Goal: Task Accomplishment & Management: Manage account settings

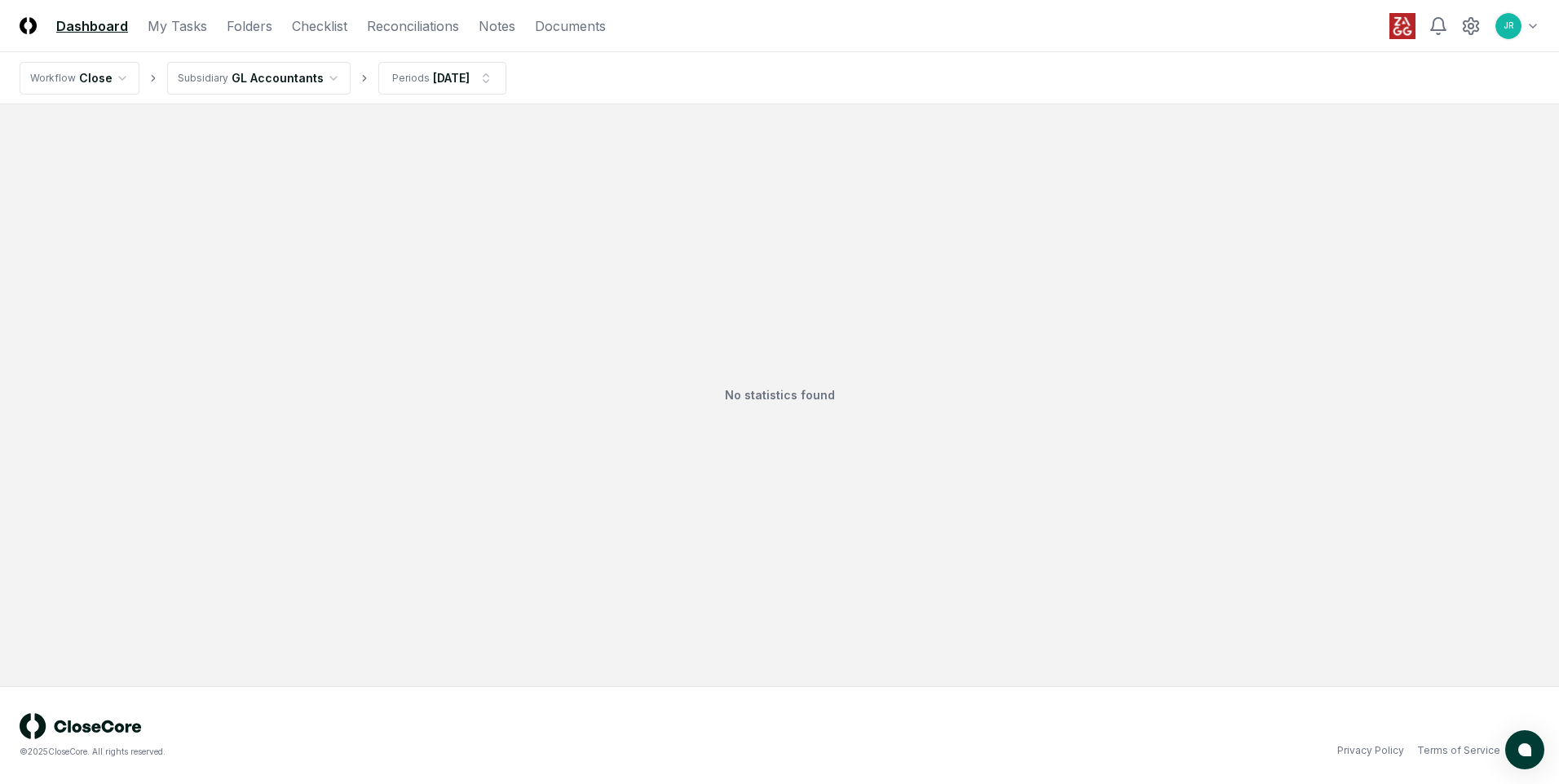
click at [316, 76] on html "CloseCore Dashboard My Tasks Folders Checklist Reconciliations Notes Documents …" at bounding box center [780, 392] width 1559 height 784
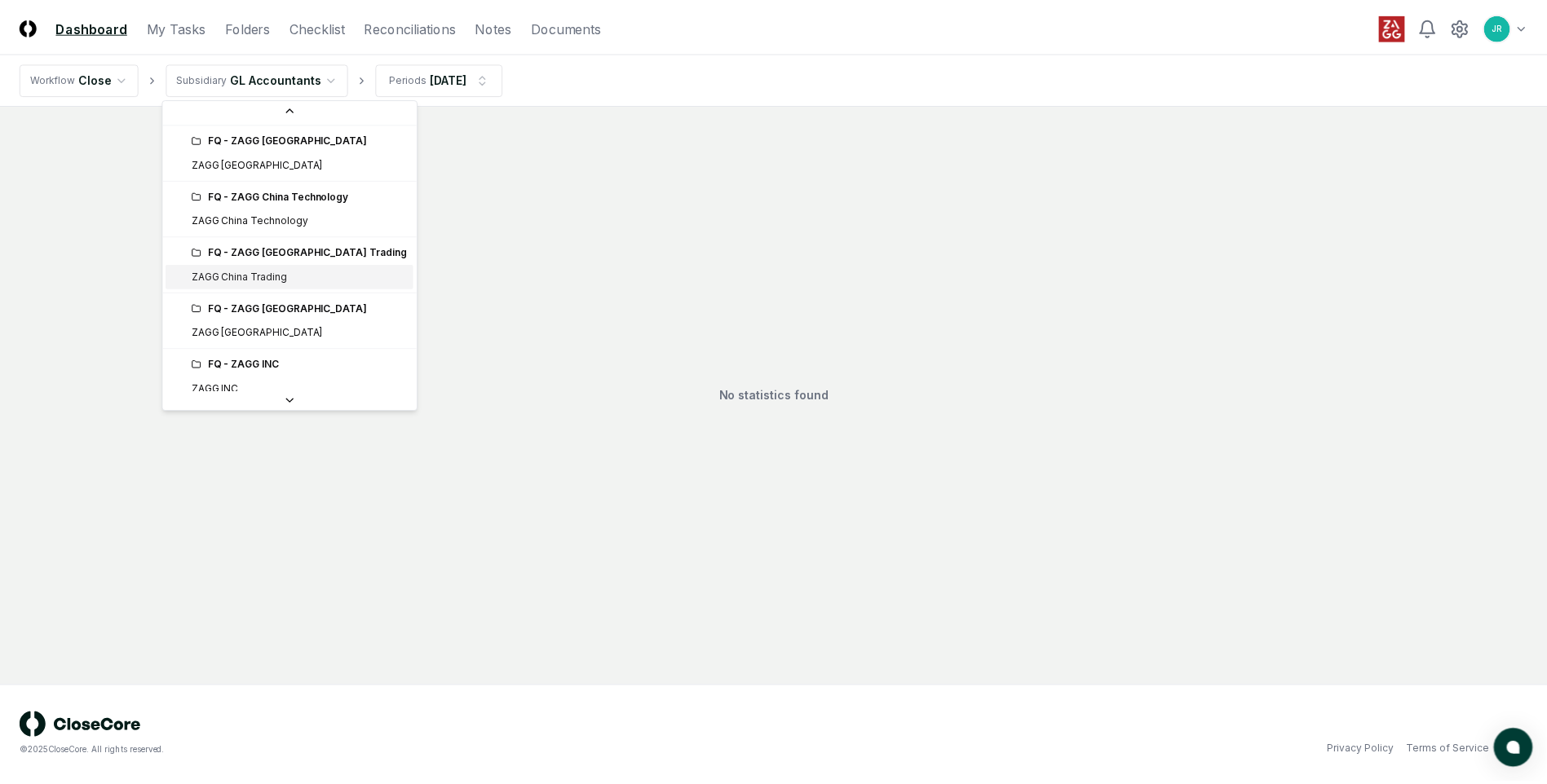
scroll to position [245, 0]
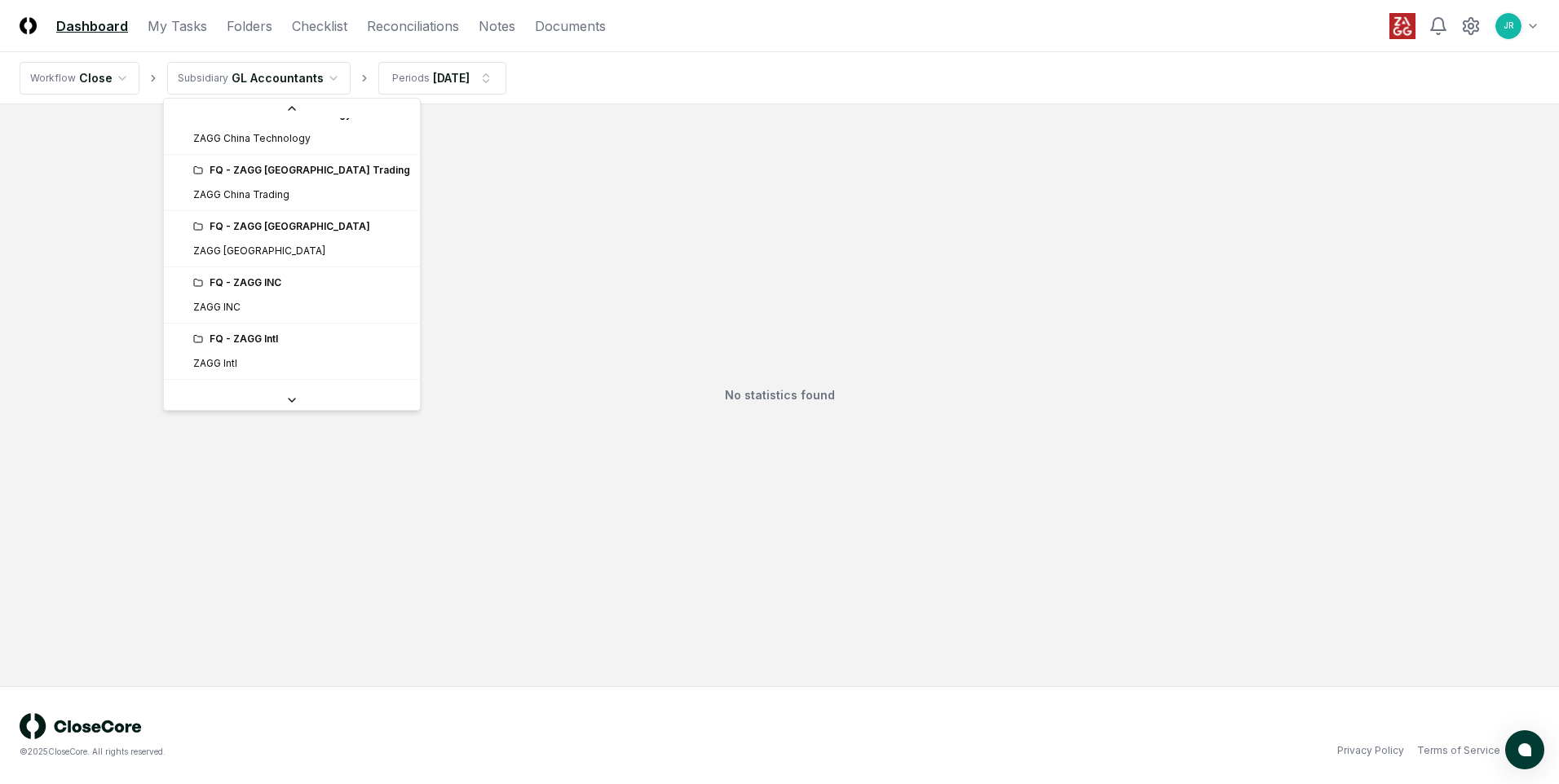
click at [258, 281] on div "FQ - ZAGG INC" at bounding box center [302, 282] width 217 height 15
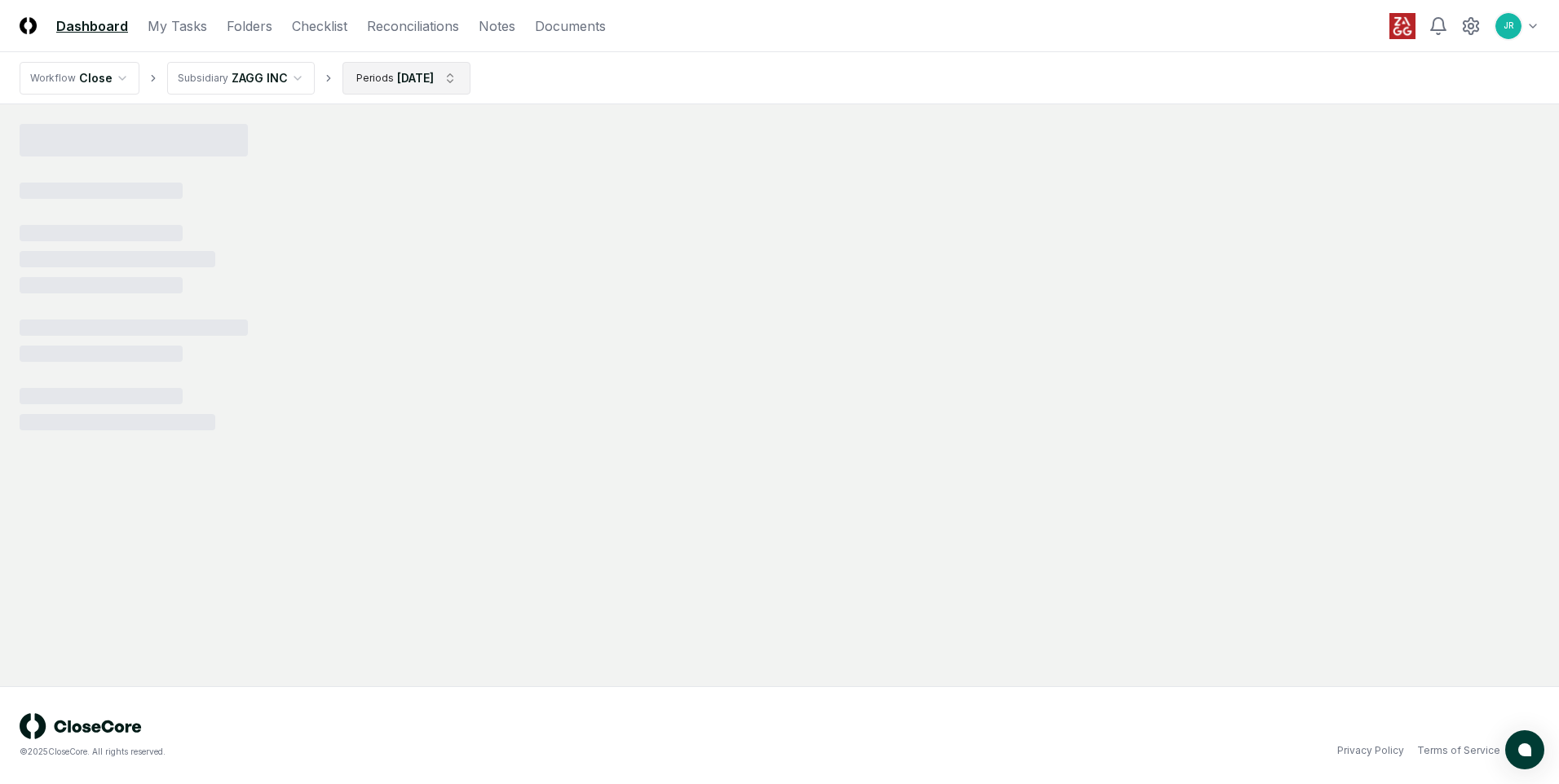
click at [461, 84] on html "CloseCore Dashboard My Tasks Folders Checklist Reconciliations Notes Documents …" at bounding box center [780, 392] width 1559 height 784
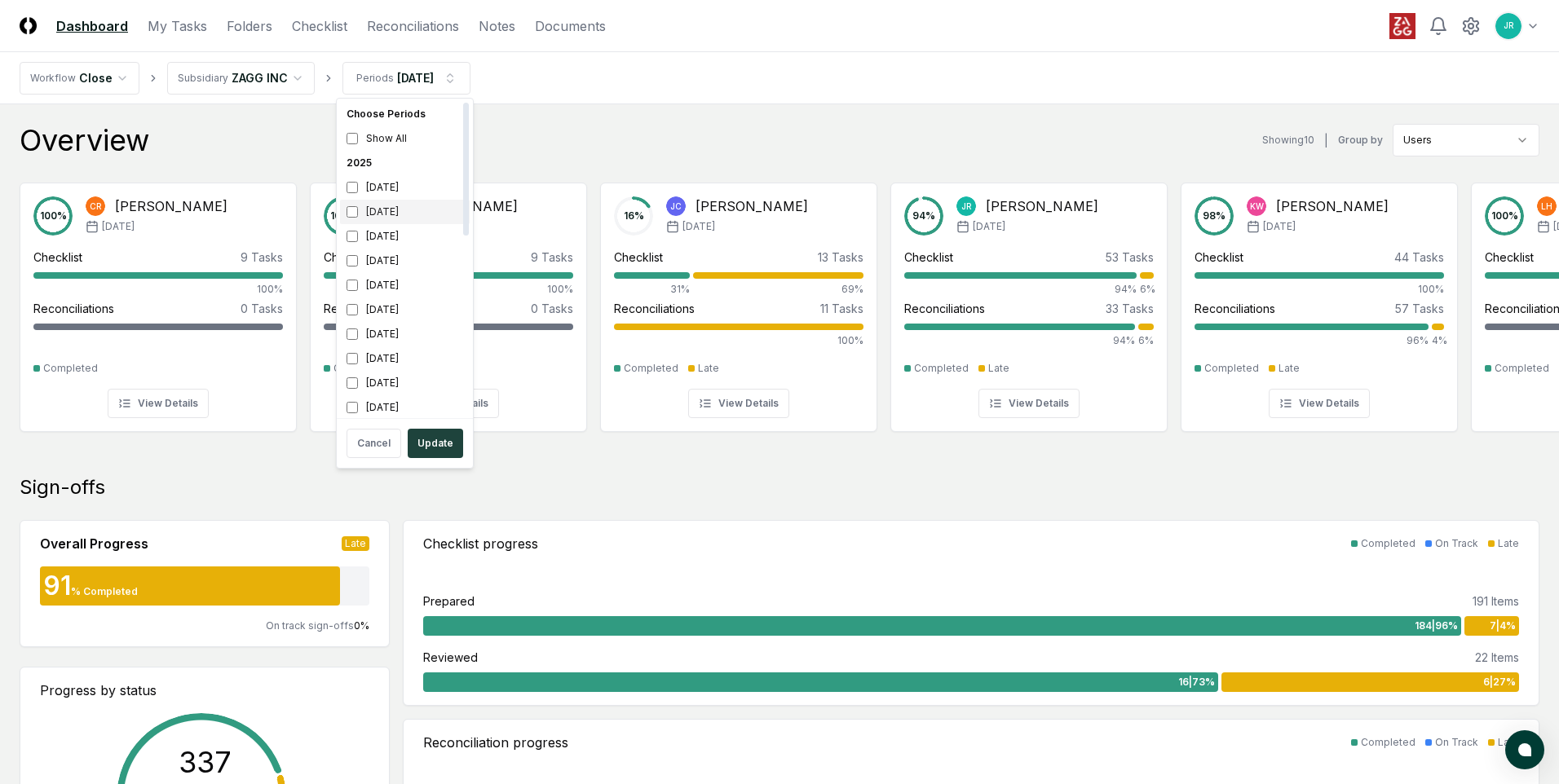
click at [390, 213] on div "[DATE]" at bounding box center [404, 212] width 130 height 25
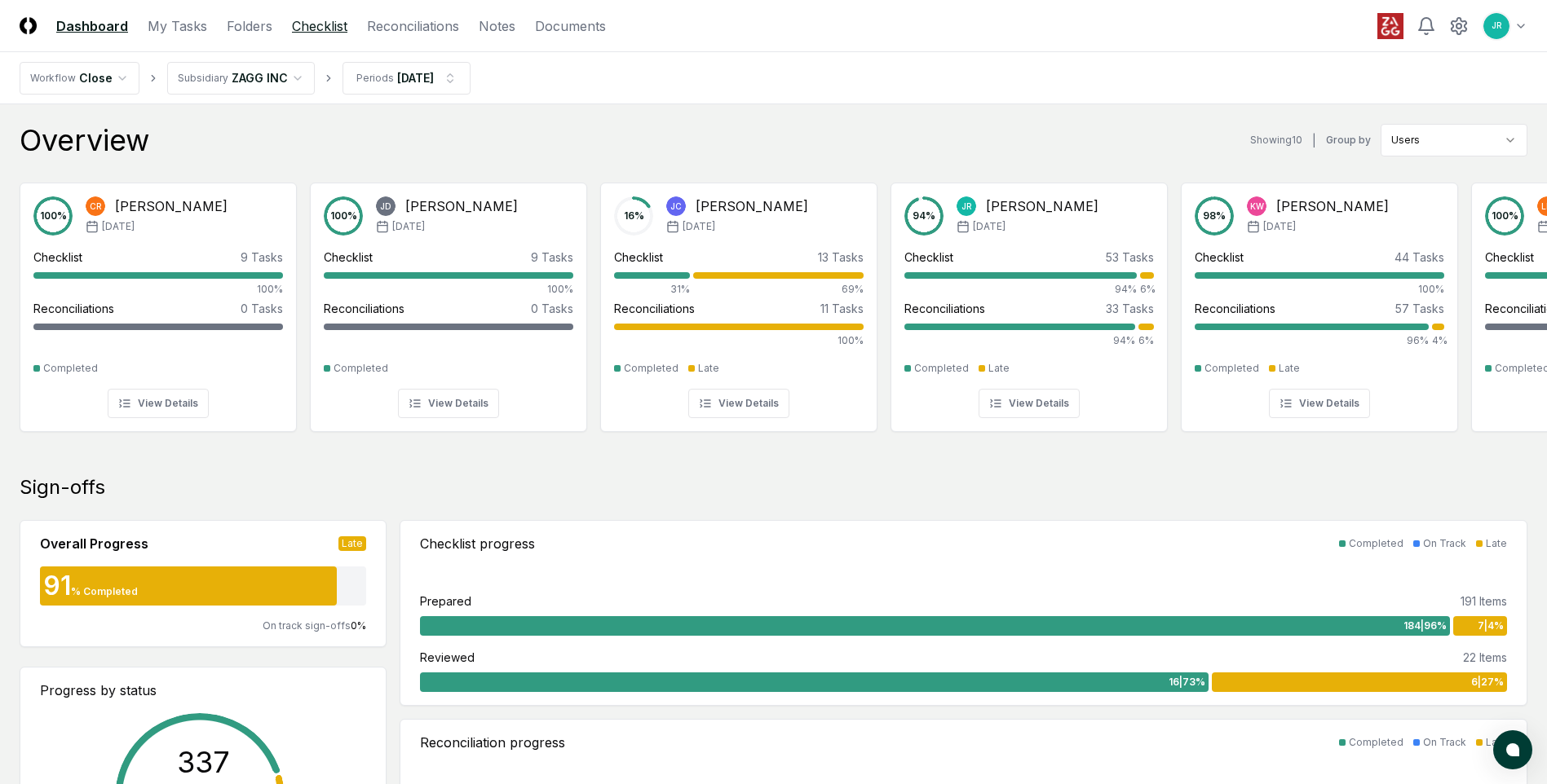
click at [328, 29] on link "Checklist" at bounding box center [319, 26] width 55 height 19
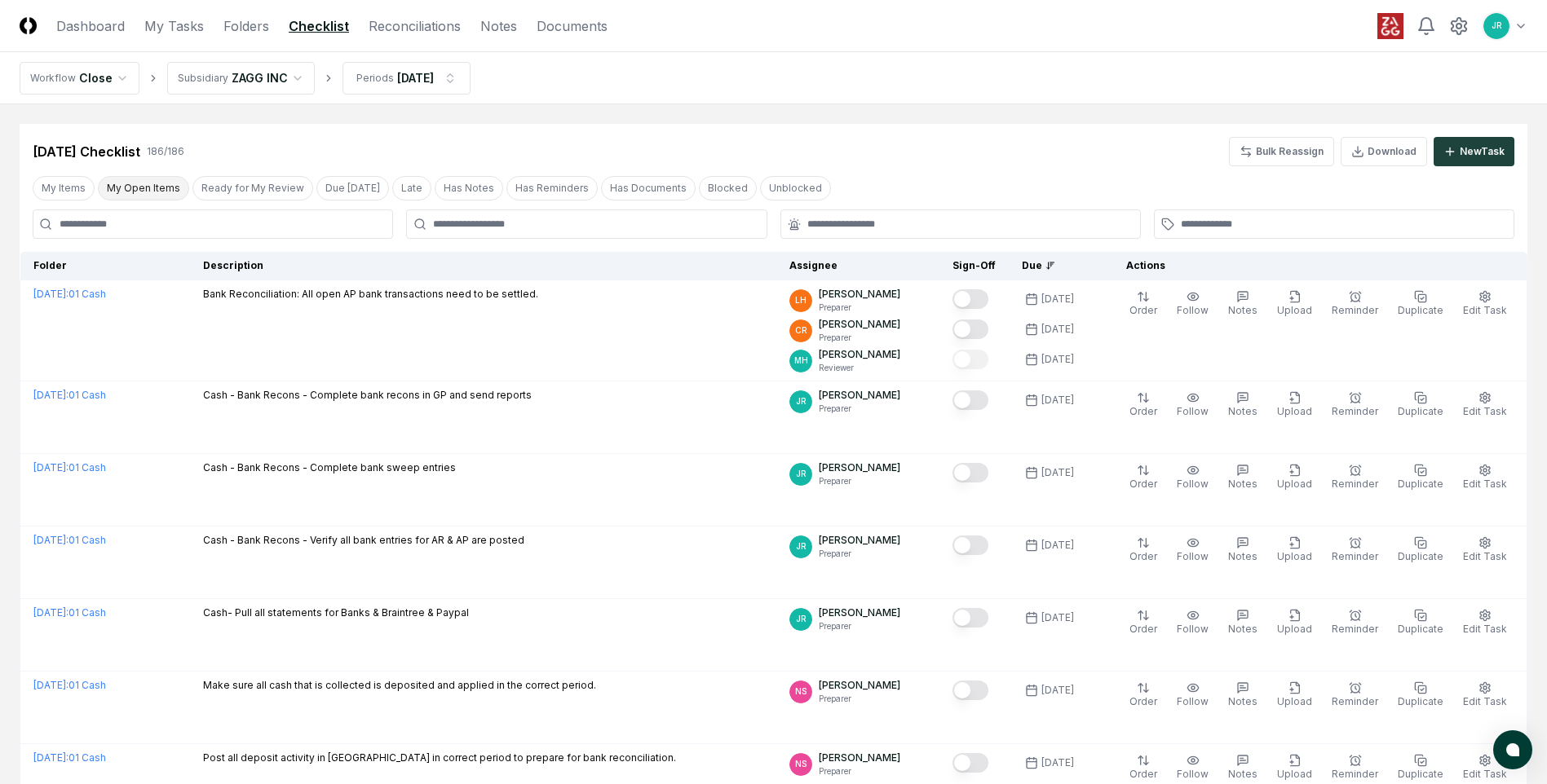
click at [121, 194] on button "My Open Items" at bounding box center [143, 188] width 91 height 25
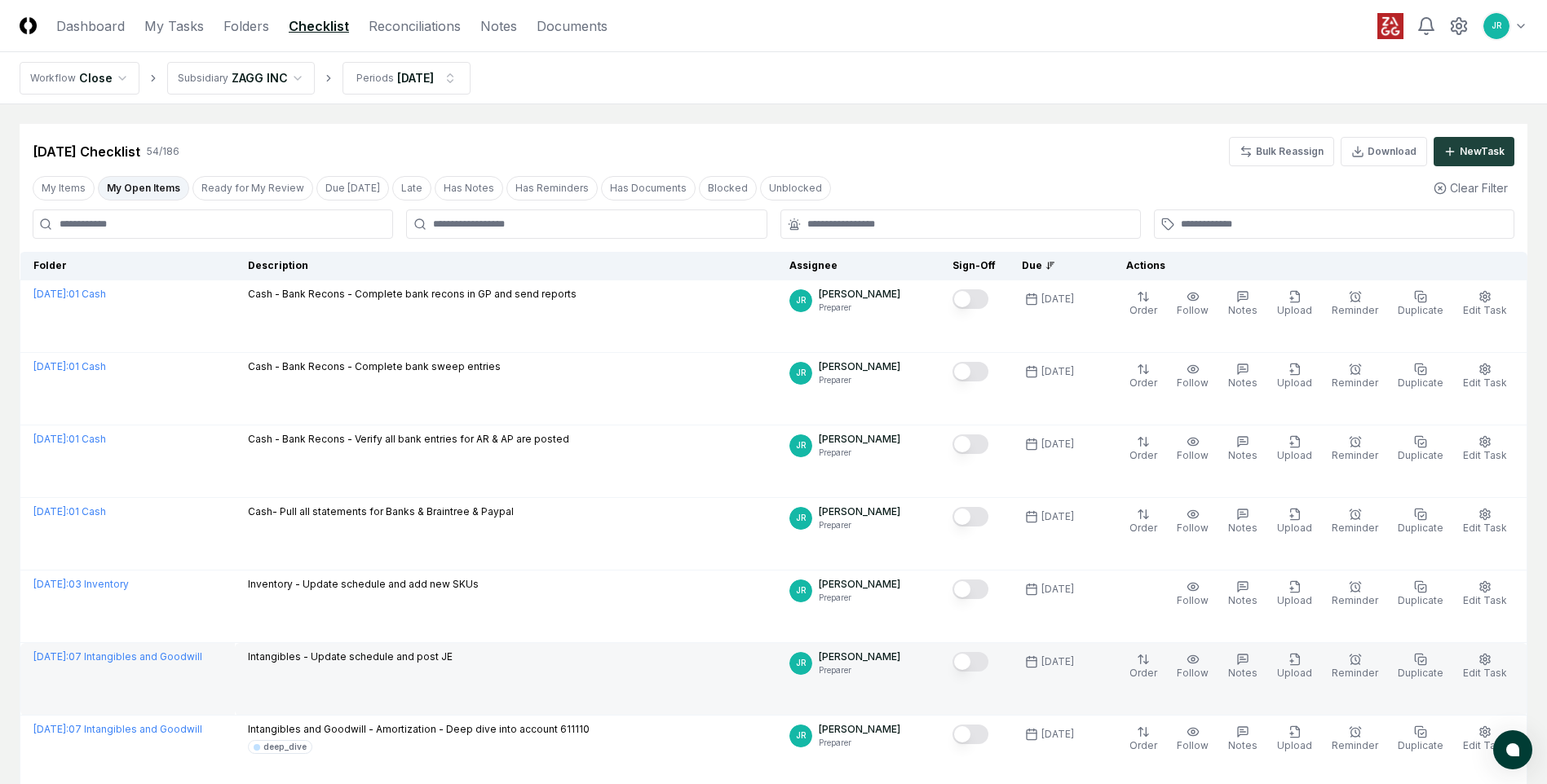
click at [982, 668] on button "Mark complete" at bounding box center [970, 662] width 36 height 19
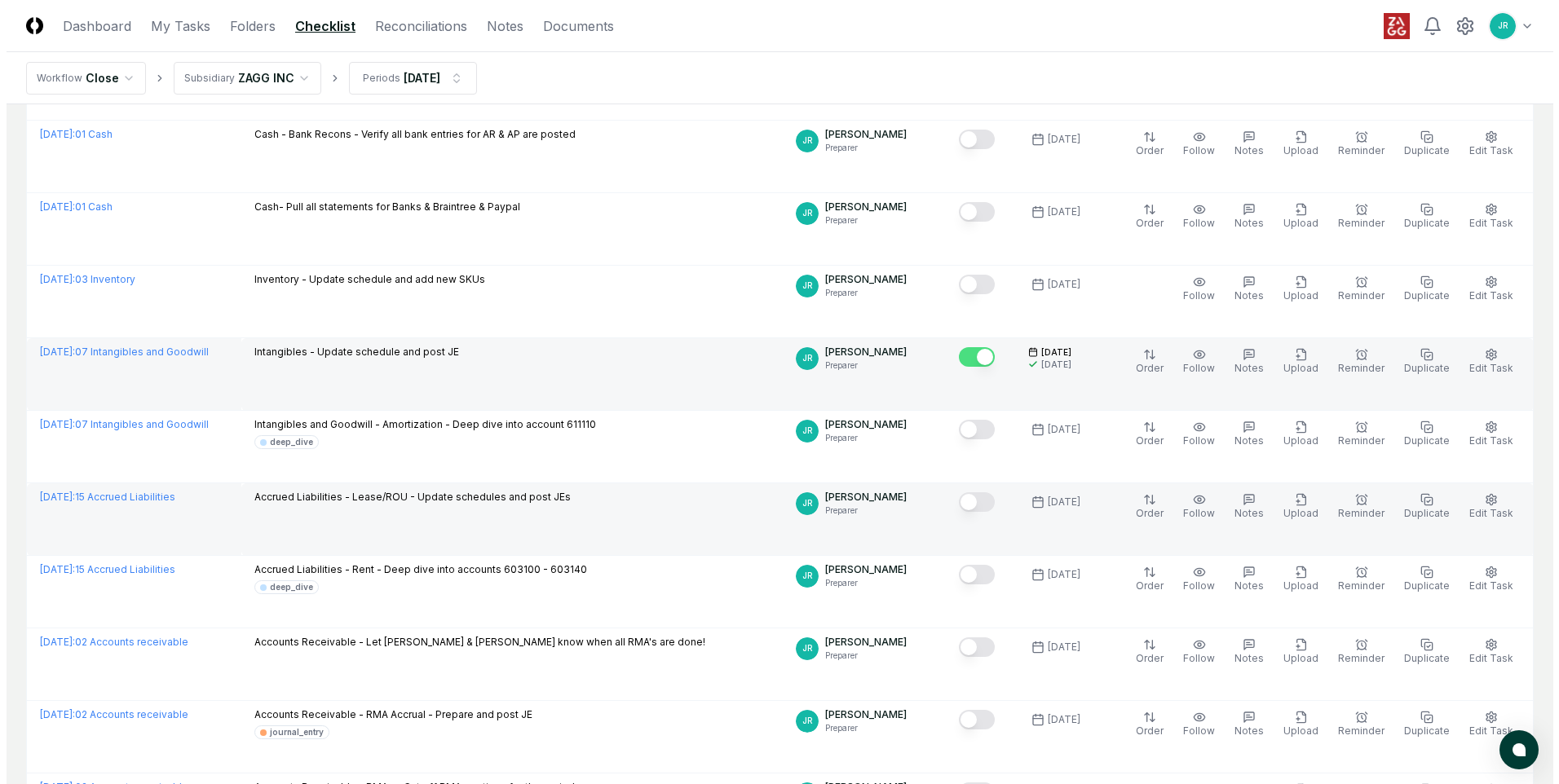
scroll to position [326, 0]
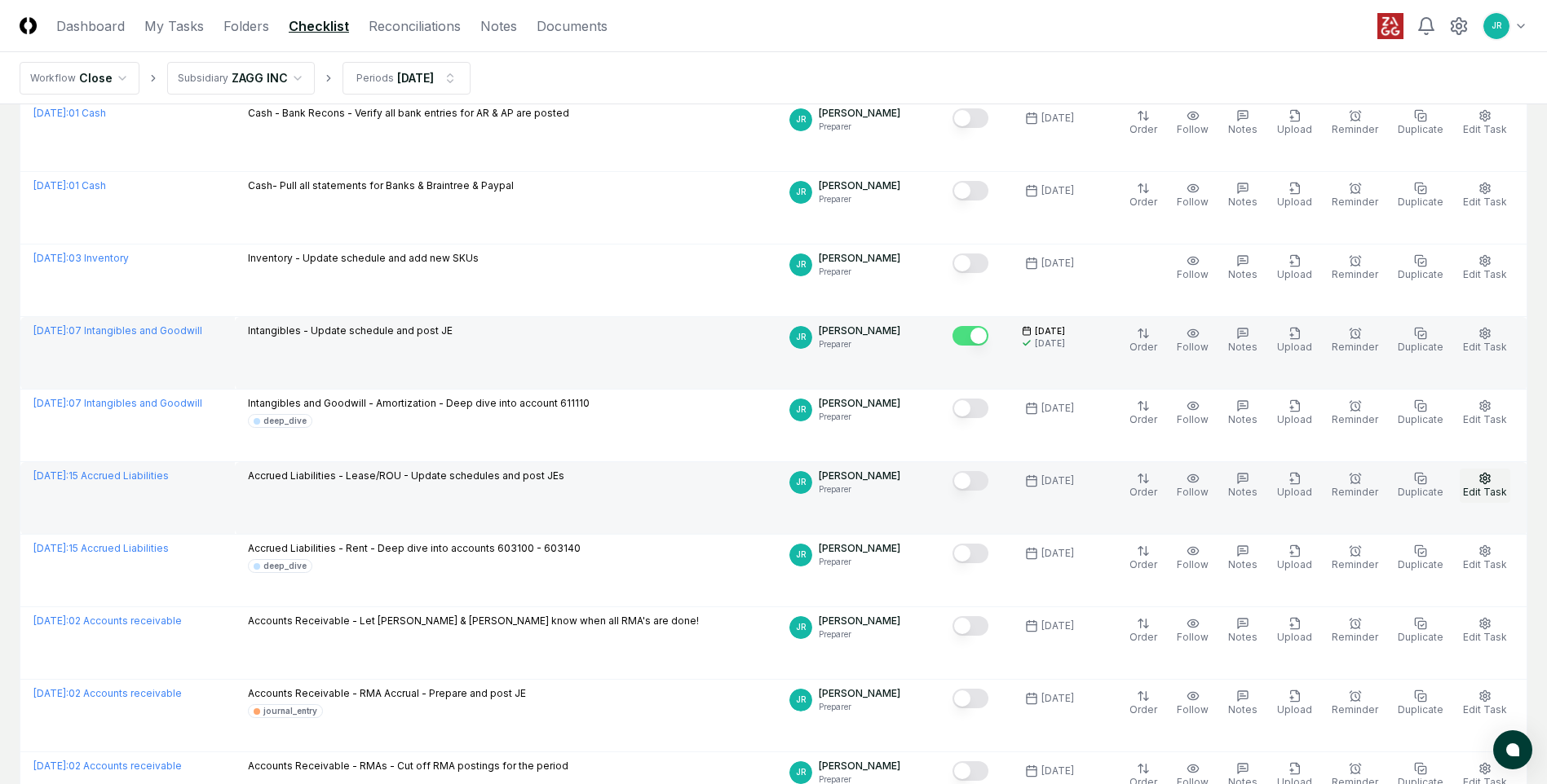
click at [1484, 482] on icon "button" at bounding box center [1484, 478] width 10 height 11
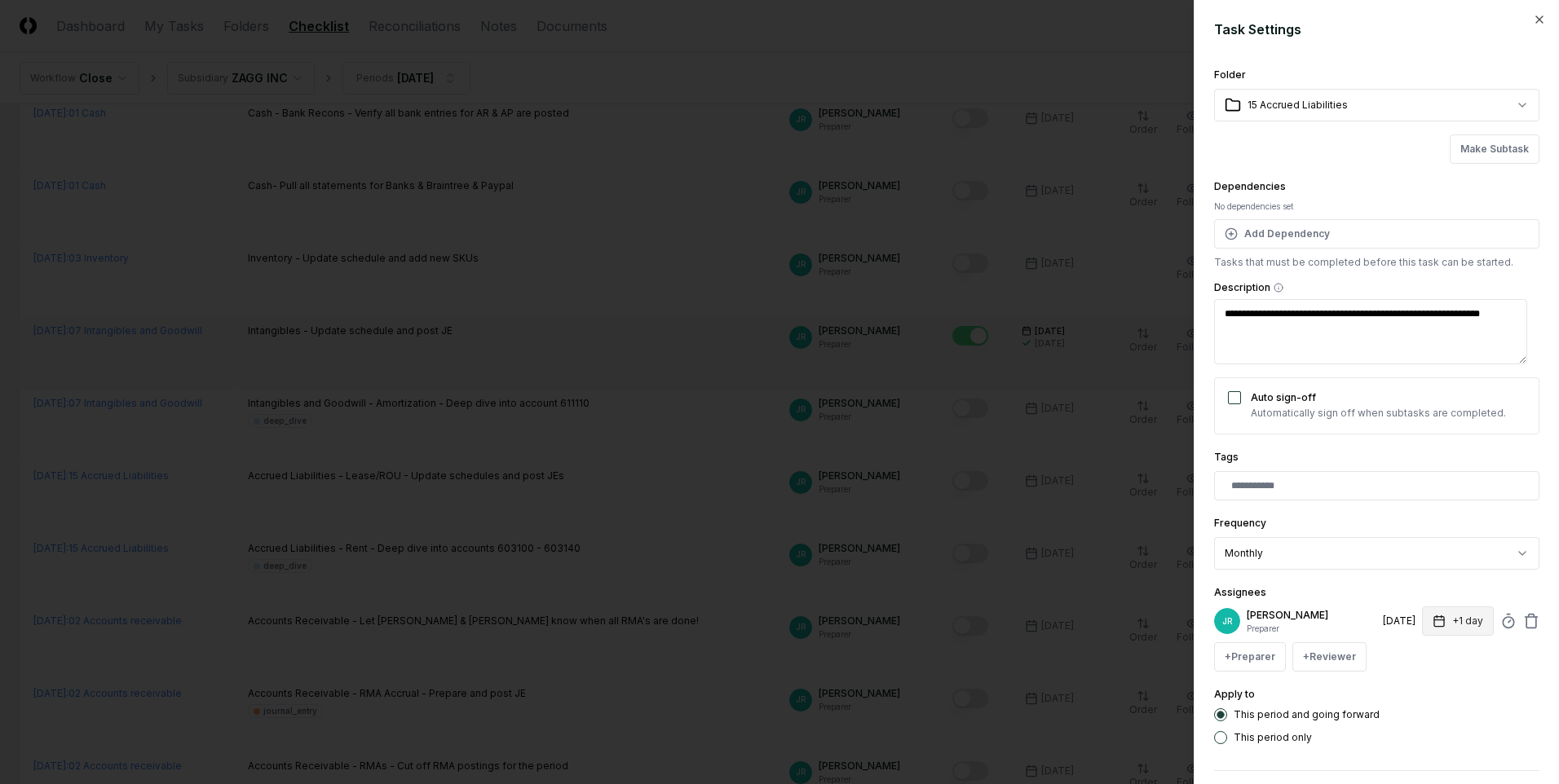
click at [1434, 618] on rect "button" at bounding box center [1438, 622] width 10 height 10
type textarea "*"
click at [1408, 682] on input "*" at bounding box center [1392, 686] width 57 height 29
type input "*"
click at [1408, 682] on input "*" at bounding box center [1392, 686] width 57 height 29
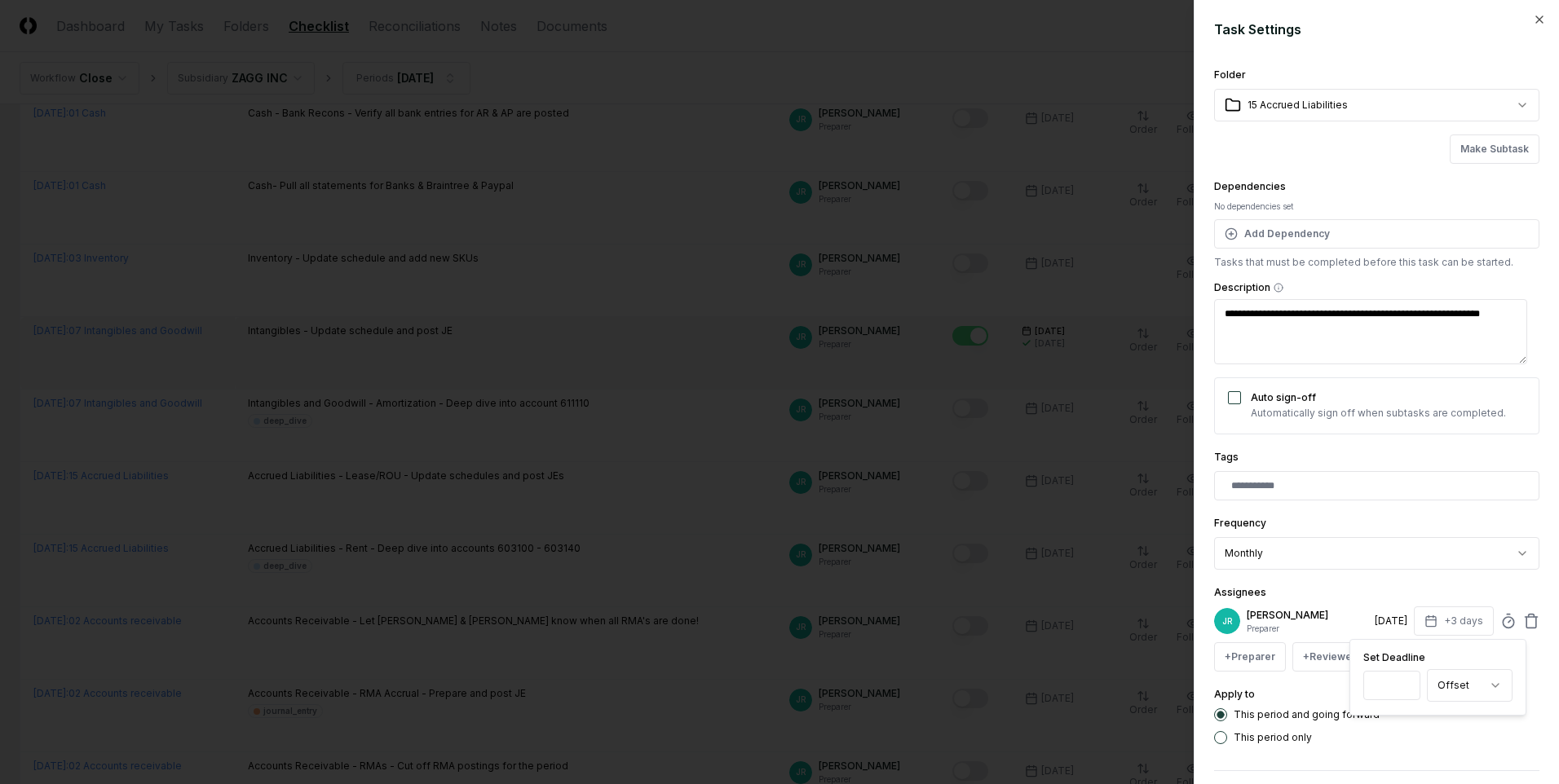
click at [1223, 739] on button "This period only" at bounding box center [1220, 738] width 13 height 13
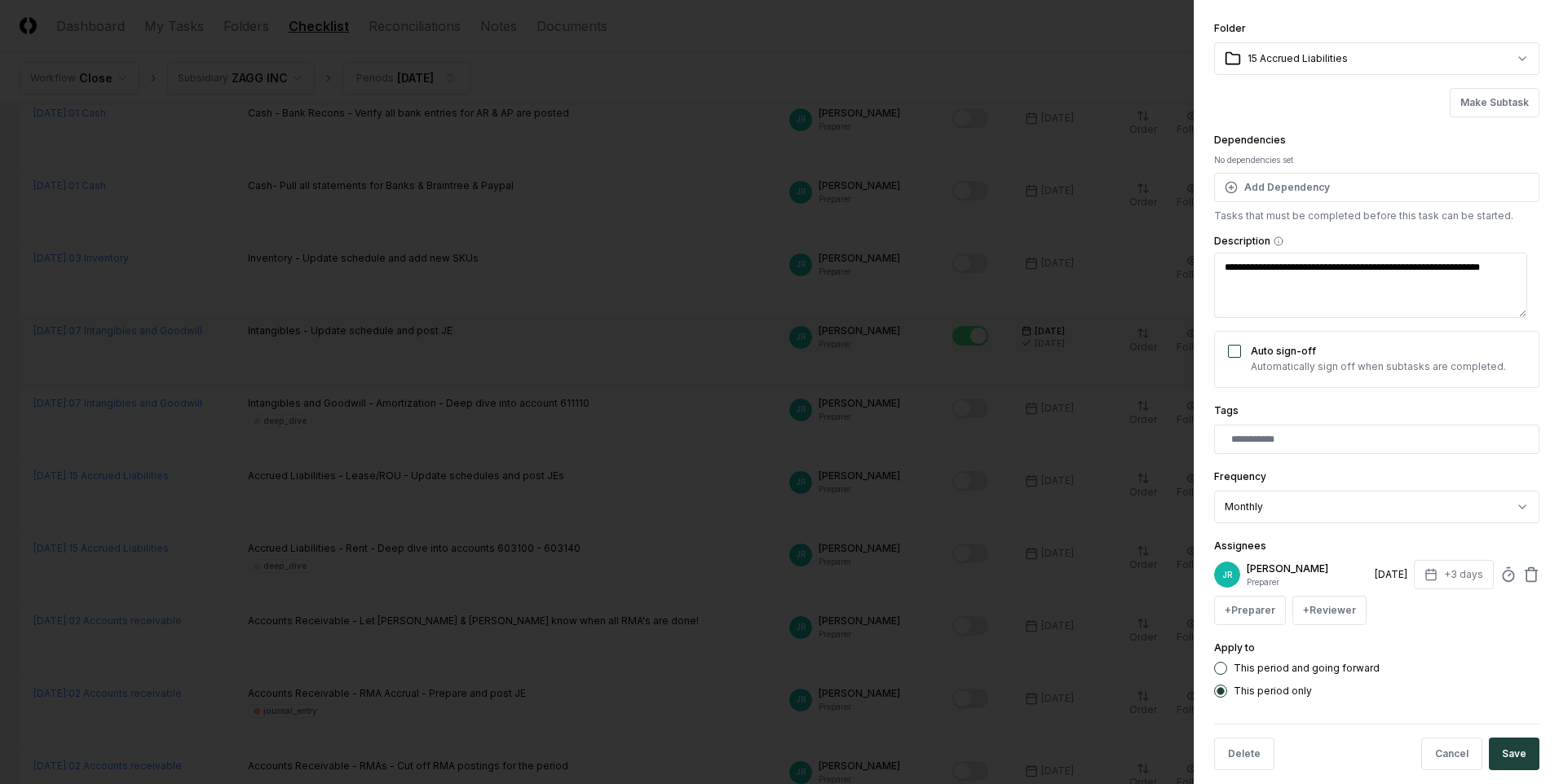
scroll to position [65, 0]
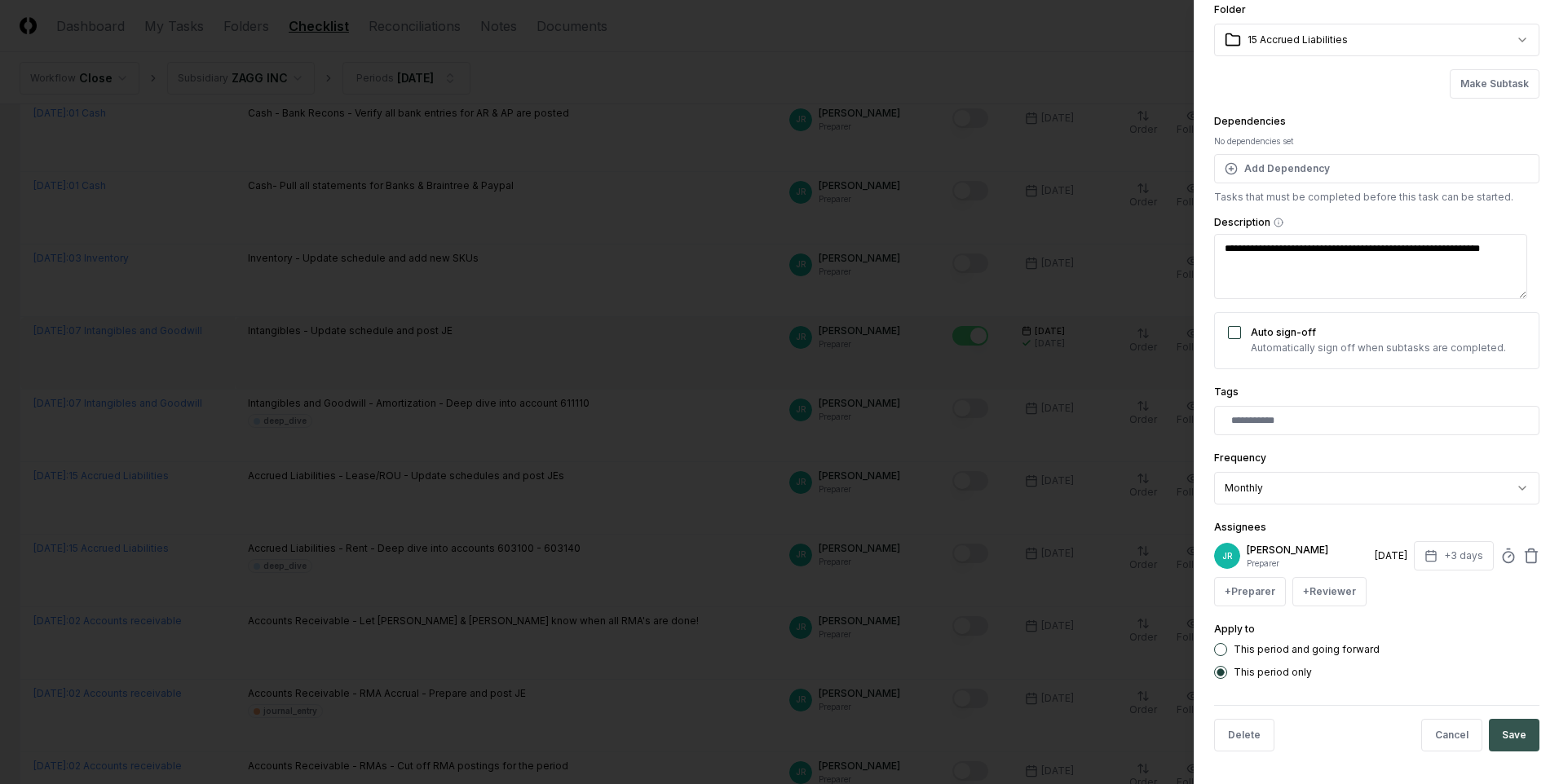
click at [1491, 732] on button "Save" at bounding box center [1514, 734] width 51 height 32
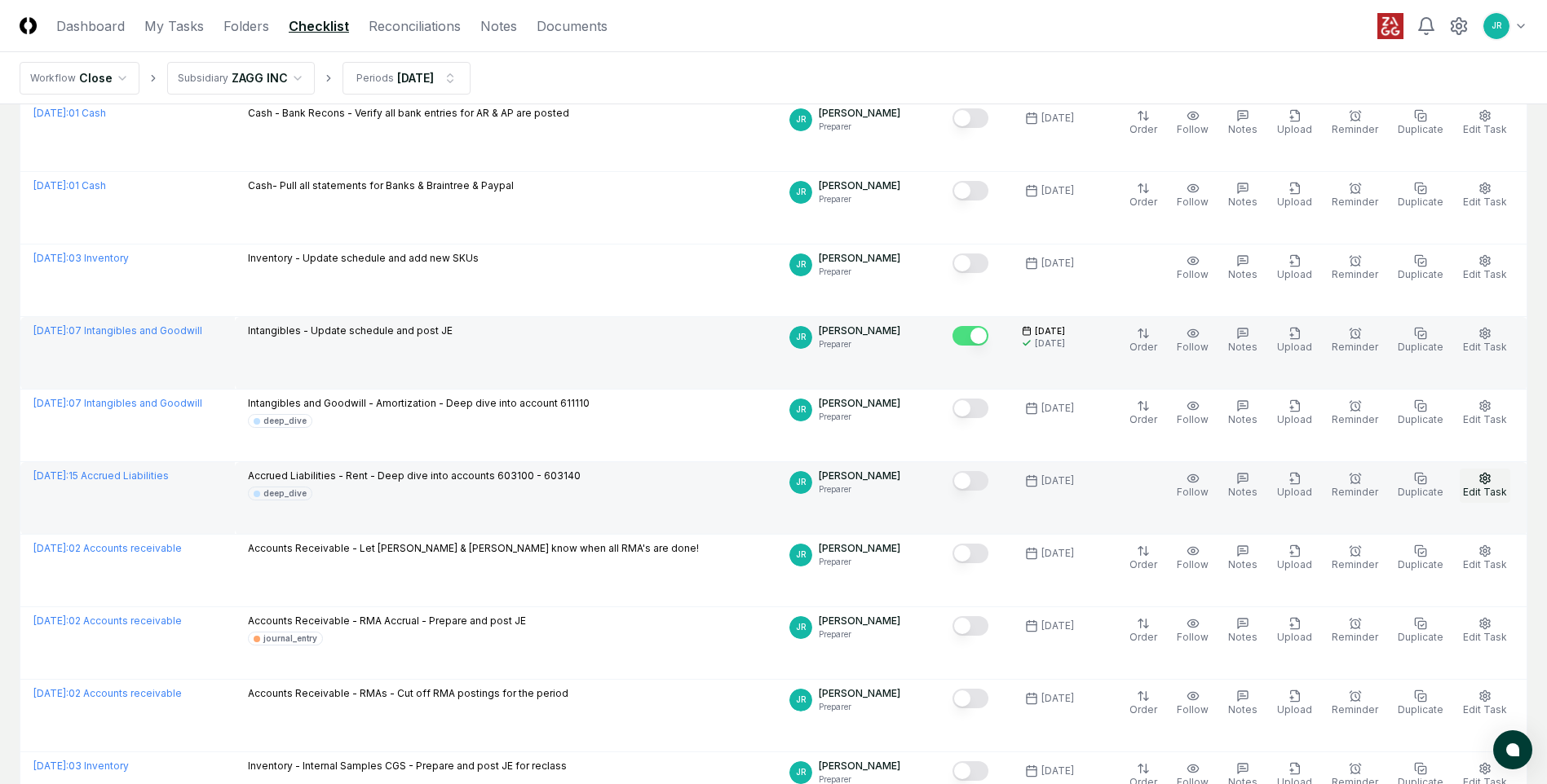
click at [1474, 490] on span "Edit Task" at bounding box center [1484, 491] width 44 height 12
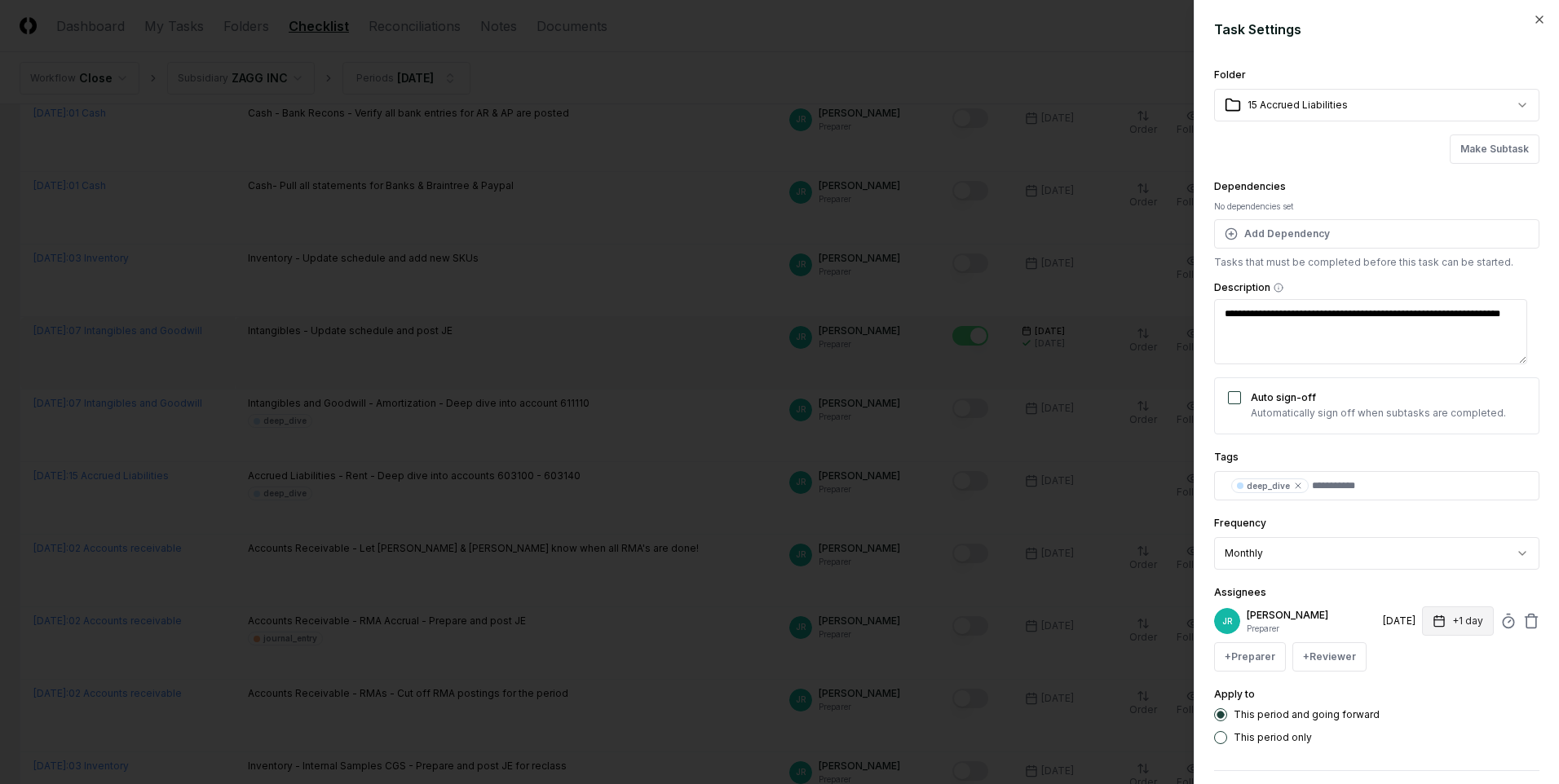
click at [1454, 625] on button "+1 day" at bounding box center [1458, 621] width 72 height 29
type textarea "*"
click at [1408, 681] on input "*" at bounding box center [1396, 686] width 57 height 29
type input "*"
click at [1408, 681] on input "*" at bounding box center [1392, 686] width 57 height 29
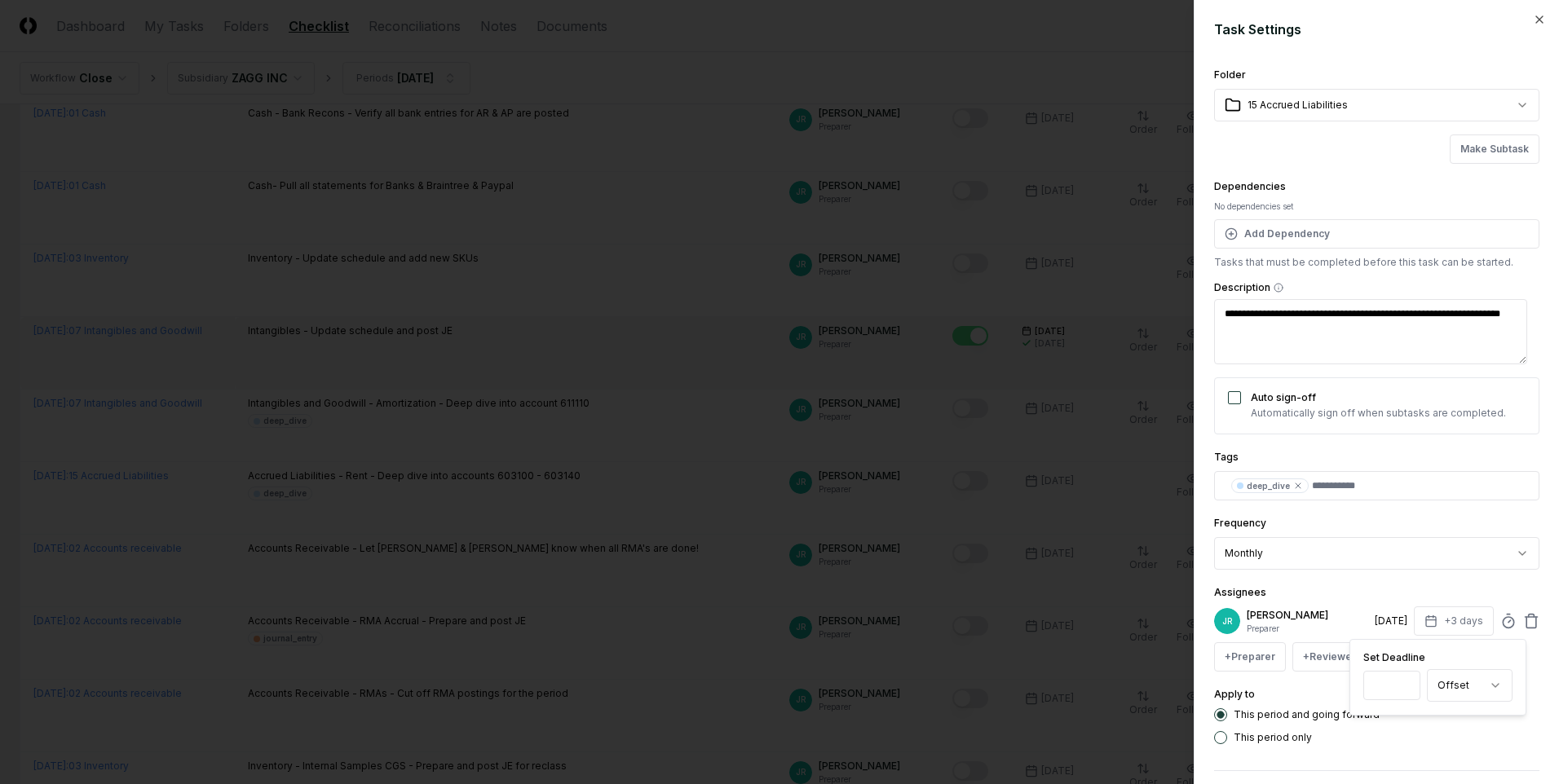
click at [1303, 739] on label "This period only" at bounding box center [1273, 738] width 78 height 10
click at [1227, 739] on button "This period only" at bounding box center [1220, 738] width 13 height 13
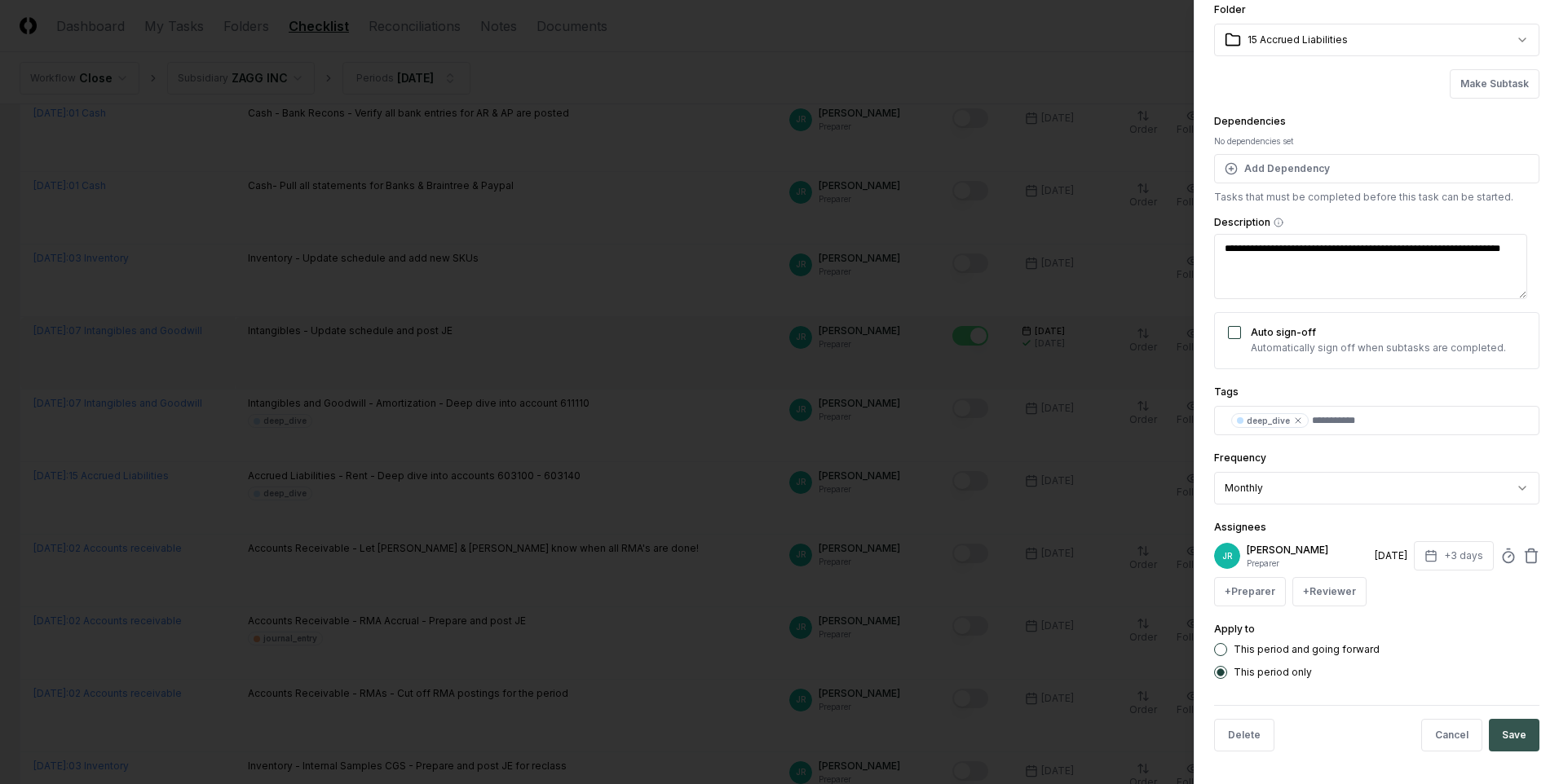
click at [1489, 748] on button "Save" at bounding box center [1514, 734] width 51 height 32
type textarea "*"
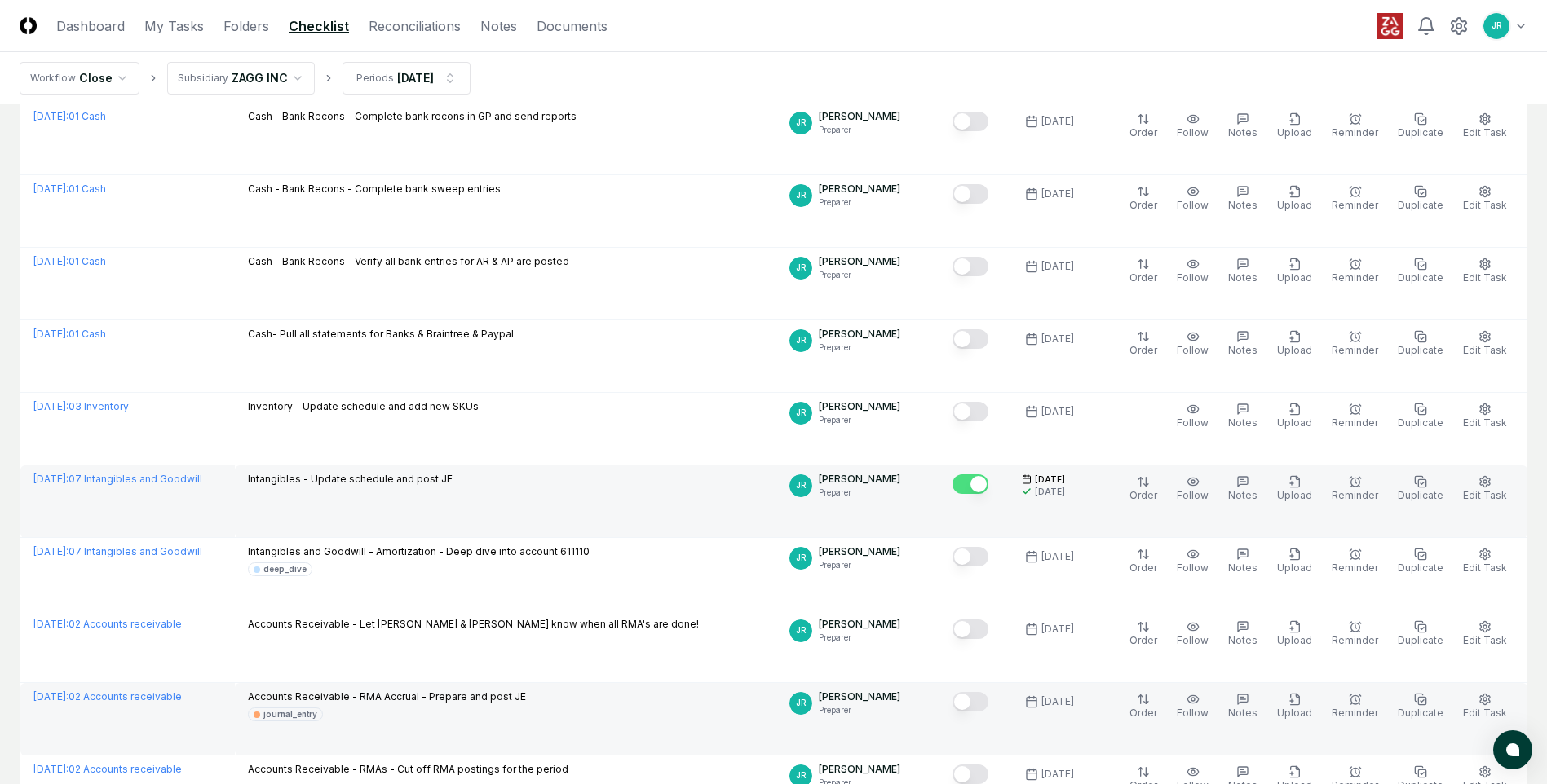
scroll to position [0, 0]
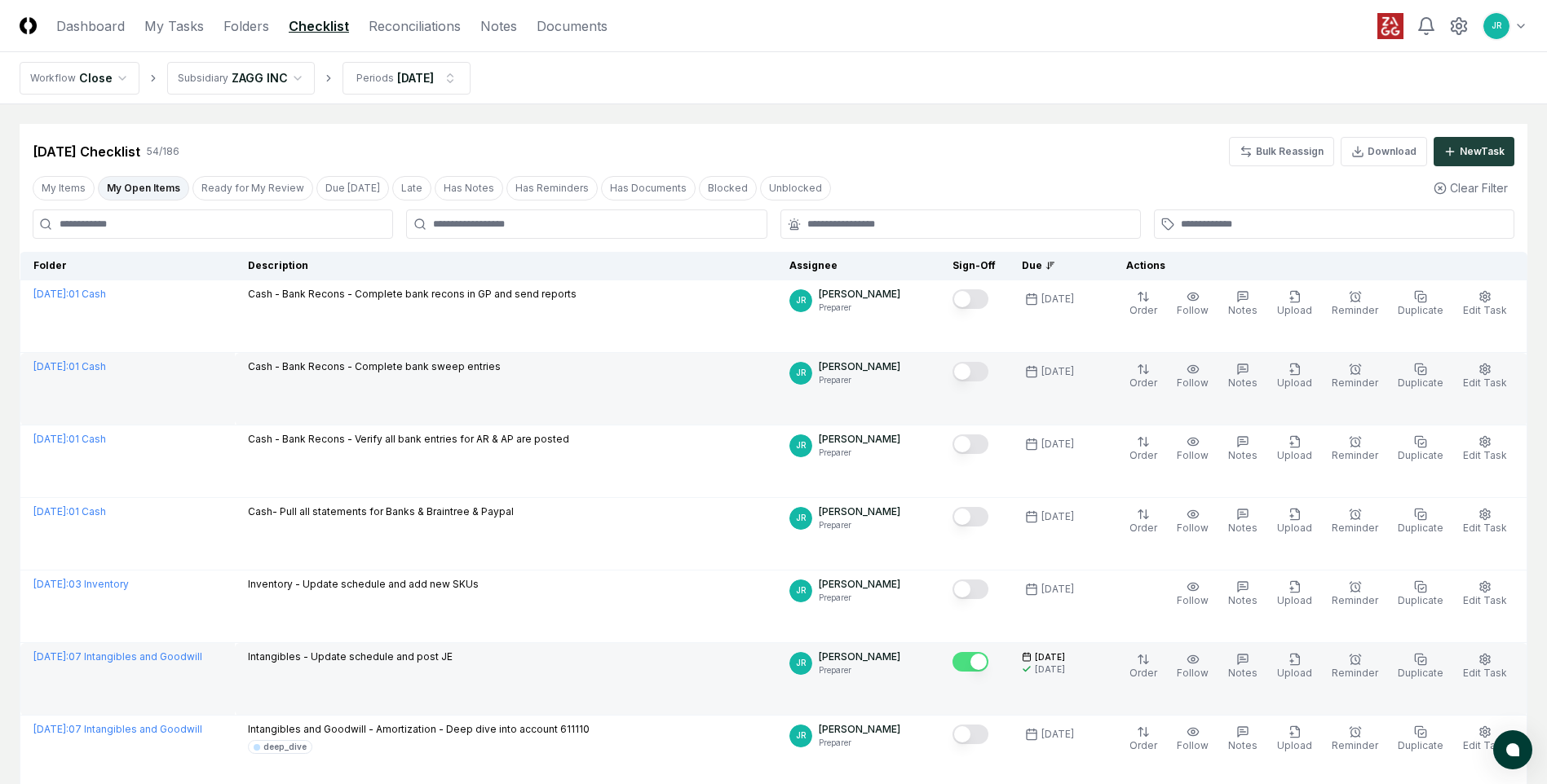
click at [984, 373] on button "Mark complete" at bounding box center [970, 371] width 36 height 19
click at [392, 29] on link "Reconciliations" at bounding box center [414, 26] width 92 height 19
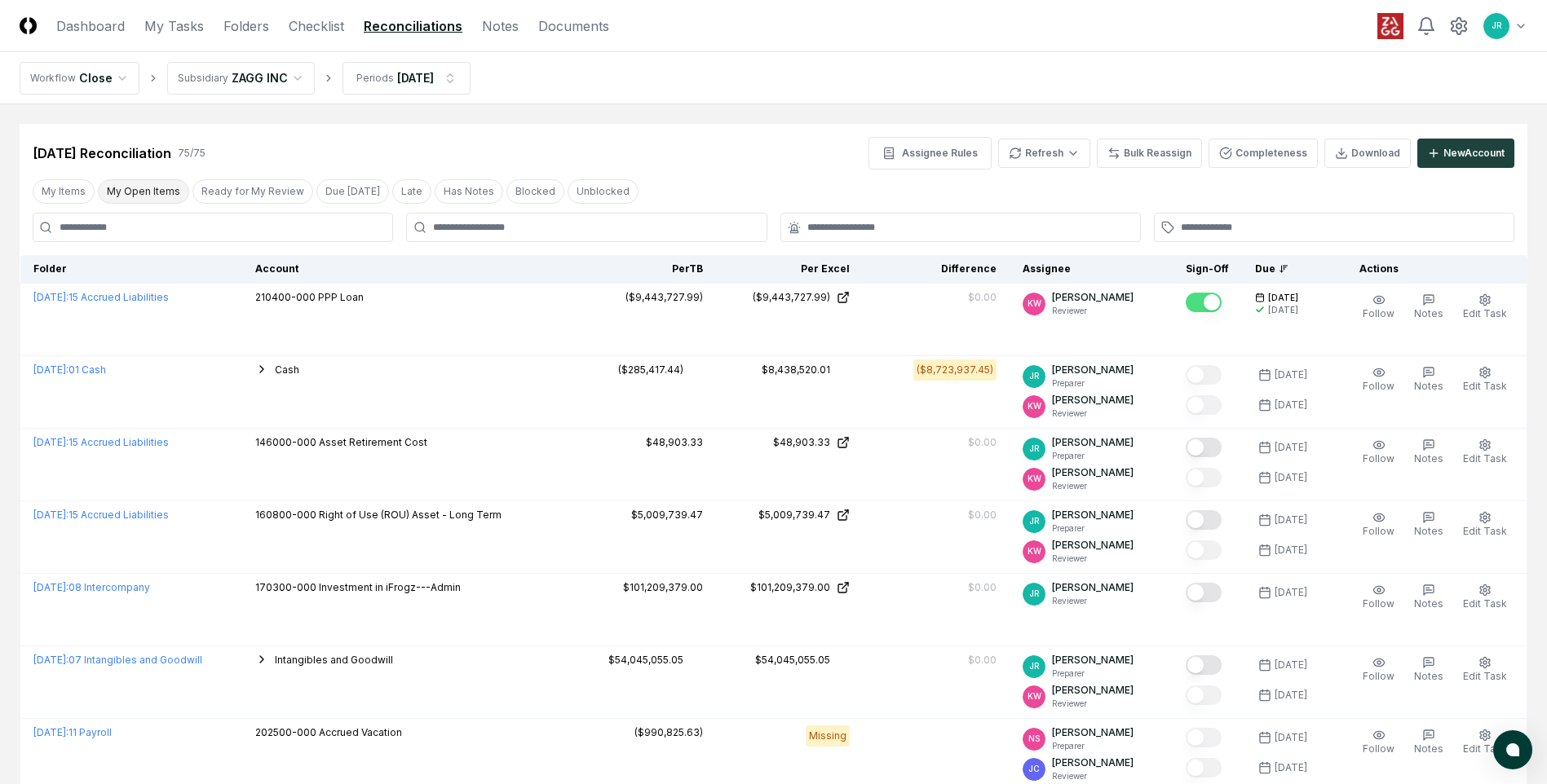
drag, startPoint x: 118, startPoint y: 195, endPoint x: 125, endPoint y: 202, distance: 9.9
click at [118, 195] on button "My Open Items" at bounding box center [143, 191] width 91 height 25
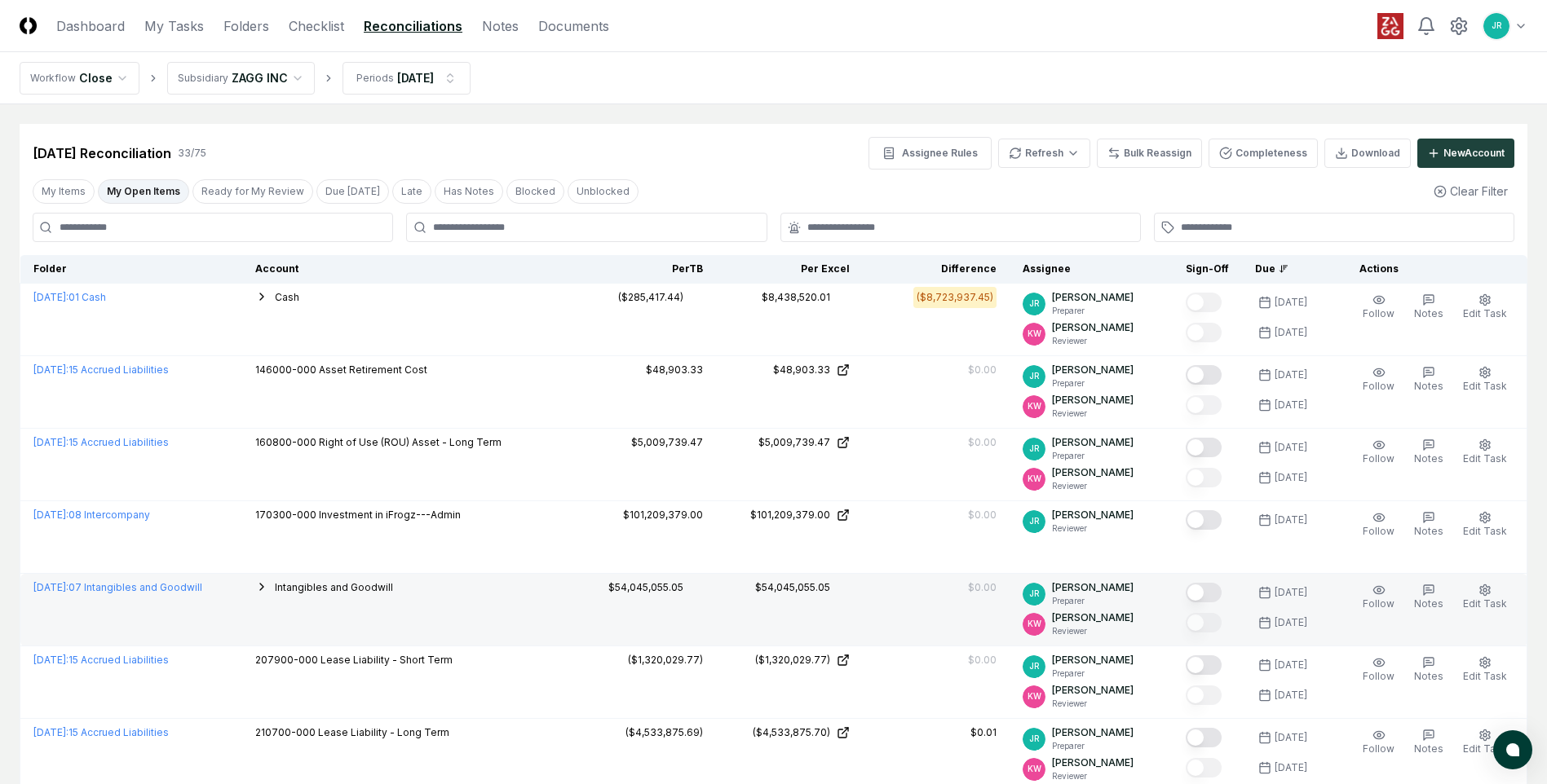
click at [1212, 595] on button "Mark complete" at bounding box center [1203, 592] width 36 height 19
click at [736, 93] on nav "Workflow Close Subsidiary ZAGG INC Periods Sep 2025" at bounding box center [773, 78] width 1547 height 52
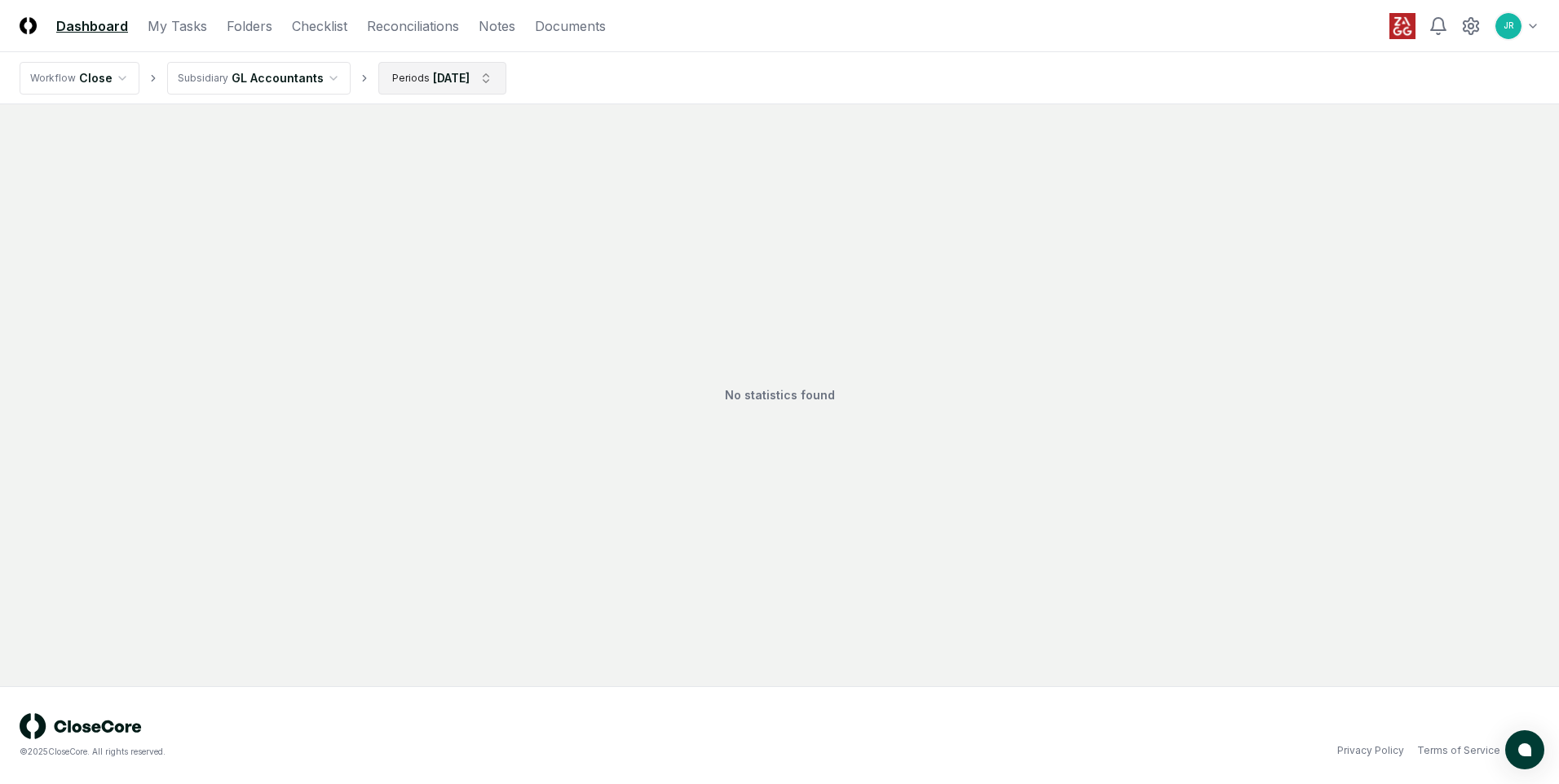
click at [491, 80] on html "CloseCore Dashboard My Tasks Folders Checklist Reconciliations Notes Documents …" at bounding box center [780, 392] width 1559 height 784
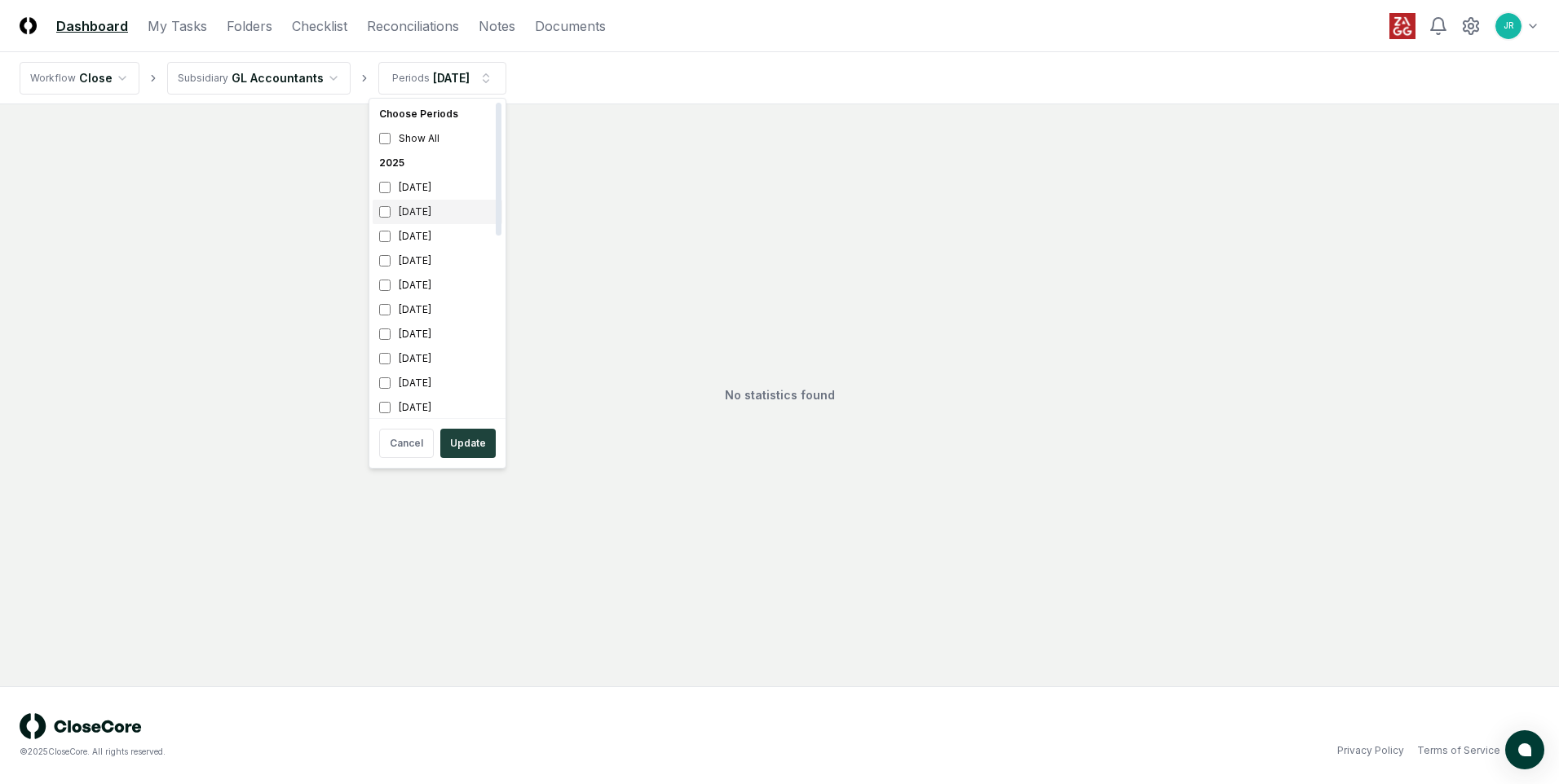
click at [404, 214] on div "[DATE]" at bounding box center [437, 212] width 130 height 25
click at [405, 239] on div "[DATE]" at bounding box center [437, 236] width 130 height 25
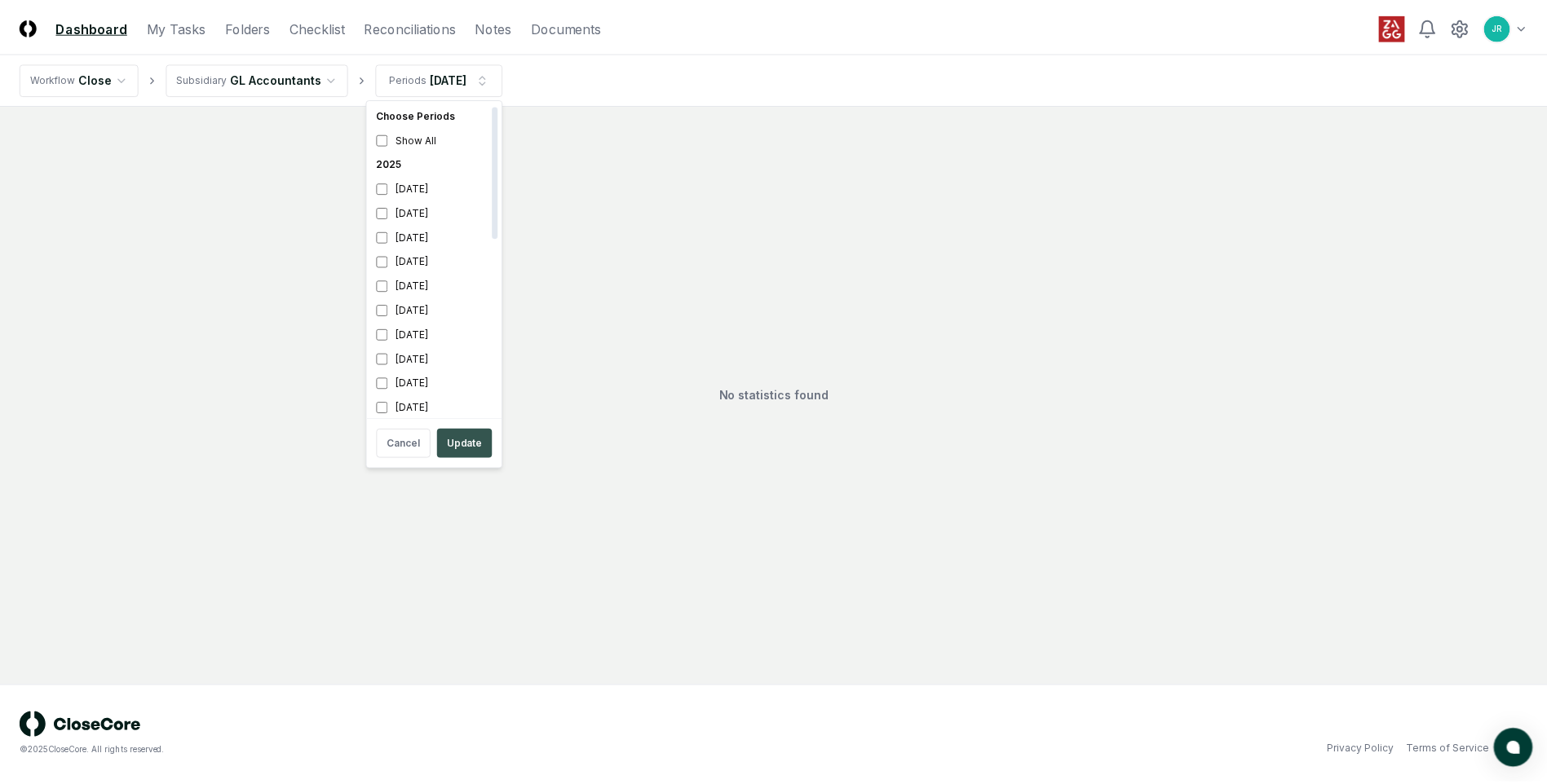
scroll to position [5, 0]
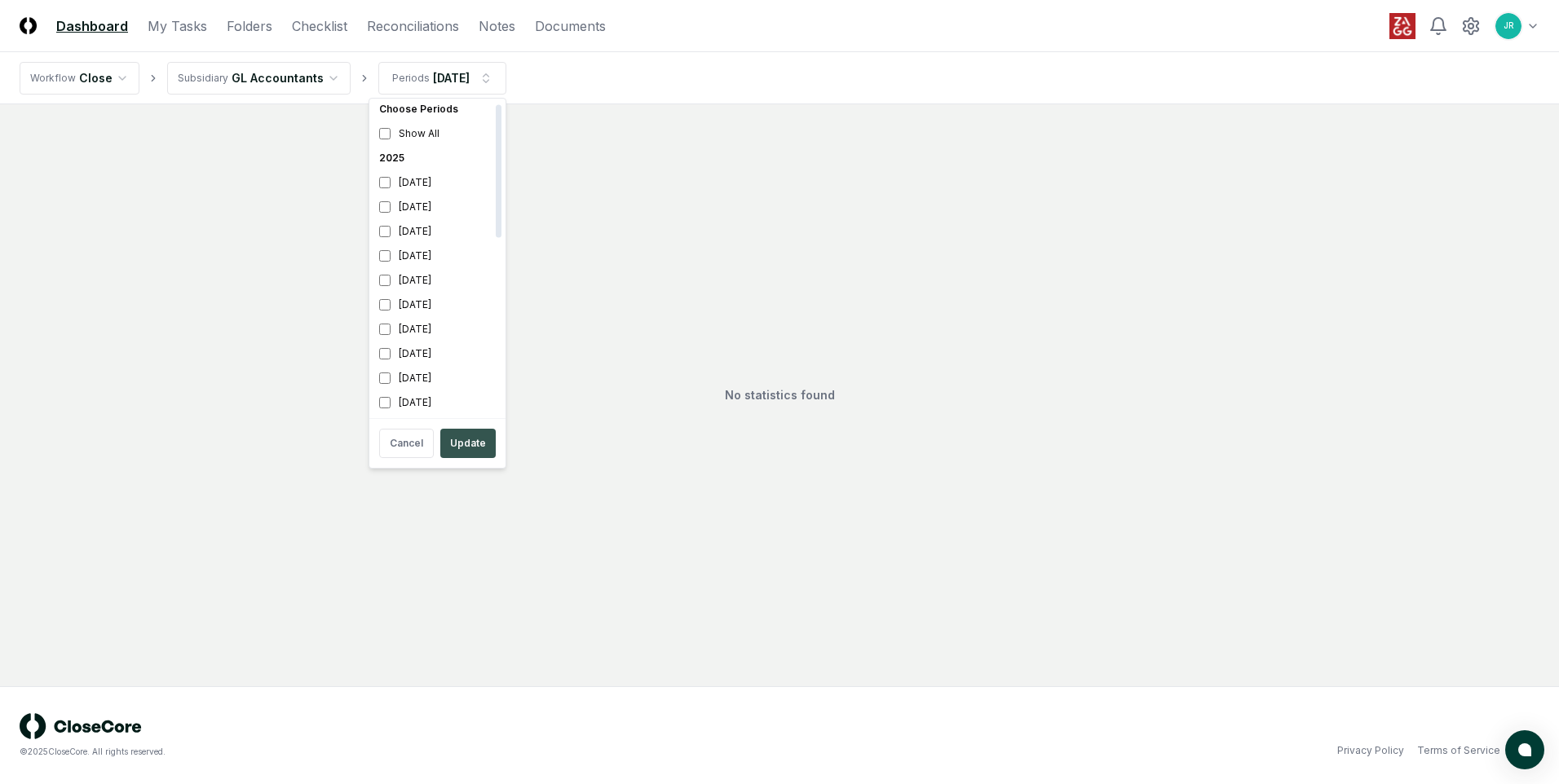
click at [483, 444] on button "Update" at bounding box center [468, 444] width 55 height 29
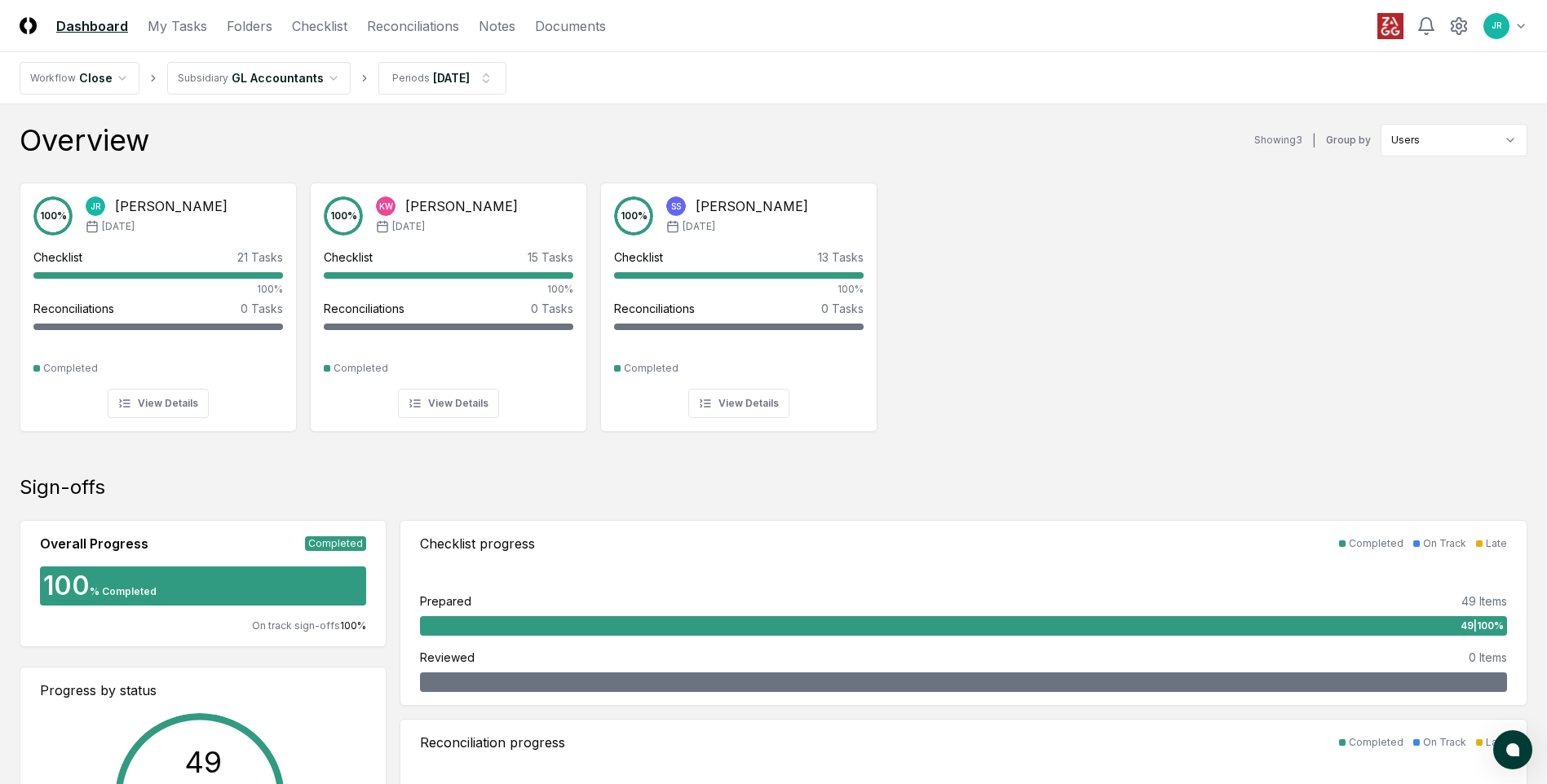
click at [317, 36] on header "CloseCore Dashboard My Tasks Folders Checklist Reconciliations Notes Documents …" at bounding box center [773, 26] width 1547 height 52
click at [318, 27] on link "Checklist" at bounding box center [319, 26] width 55 height 19
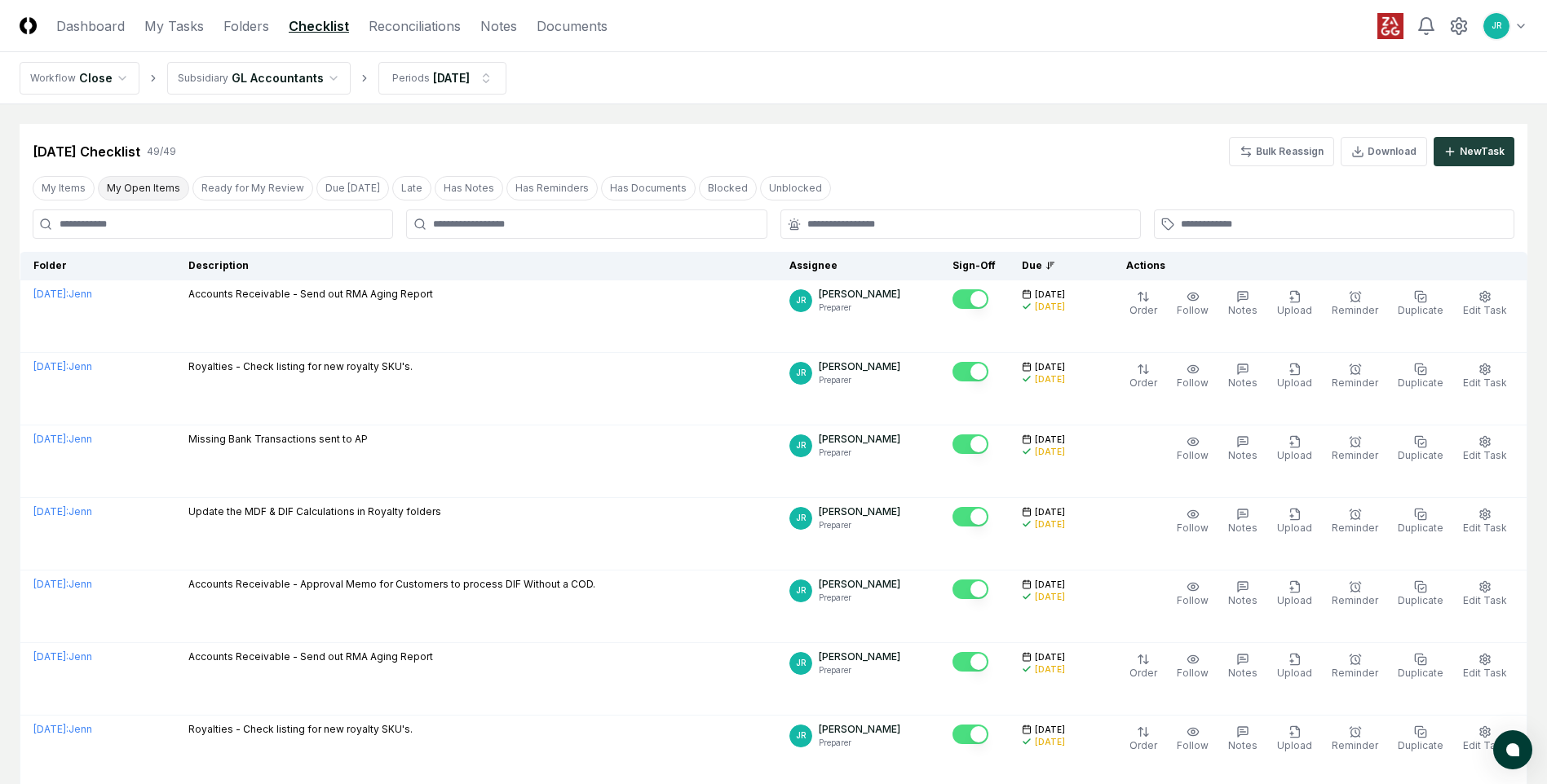
click at [148, 190] on button "My Open Items" at bounding box center [143, 188] width 91 height 25
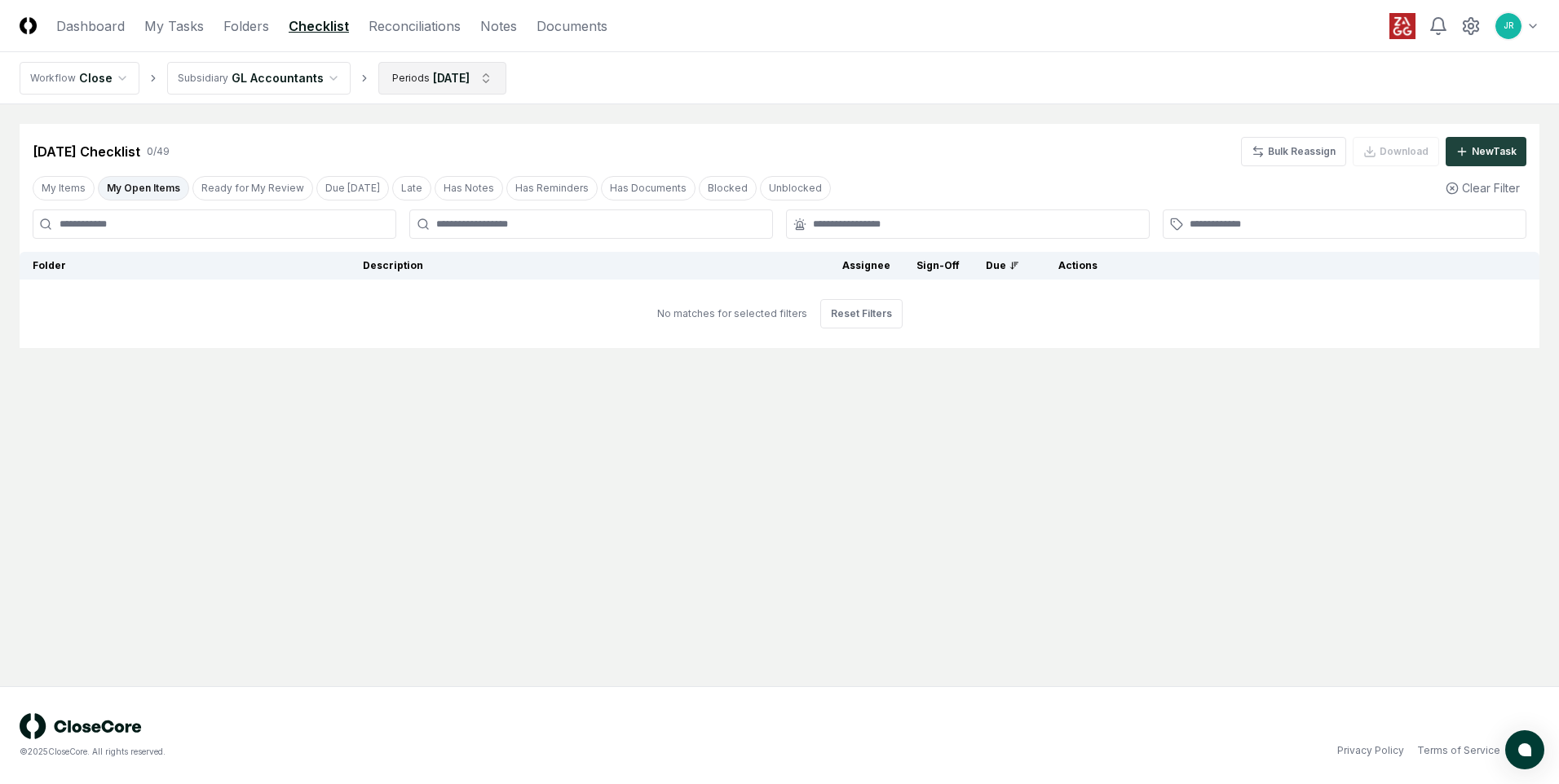
click at [485, 85] on html "CloseCore Dashboard My Tasks Folders Checklist Reconciliations Notes Documents …" at bounding box center [780, 392] width 1559 height 784
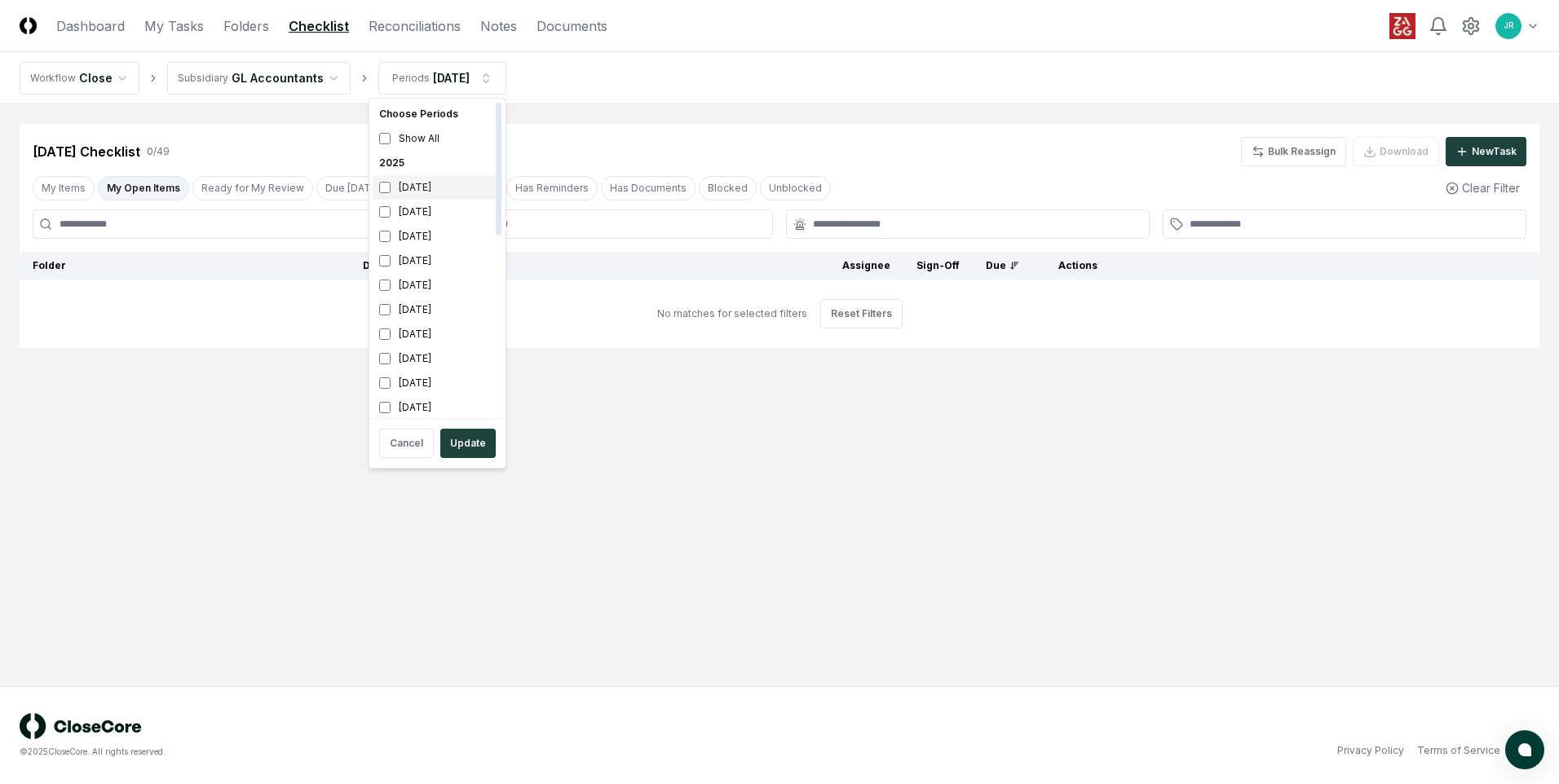
click at [409, 185] on div "[DATE]" at bounding box center [437, 187] width 130 height 25
click at [419, 215] on div "[DATE]" at bounding box center [437, 212] width 130 height 25
click at [468, 445] on button "Update" at bounding box center [468, 444] width 55 height 29
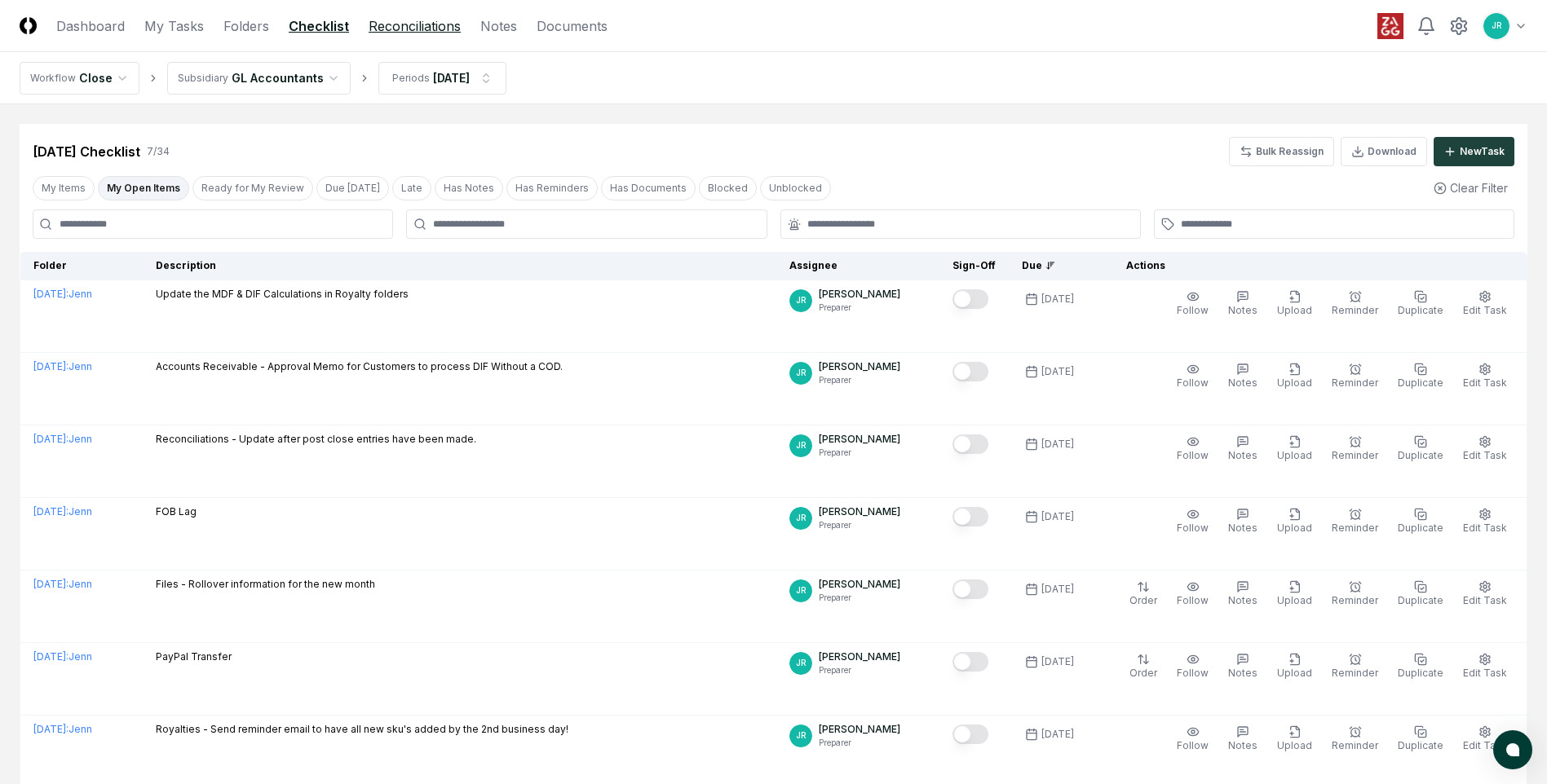
click at [429, 29] on link "Reconciliations" at bounding box center [414, 26] width 92 height 19
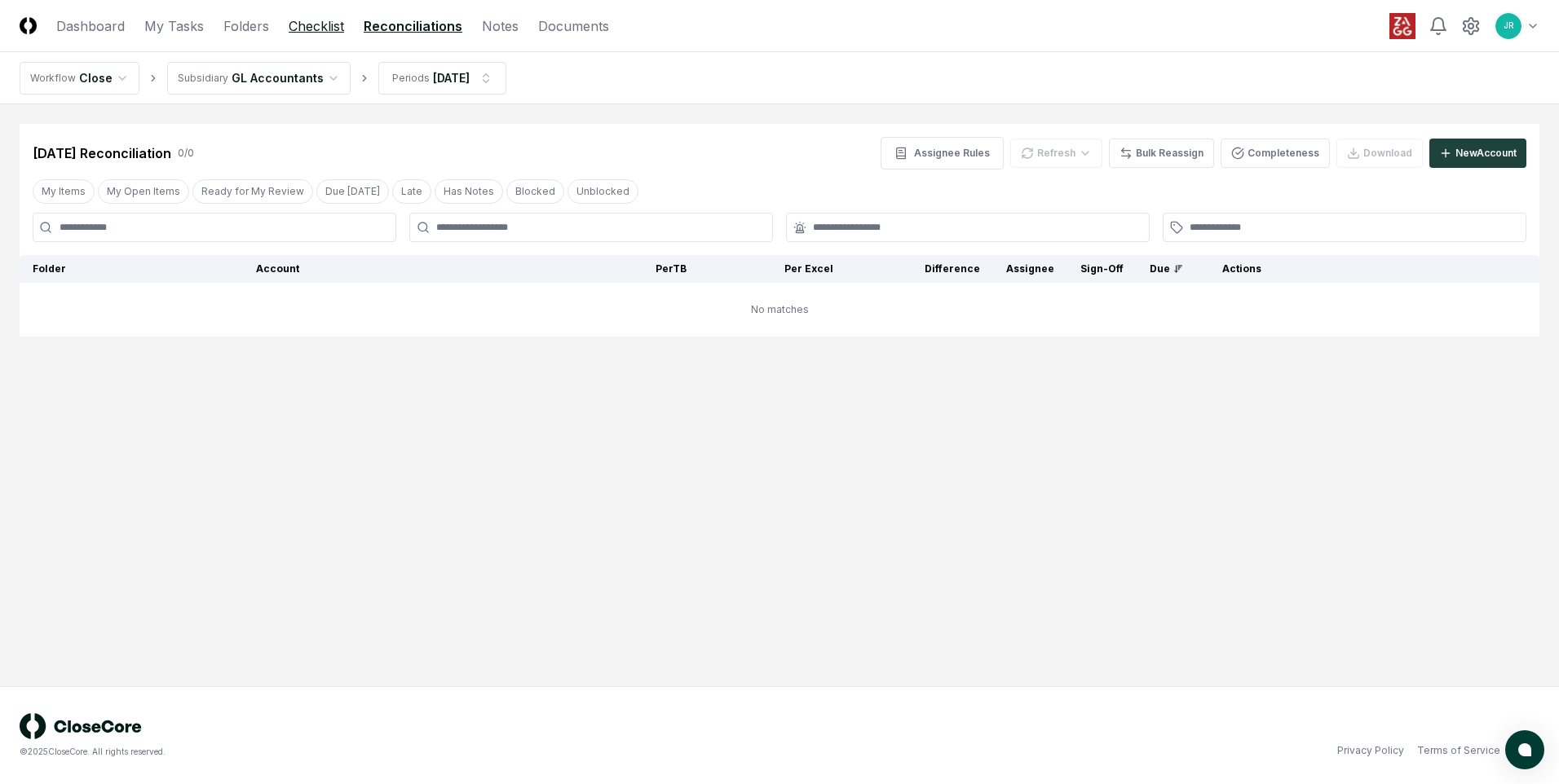
click at [301, 24] on link "Checklist" at bounding box center [317, 26] width 55 height 19
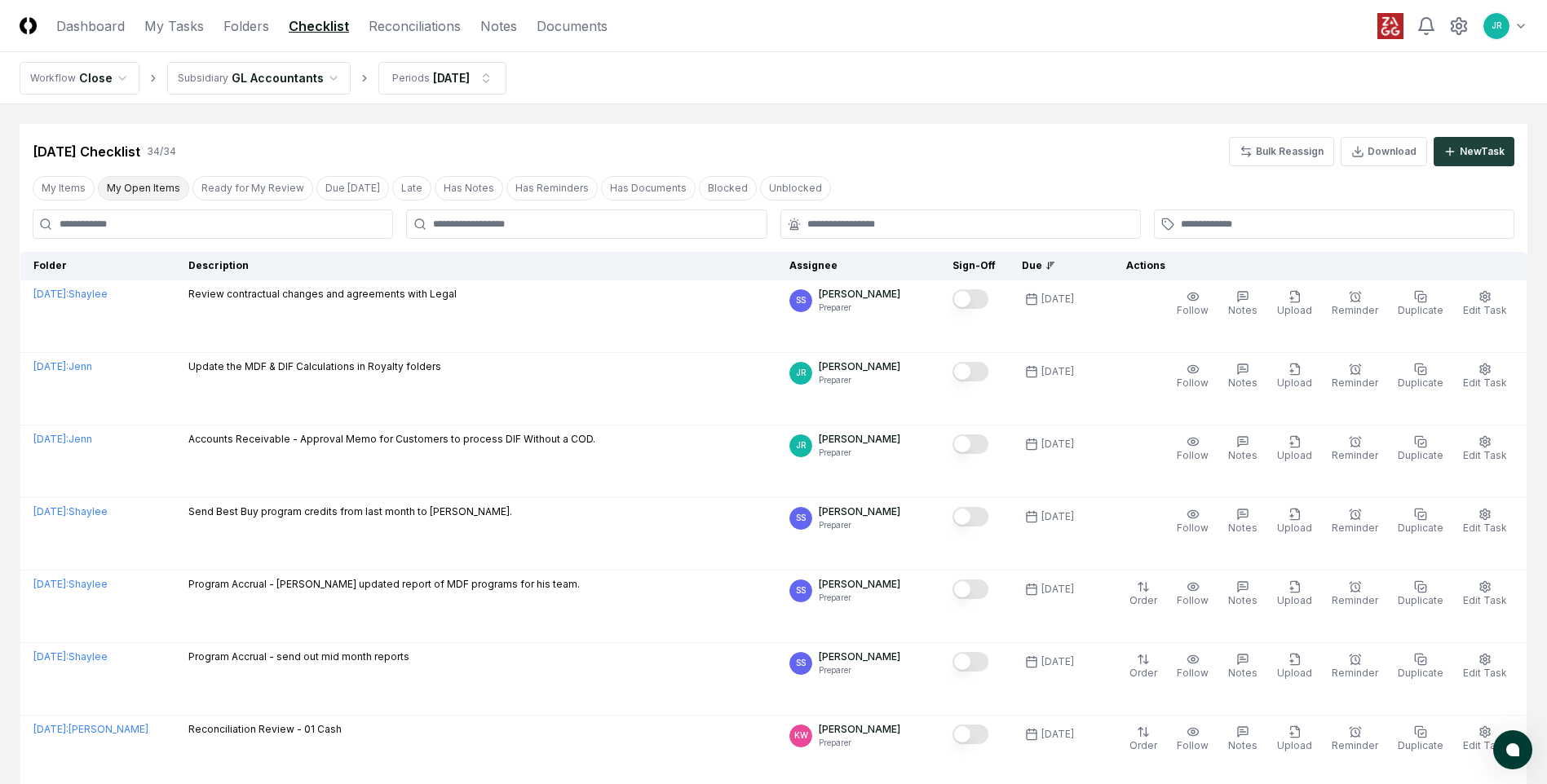
click at [146, 190] on button "My Open Items" at bounding box center [143, 188] width 91 height 25
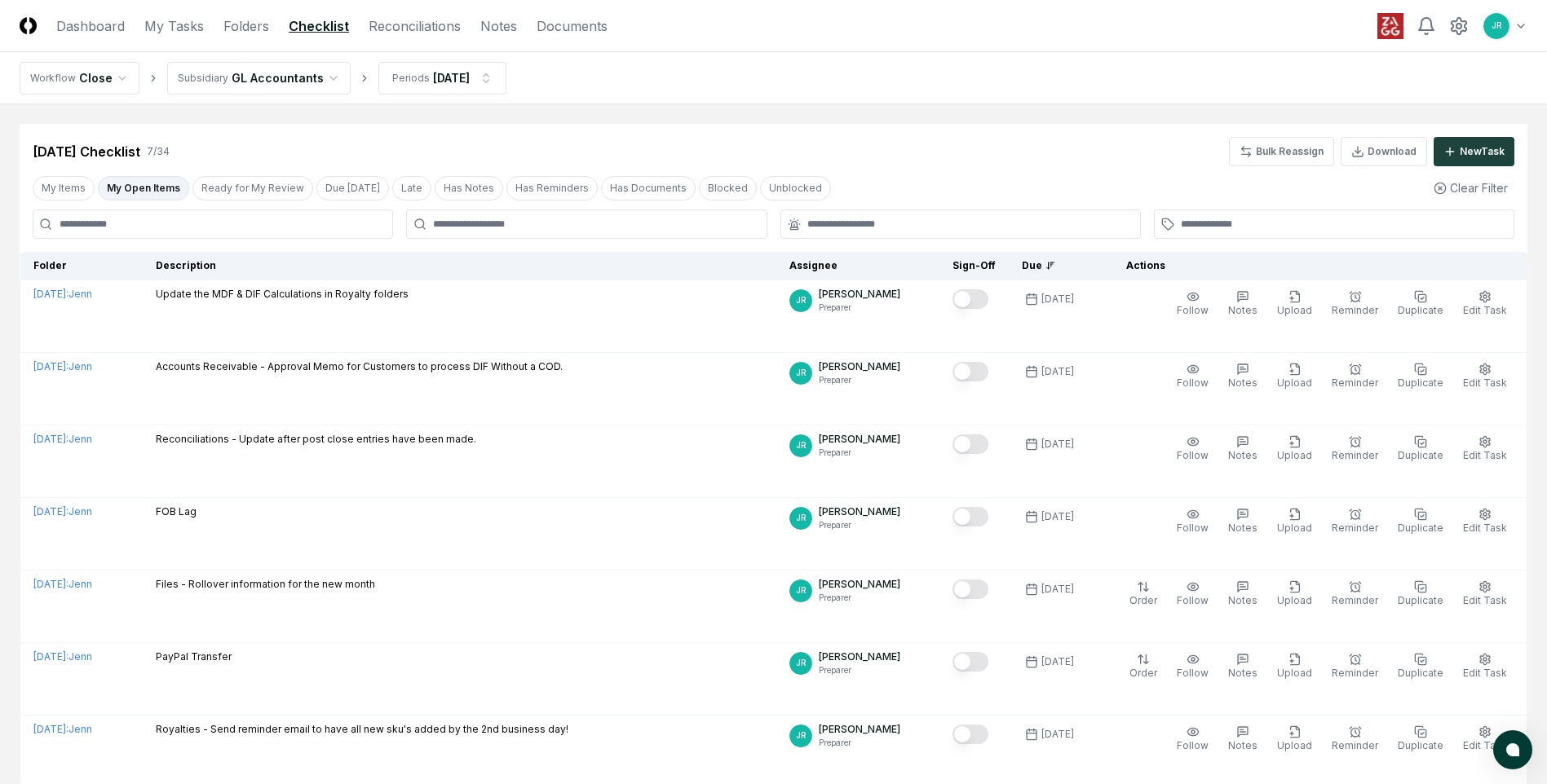
click at [326, 74] on html "CloseCore Dashboard My Tasks Folders Checklist Reconciliations Notes Documents …" at bounding box center [773, 453] width 1547 height 905
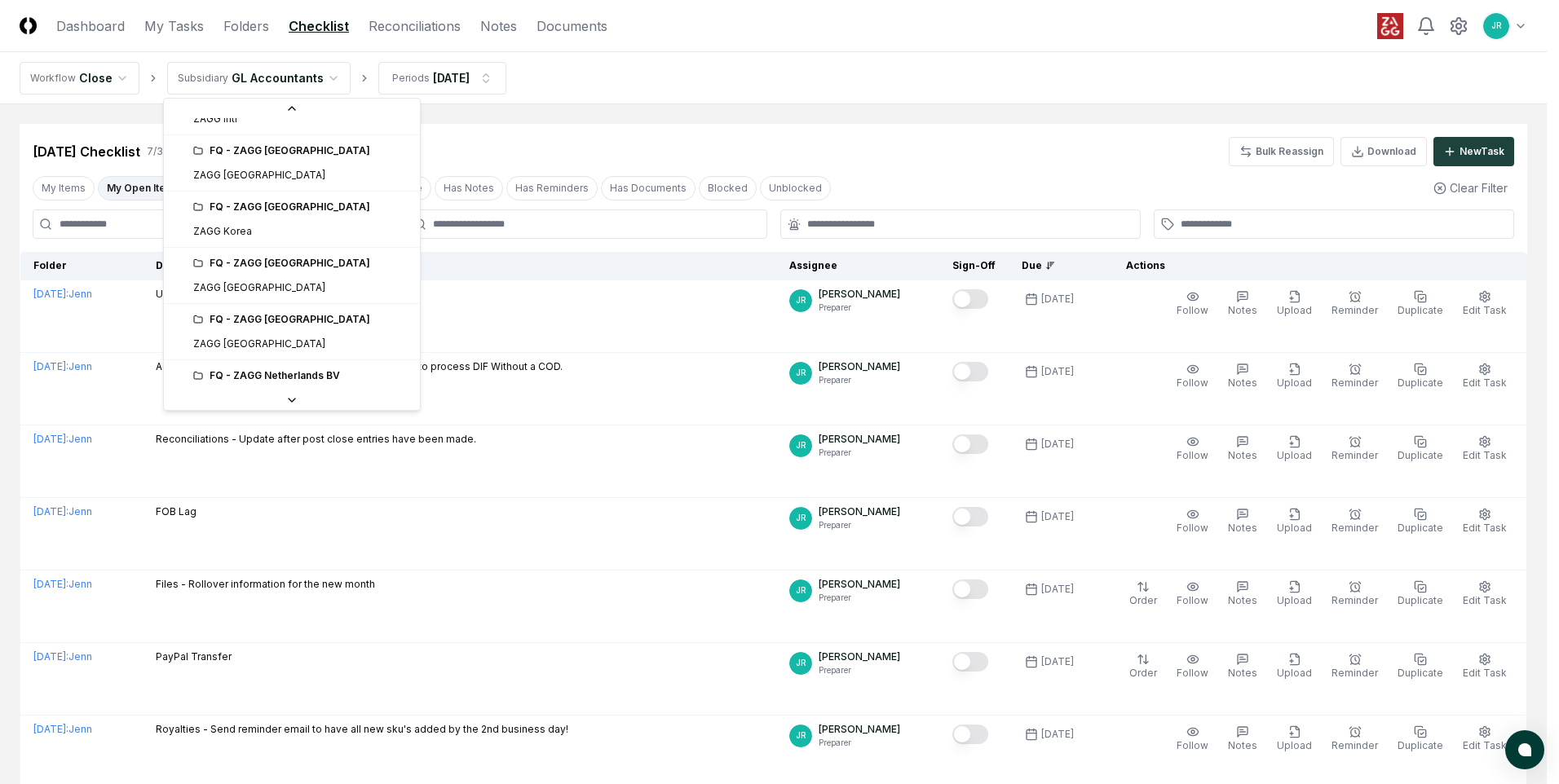
scroll to position [326, 0]
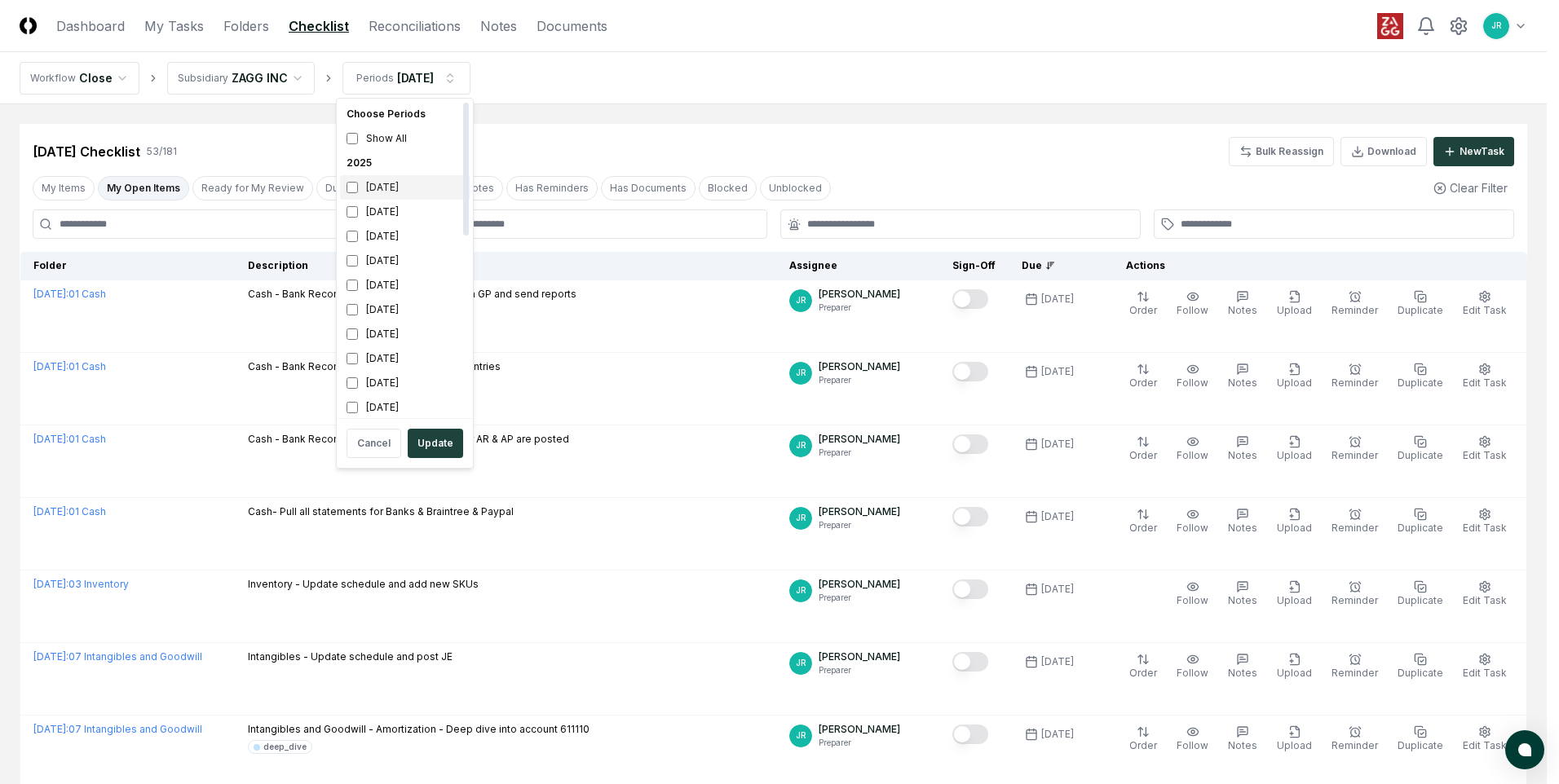
click at [420, 185] on div "[DATE]" at bounding box center [404, 187] width 130 height 25
click at [412, 217] on div "[DATE]" at bounding box center [404, 212] width 130 height 25
click at [435, 443] on button "Update" at bounding box center [435, 444] width 55 height 29
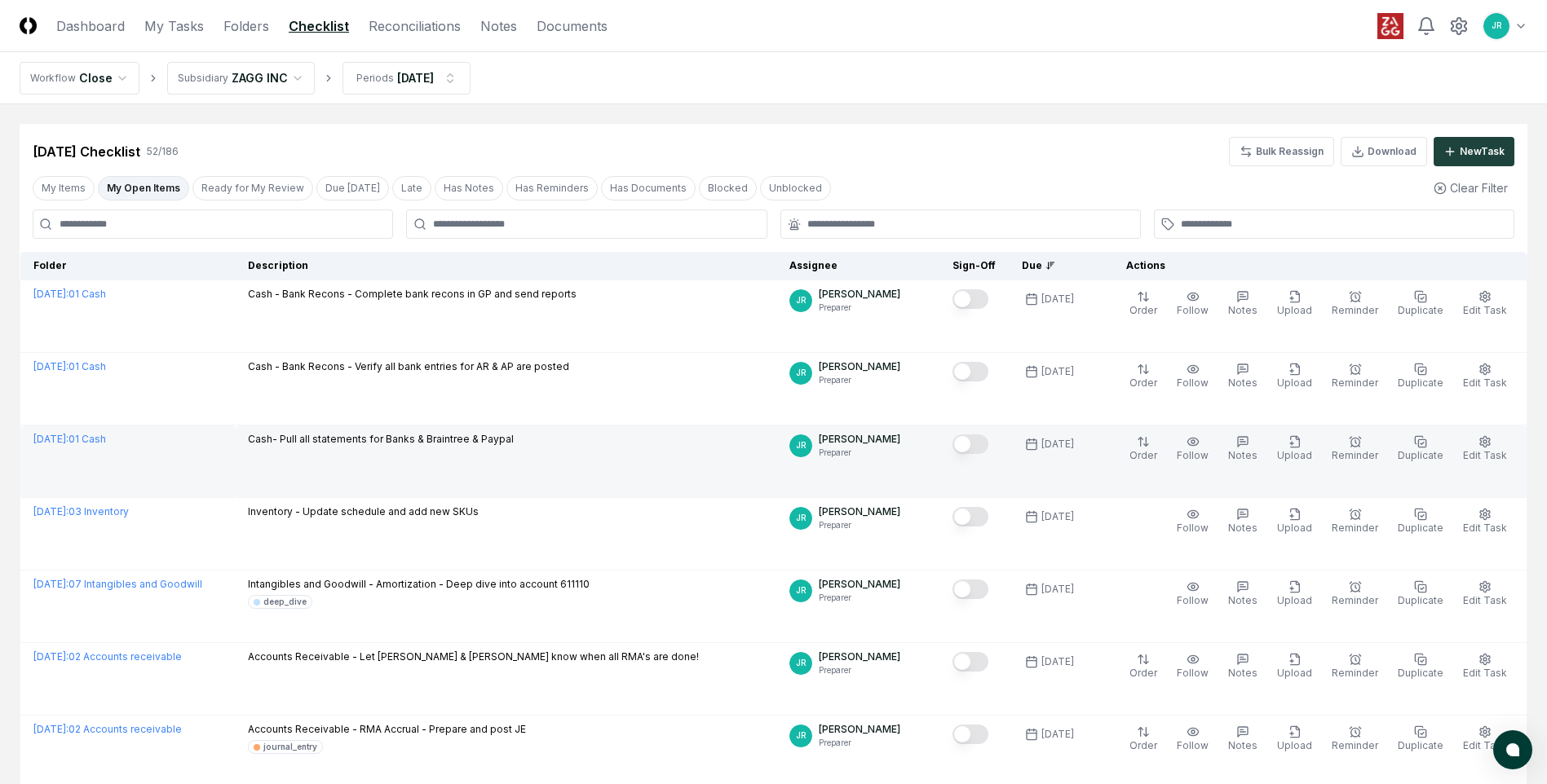
click at [979, 445] on button "Mark complete" at bounding box center [970, 444] width 36 height 19
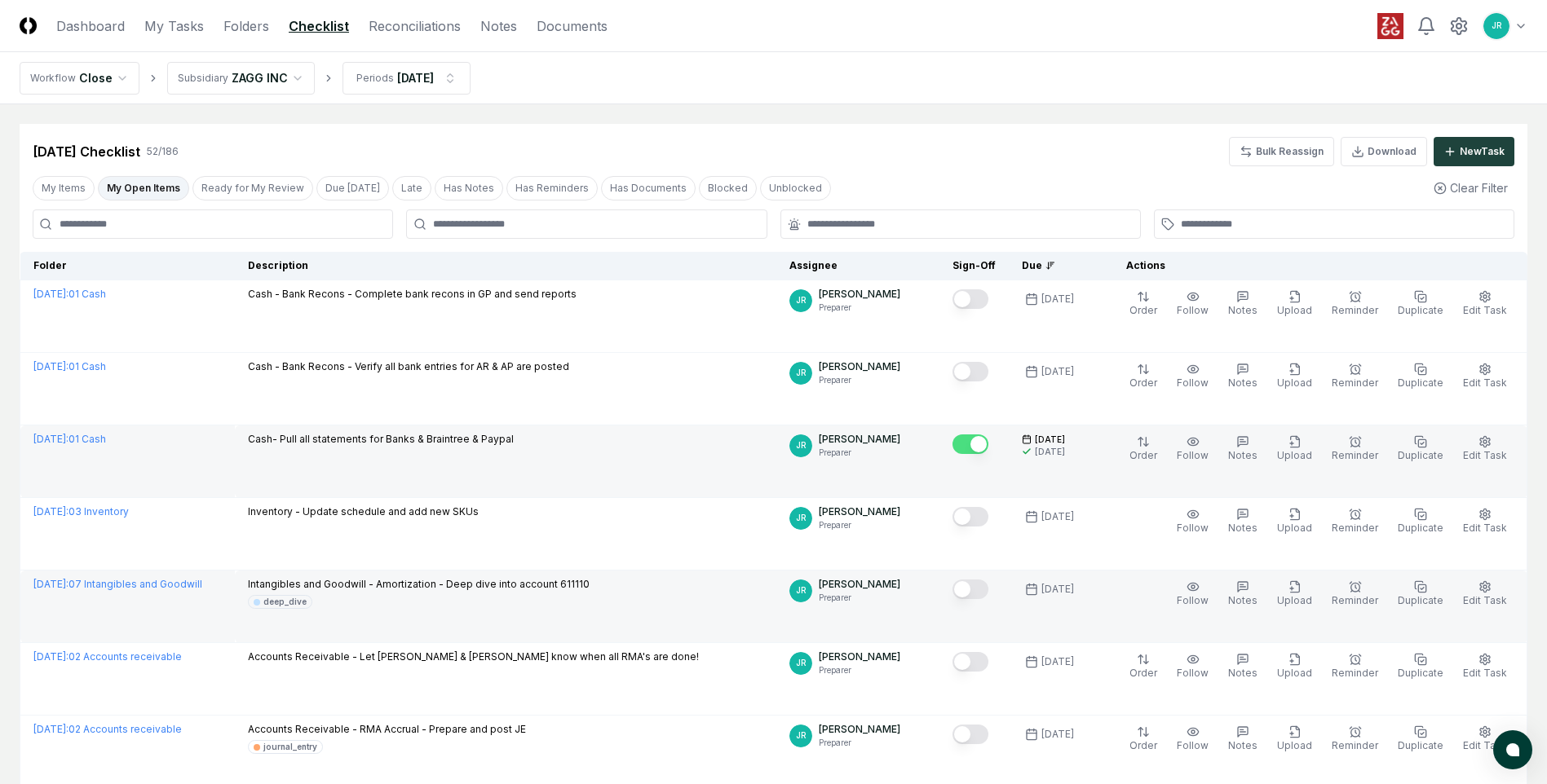
click at [985, 590] on button "Mark complete" at bounding box center [970, 589] width 36 height 19
click at [386, 29] on link "Reconciliations" at bounding box center [414, 26] width 92 height 19
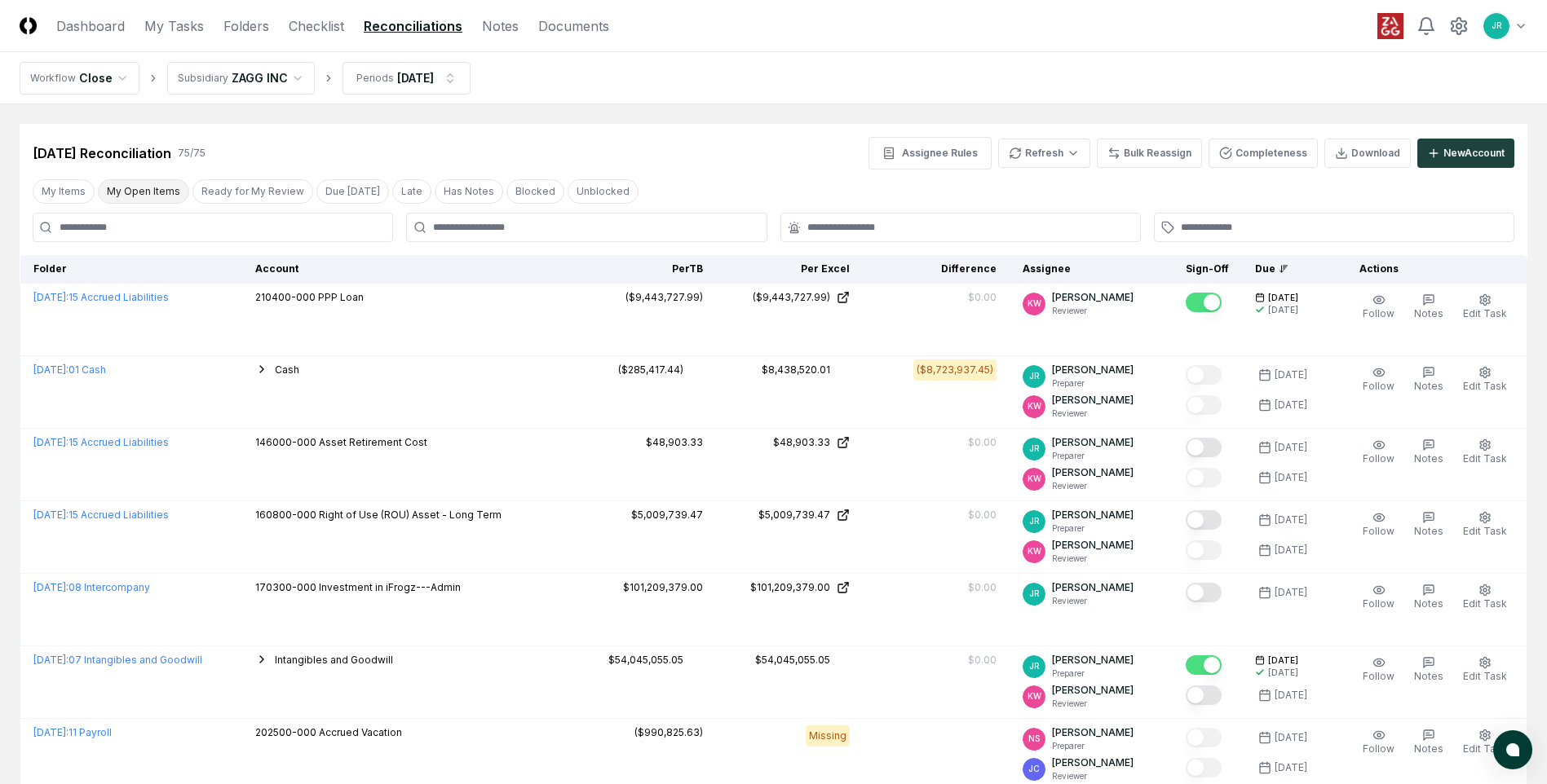
click at [116, 197] on button "My Open Items" at bounding box center [143, 191] width 91 height 25
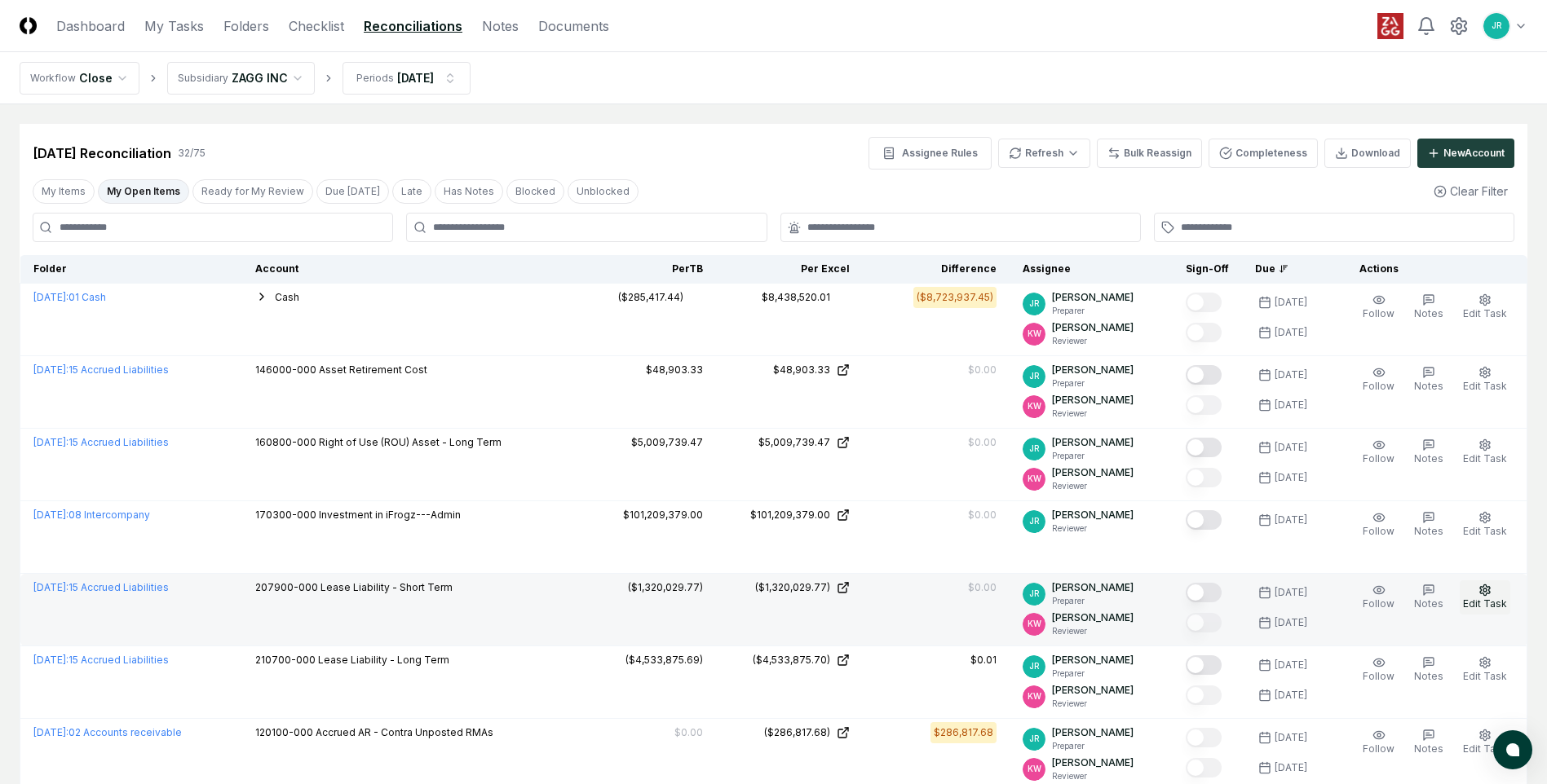
click at [1490, 593] on icon "button" at bounding box center [1484, 590] width 10 height 11
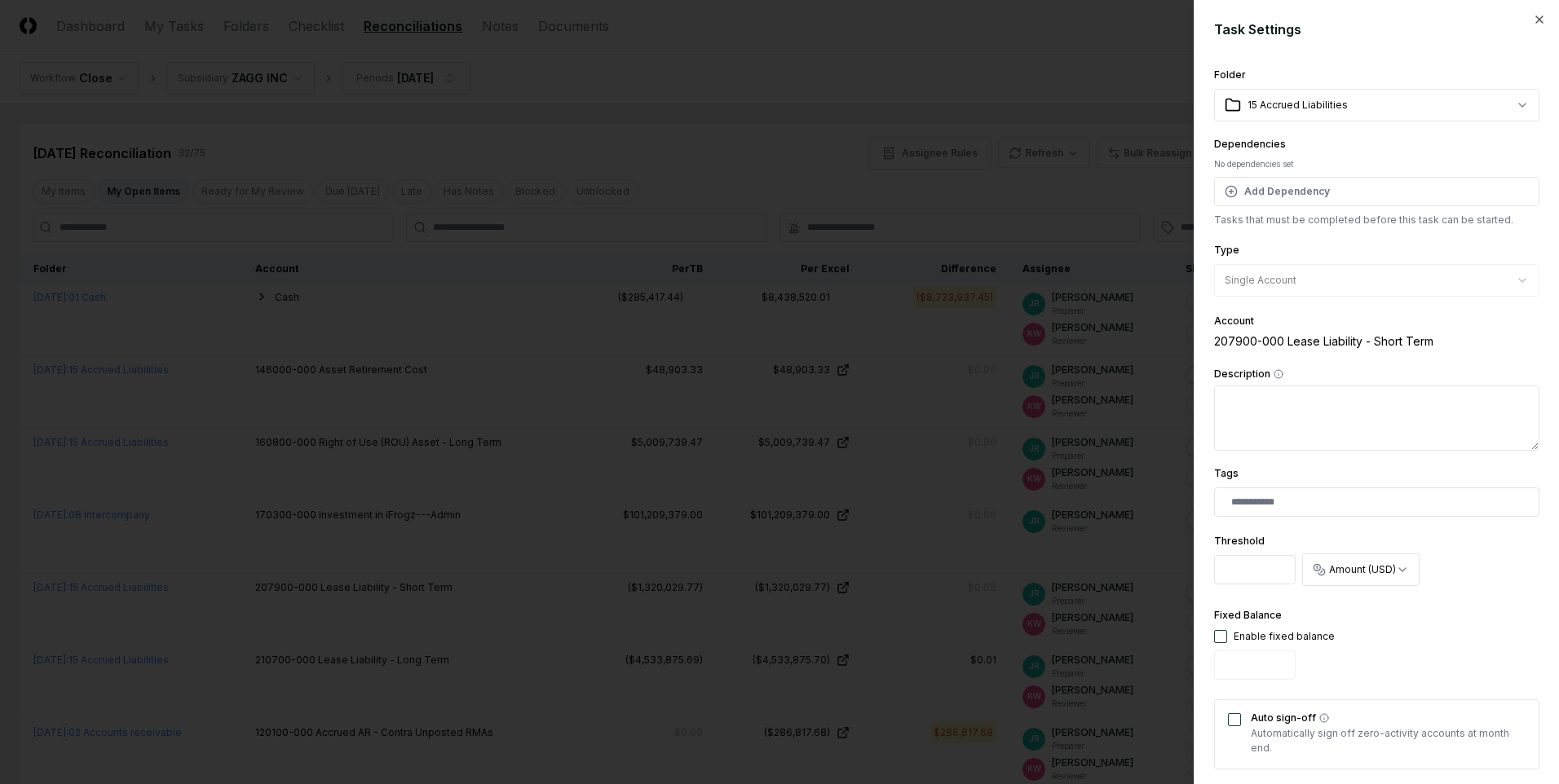
click at [1276, 566] on input "****" at bounding box center [1254, 570] width 82 height 29
click at [1281, 576] on input "****" at bounding box center [1254, 570] width 82 height 29
type input "*"
click at [1280, 571] on input "*" at bounding box center [1254, 570] width 82 height 29
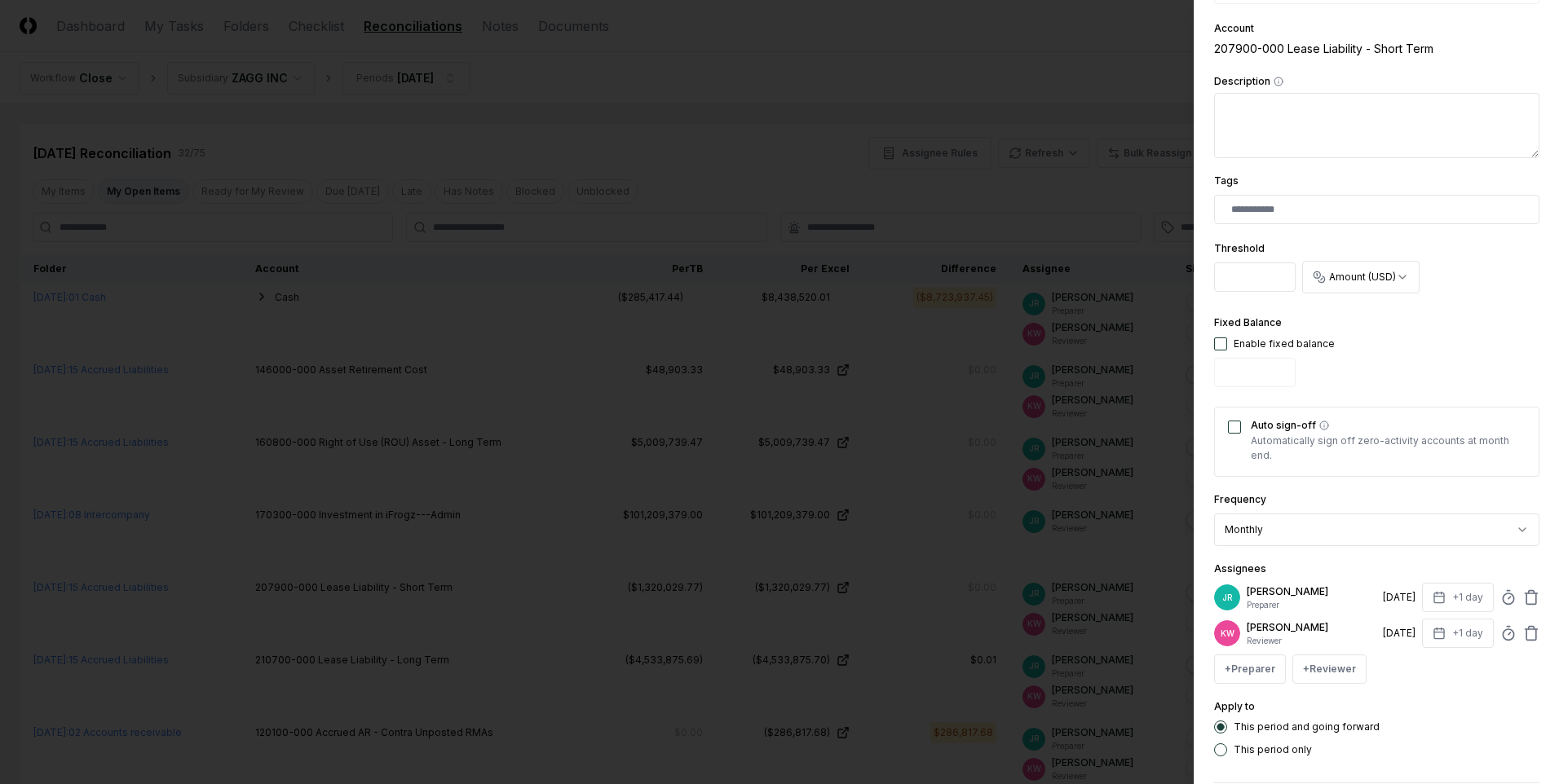
scroll to position [326, 0]
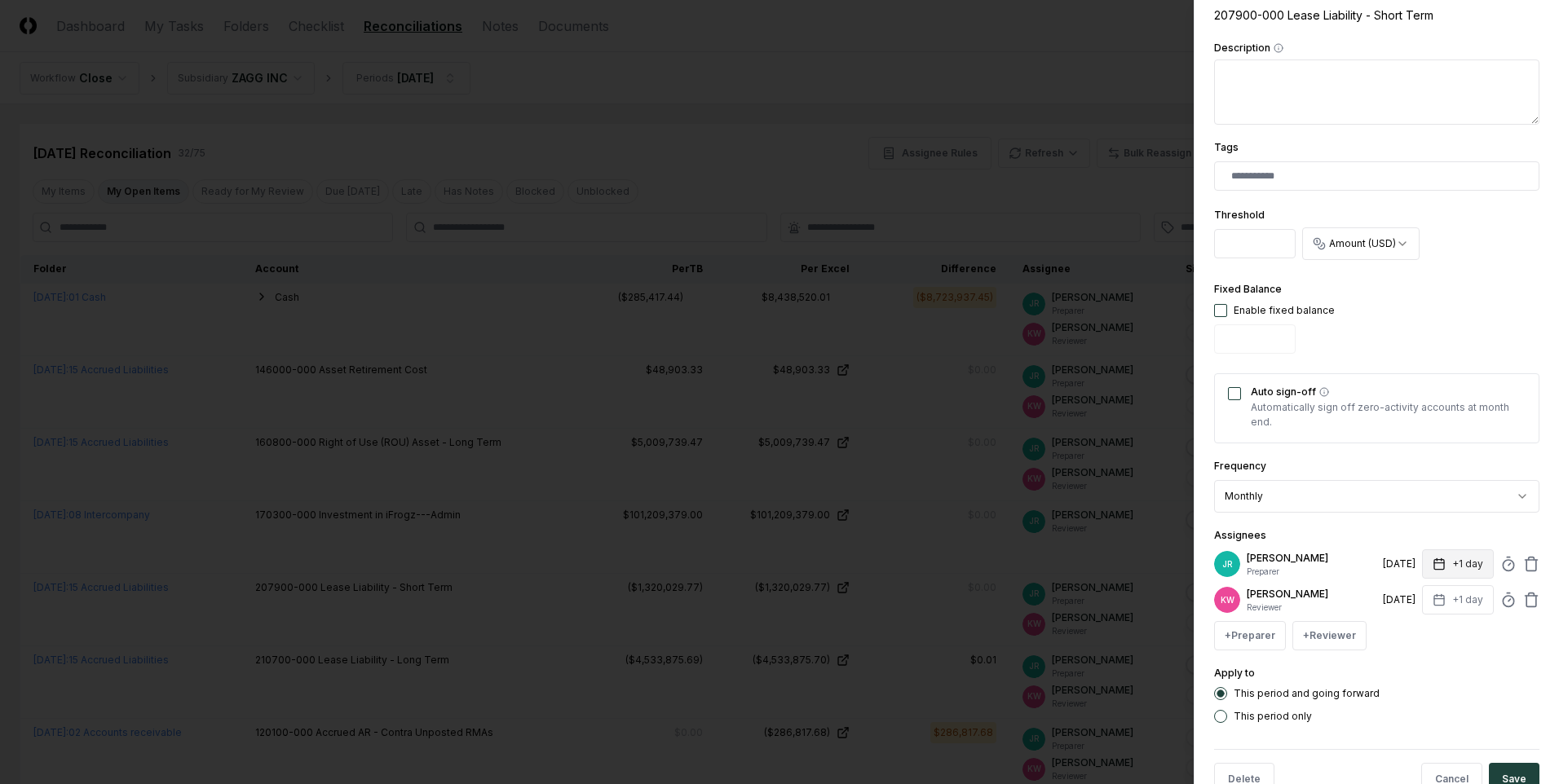
click at [1460, 568] on button "+1 day" at bounding box center [1458, 564] width 72 height 29
click at [1404, 625] on input "*" at bounding box center [1396, 628] width 57 height 29
type input "*"
click at [1404, 625] on input "*" at bounding box center [1392, 628] width 57 height 29
click at [1426, 674] on div "Apply to This period and going forward This period only" at bounding box center [1377, 693] width 326 height 60
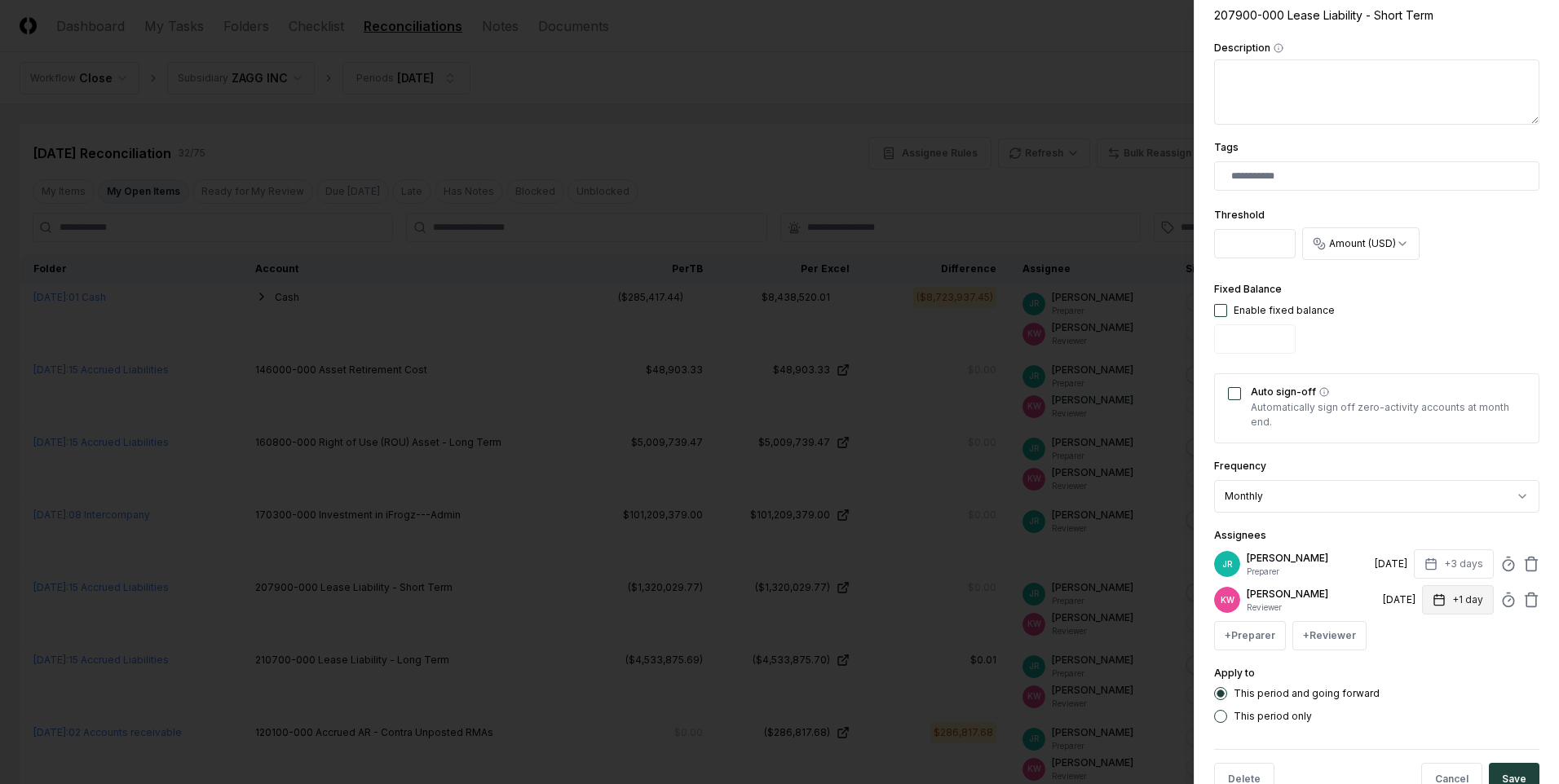
click at [1466, 605] on button "+1 day" at bounding box center [1458, 600] width 72 height 29
click at [1407, 662] on input "*" at bounding box center [1392, 664] width 57 height 29
type input "*"
click at [1407, 662] on input "*" at bounding box center [1392, 664] width 57 height 29
click at [1246, 712] on label "This period only" at bounding box center [1273, 716] width 78 height 10
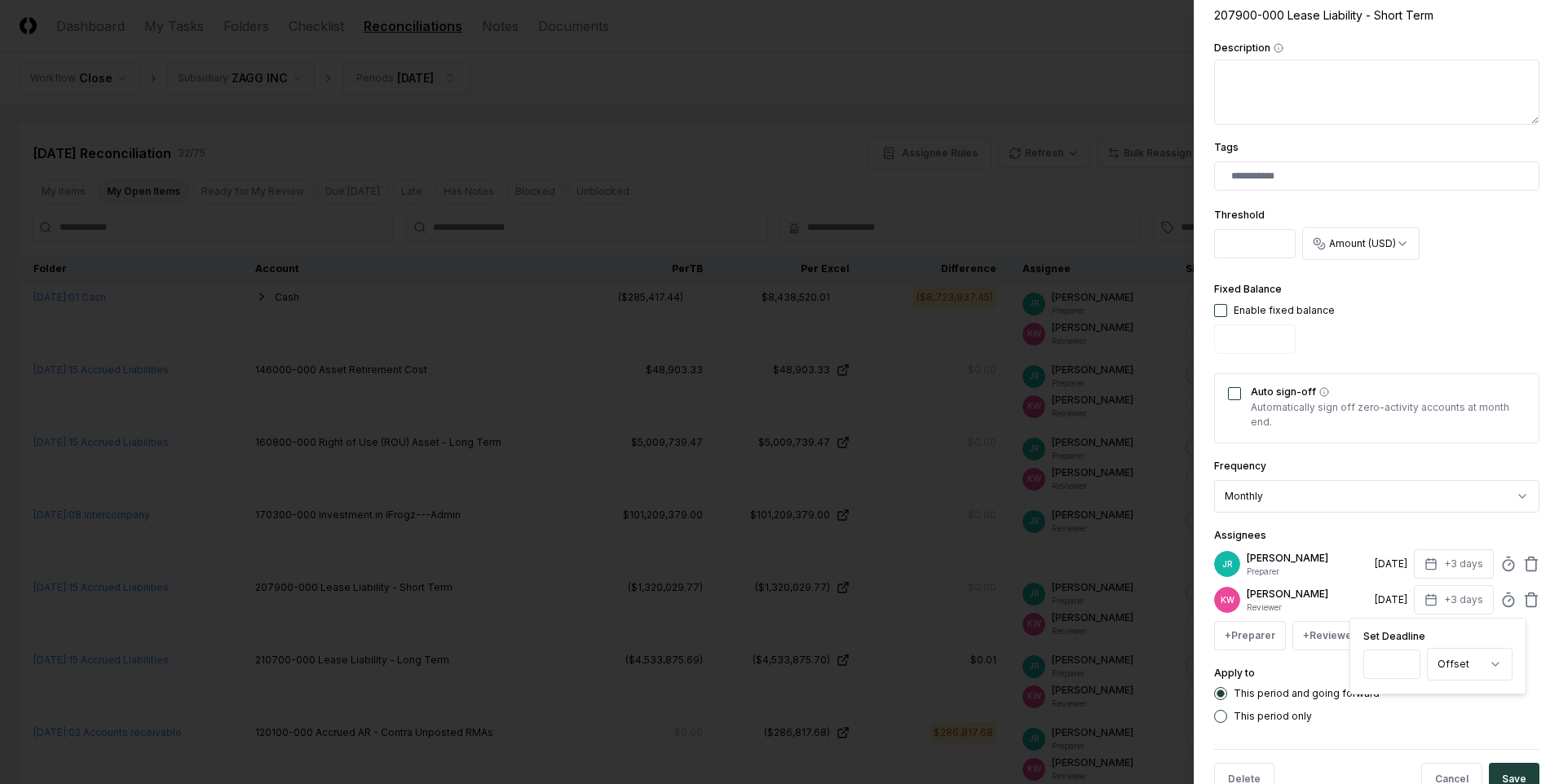
click at [1227, 712] on button "This period only" at bounding box center [1220, 717] width 13 height 13
click at [1512, 771] on button "Save" at bounding box center [1514, 778] width 51 height 32
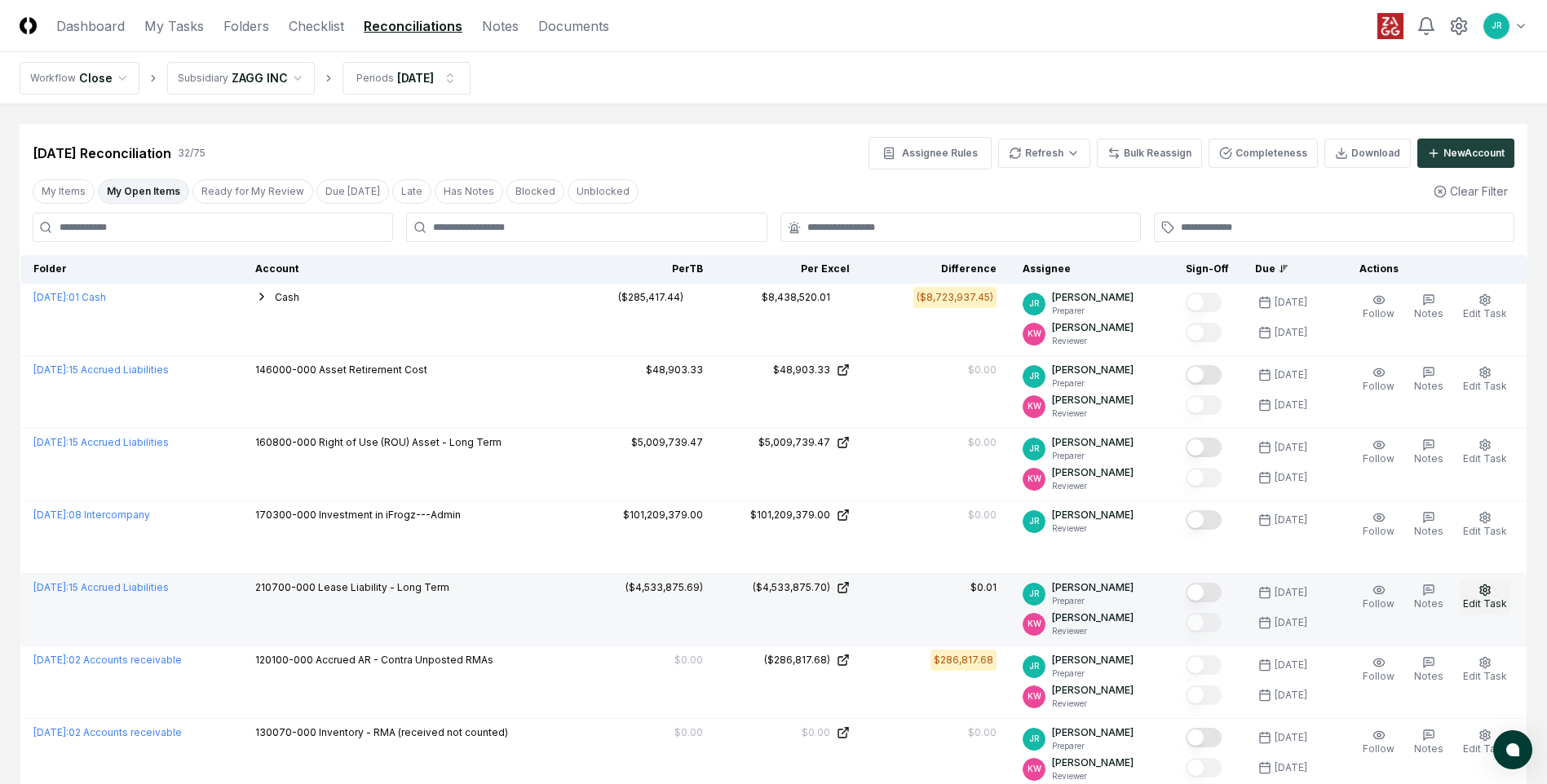
click at [1481, 595] on icon "button" at bounding box center [1484, 590] width 13 height 13
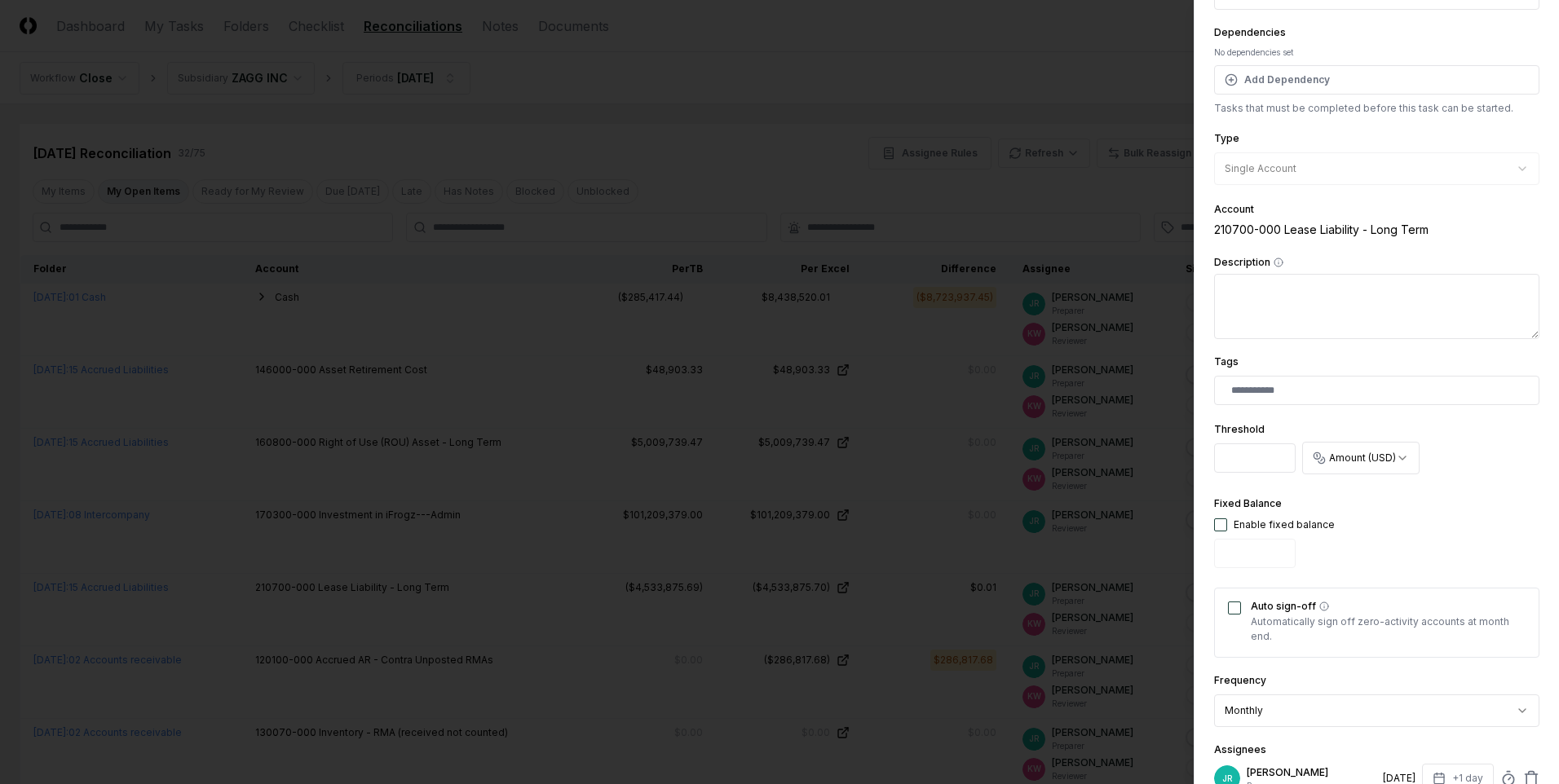
scroll to position [245, 0]
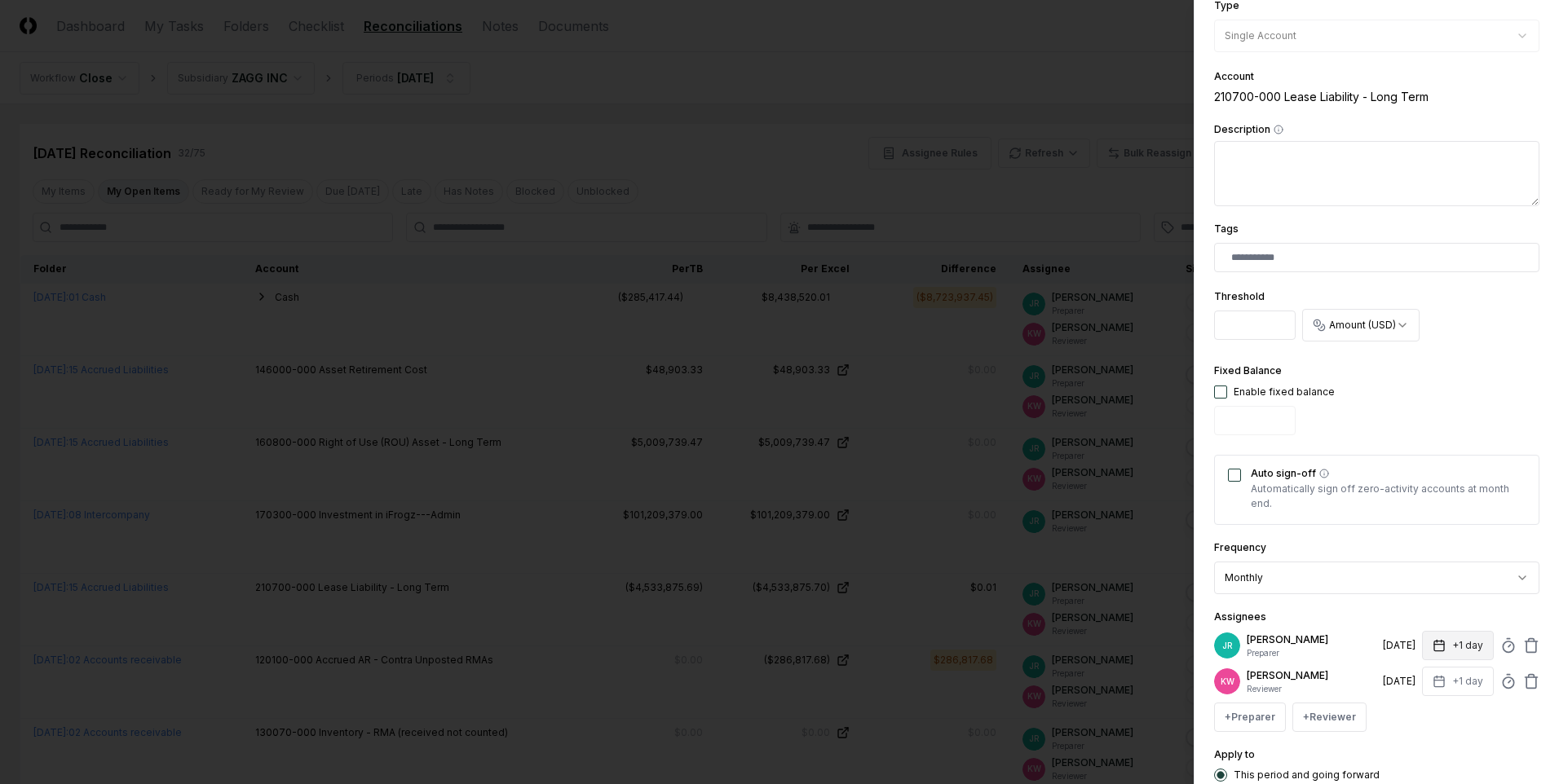
click at [1449, 649] on button "+1 day" at bounding box center [1458, 646] width 72 height 29
click at [1405, 706] on input "*" at bounding box center [1392, 710] width 57 height 29
type input "*"
click at [1405, 706] on input "*" at bounding box center [1392, 710] width 57 height 29
click at [1434, 745] on div "Apply to This period and going forward This period only" at bounding box center [1377, 775] width 326 height 60
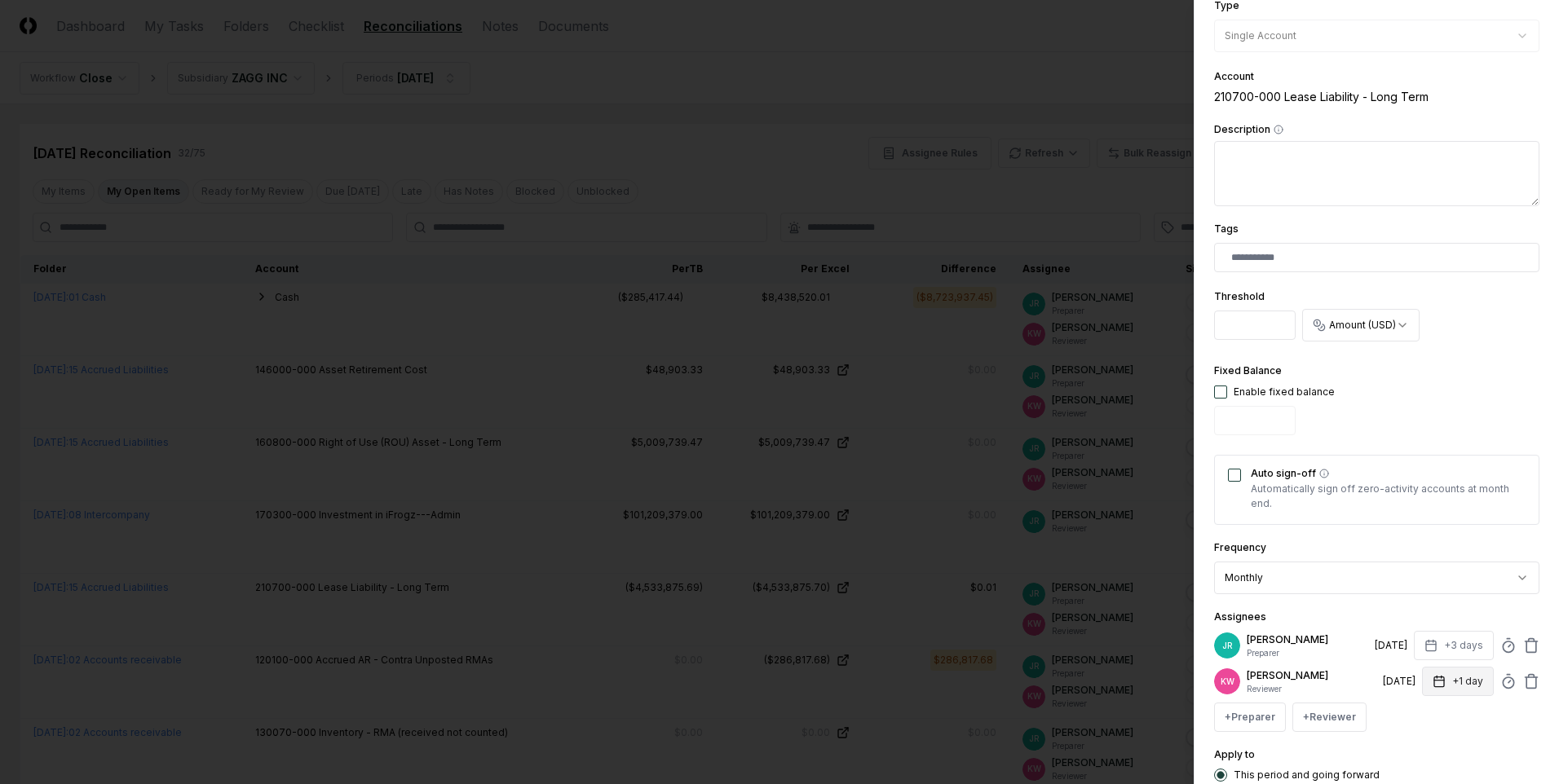
drag, startPoint x: 1452, startPoint y: 674, endPoint x: 1437, endPoint y: 686, distance: 19.2
click at [1452, 675] on button "+1 day" at bounding box center [1458, 682] width 72 height 29
click at [1405, 741] on input "*" at bounding box center [1396, 746] width 57 height 29
click at [1405, 741] on input "*" at bounding box center [1392, 746] width 57 height 29
type input "*"
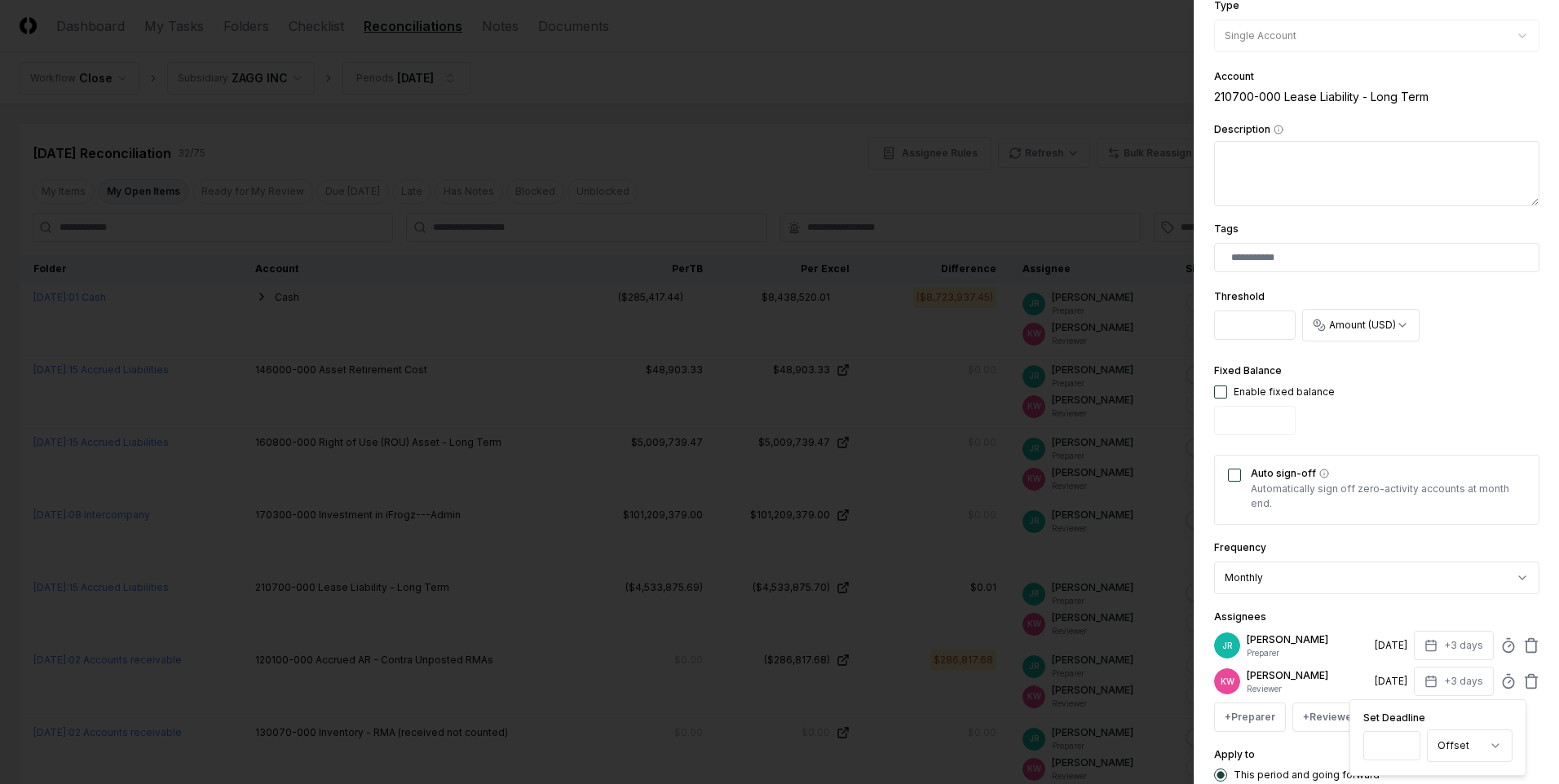
click at [1357, 754] on div "Set Deadline * Offset ****** ****" at bounding box center [1438, 738] width 175 height 75
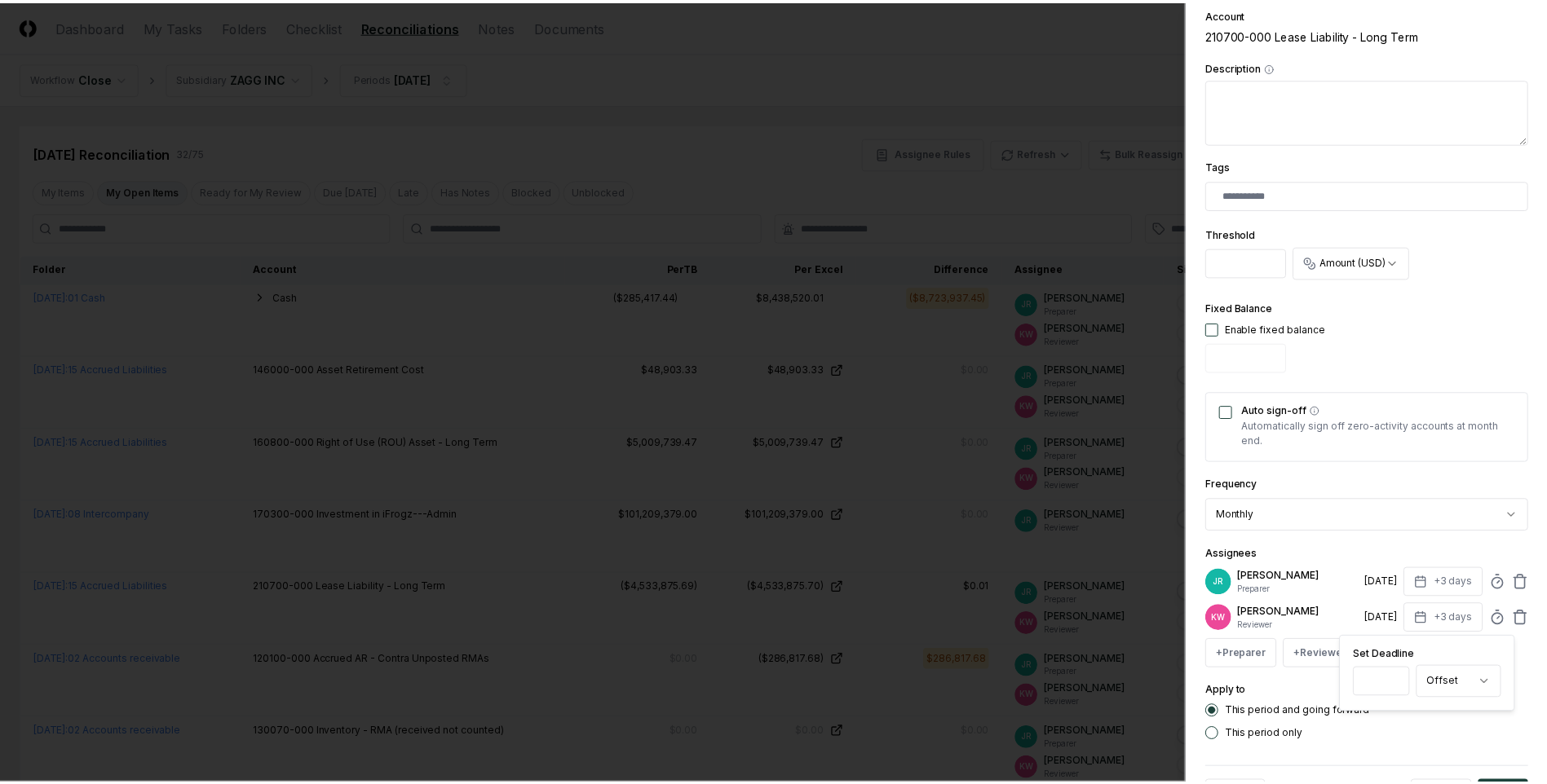
scroll to position [370, 0]
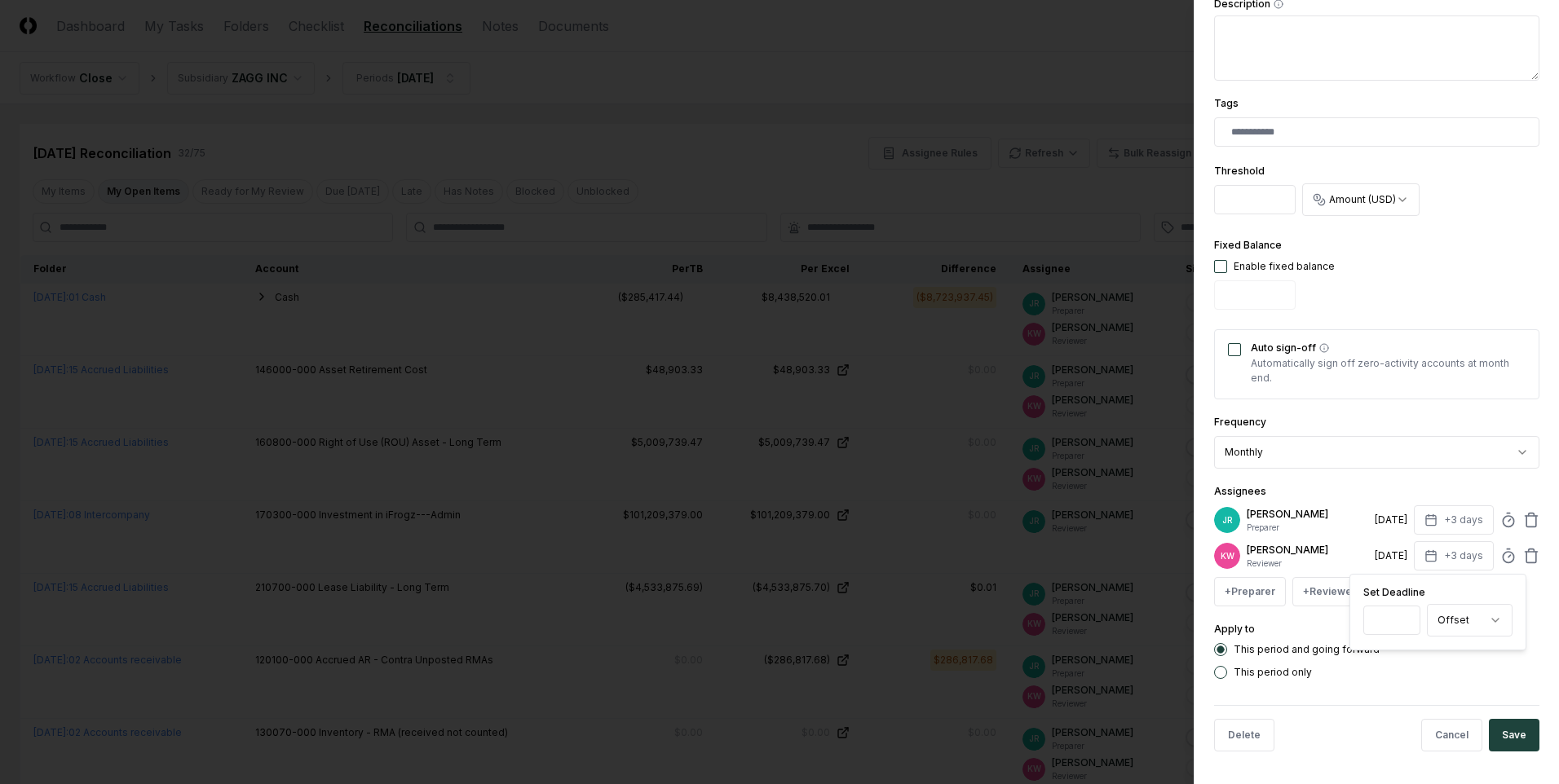
click at [1262, 670] on label "This period only" at bounding box center [1273, 673] width 78 height 10
click at [1227, 670] on button "This period only" at bounding box center [1220, 673] width 13 height 13
click at [1493, 728] on button "Save" at bounding box center [1514, 734] width 51 height 32
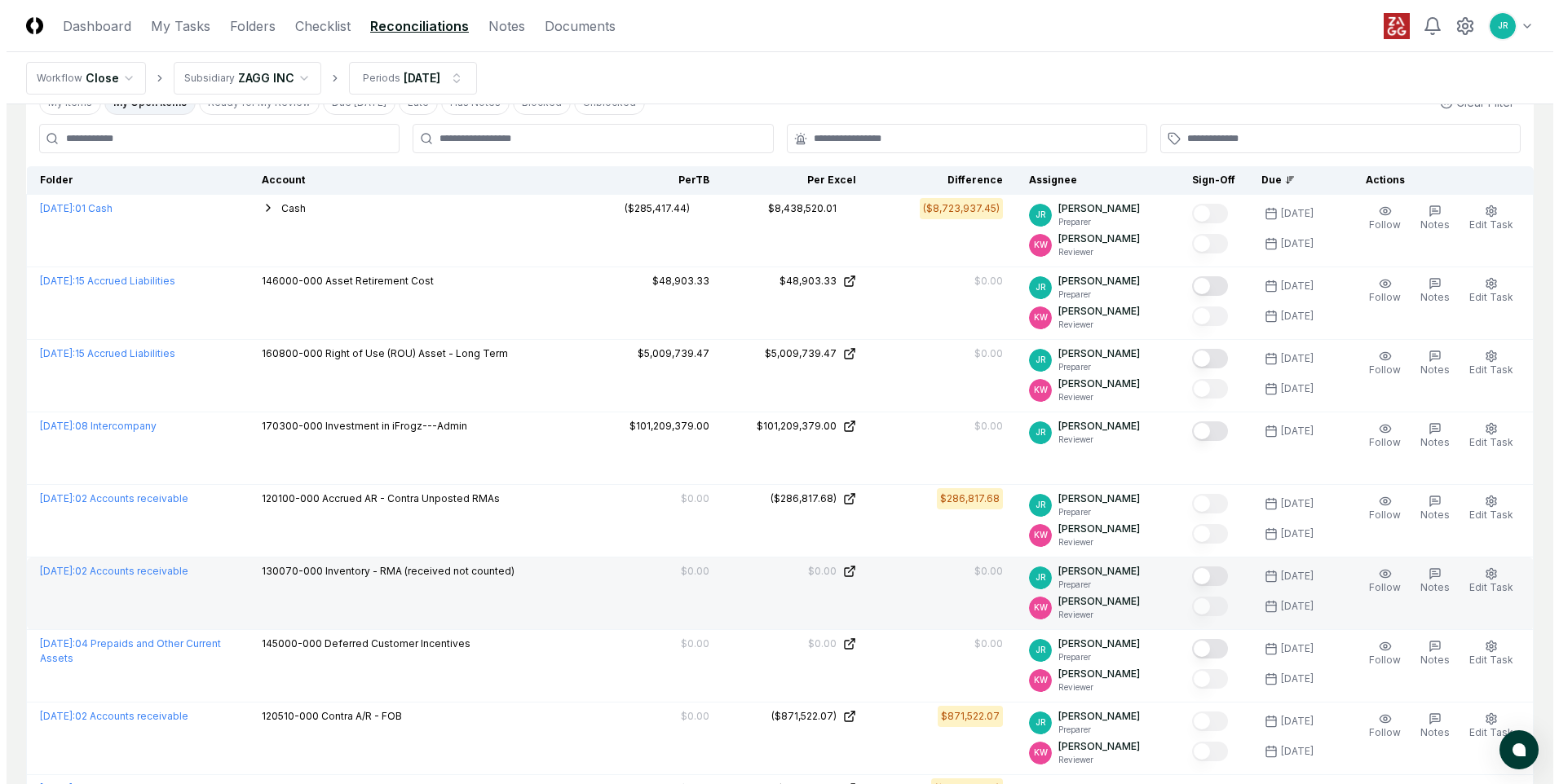
scroll to position [0, 0]
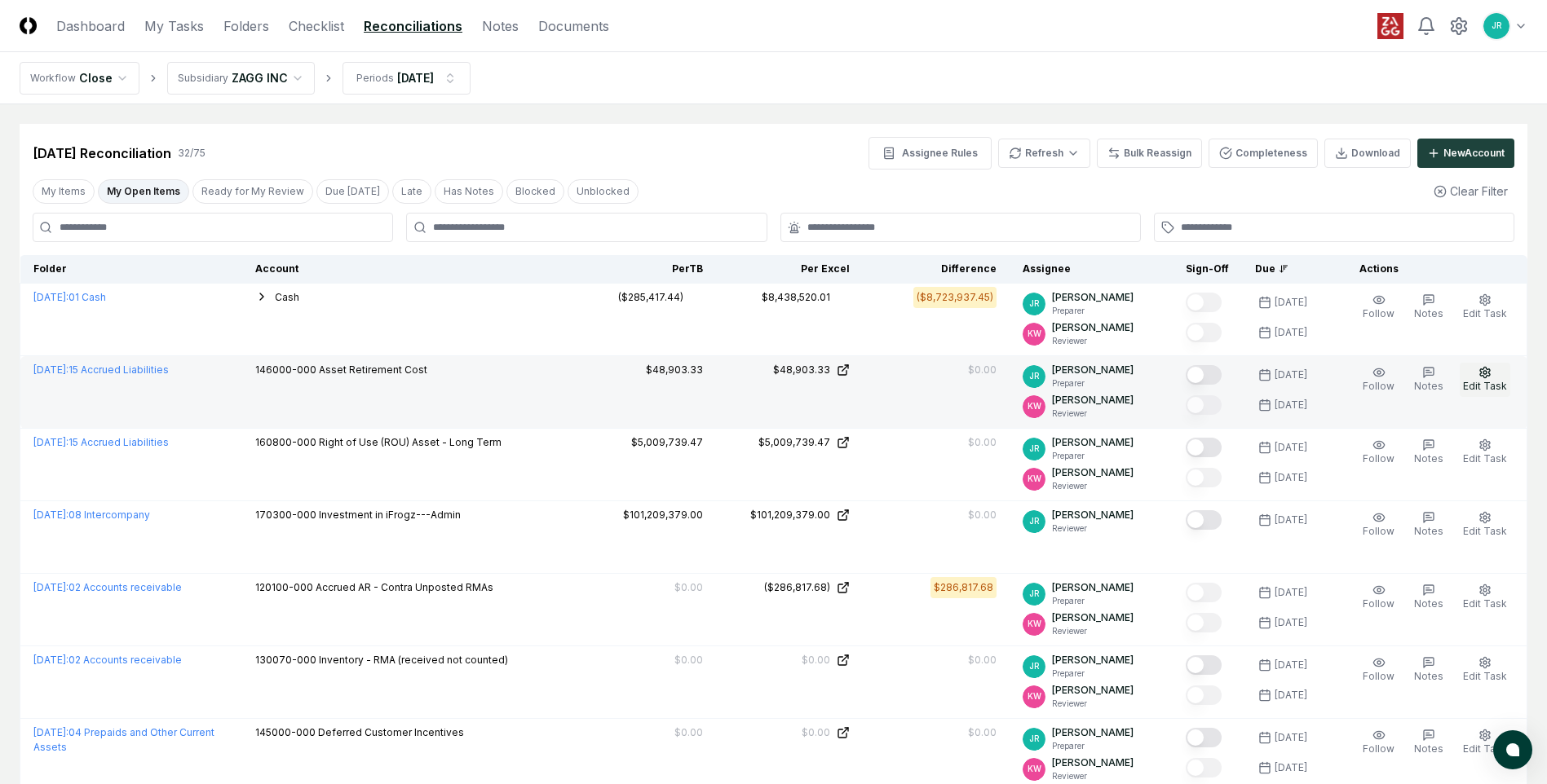
click at [1485, 379] on button "Edit Task" at bounding box center [1484, 379] width 51 height 34
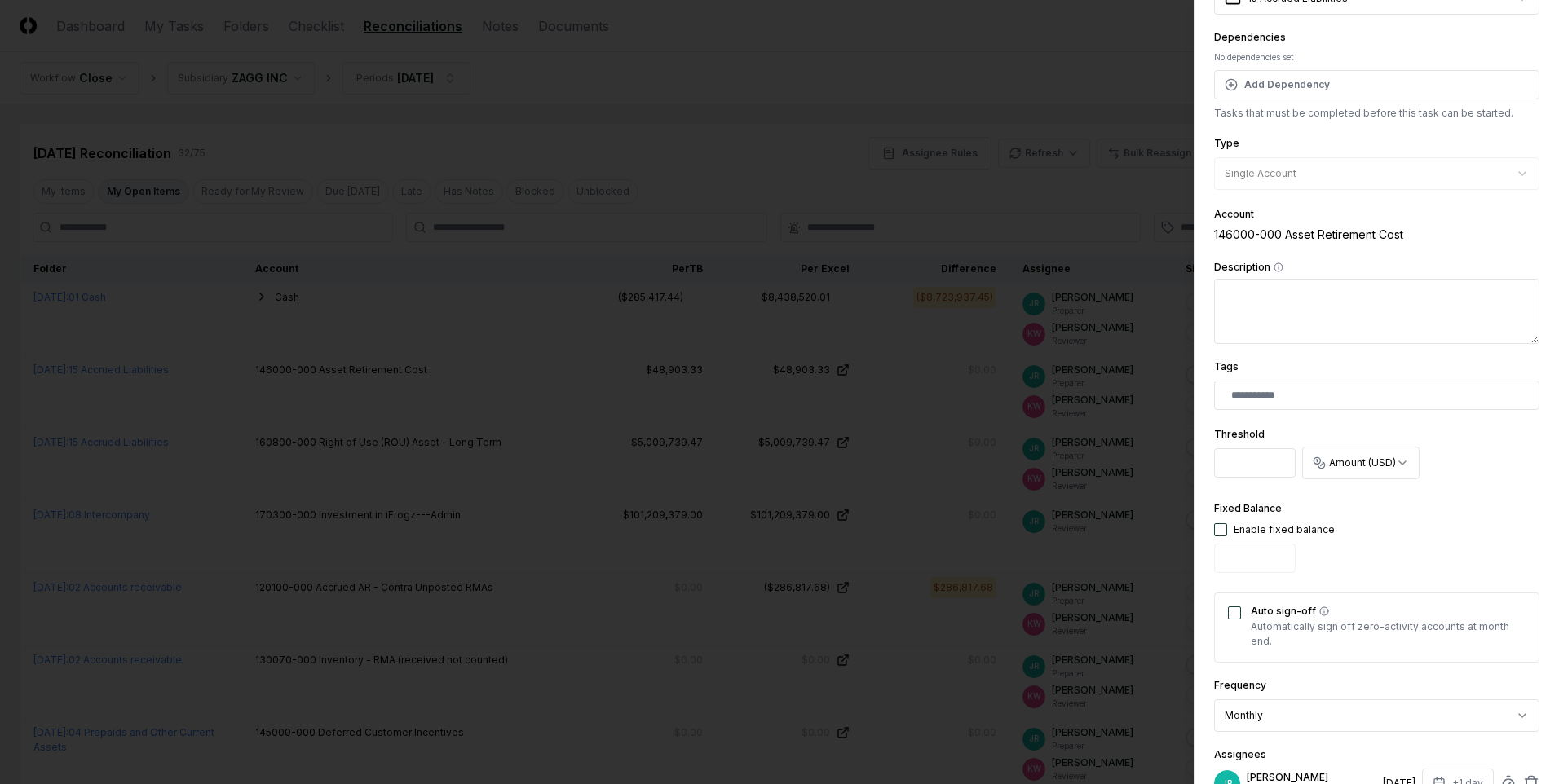
scroll to position [245, 0]
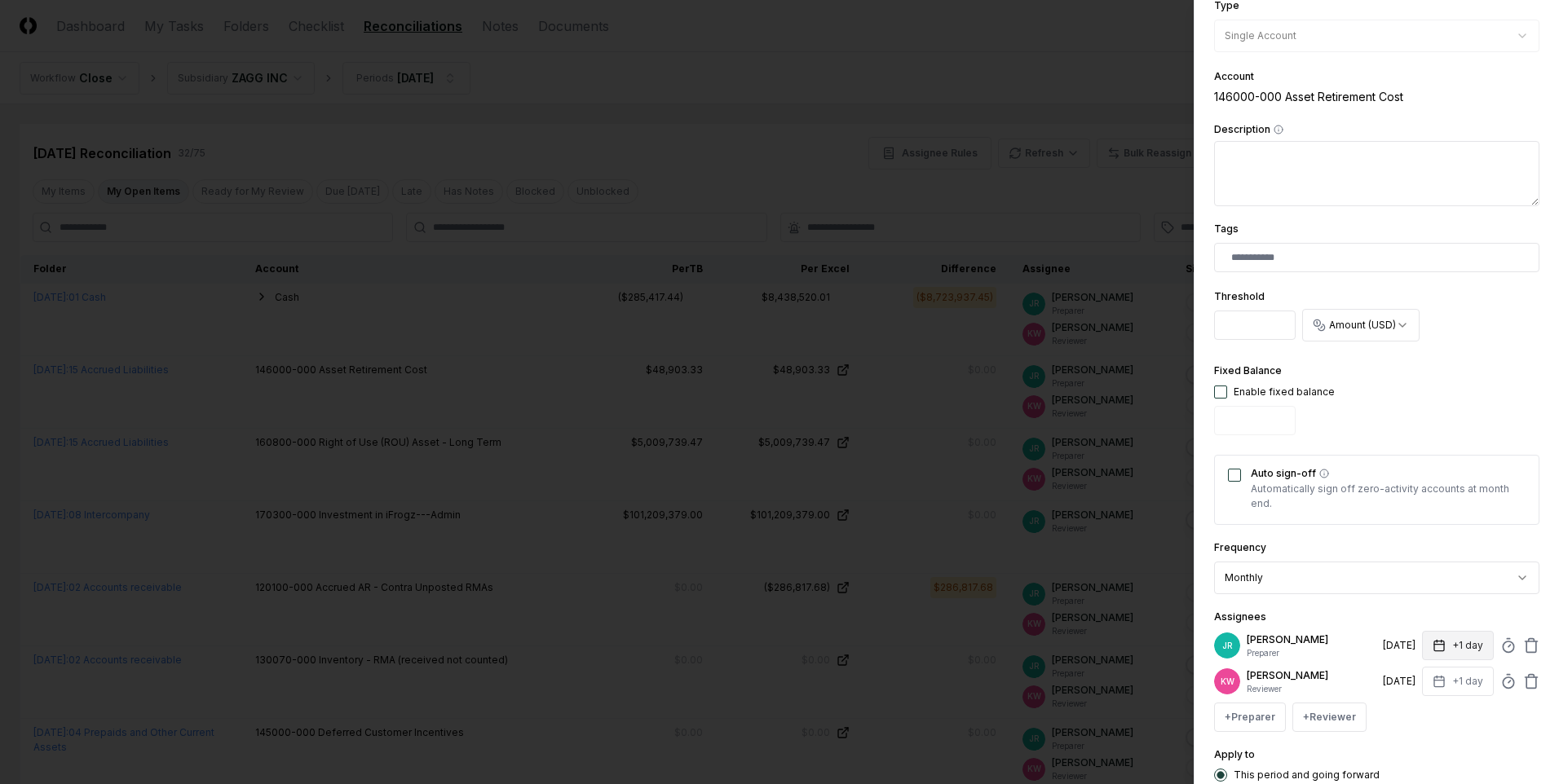
click at [1461, 652] on button "+1 day" at bounding box center [1458, 646] width 72 height 29
click at [1409, 709] on input "*" at bounding box center [1396, 710] width 57 height 29
type input "*"
click at [1409, 709] on input "*" at bounding box center [1392, 710] width 57 height 29
click at [1322, 756] on div "Apply to This period and going forward This period only" at bounding box center [1377, 775] width 326 height 60
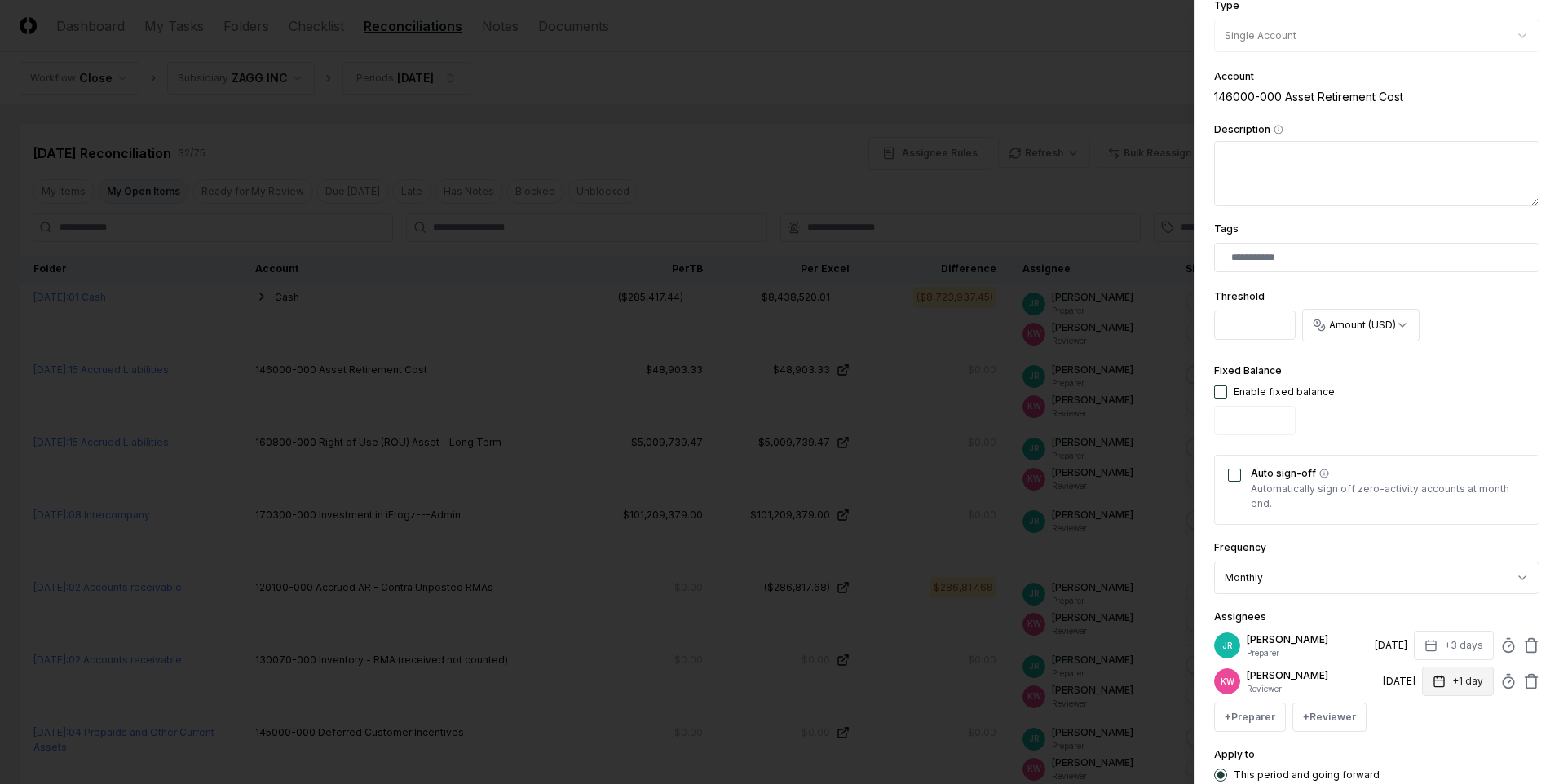
click at [1457, 686] on button "+1 day" at bounding box center [1458, 682] width 72 height 29
click at [1407, 741] on input "*" at bounding box center [1396, 746] width 57 height 29
type input "*"
click at [1407, 741] on input "*" at bounding box center [1392, 746] width 57 height 29
click at [1408, 542] on div "**********" at bounding box center [1377, 566] width 326 height 56
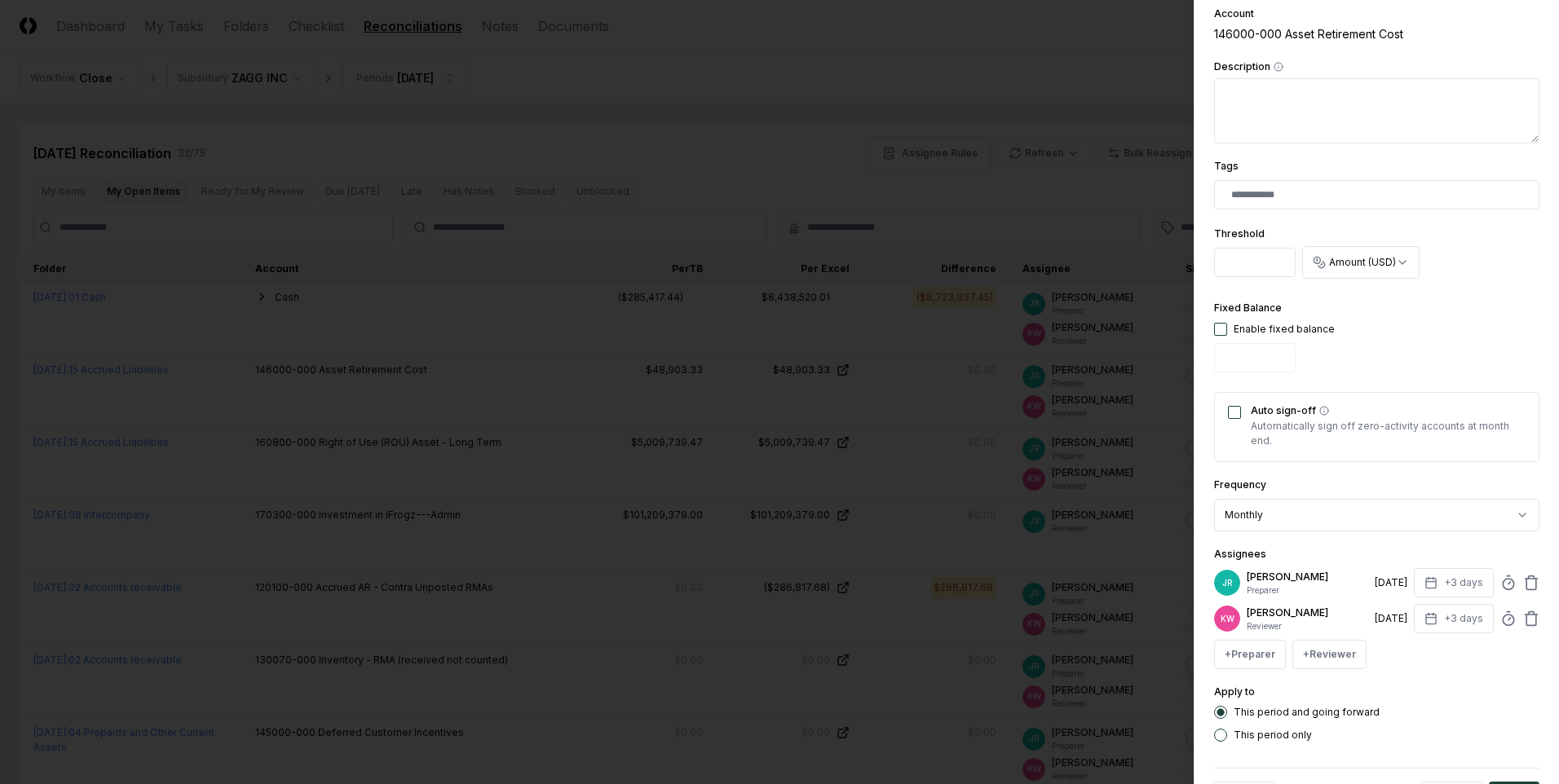
scroll to position [370, 0]
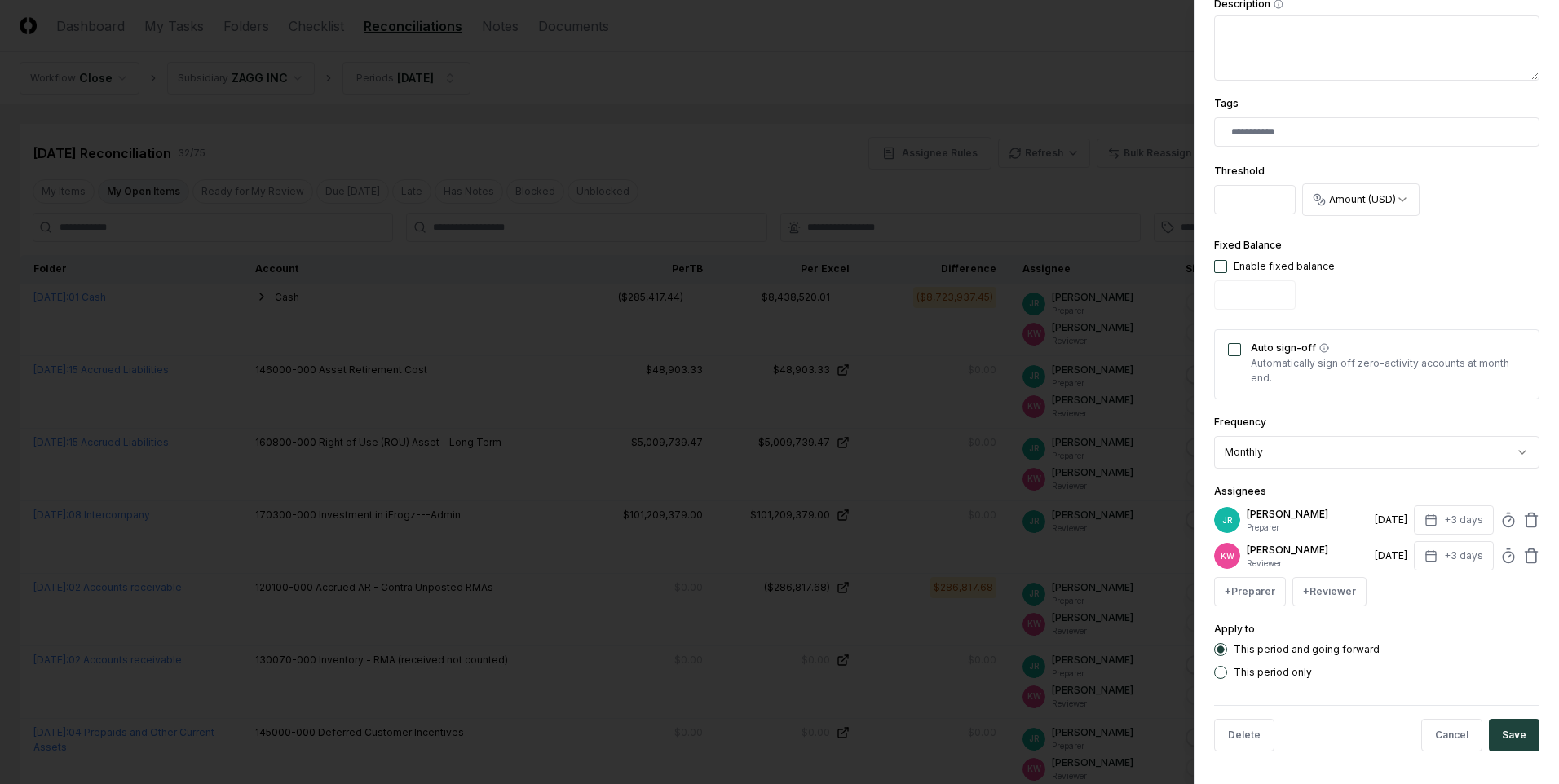
click at [1257, 671] on label "This period only" at bounding box center [1273, 673] width 78 height 10
click at [1227, 671] on button "This period only" at bounding box center [1220, 673] width 13 height 13
click at [1498, 746] on button "Save" at bounding box center [1514, 734] width 51 height 32
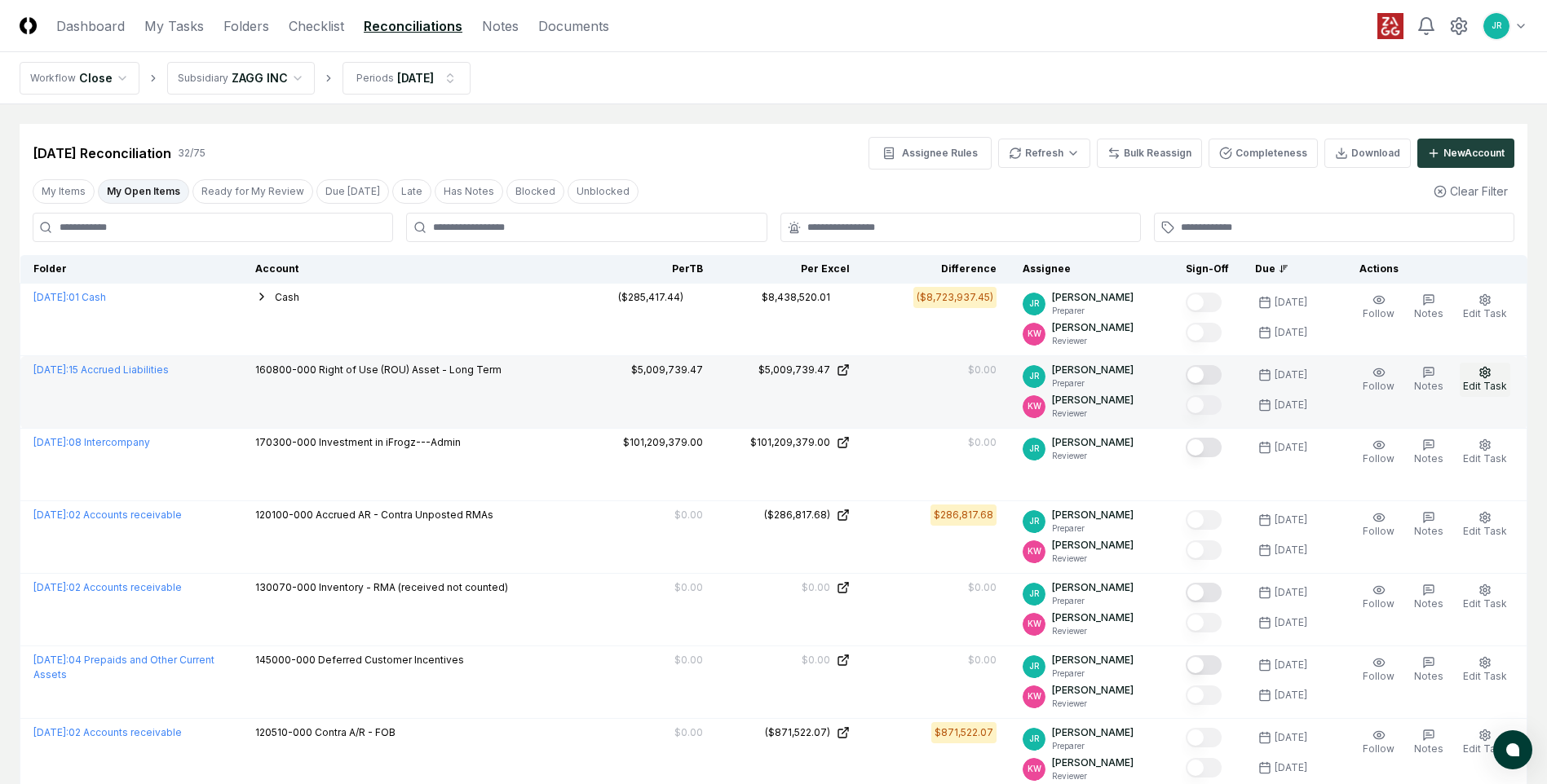
click at [1486, 384] on span "Edit Task" at bounding box center [1484, 386] width 44 height 12
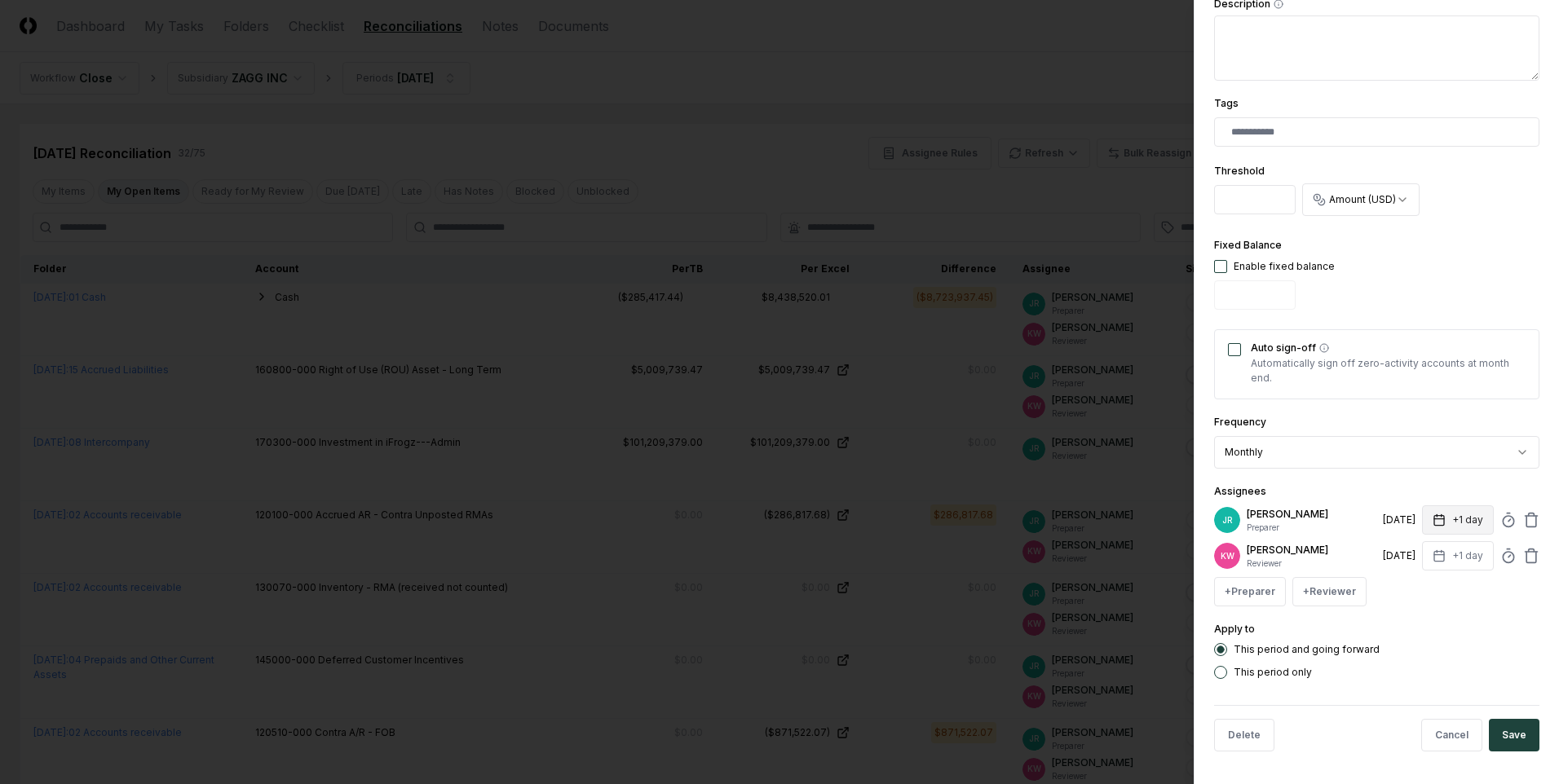
click at [1461, 524] on button "+1 day" at bounding box center [1458, 520] width 72 height 29
click at [1405, 581] on input "*" at bounding box center [1392, 584] width 57 height 29
type input "*"
click at [1405, 581] on input "*" at bounding box center [1392, 584] width 57 height 29
click at [1413, 650] on div "This period and going forward" at bounding box center [1377, 650] width 326 height 13
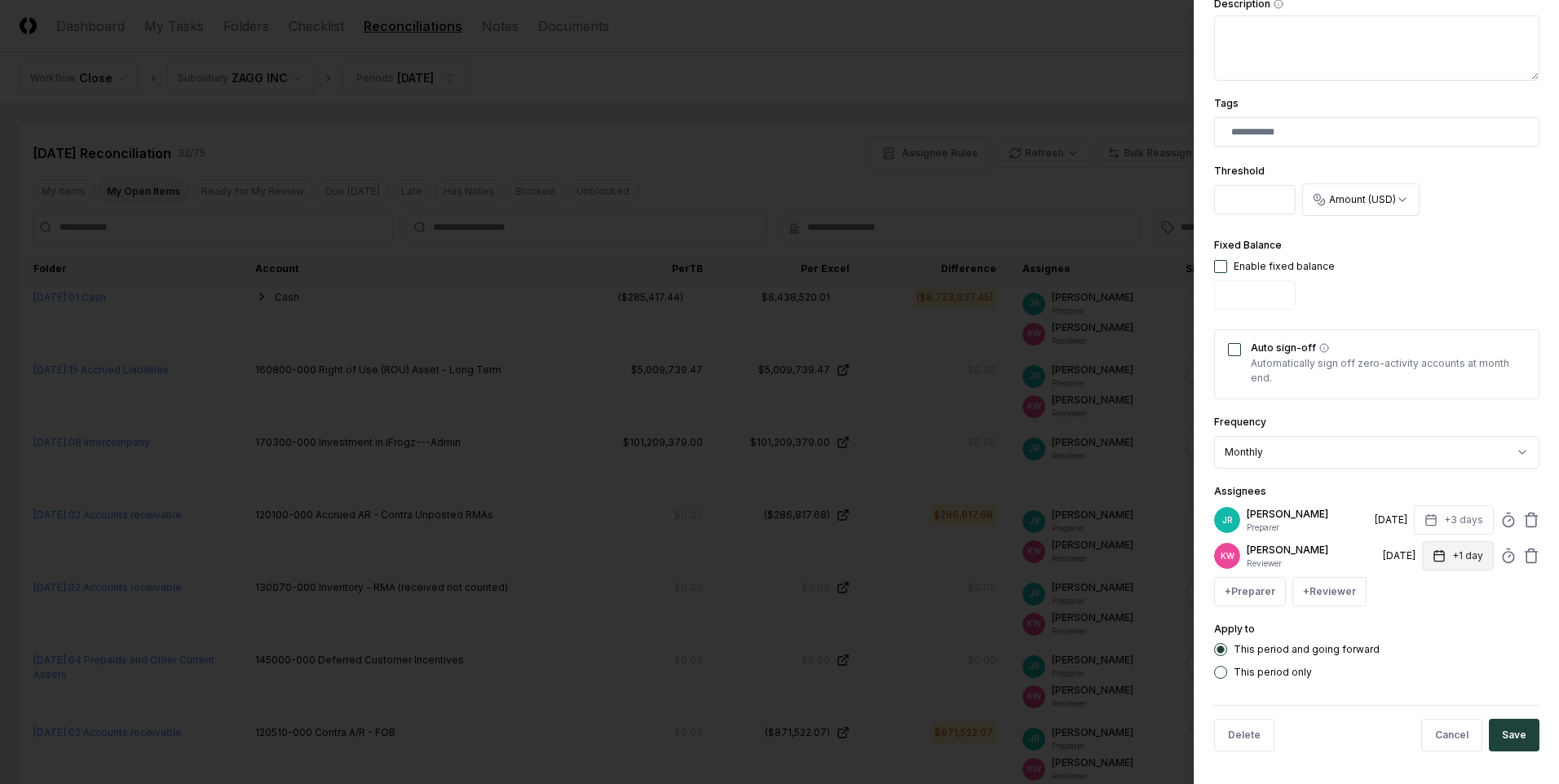
click at [1455, 559] on button "+1 day" at bounding box center [1458, 556] width 72 height 29
click at [1406, 617] on input "*" at bounding box center [1392, 620] width 57 height 29
type input "*"
click at [1406, 617] on input "*" at bounding box center [1392, 620] width 57 height 29
click at [1395, 660] on div "This period and going forward This period only" at bounding box center [1377, 661] width 326 height 36
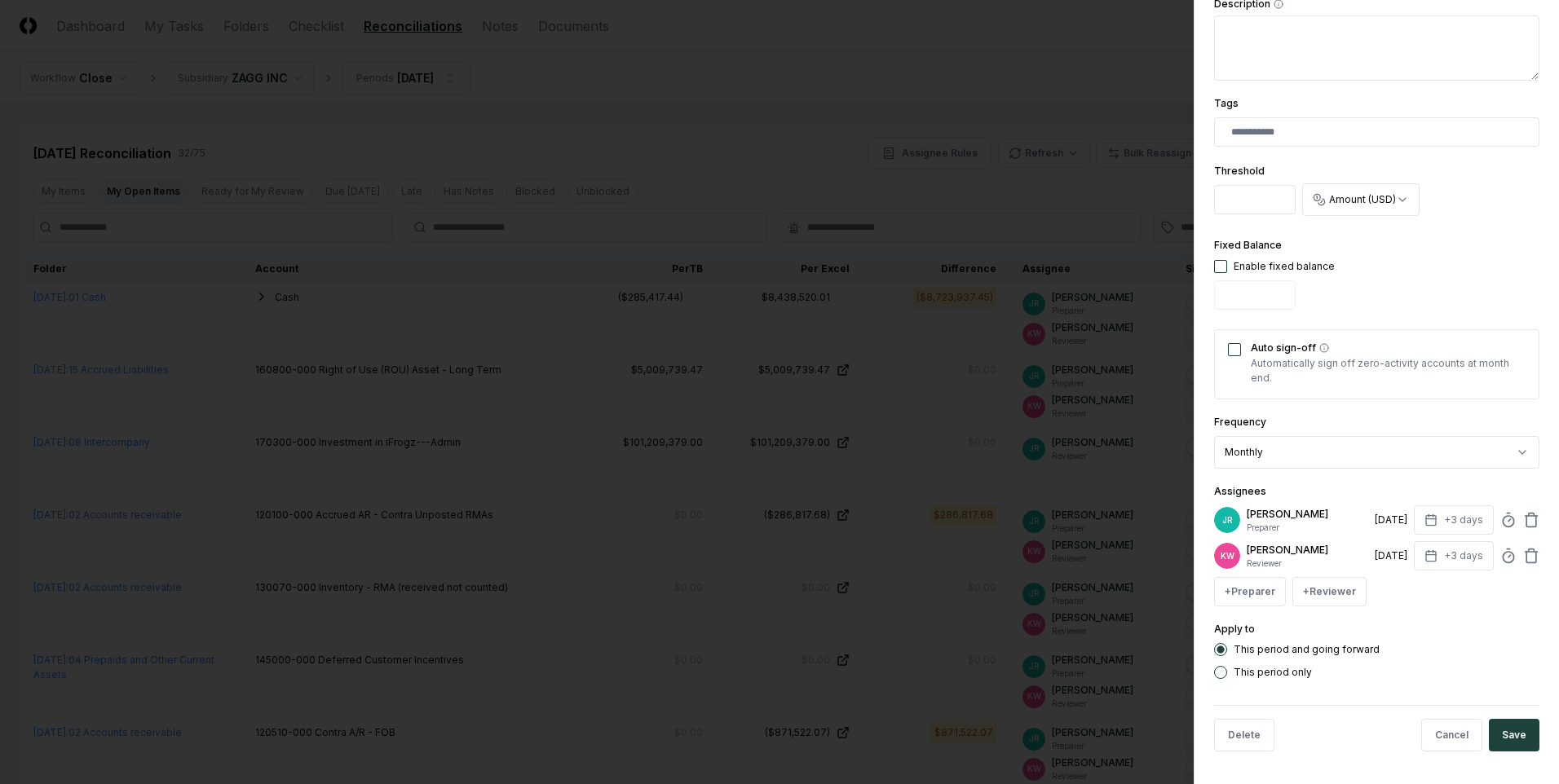
click at [1227, 671] on button "This period only" at bounding box center [1220, 673] width 13 height 13
click at [1493, 736] on button "Save" at bounding box center [1514, 734] width 51 height 32
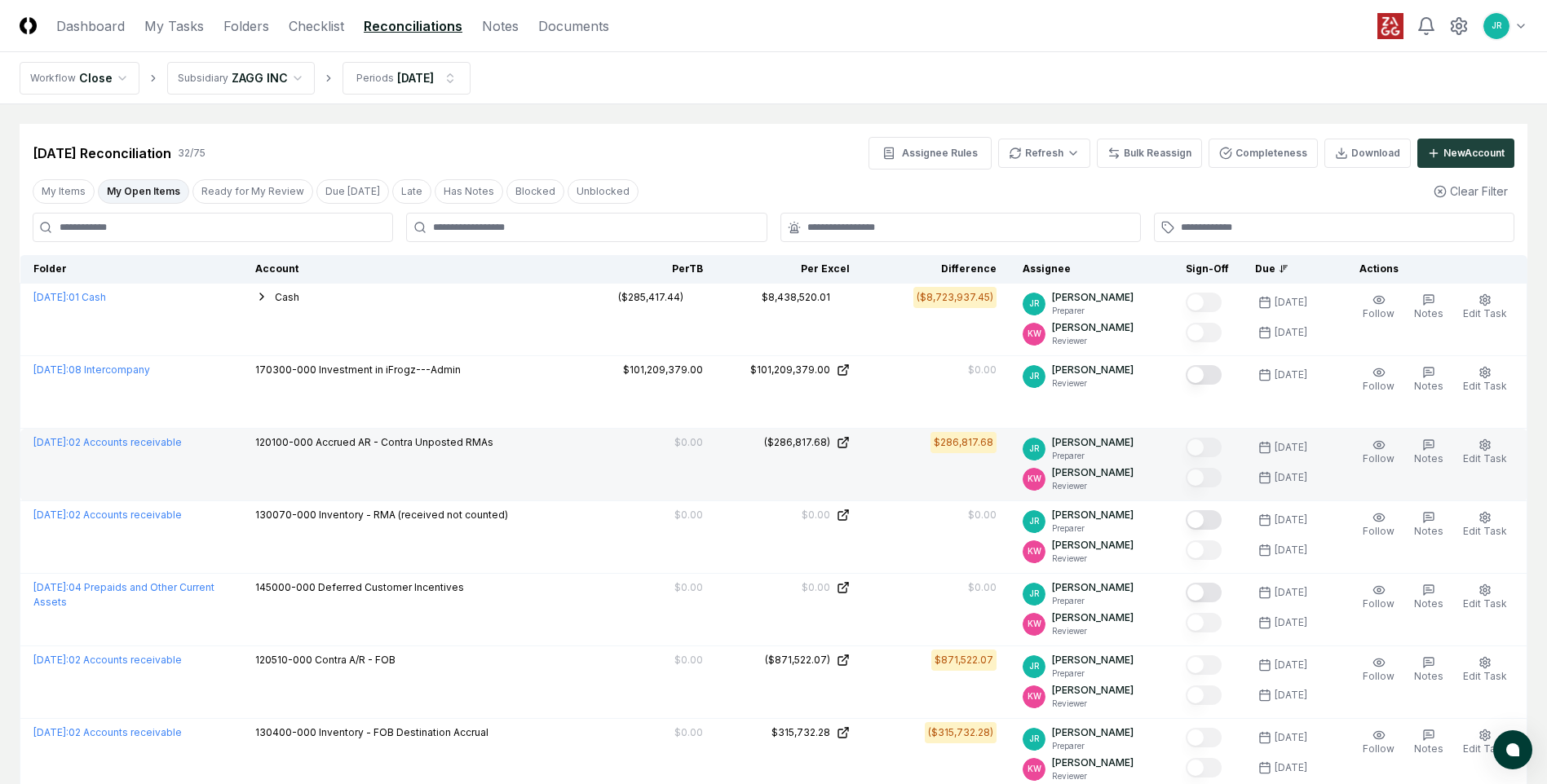
drag, startPoint x: 1205, startPoint y: 376, endPoint x: 1051, endPoint y: 439, distance: 166.4
click at [1205, 376] on button "Mark complete" at bounding box center [1203, 375] width 36 height 19
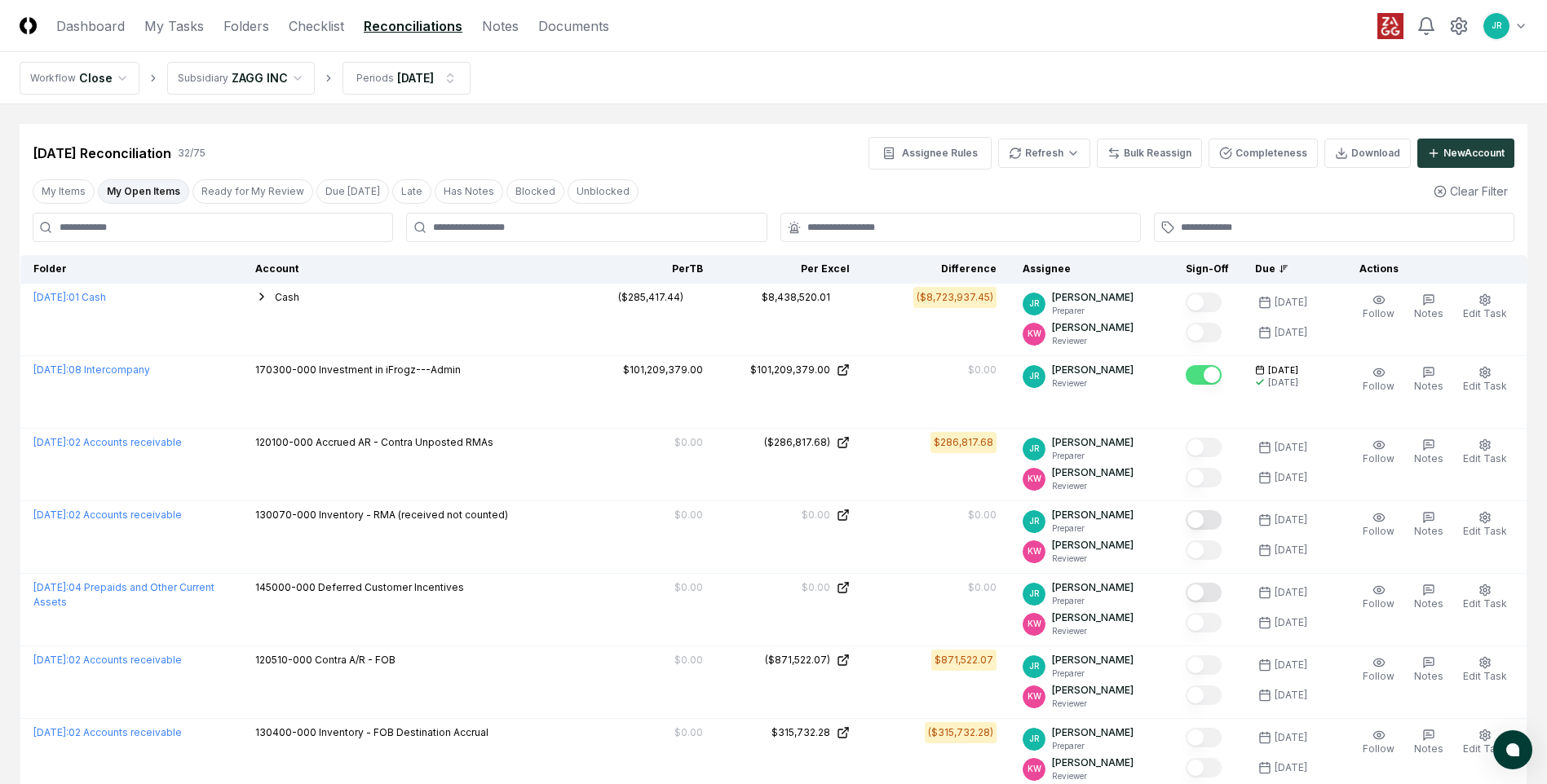
drag, startPoint x: 300, startPoint y: 29, endPoint x: 299, endPoint y: 38, distance: 9.1
click at [300, 29] on link "Checklist" at bounding box center [317, 26] width 55 height 19
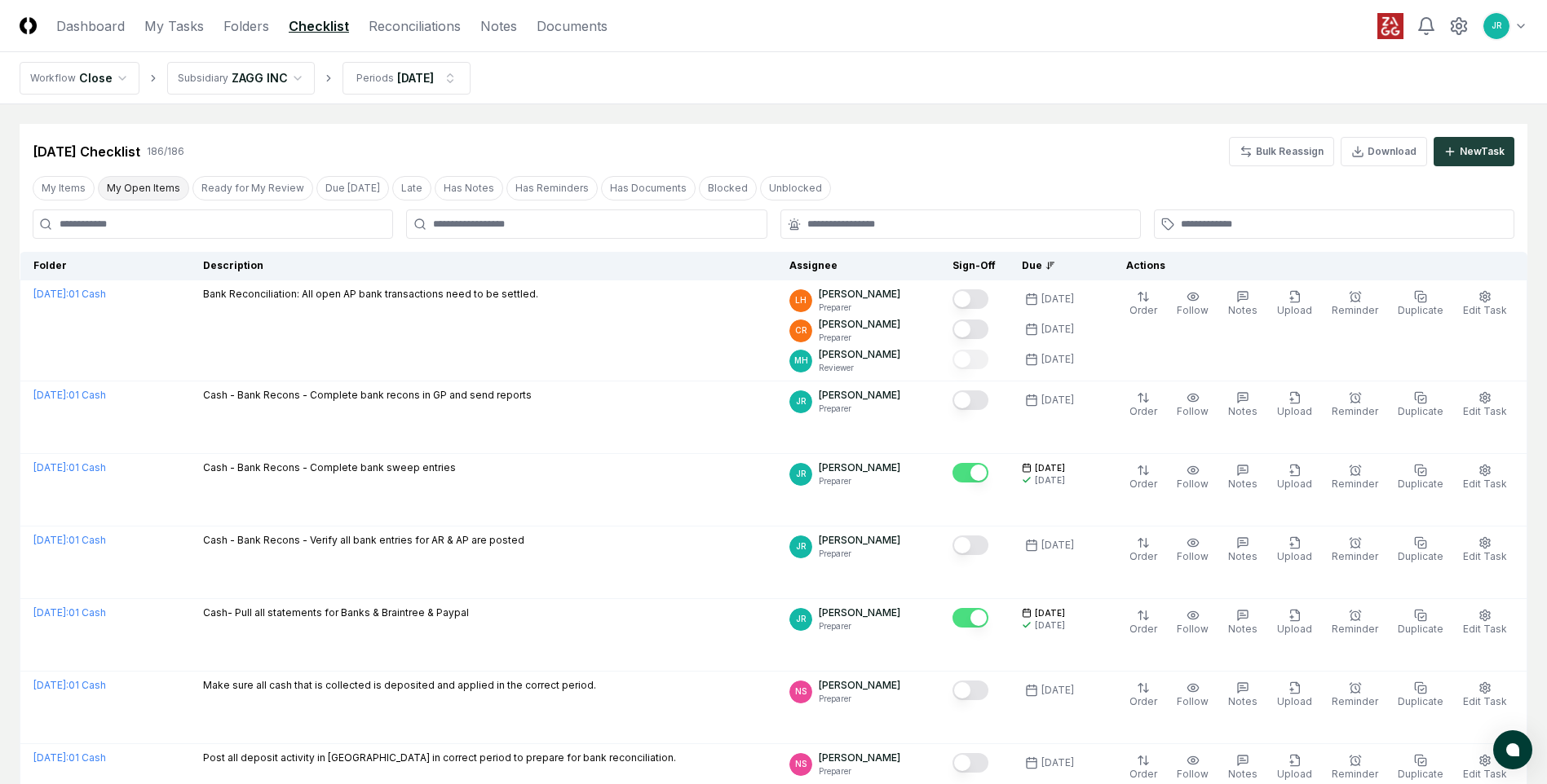
click at [118, 191] on button "My Open Items" at bounding box center [143, 188] width 91 height 25
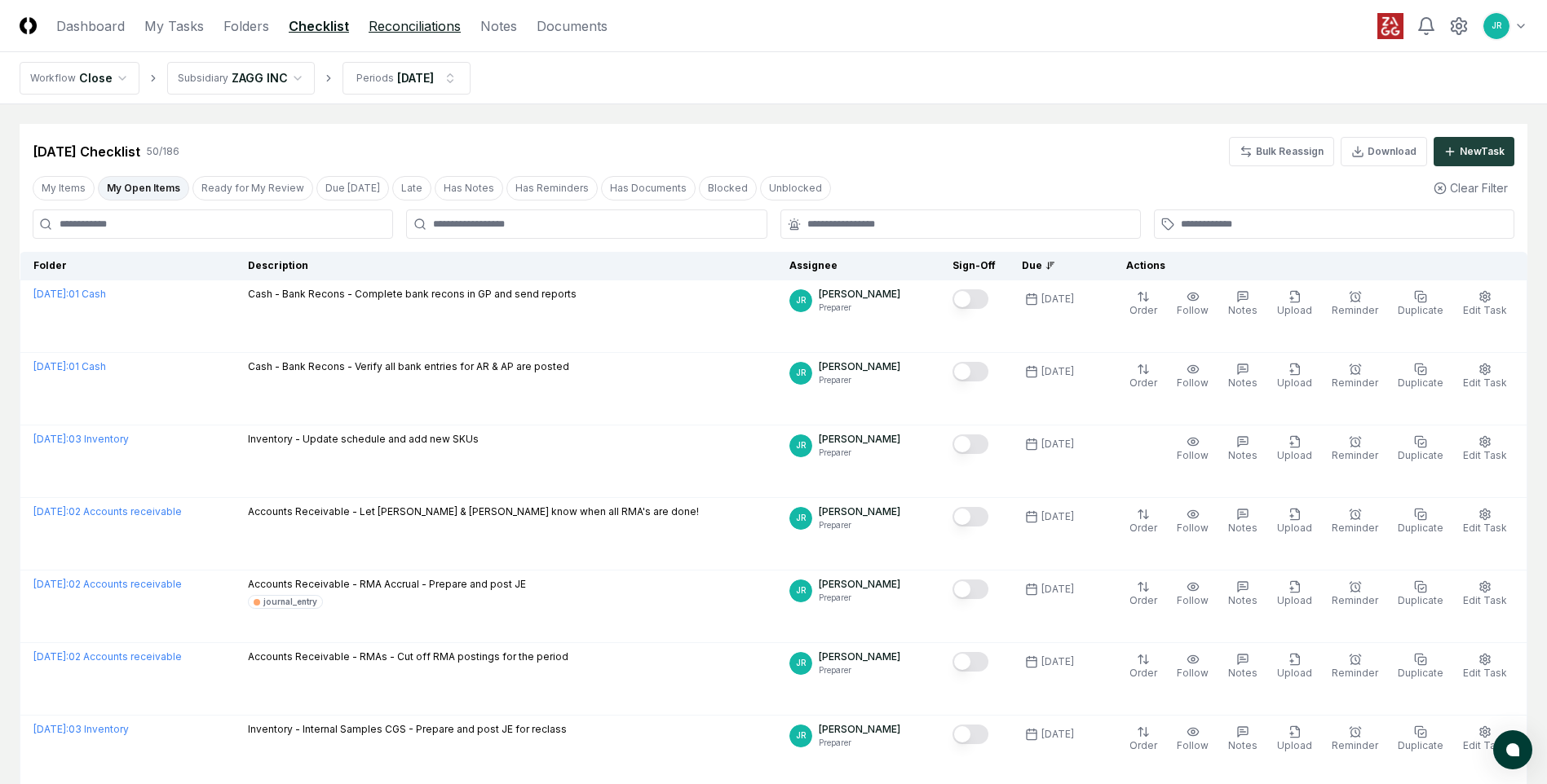
click at [381, 24] on link "Reconciliations" at bounding box center [414, 26] width 92 height 19
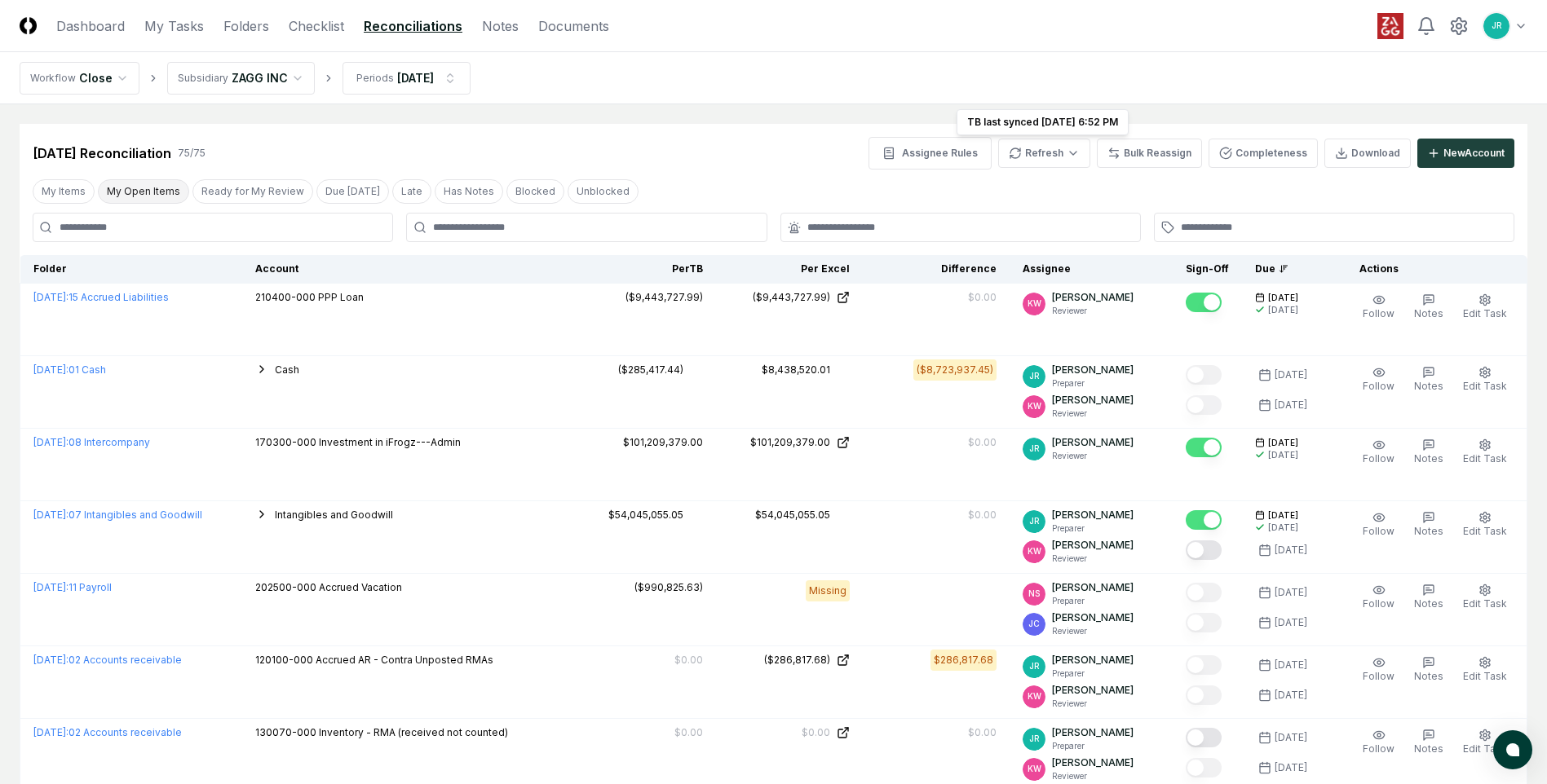
click at [153, 192] on button "My Open Items" at bounding box center [143, 191] width 91 height 25
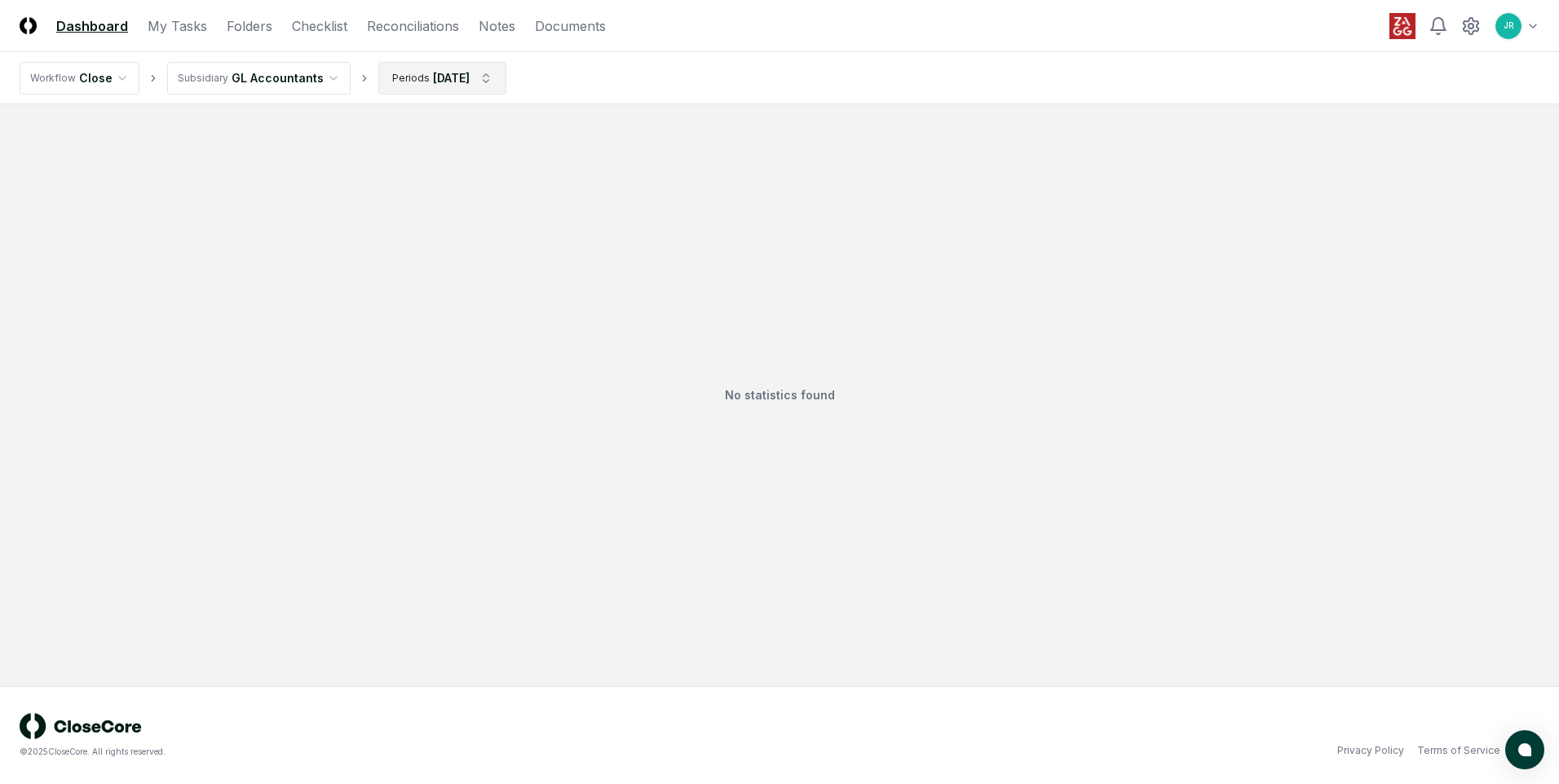
click at [491, 72] on html "CloseCore Dashboard My Tasks Folders Checklist Reconciliations Notes Documents …" at bounding box center [780, 392] width 1559 height 784
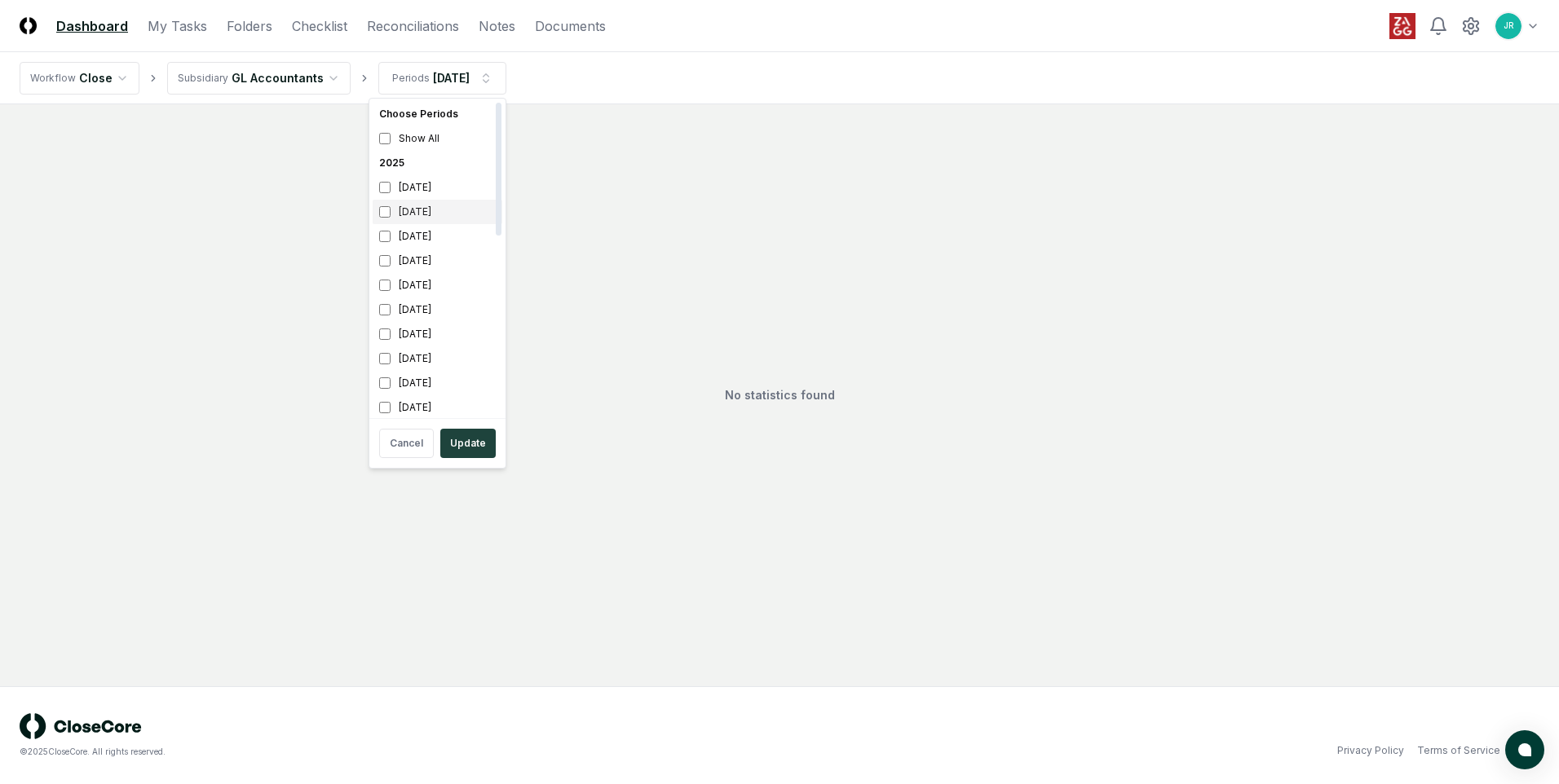
click at [407, 210] on div "[DATE]" at bounding box center [437, 212] width 130 height 25
click at [404, 235] on div "[DATE]" at bounding box center [437, 236] width 130 height 25
drag, startPoint x: 453, startPoint y: 441, endPoint x: 460, endPoint y: 416, distance: 26.0
click at [454, 441] on button "Update" at bounding box center [468, 444] width 55 height 29
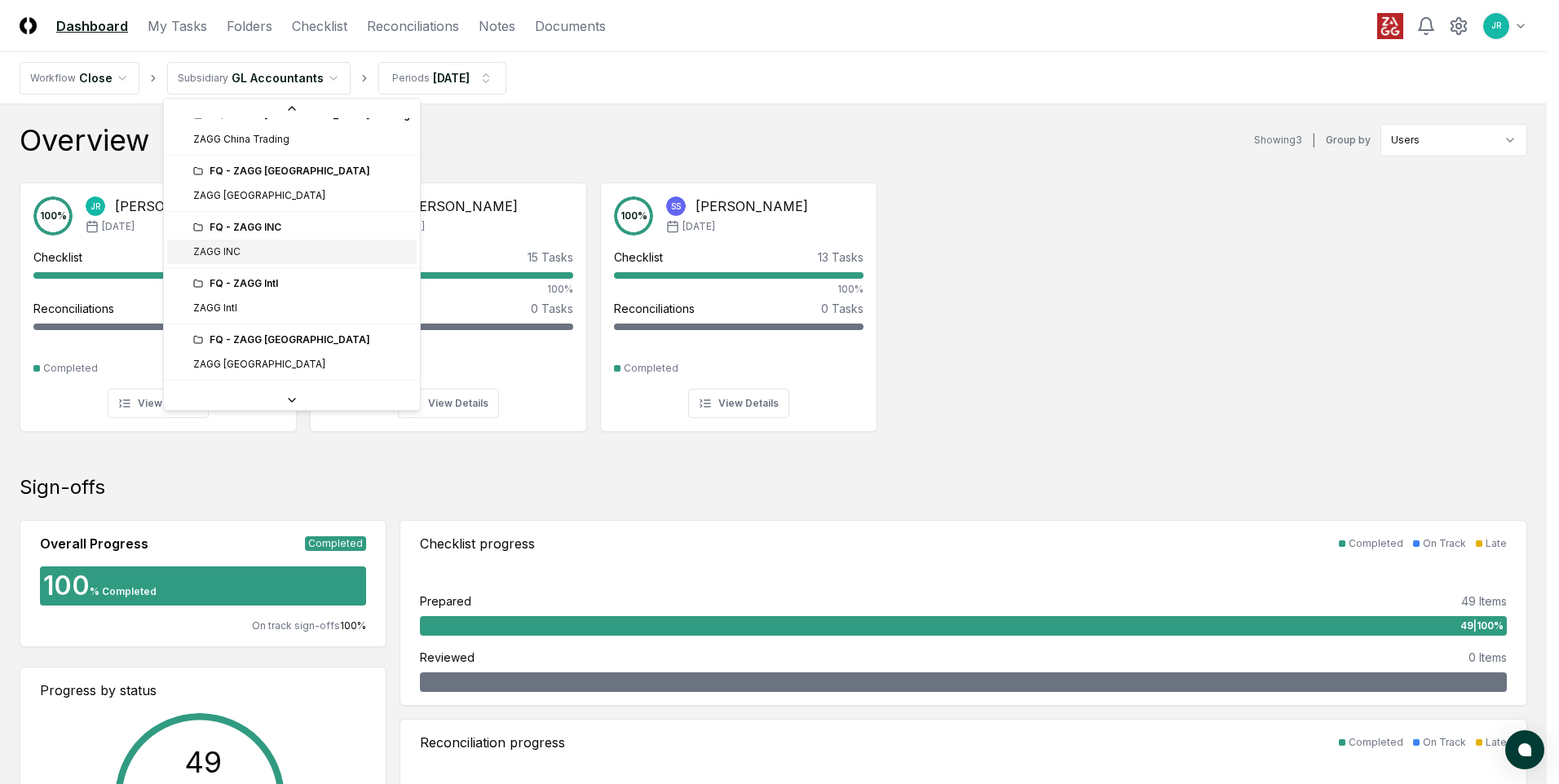
scroll to position [326, 0]
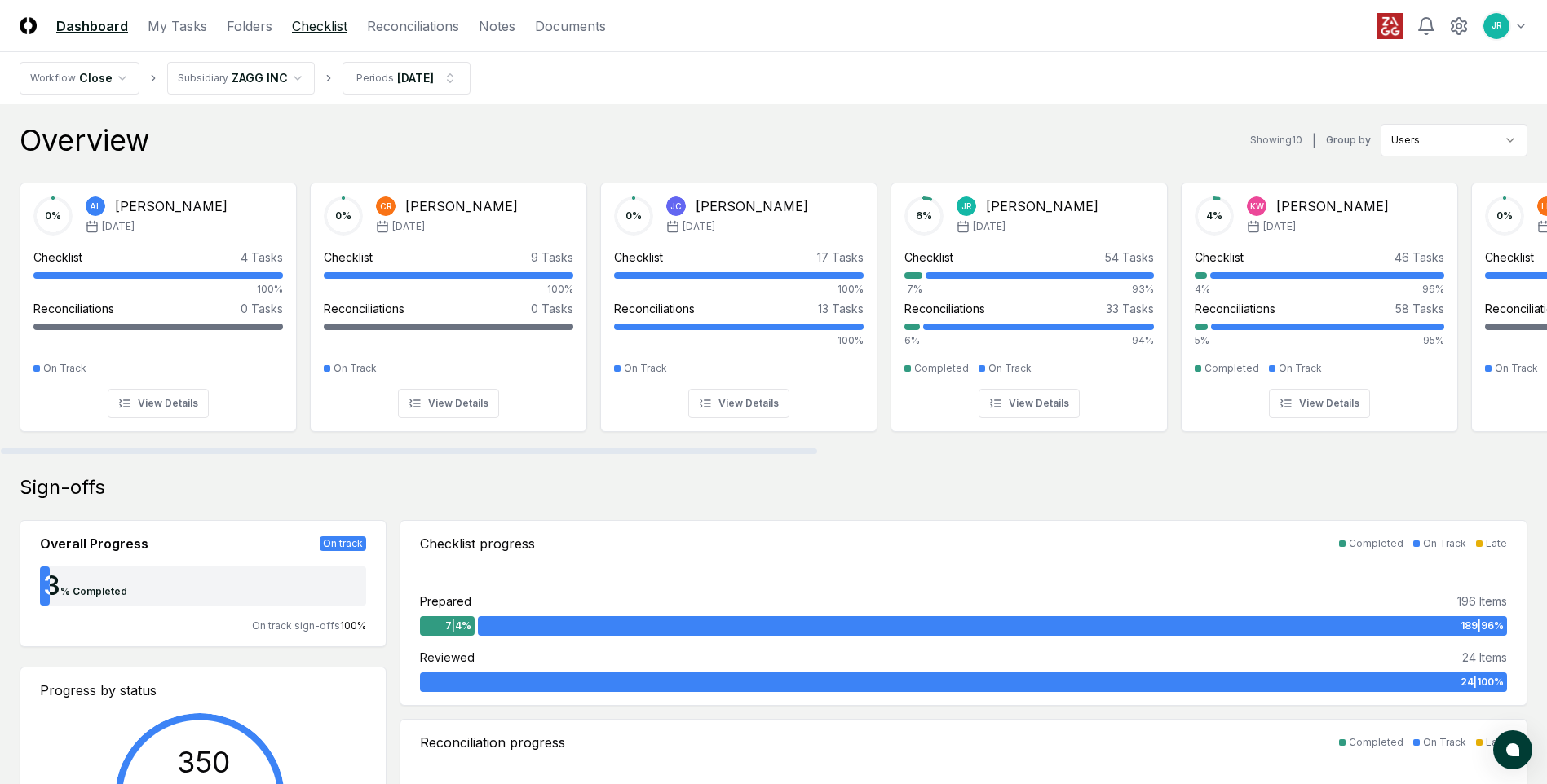
click at [334, 29] on link "Checklist" at bounding box center [319, 26] width 55 height 19
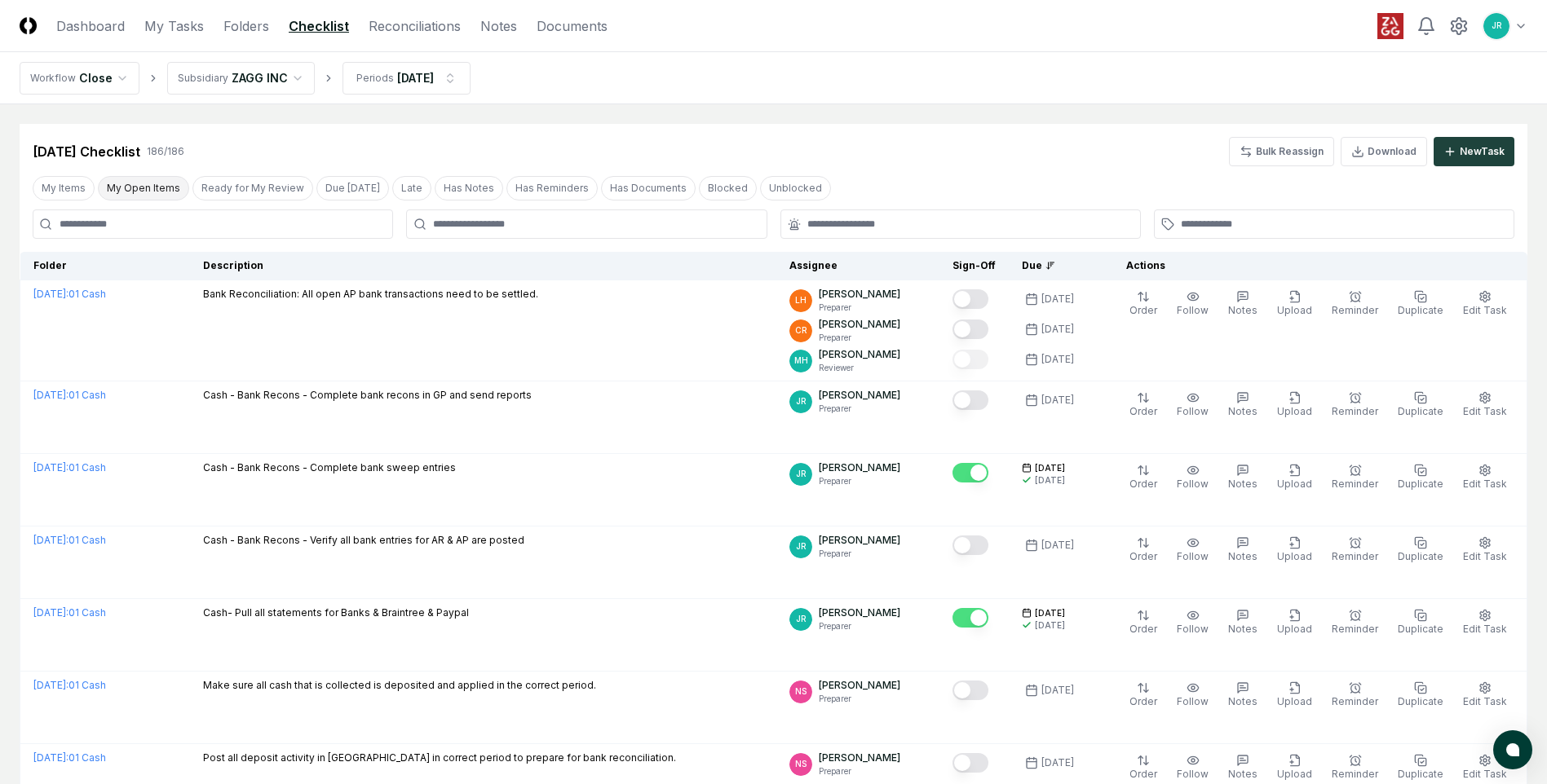
click at [145, 191] on button "My Open Items" at bounding box center [143, 188] width 91 height 25
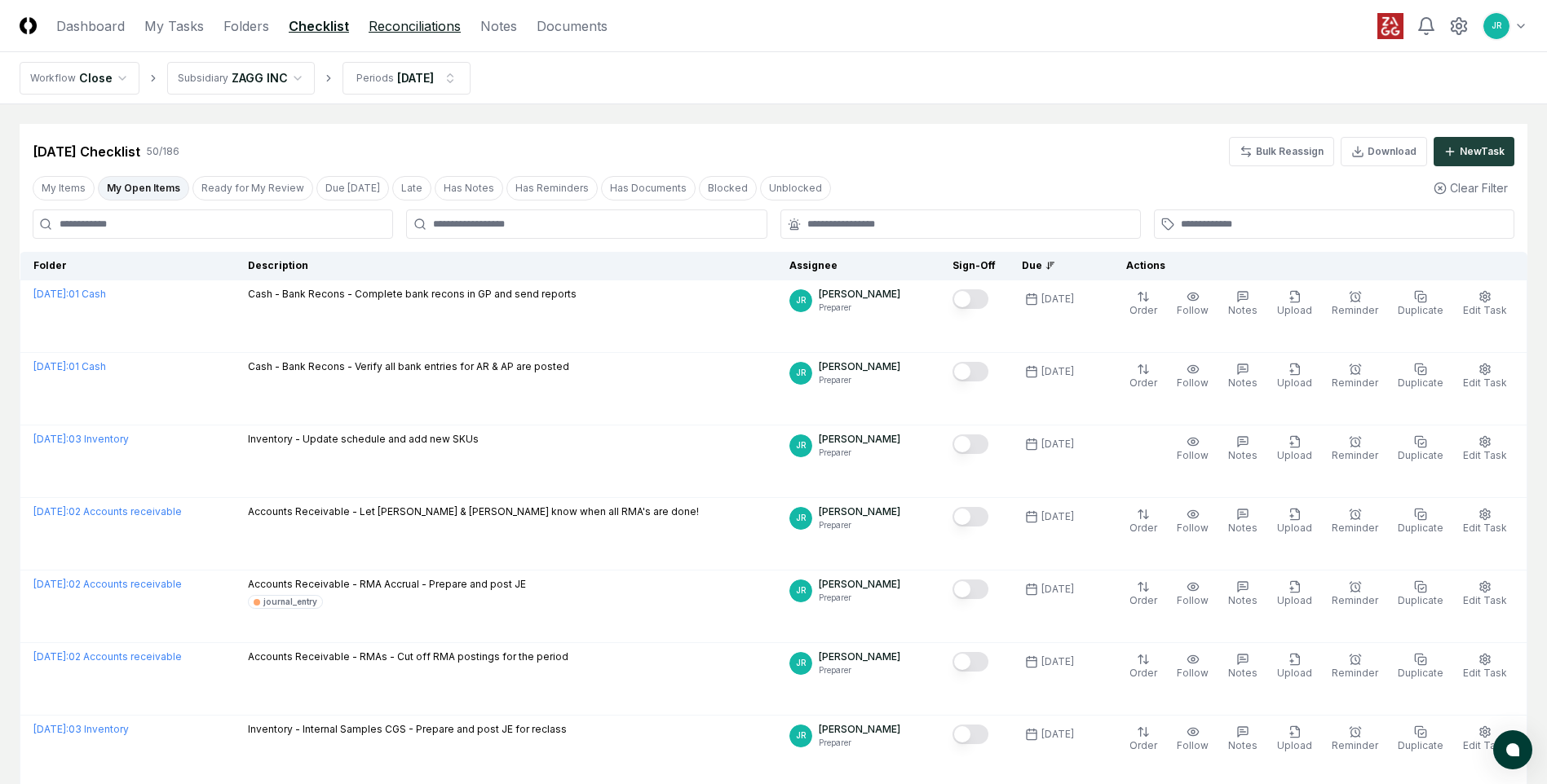
click at [374, 32] on link "Reconciliations" at bounding box center [414, 26] width 92 height 19
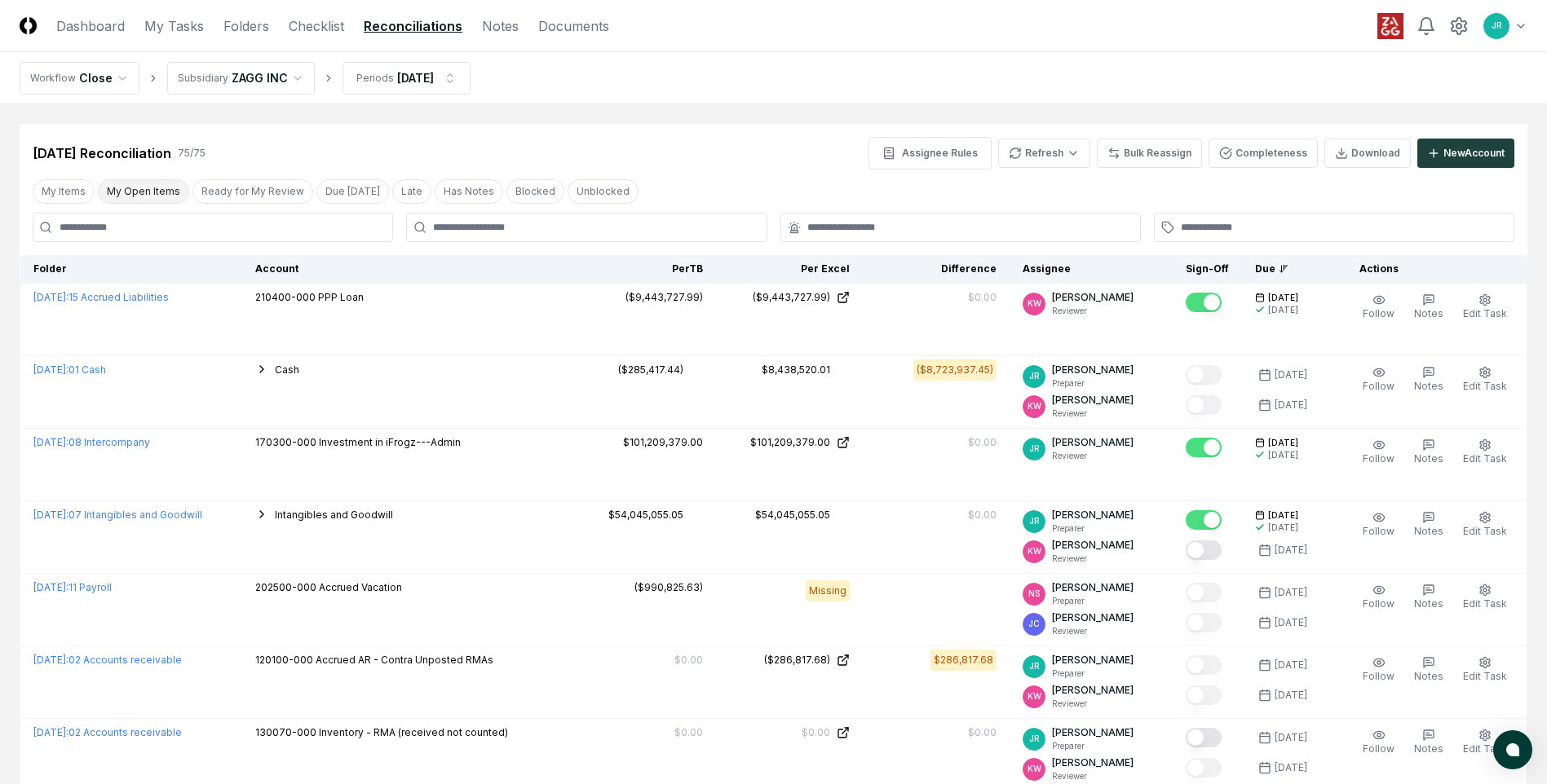
click at [155, 191] on button "My Open Items" at bounding box center [143, 191] width 91 height 25
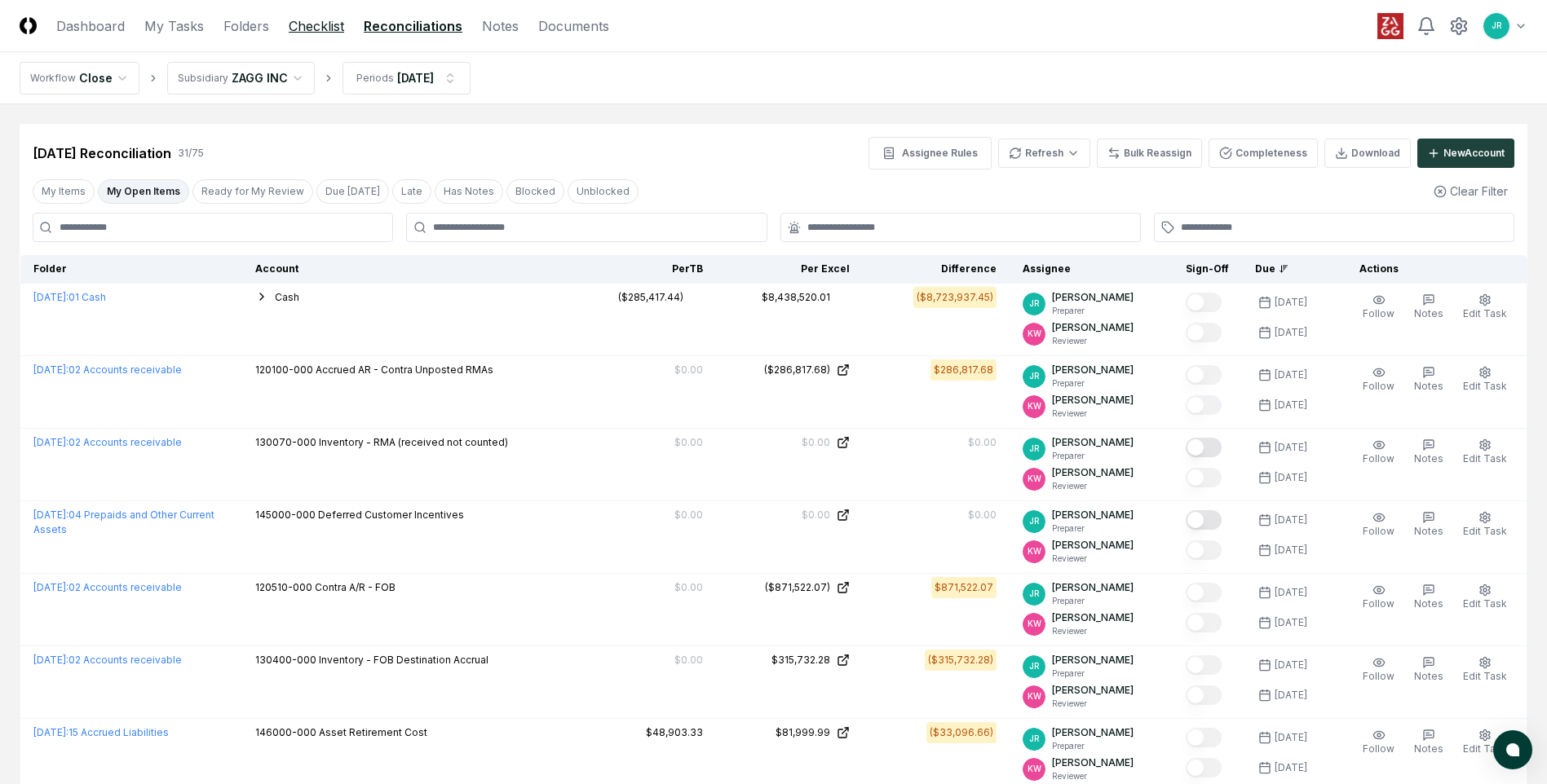
click at [321, 27] on link "Checklist" at bounding box center [317, 26] width 55 height 19
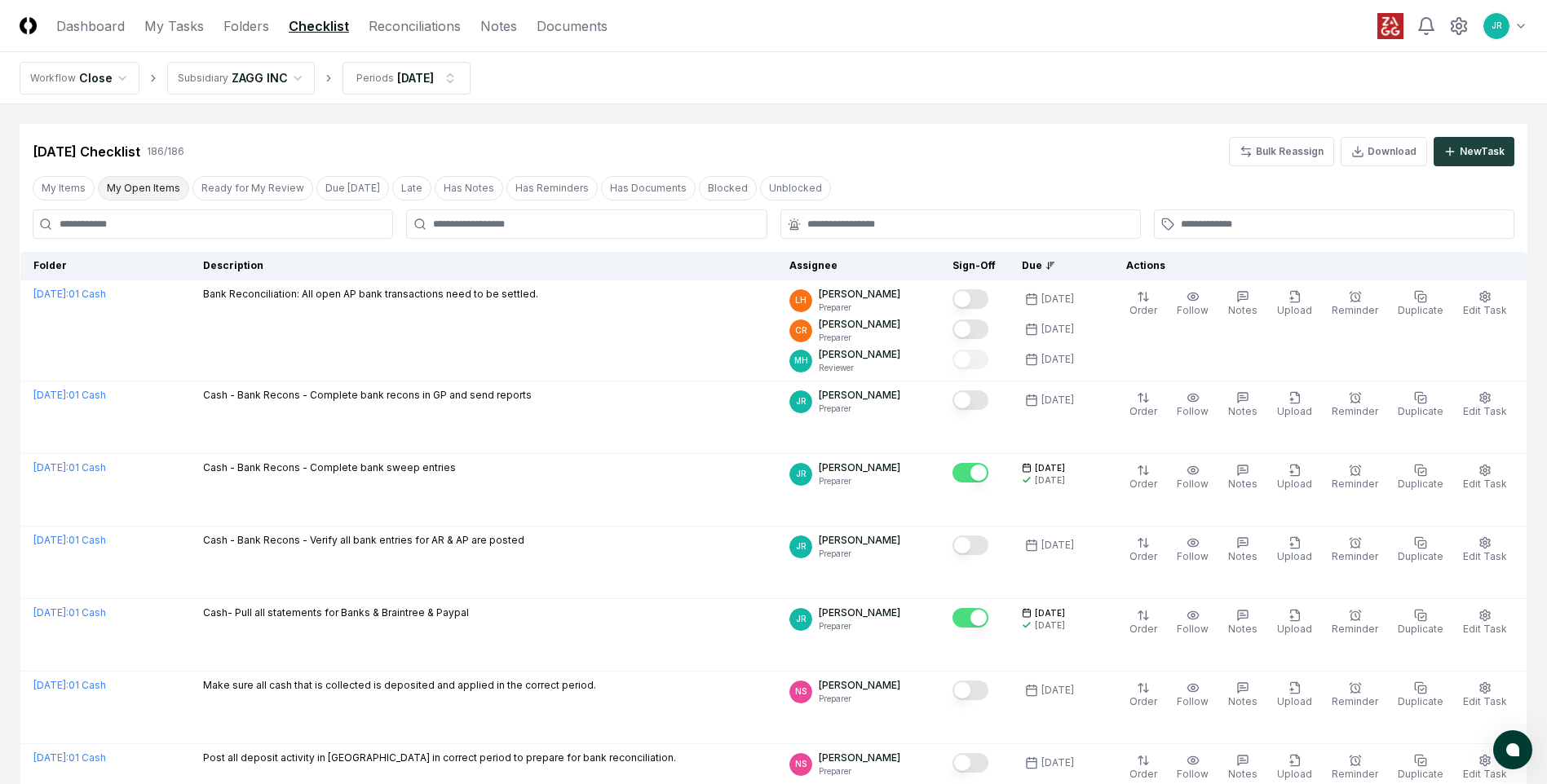
click at [148, 199] on button "My Open Items" at bounding box center [143, 188] width 91 height 25
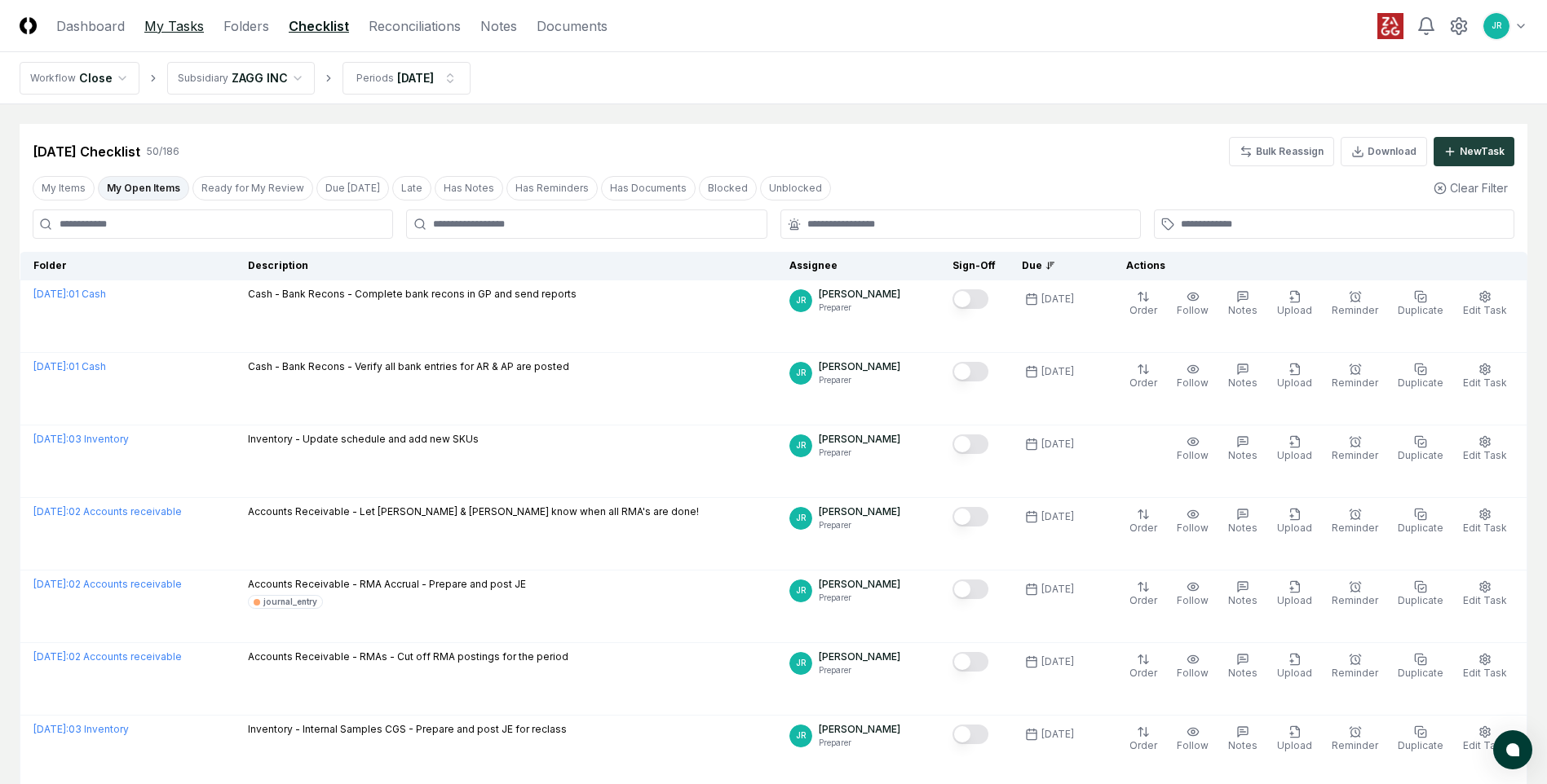
click at [171, 25] on link "My Tasks" at bounding box center [174, 26] width 60 height 19
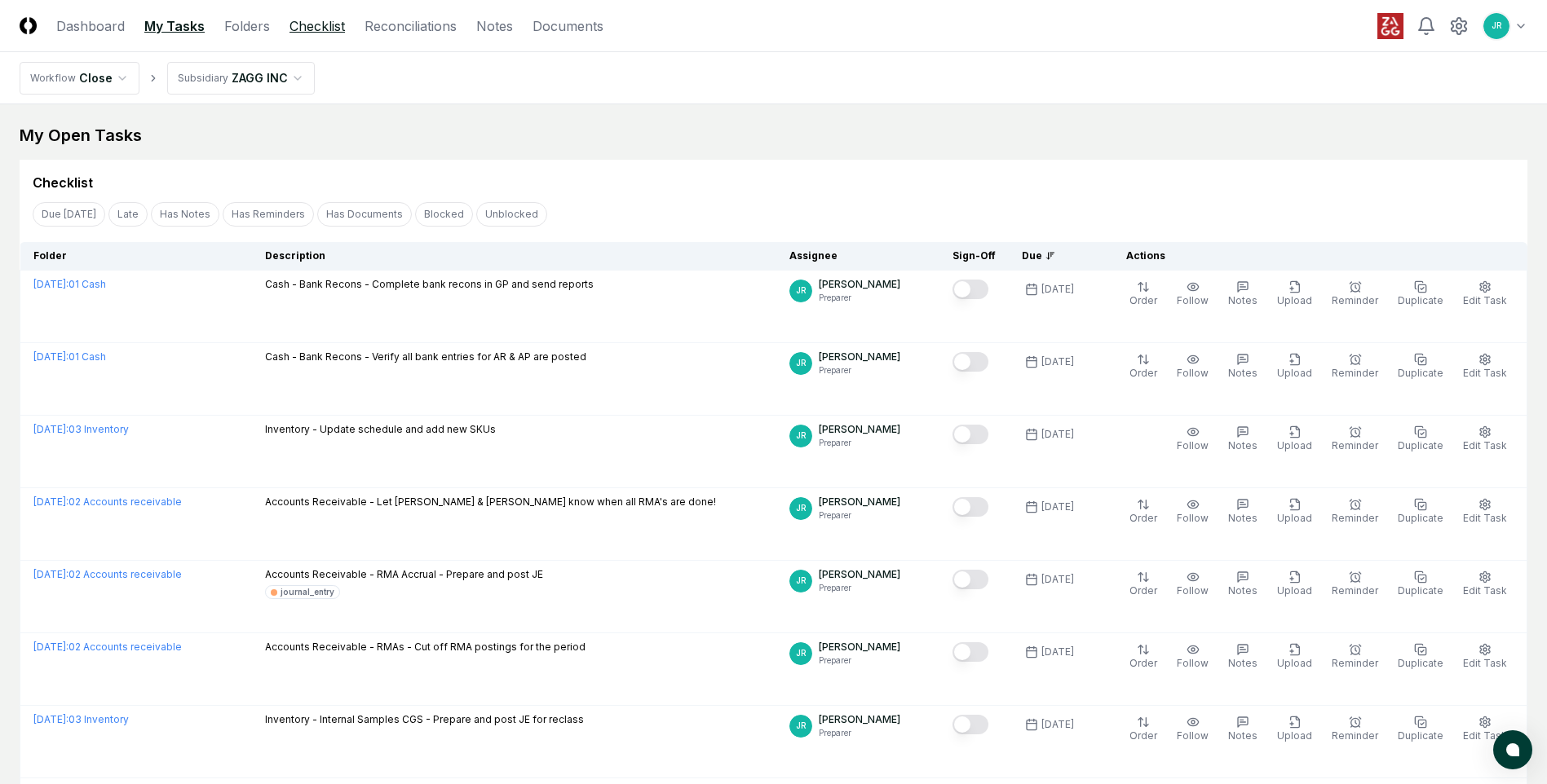
click at [332, 25] on link "Checklist" at bounding box center [317, 26] width 55 height 19
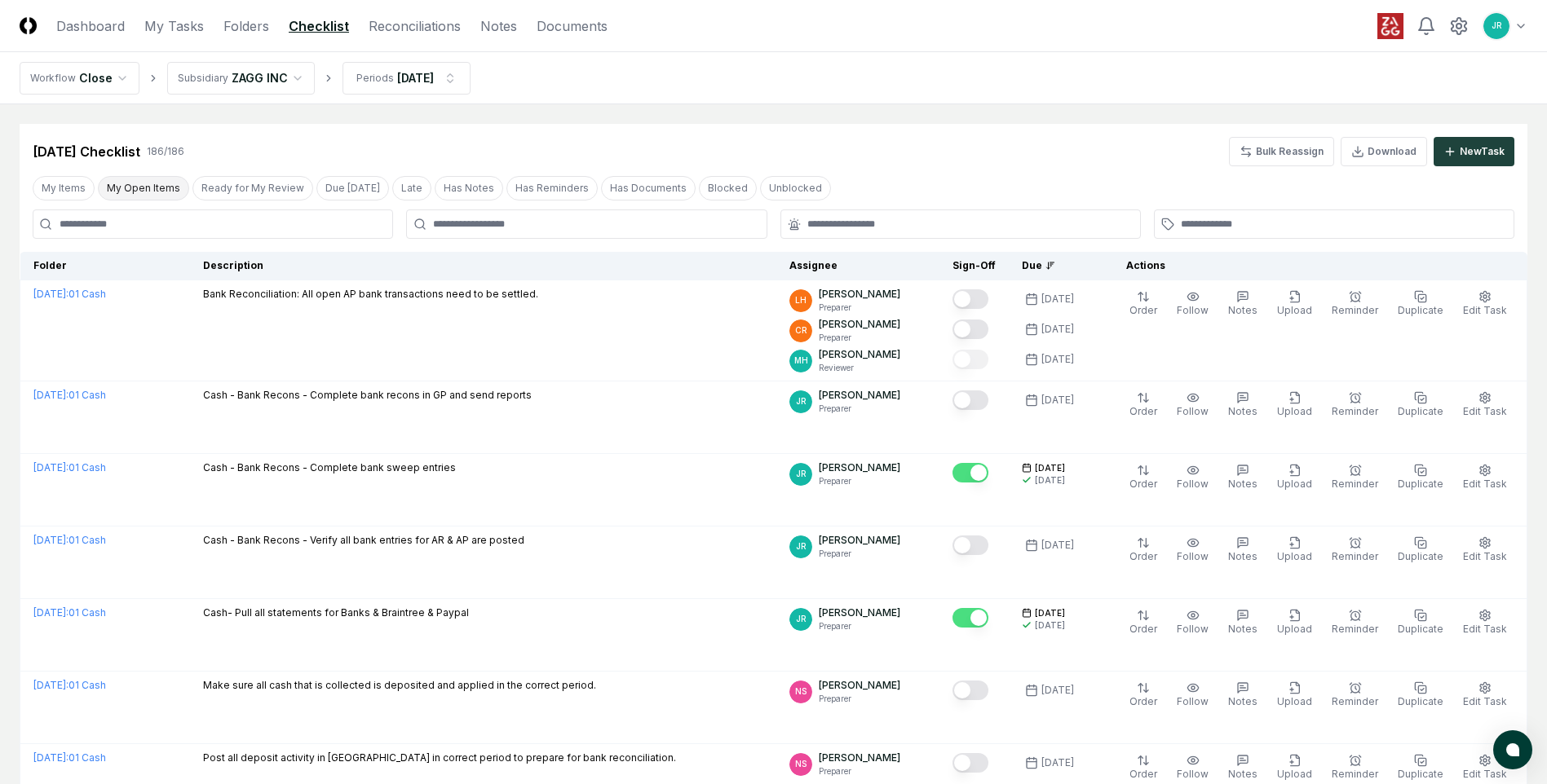
click at [150, 194] on button "My Open Items" at bounding box center [143, 188] width 91 height 25
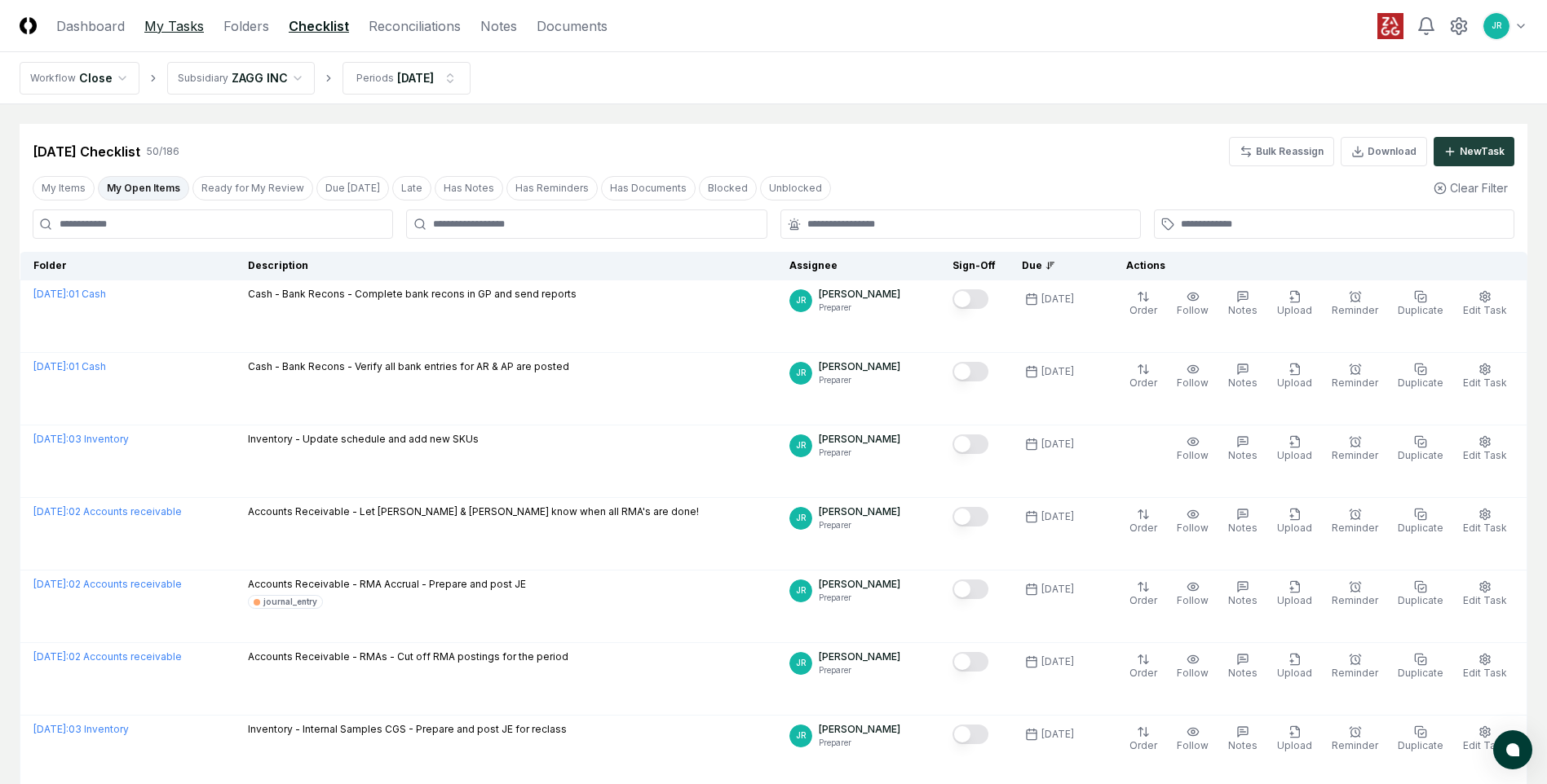
click at [179, 29] on link "My Tasks" at bounding box center [174, 26] width 60 height 19
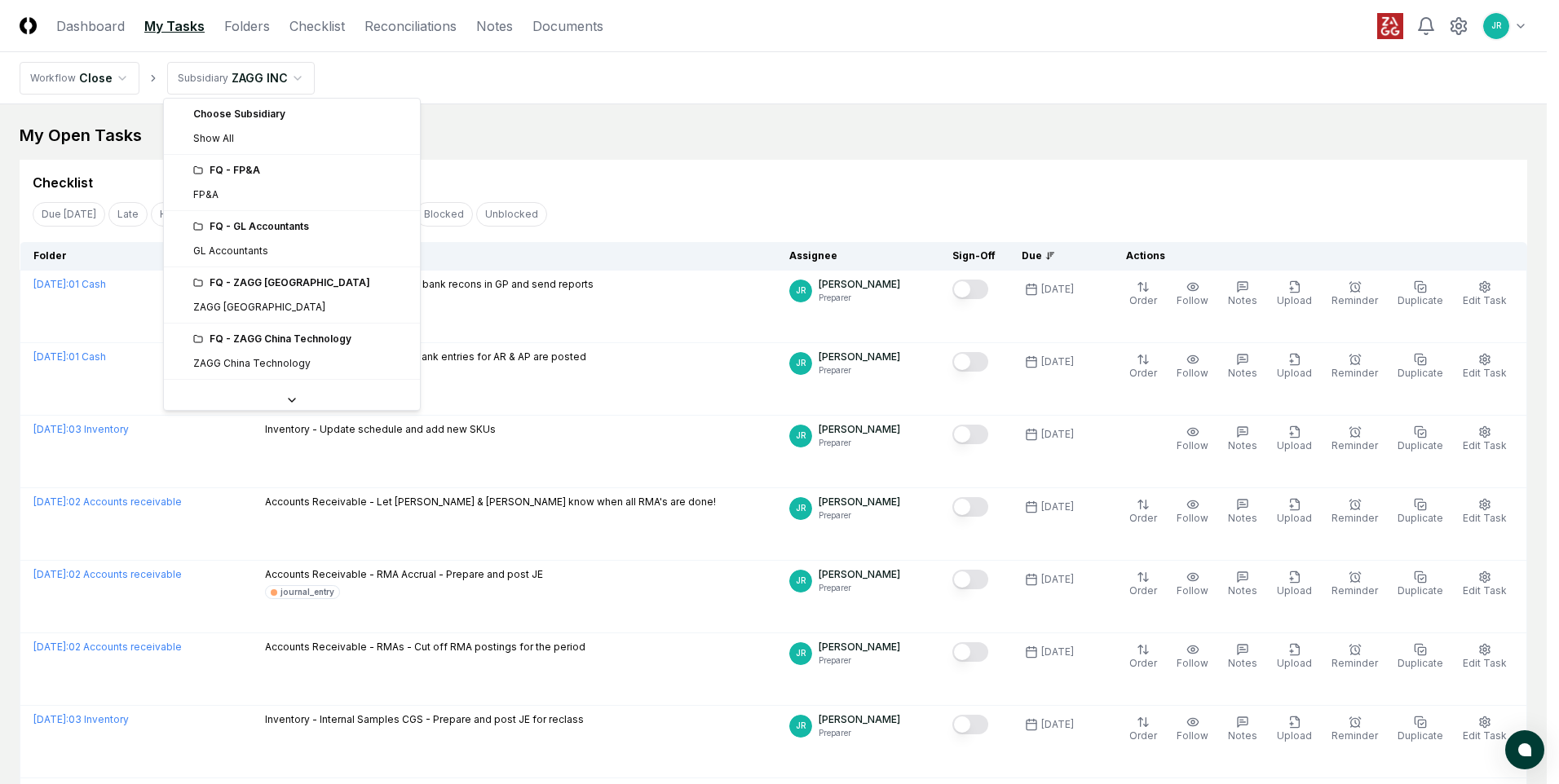
click at [260, 232] on div "FQ - GL Accountants" at bounding box center [302, 226] width 217 height 15
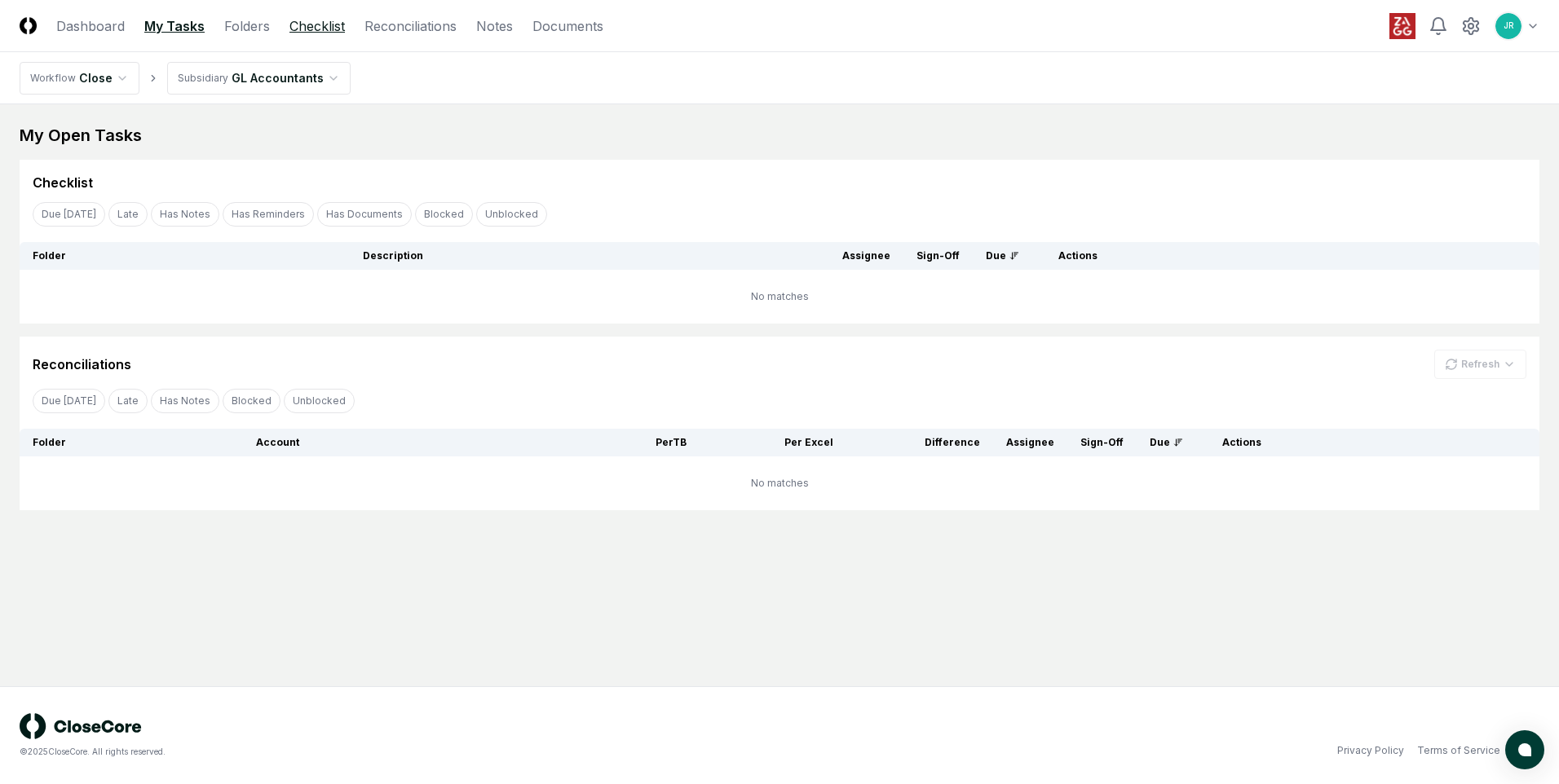
click at [308, 28] on link "Checklist" at bounding box center [318, 26] width 55 height 19
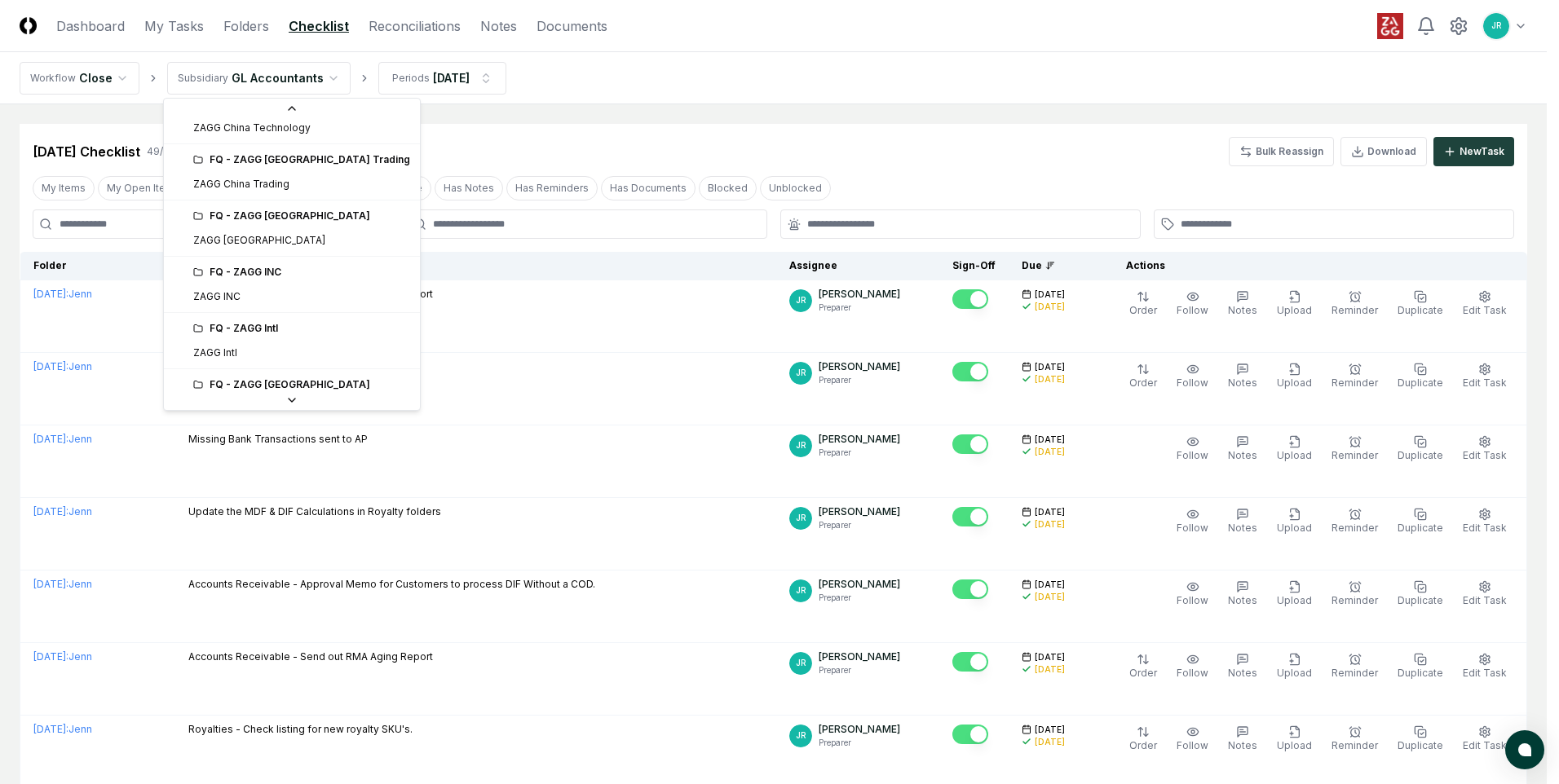
scroll to position [326, 0]
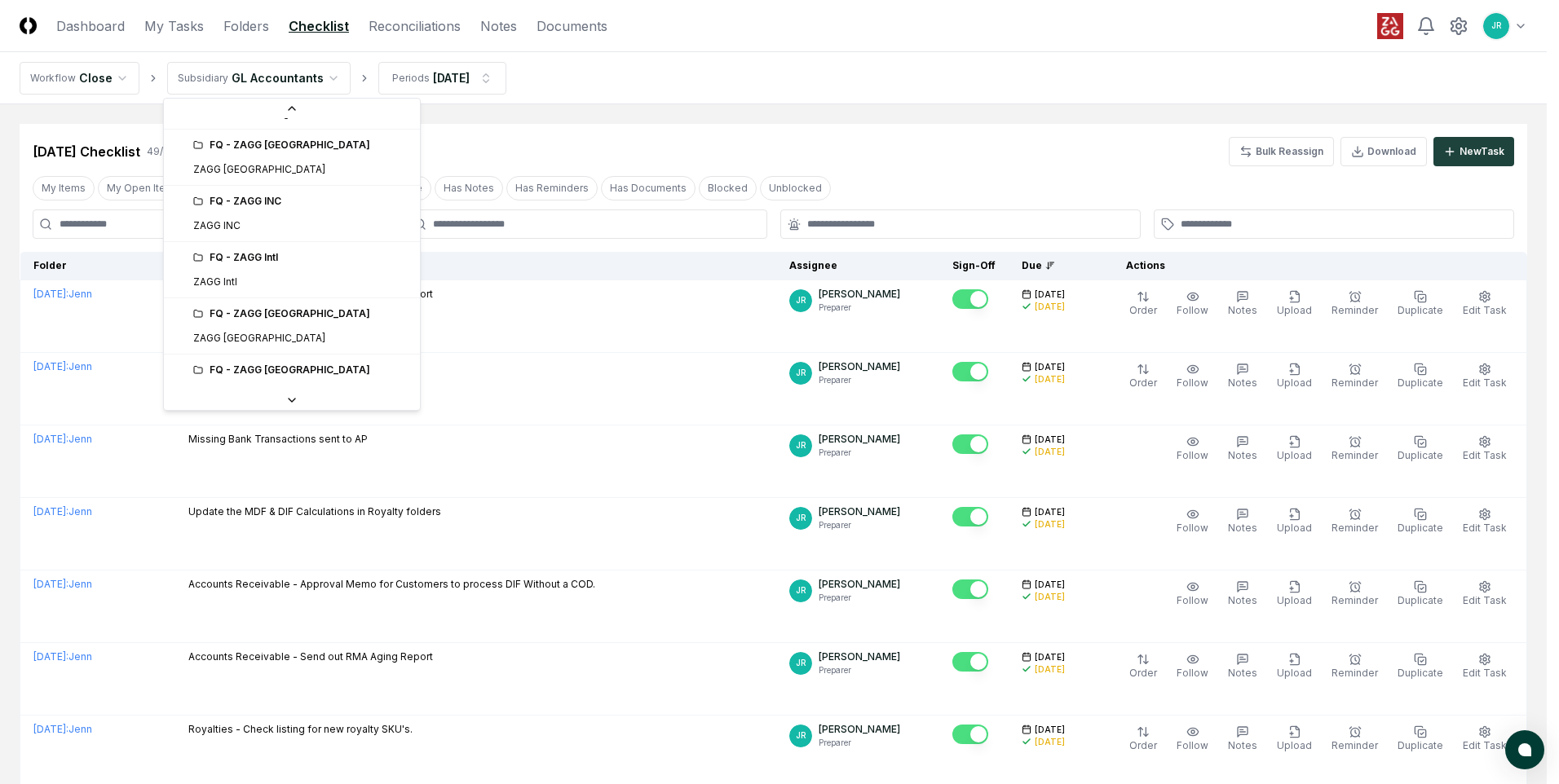
click at [221, 238] on div "FQ - ZAGG INC ZAGG INC" at bounding box center [292, 216] width 249 height 53
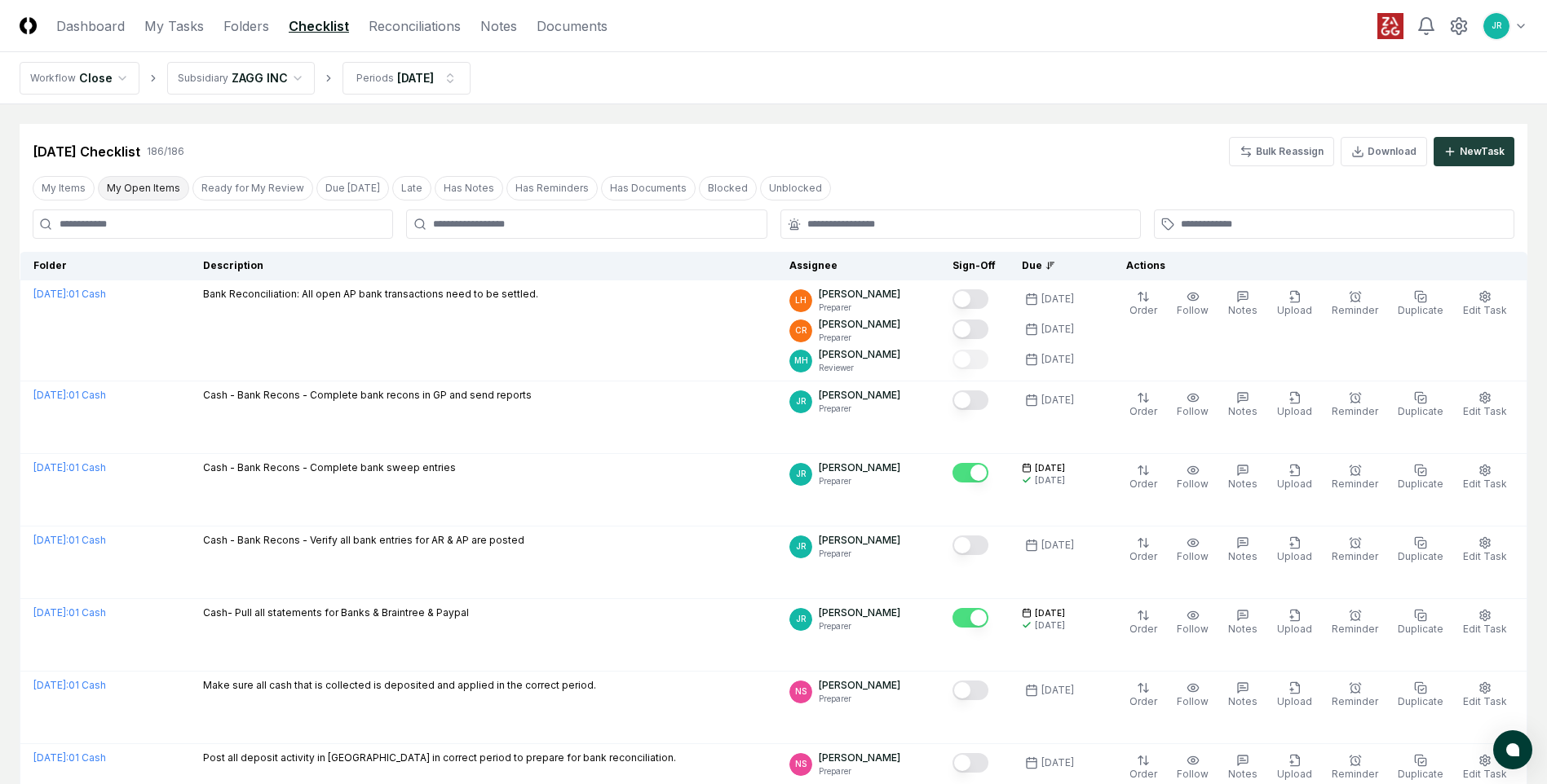
click at [150, 188] on button "My Open Items" at bounding box center [143, 188] width 91 height 25
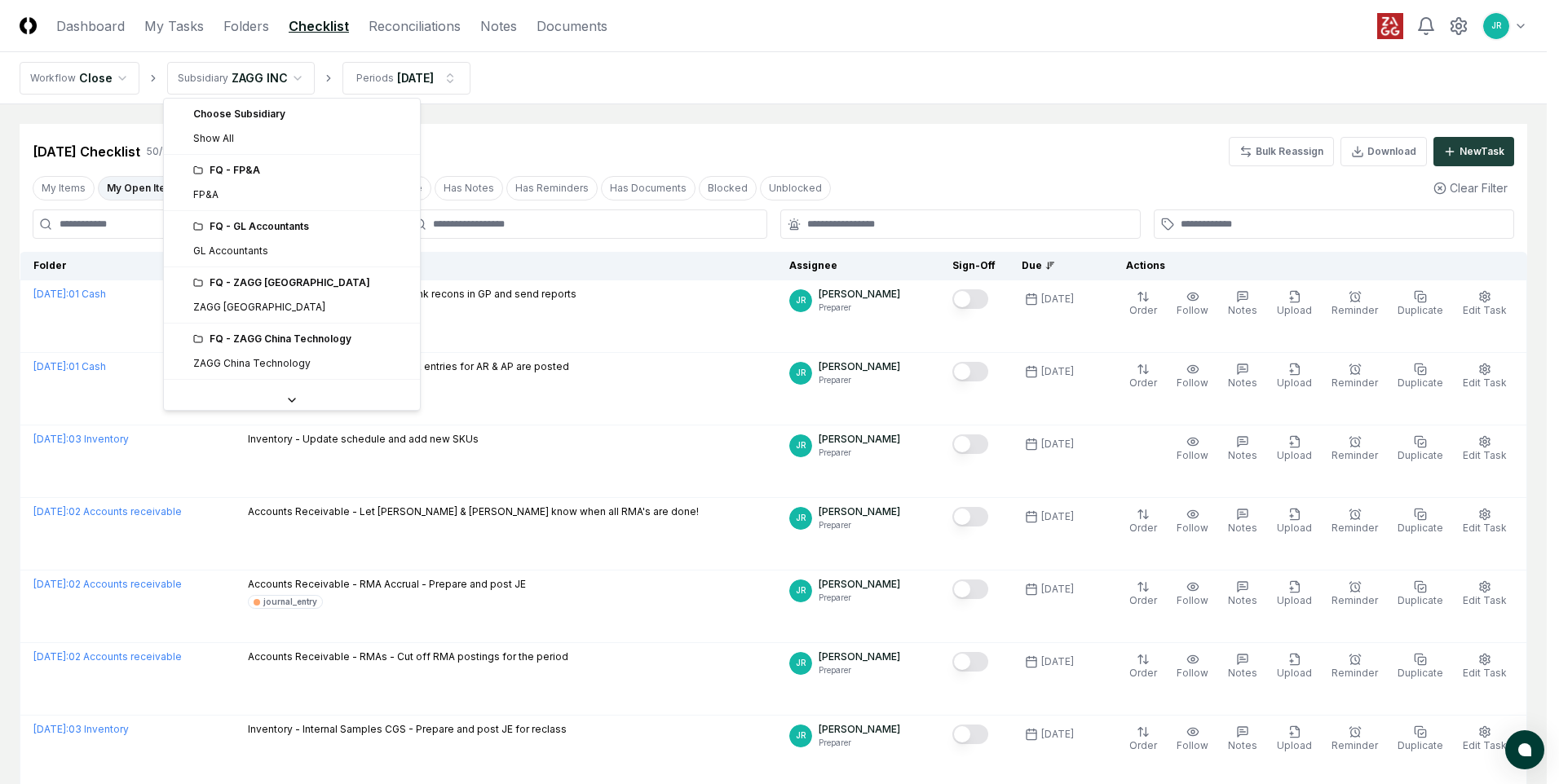
click at [255, 226] on div "FQ - GL Accountants" at bounding box center [302, 226] width 217 height 15
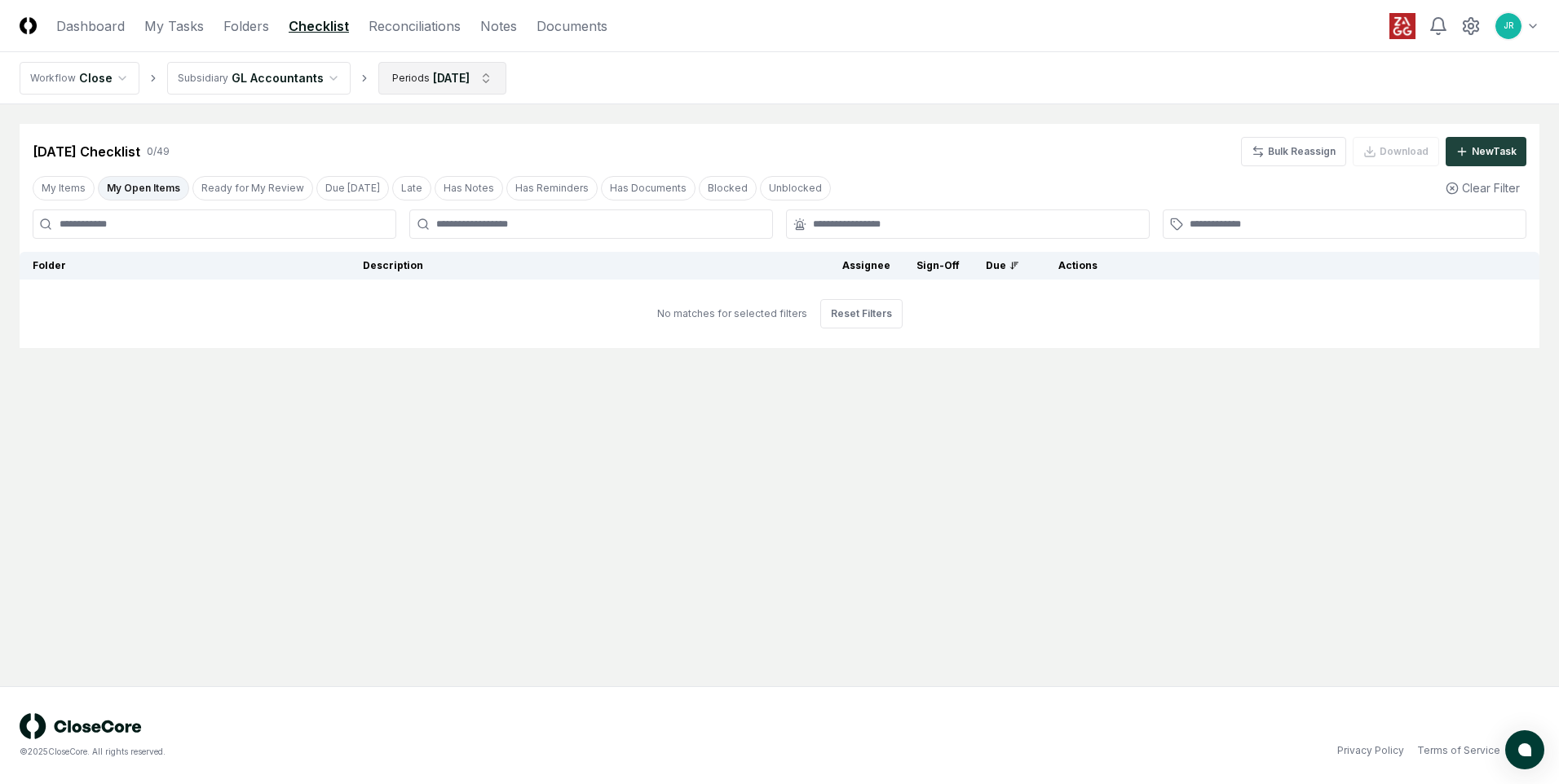
click at [458, 81] on html "CloseCore Dashboard My Tasks Folders Checklist Reconciliations Notes Documents …" at bounding box center [780, 392] width 1559 height 784
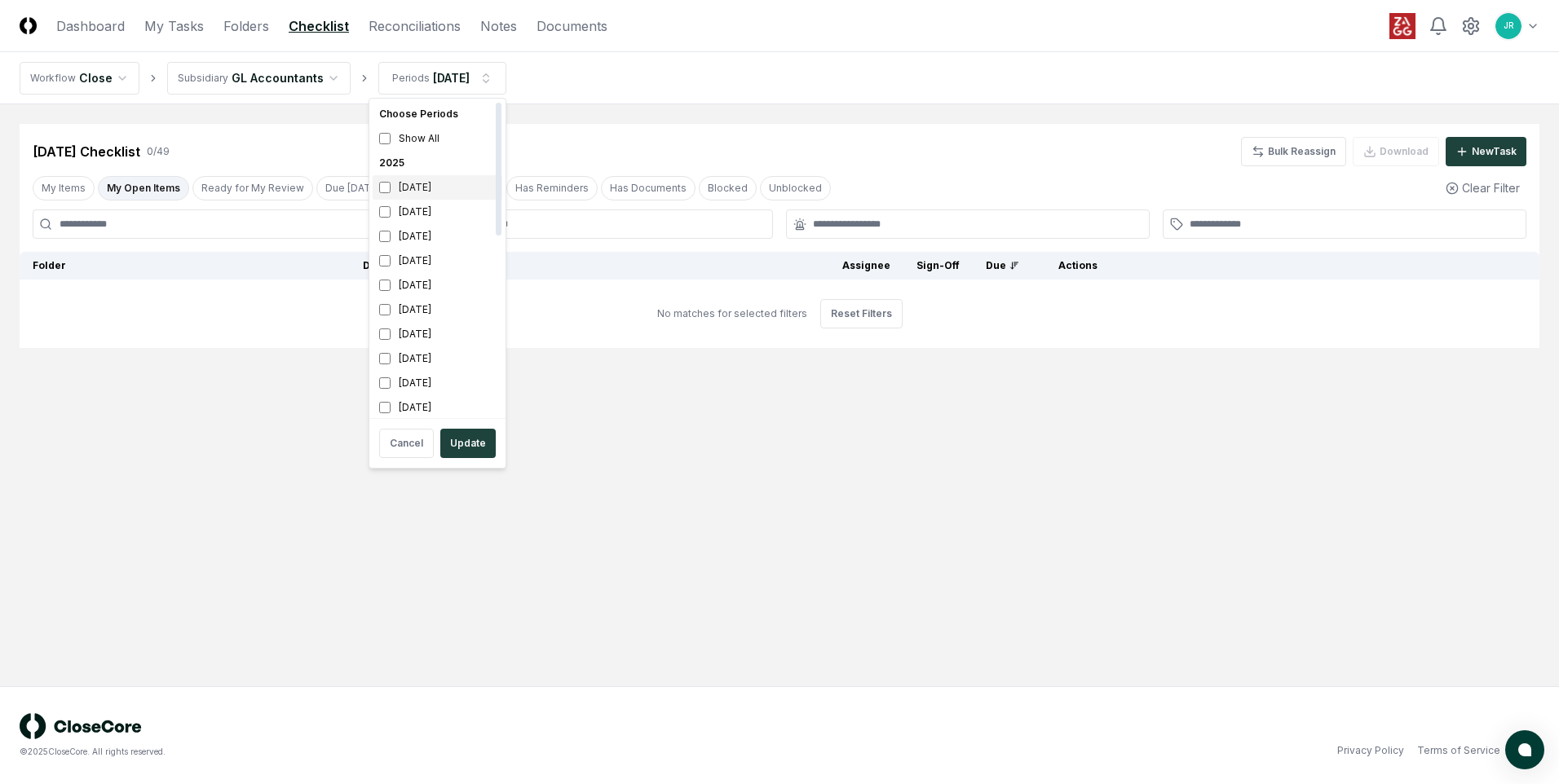
click at [435, 190] on div "[DATE]" at bounding box center [437, 187] width 130 height 25
click at [432, 212] on div "[DATE]" at bounding box center [437, 212] width 130 height 25
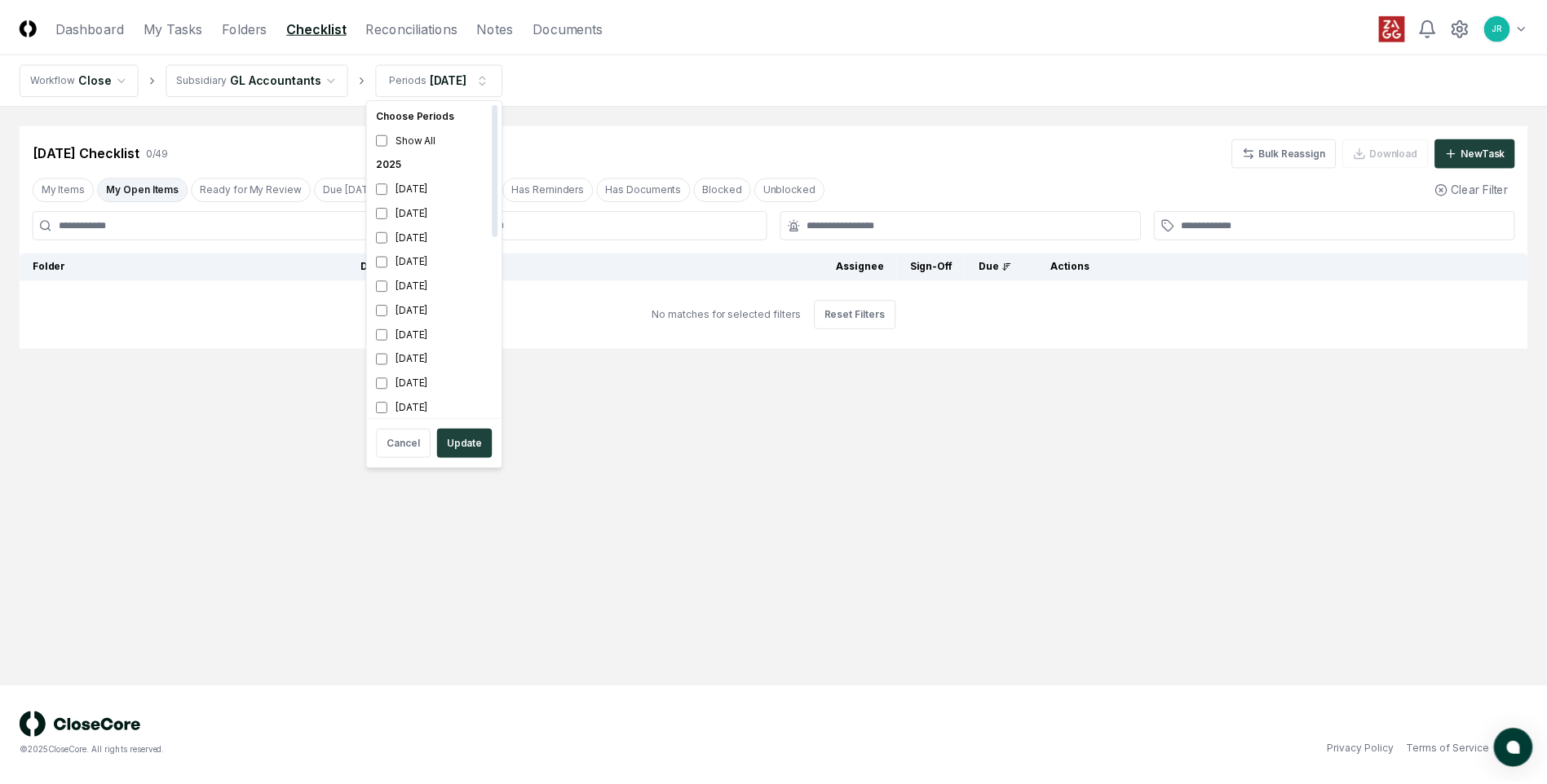
scroll to position [5, 0]
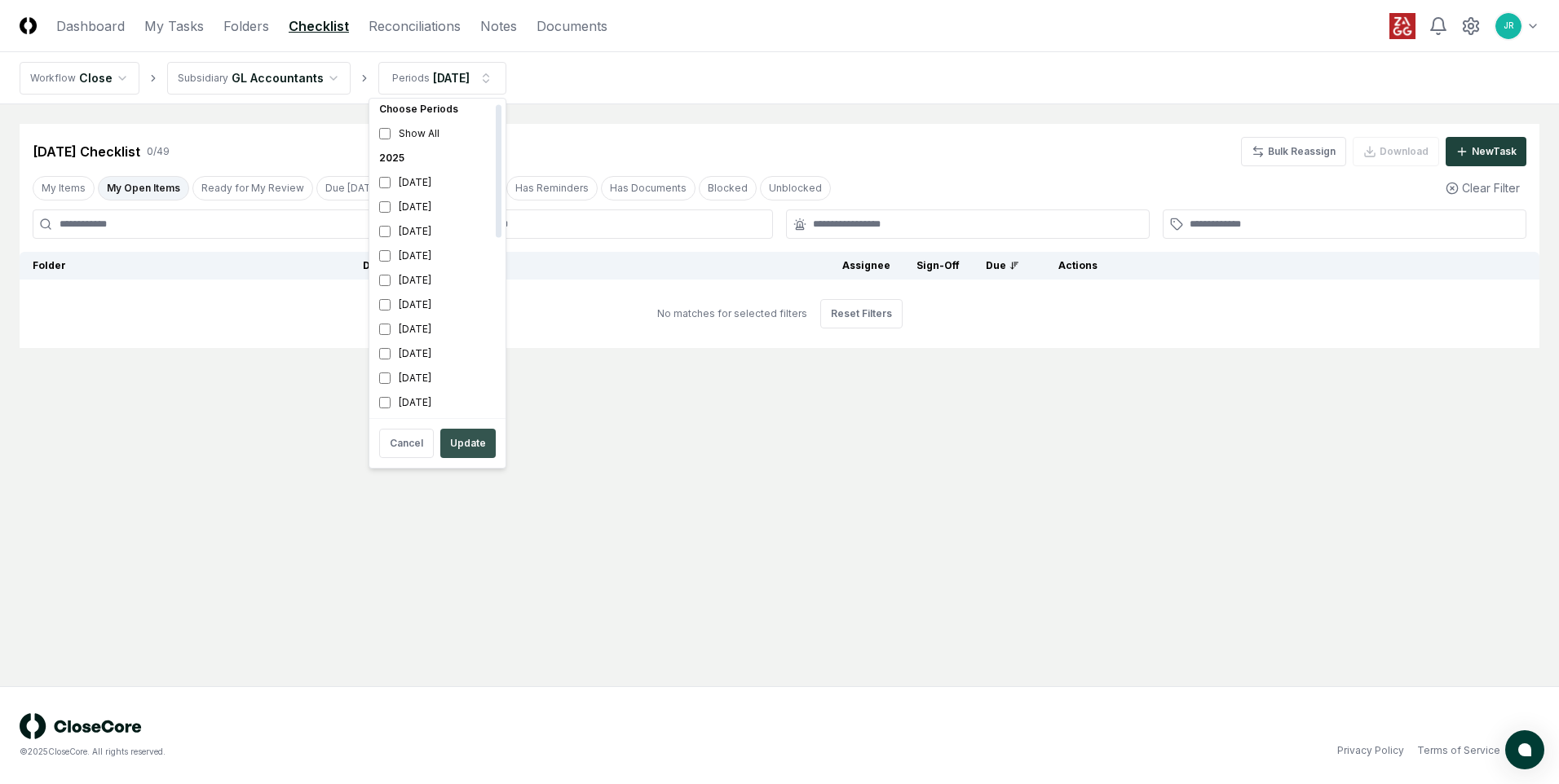
click at [469, 437] on button "Update" at bounding box center [468, 444] width 55 height 29
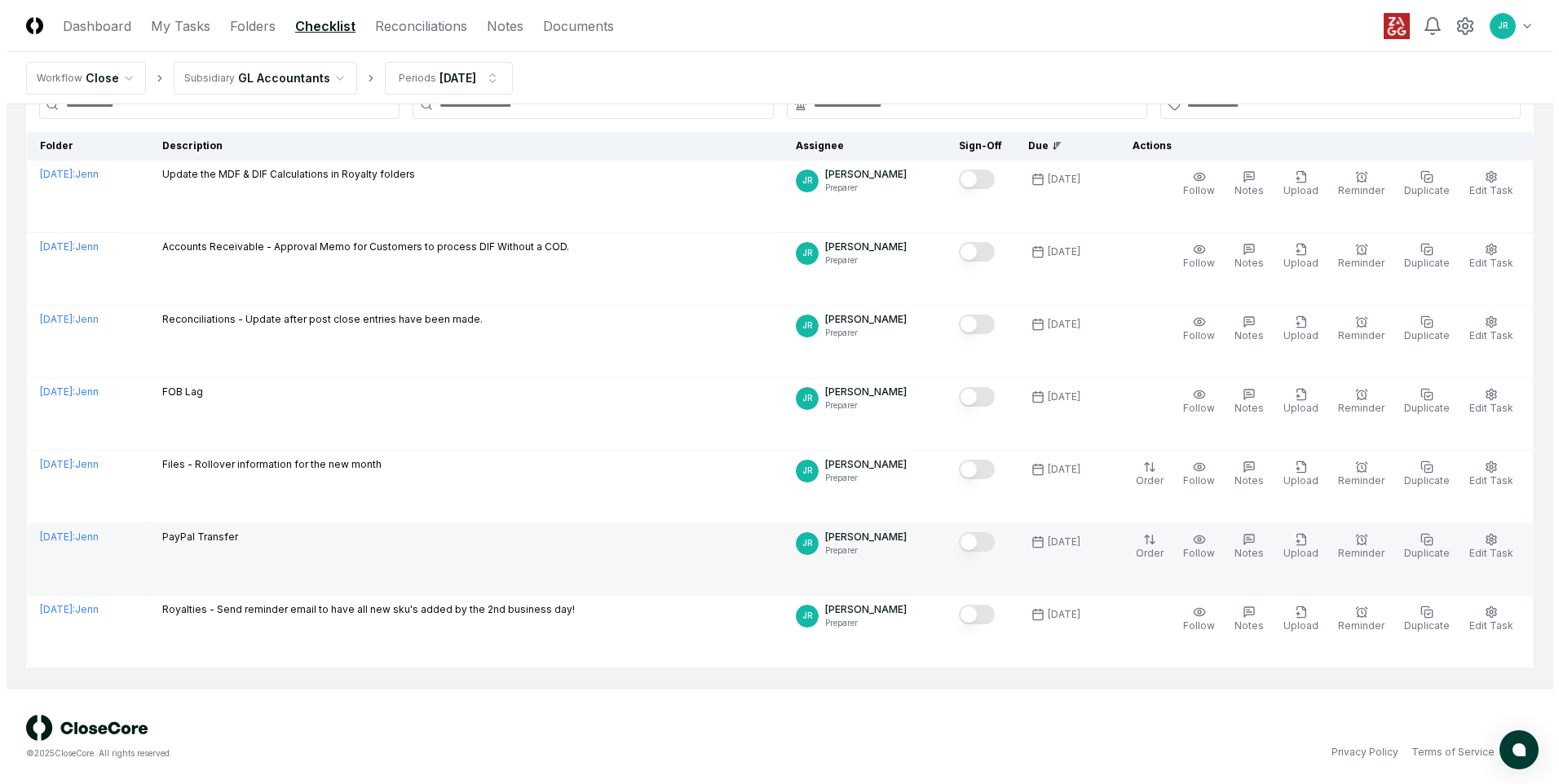
scroll to position [121, 0]
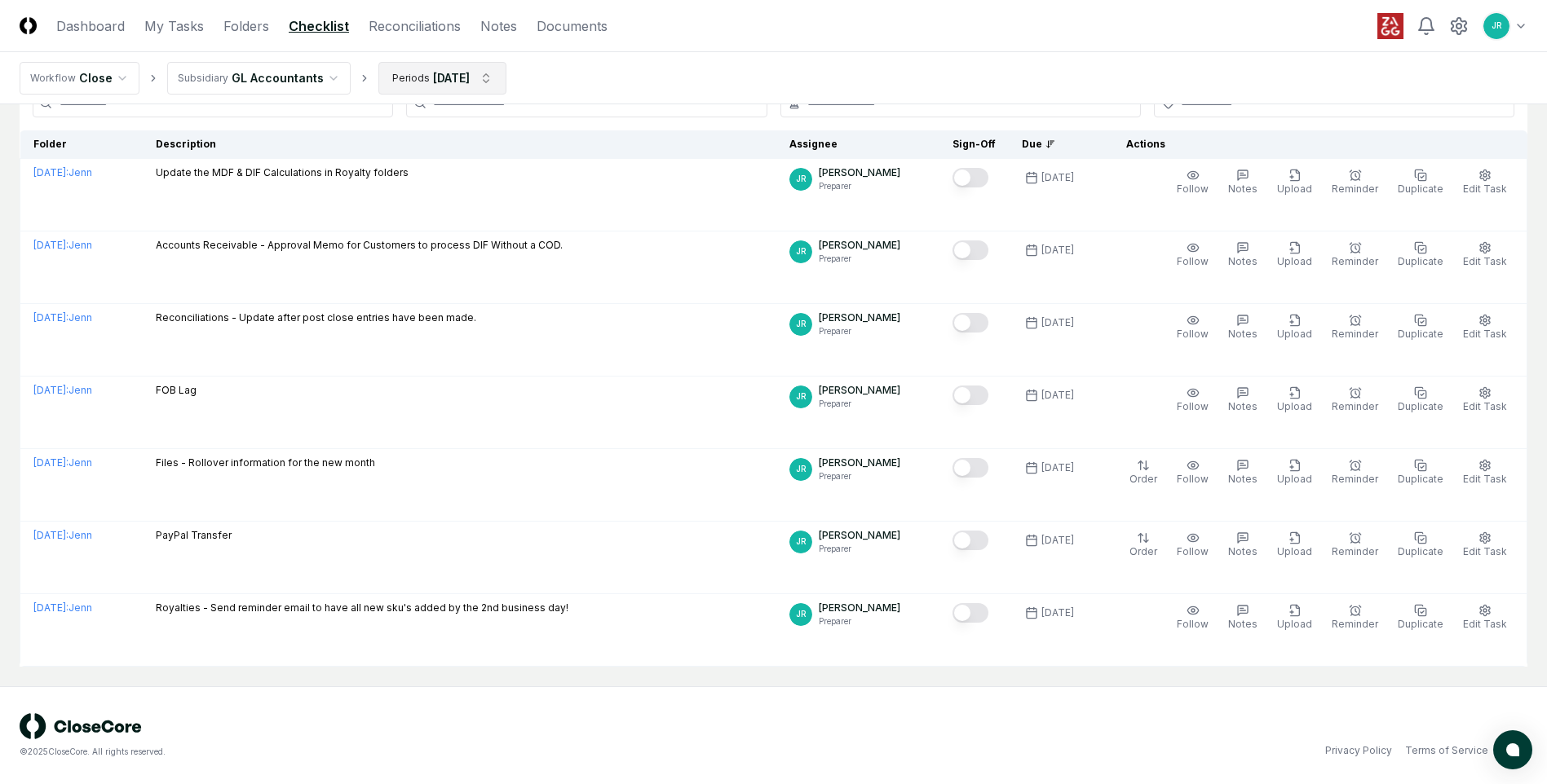
click at [486, 76] on html "CloseCore Dashboard My Tasks Folders Checklist Reconciliations Notes Documents …" at bounding box center [773, 331] width 1547 height 905
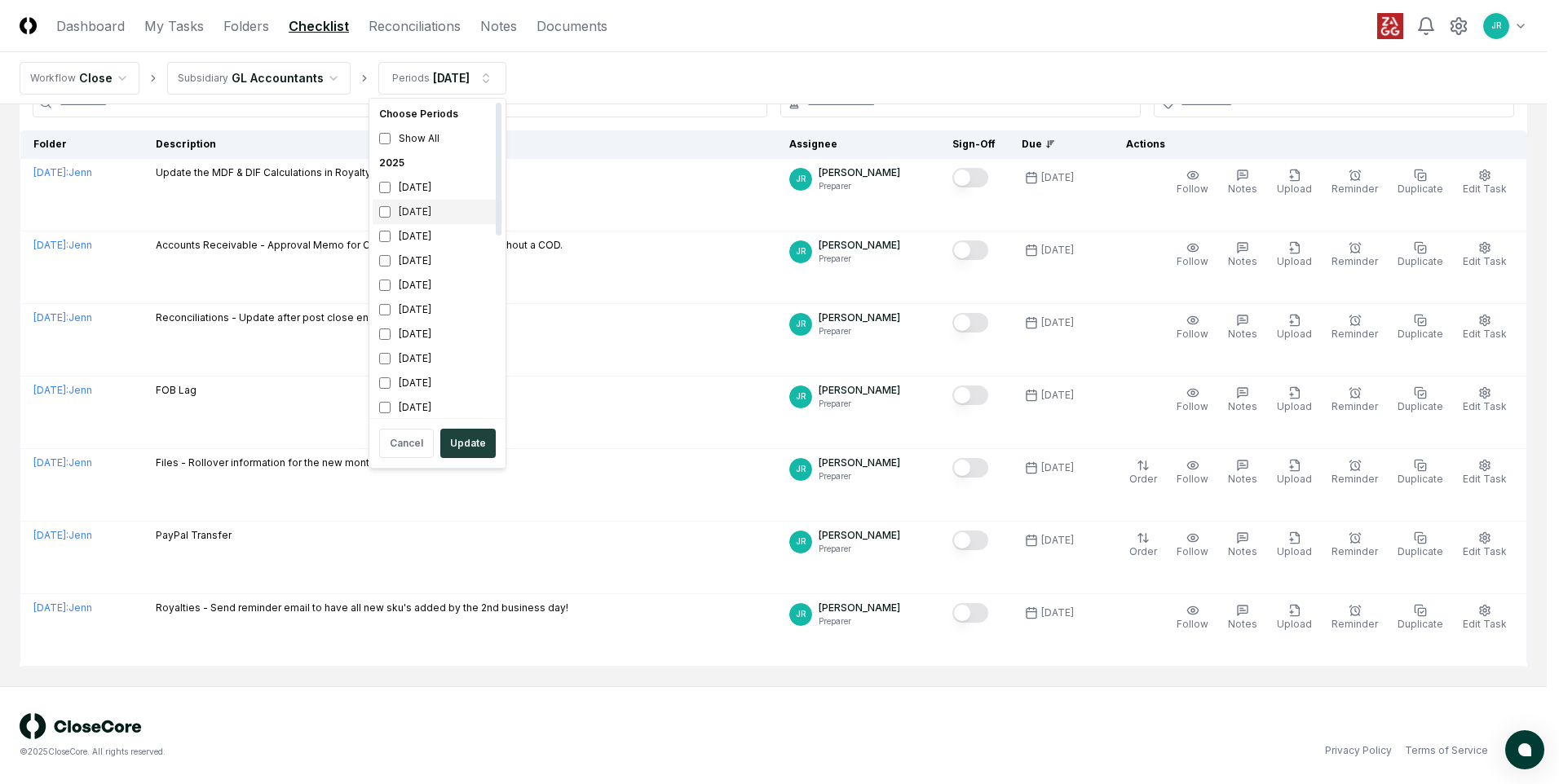
click at [427, 217] on div "[DATE]" at bounding box center [437, 212] width 130 height 25
click at [407, 188] on div "[DATE]" at bounding box center [437, 187] width 130 height 25
click at [474, 450] on button "Update" at bounding box center [468, 444] width 55 height 29
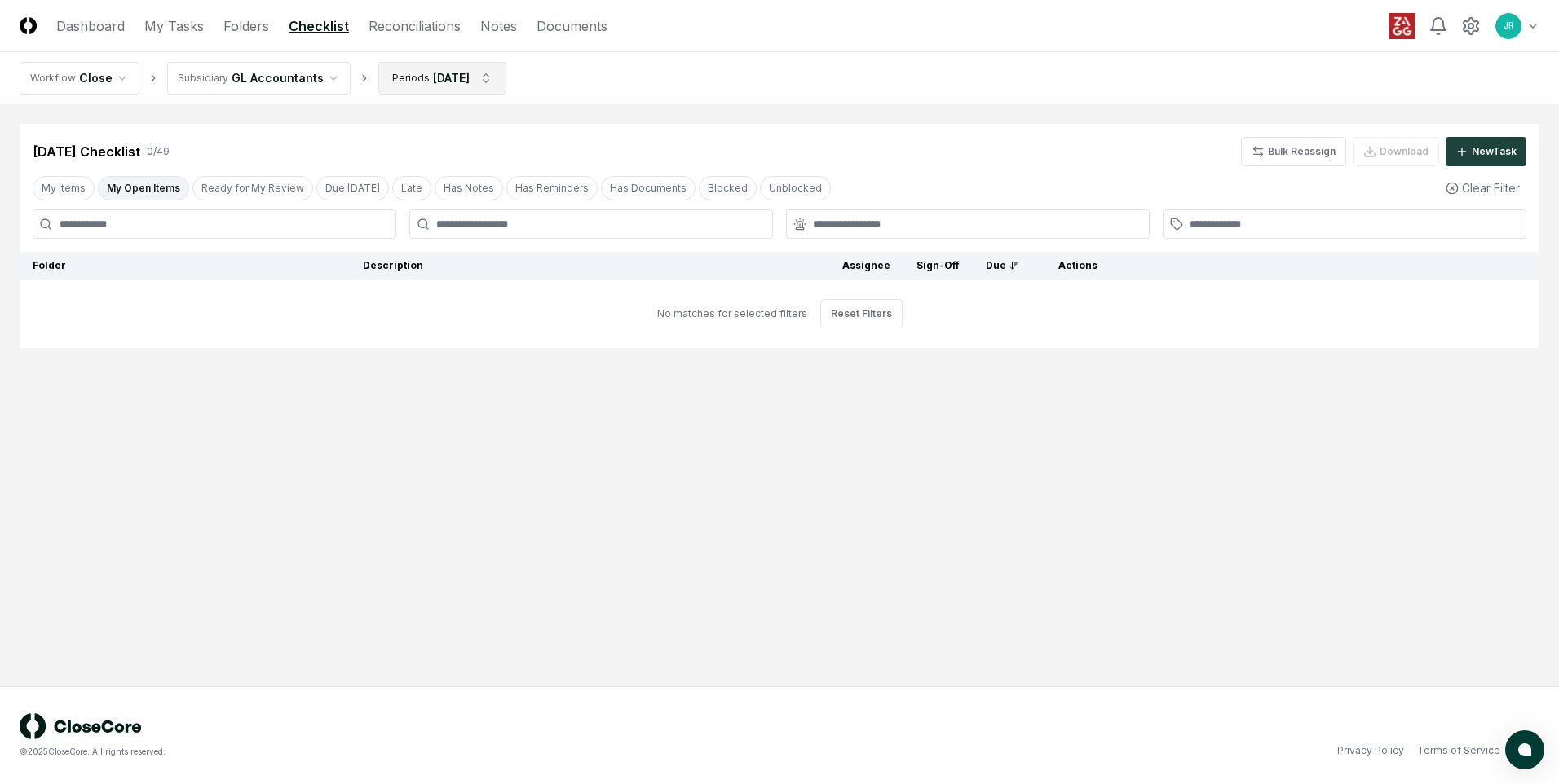
click at [495, 79] on html "CloseCore Dashboard My Tasks Folders Checklist Reconciliations Notes Documents …" at bounding box center [780, 392] width 1559 height 784
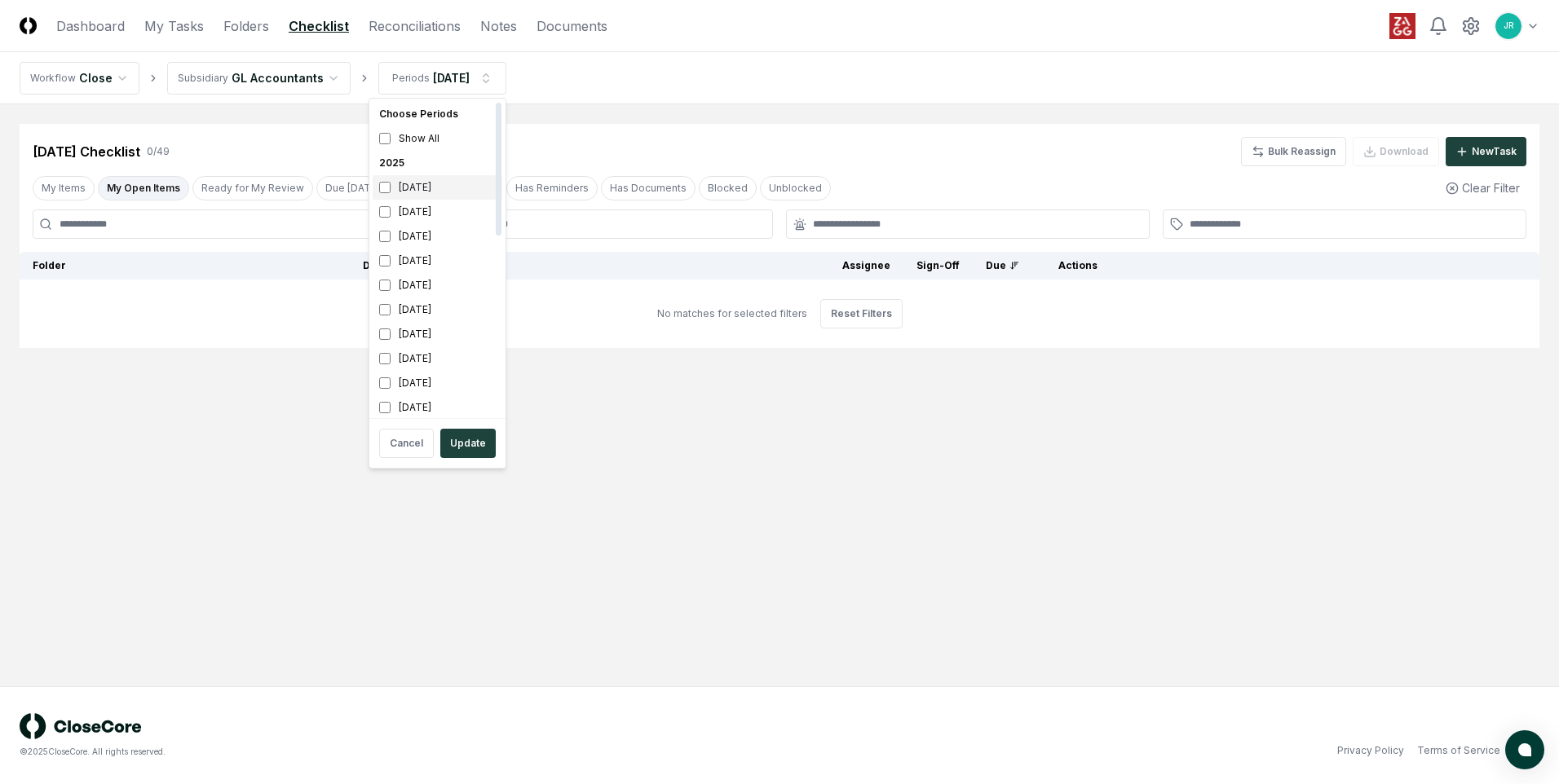
click at [424, 190] on div "[DATE]" at bounding box center [437, 187] width 130 height 25
click at [419, 212] on div "[DATE]" at bounding box center [437, 212] width 130 height 25
click at [468, 435] on button "Update" at bounding box center [468, 444] width 55 height 29
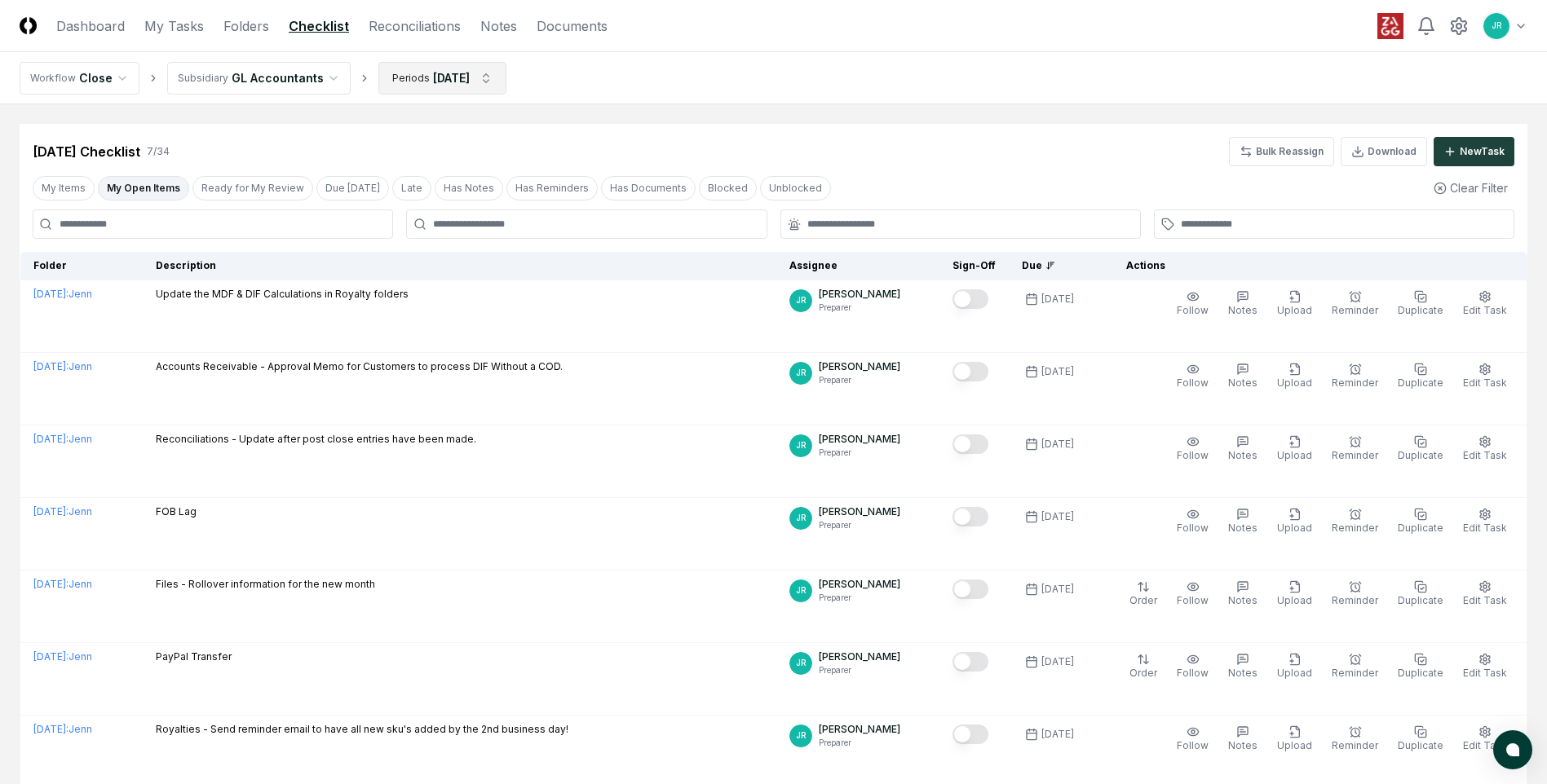
click at [494, 75] on html "CloseCore Dashboard My Tasks Folders Checklist Reconciliations Notes Documents …" at bounding box center [773, 453] width 1547 height 905
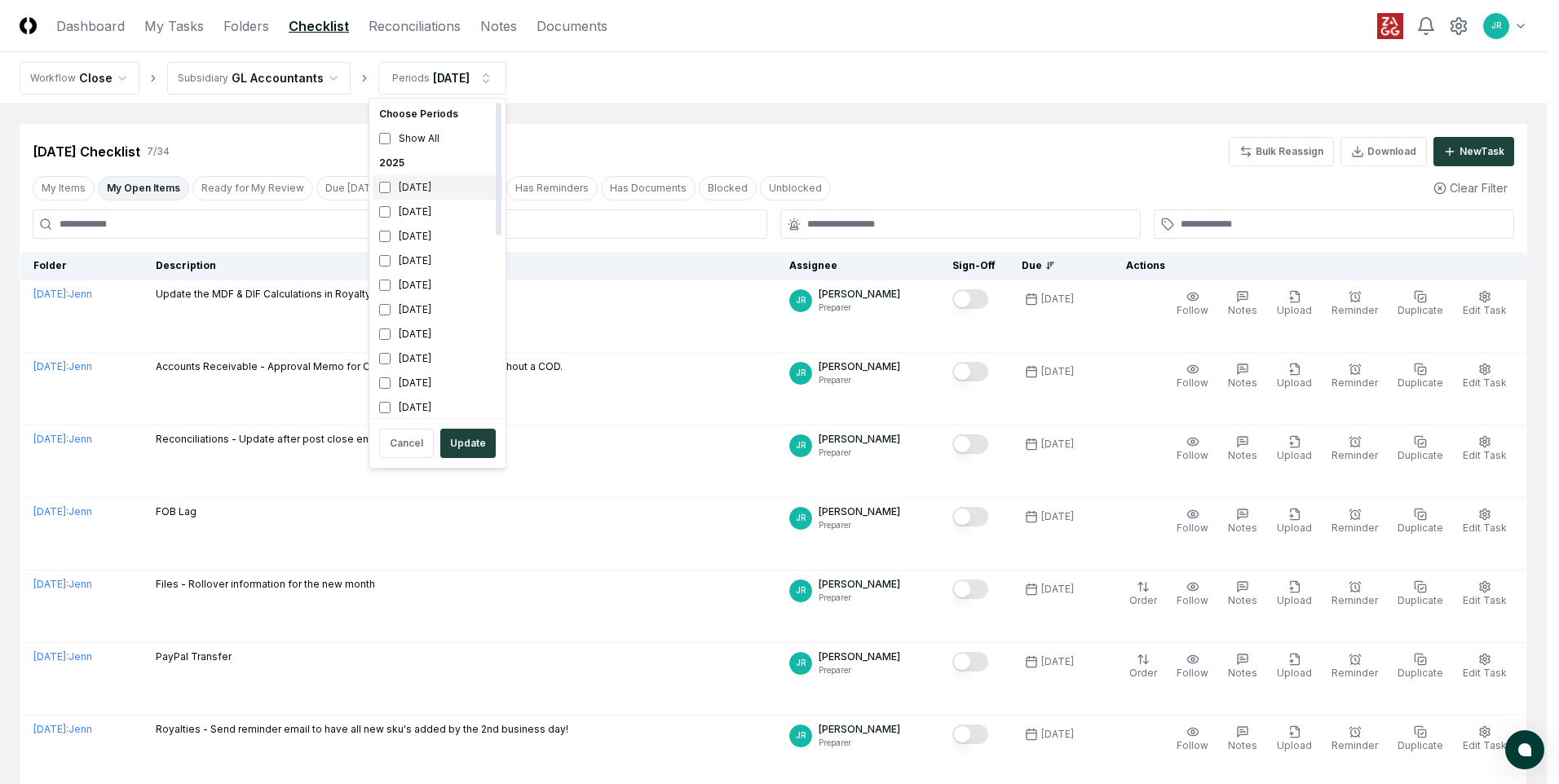
click at [444, 186] on div "[DATE]" at bounding box center [437, 187] width 130 height 25
click at [450, 213] on div "[DATE]" at bounding box center [437, 212] width 130 height 25
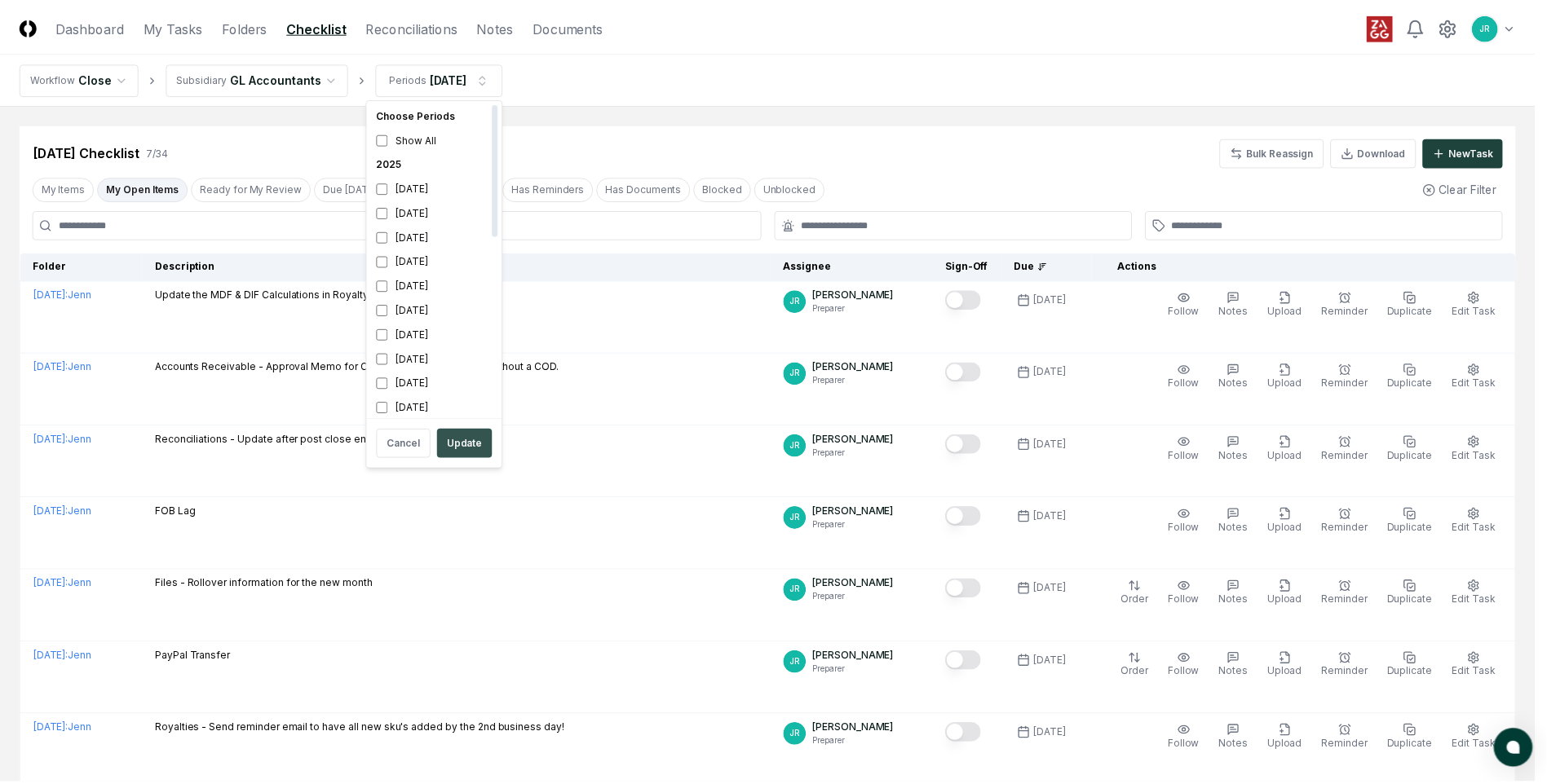
scroll to position [5, 0]
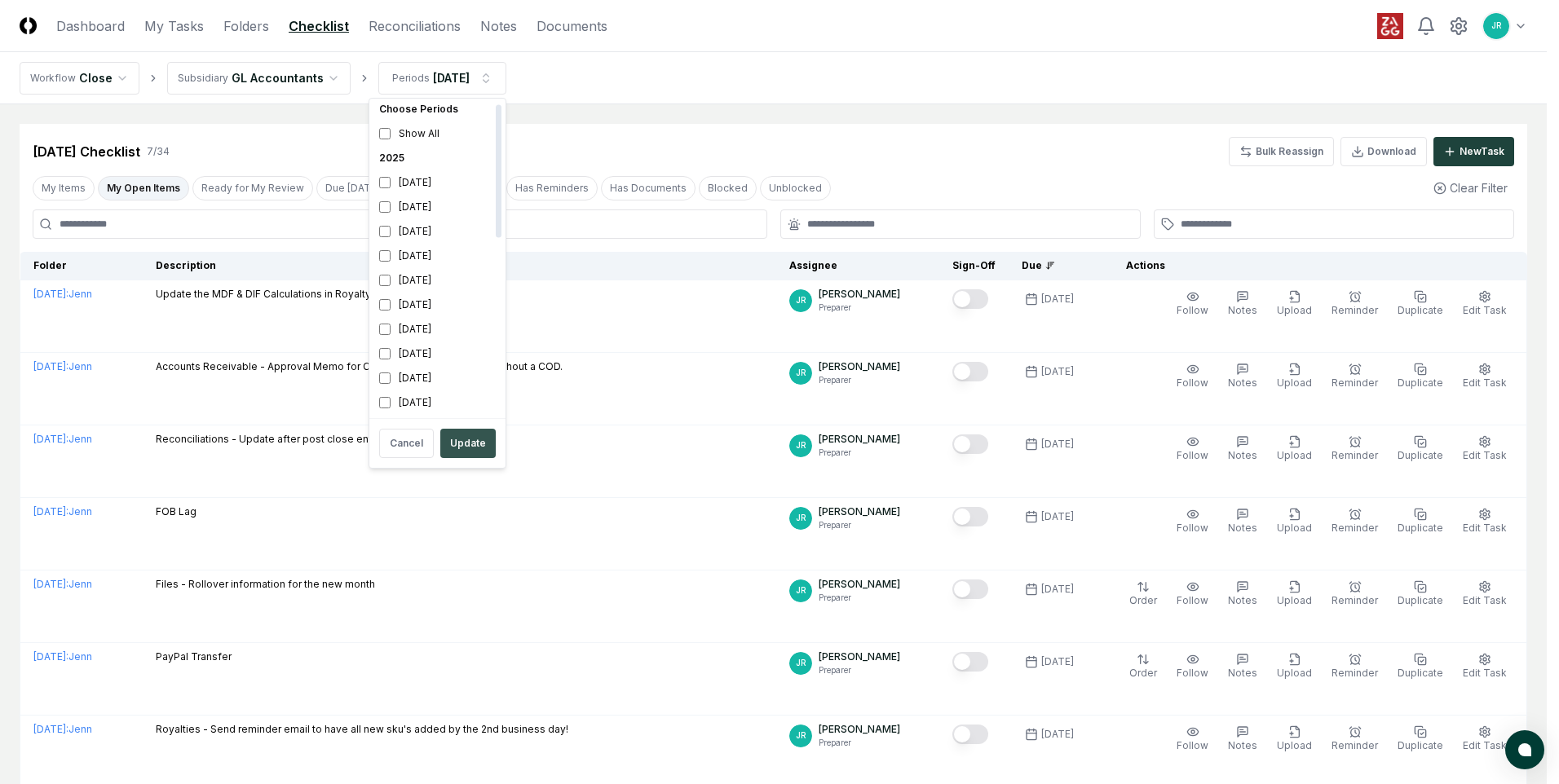
drag, startPoint x: 476, startPoint y: 444, endPoint x: 468, endPoint y: 443, distance: 8.1
click at [476, 443] on button "Update" at bounding box center [468, 444] width 55 height 29
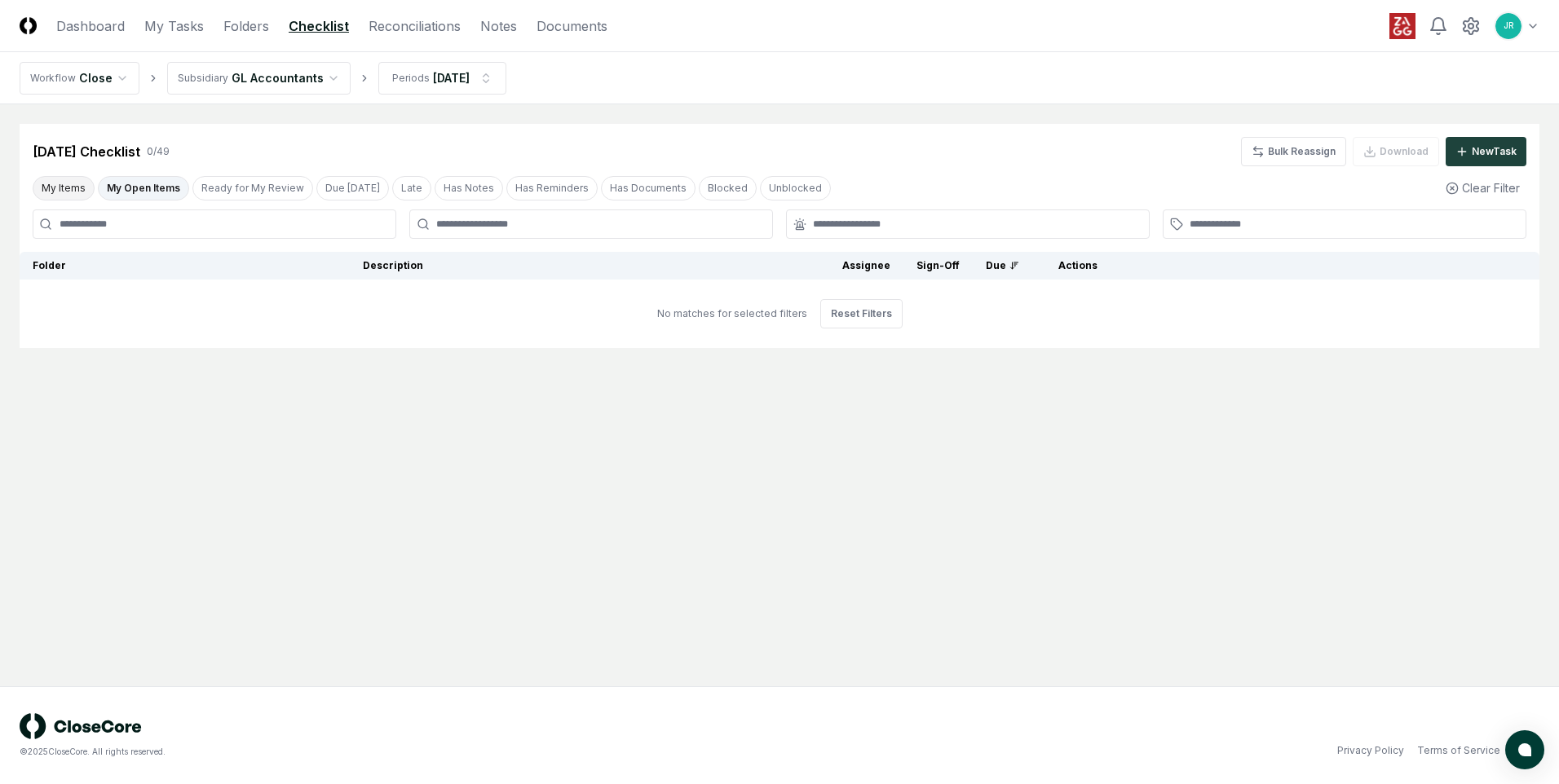
click at [73, 191] on button "My Items" at bounding box center [63, 188] width 62 height 25
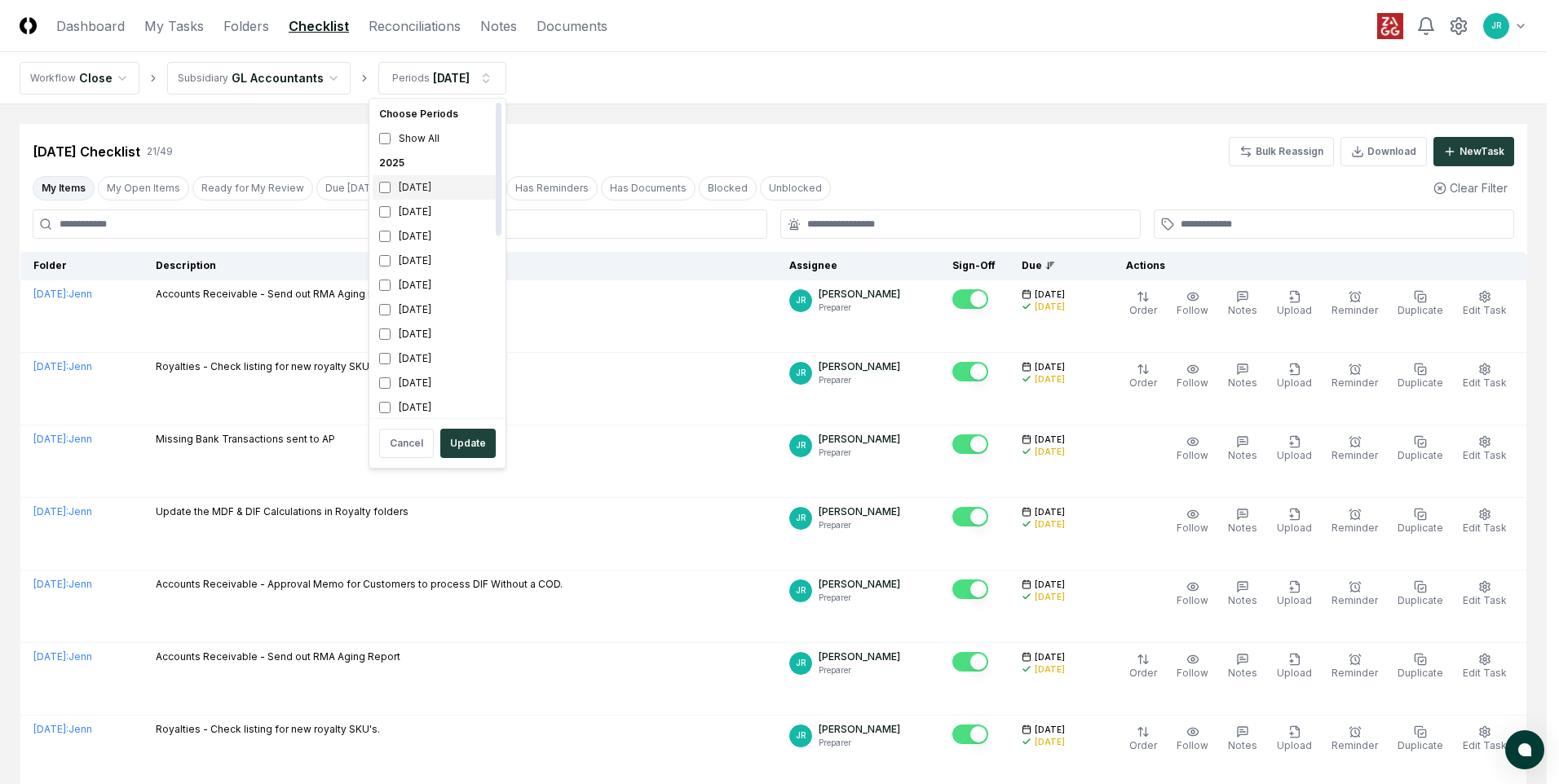
click at [432, 192] on div "[DATE]" at bounding box center [437, 187] width 130 height 25
click at [433, 217] on div "[DATE]" at bounding box center [437, 212] width 130 height 25
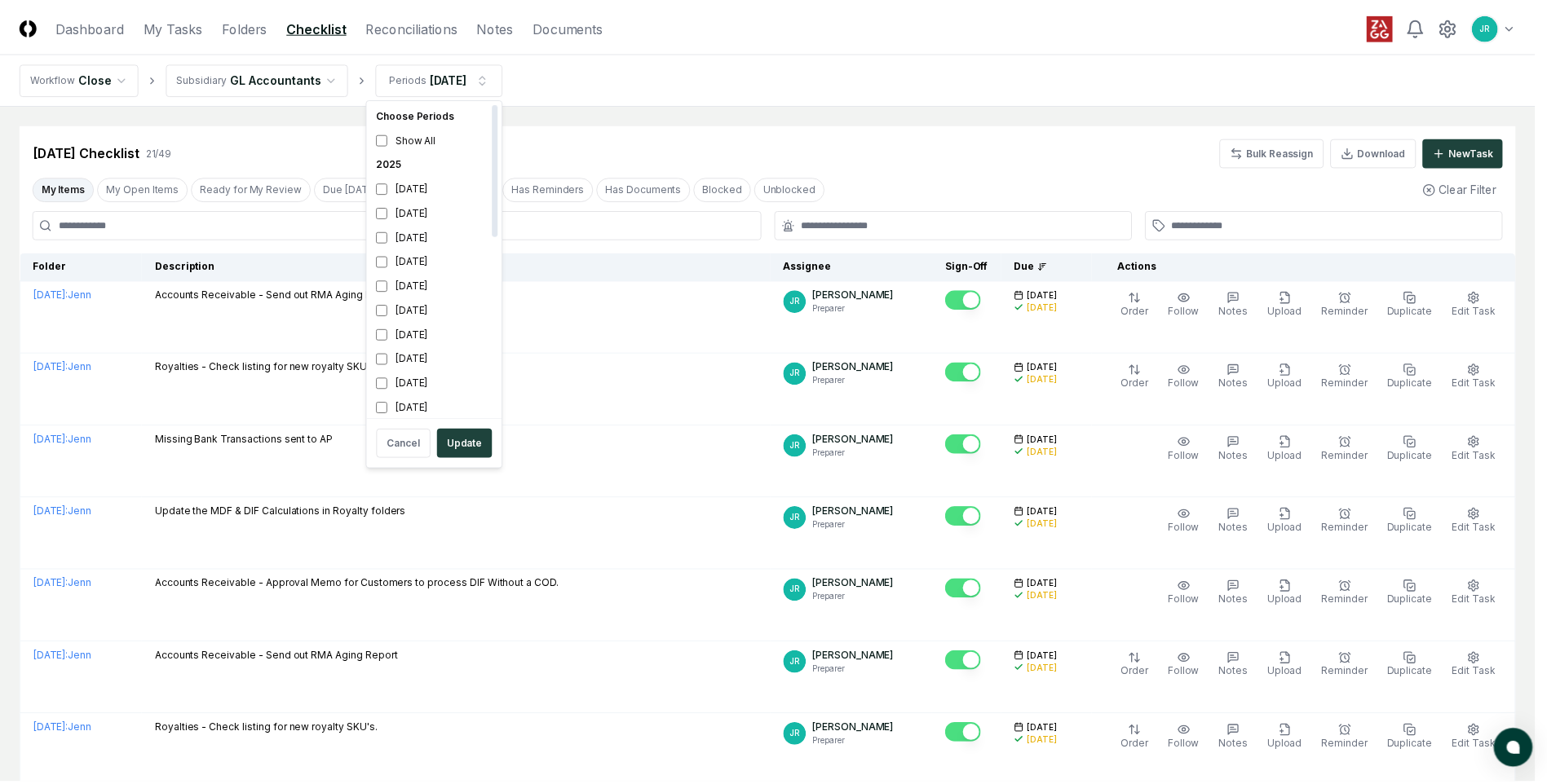
scroll to position [5, 0]
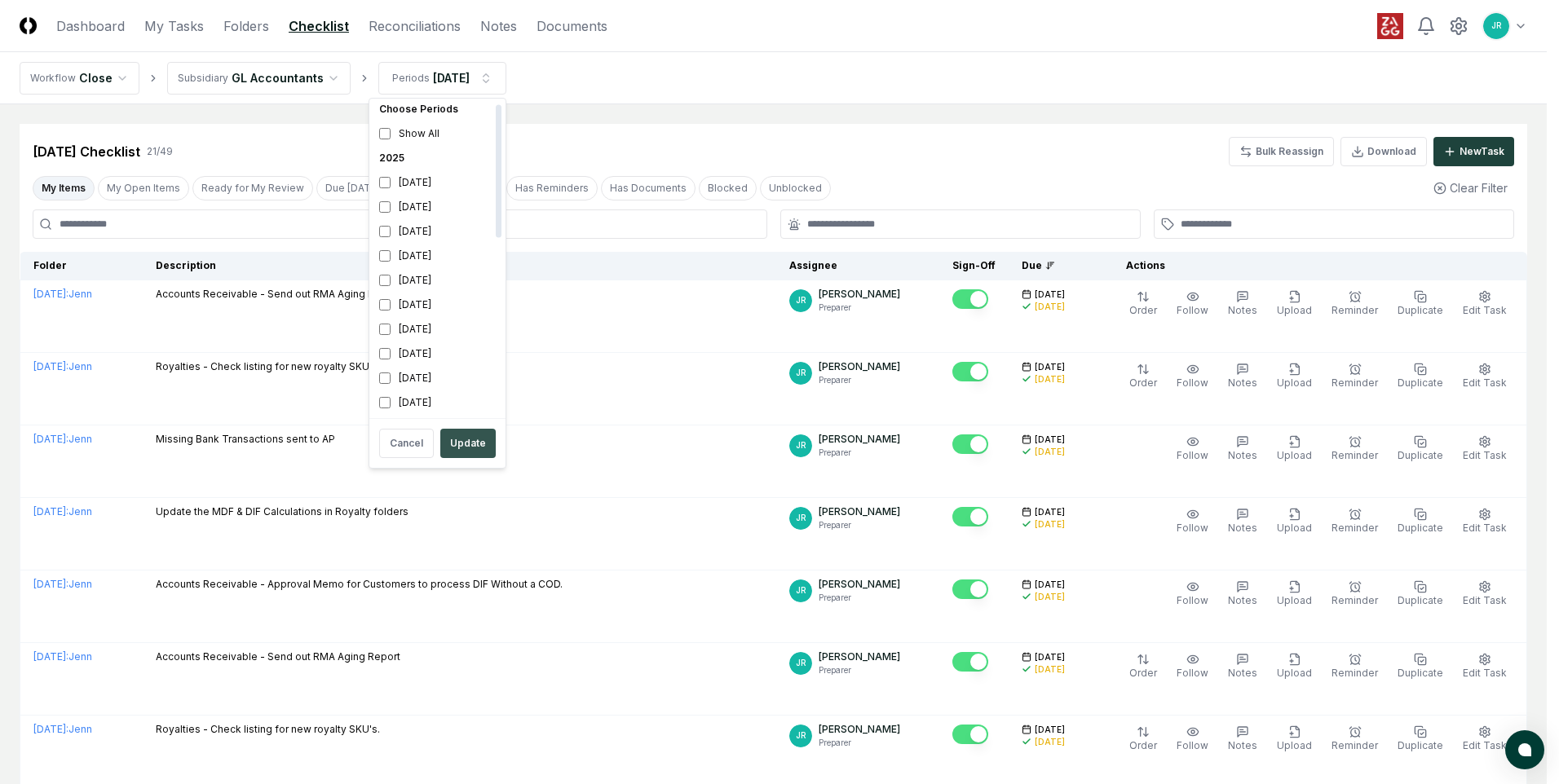
click at [473, 447] on button "Update" at bounding box center [468, 444] width 55 height 29
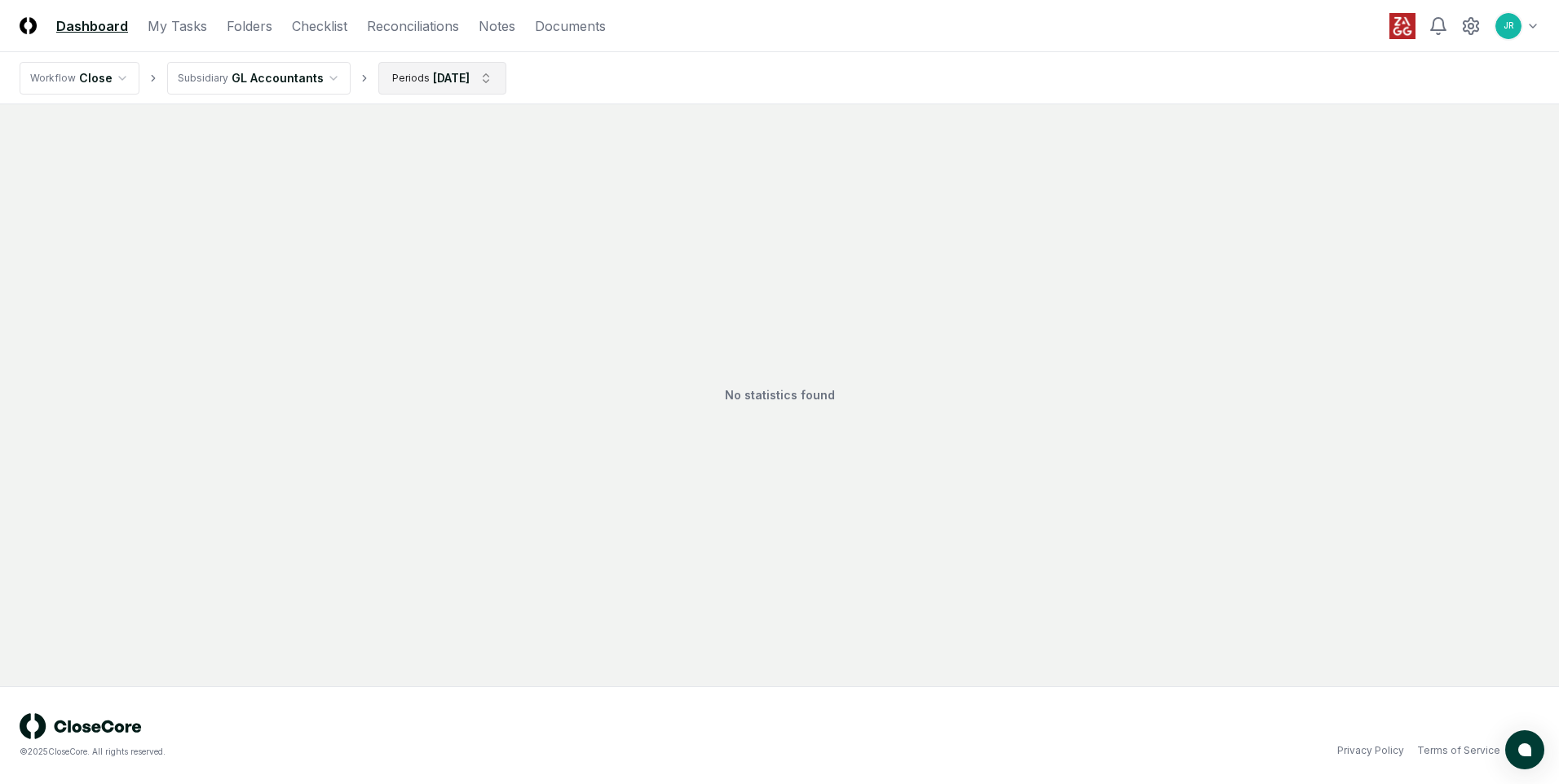
click at [489, 75] on html "CloseCore Dashboard My Tasks Folders Checklist Reconciliations Notes Documents …" at bounding box center [780, 392] width 1559 height 784
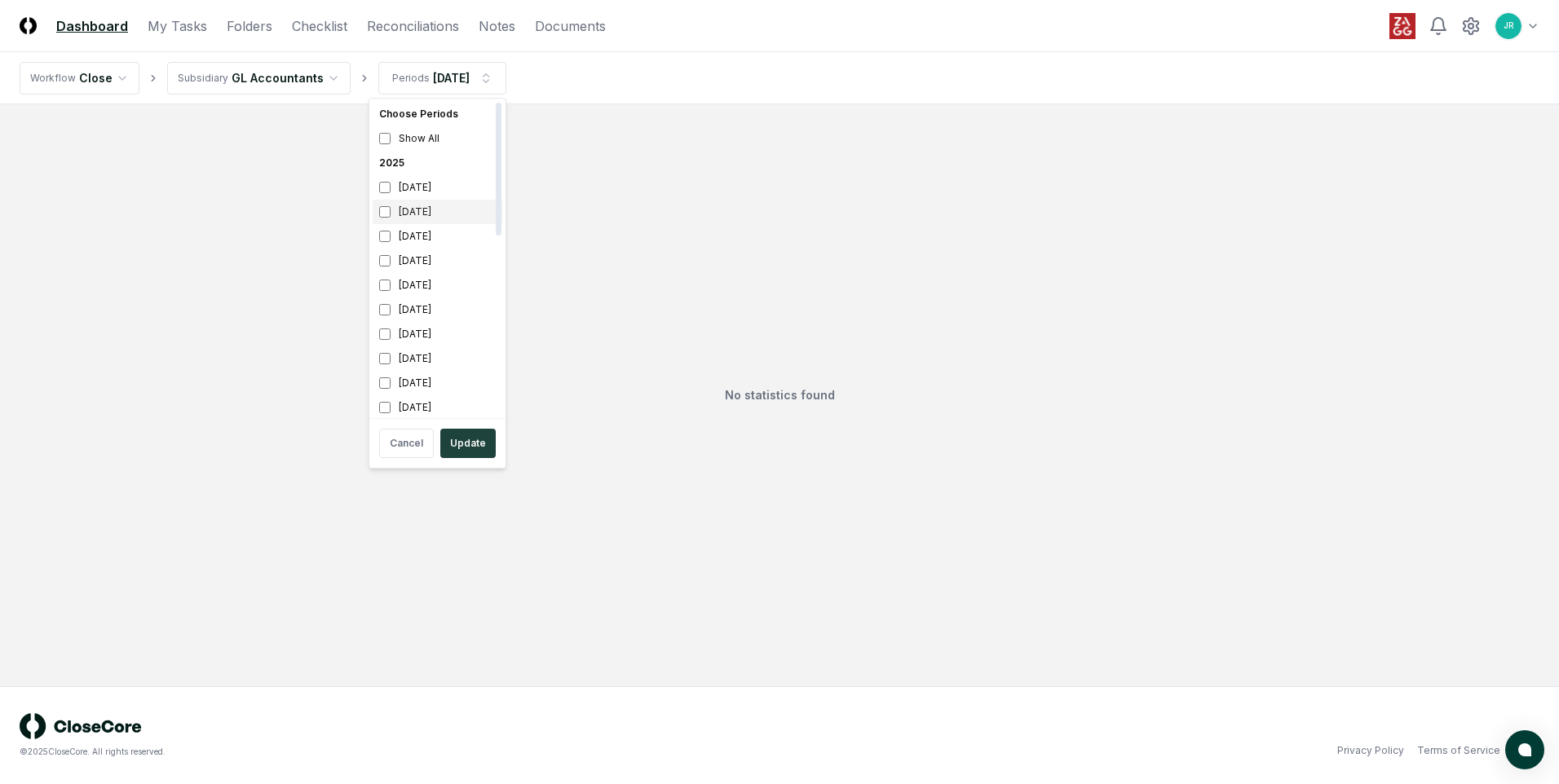
click at [426, 207] on div "[DATE]" at bounding box center [437, 212] width 130 height 25
click at [416, 230] on div "[DATE]" at bounding box center [437, 236] width 130 height 25
click at [468, 456] on button "Update" at bounding box center [468, 444] width 55 height 29
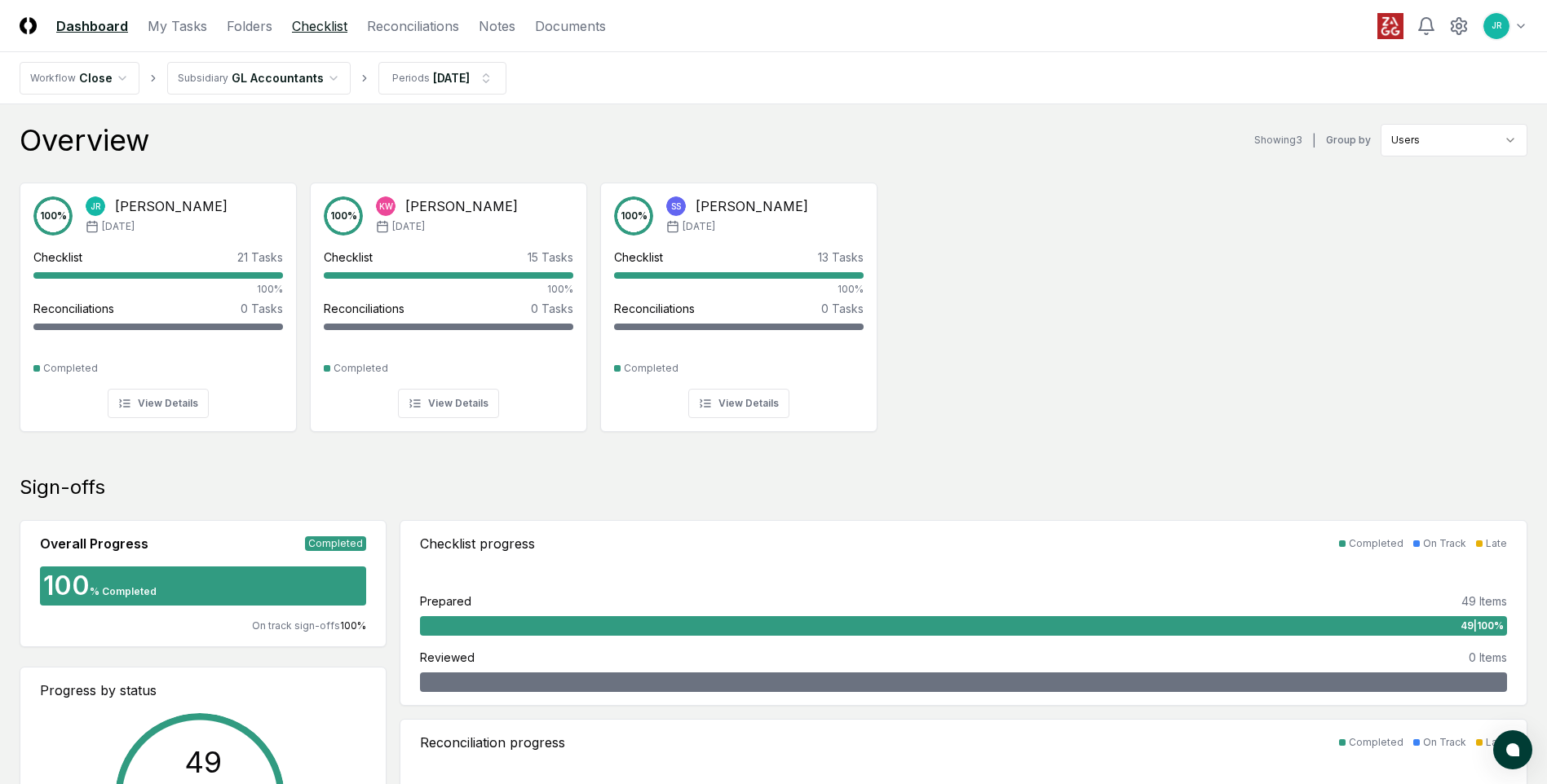
click at [319, 25] on link "Checklist" at bounding box center [319, 26] width 55 height 19
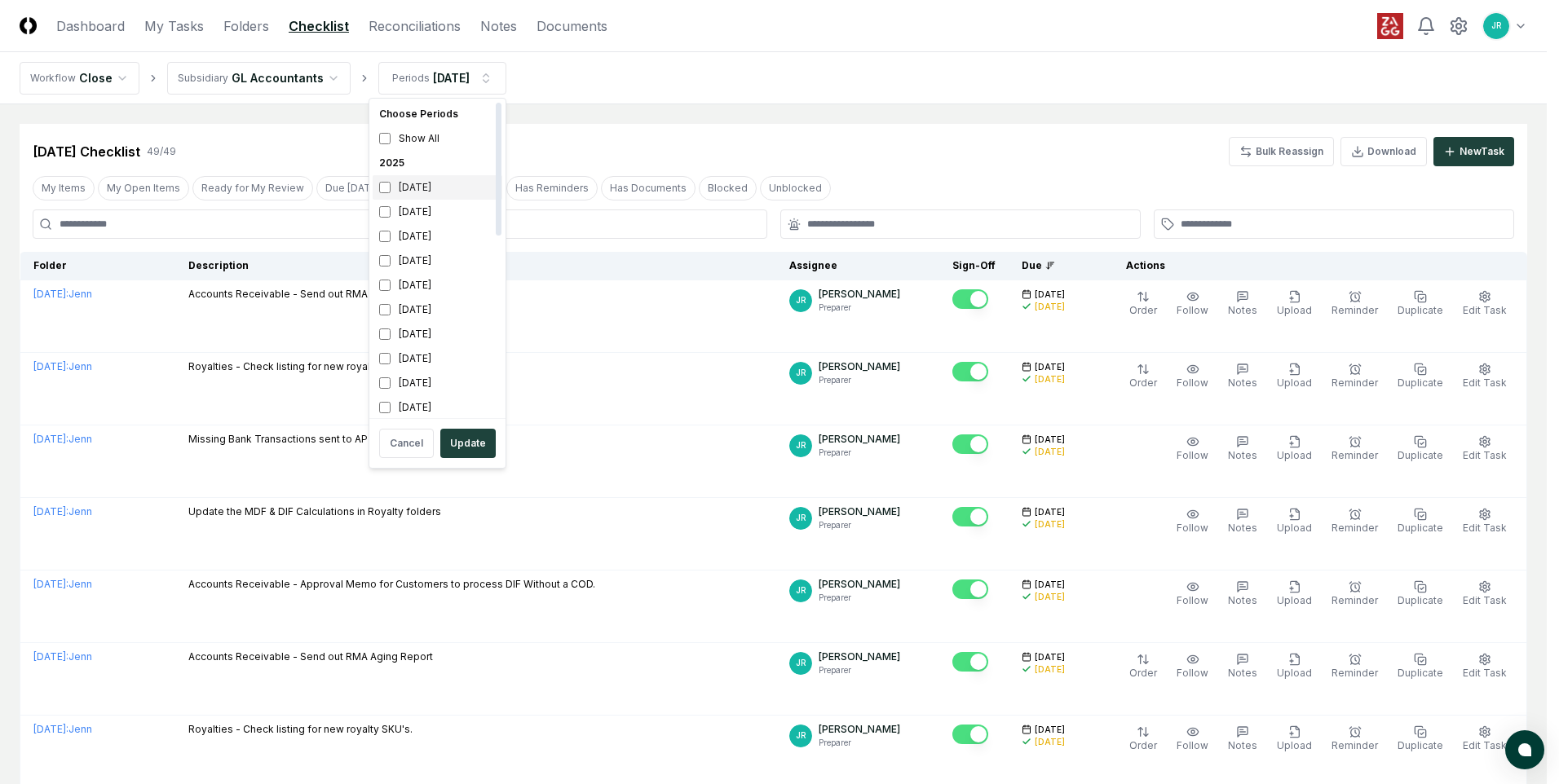
click at [429, 185] on div "[DATE]" at bounding box center [437, 187] width 130 height 25
click at [430, 210] on div "[DATE]" at bounding box center [437, 212] width 130 height 25
click at [457, 451] on button "Update" at bounding box center [468, 444] width 55 height 29
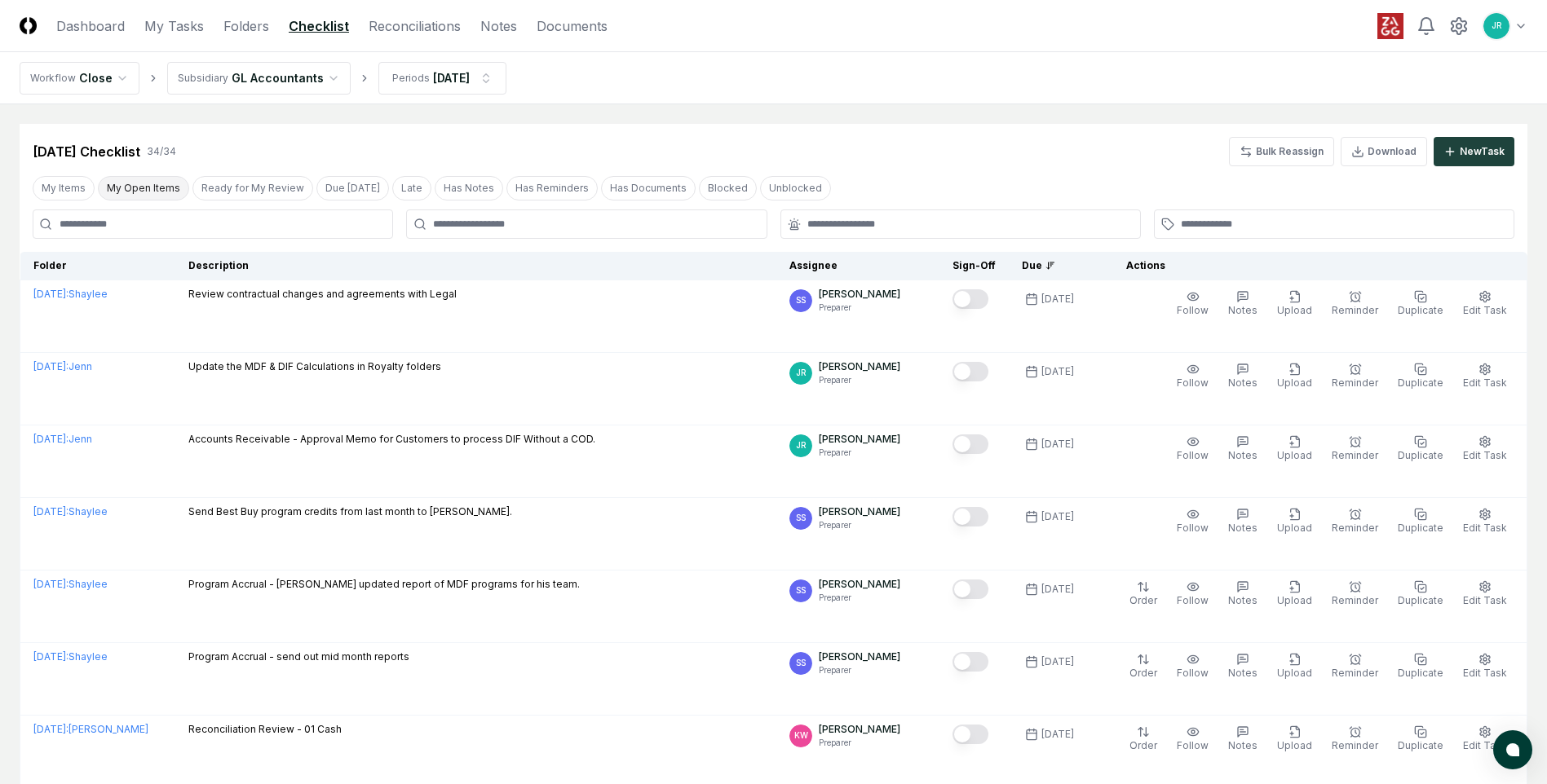
click at [161, 179] on button "My Open Items" at bounding box center [143, 188] width 91 height 25
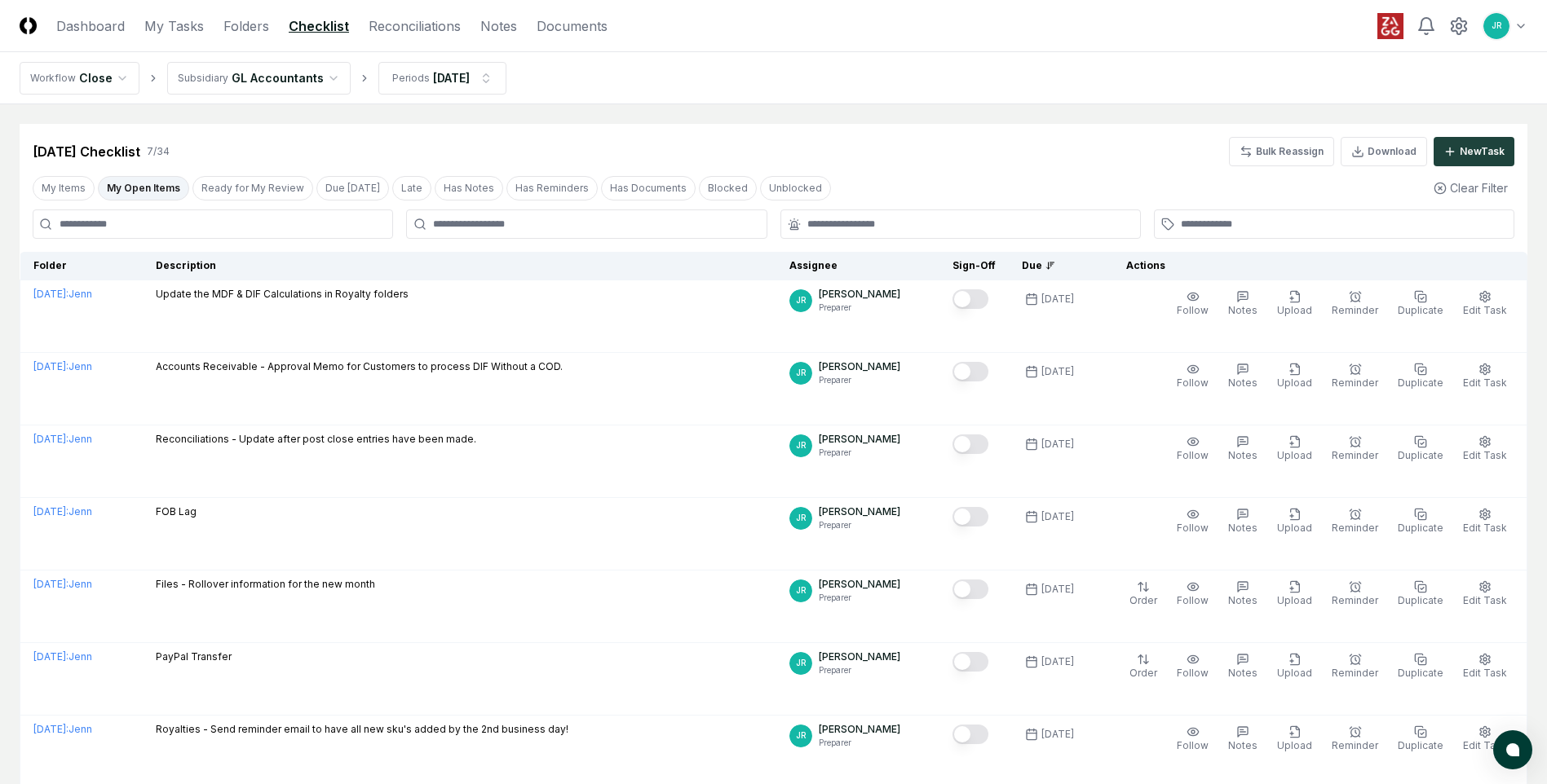
click at [300, 80] on html "CloseCore Dashboard My Tasks Folders Checklist Reconciliations Notes Documents …" at bounding box center [773, 453] width 1547 height 905
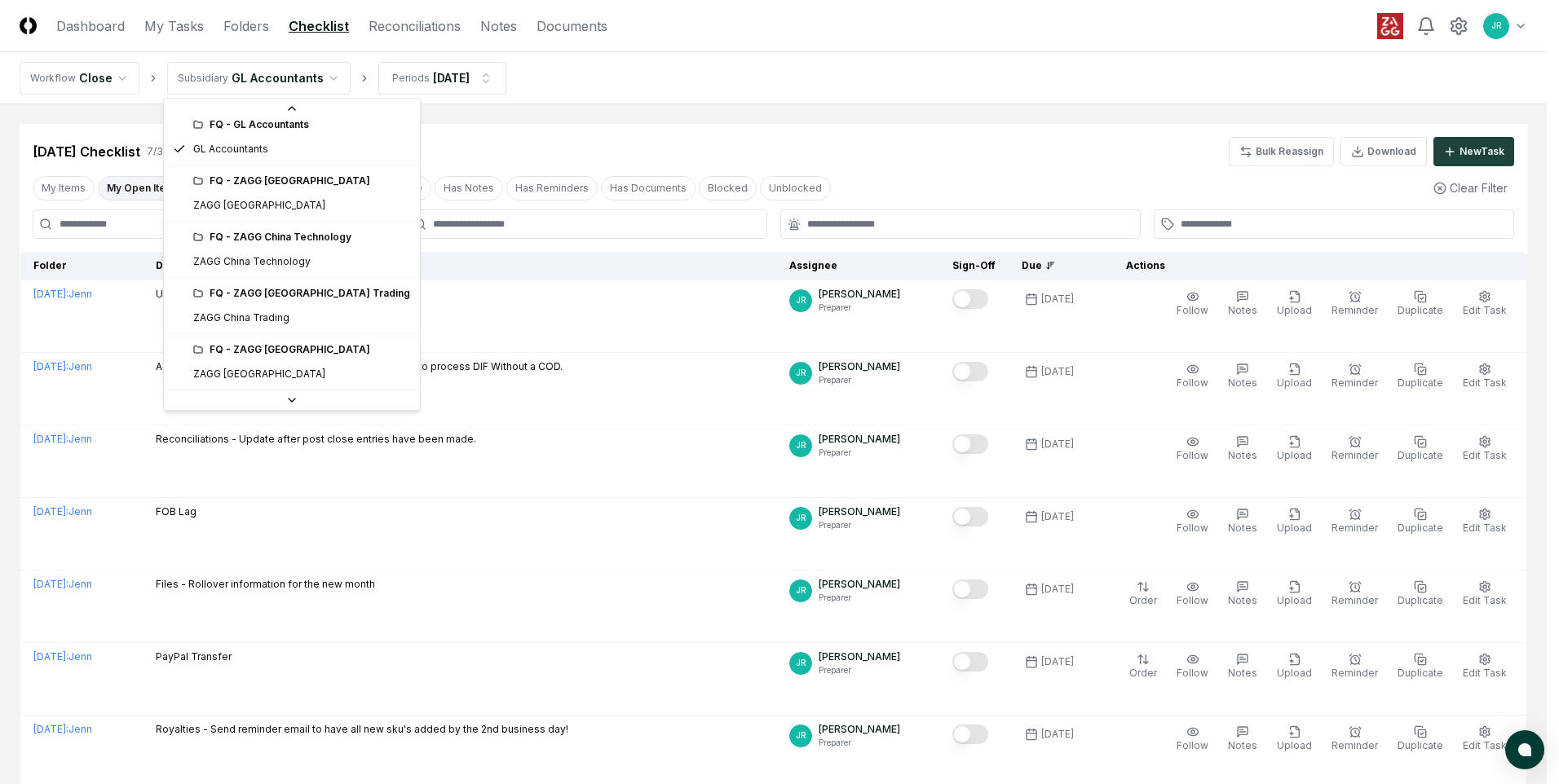
scroll to position [245, 0]
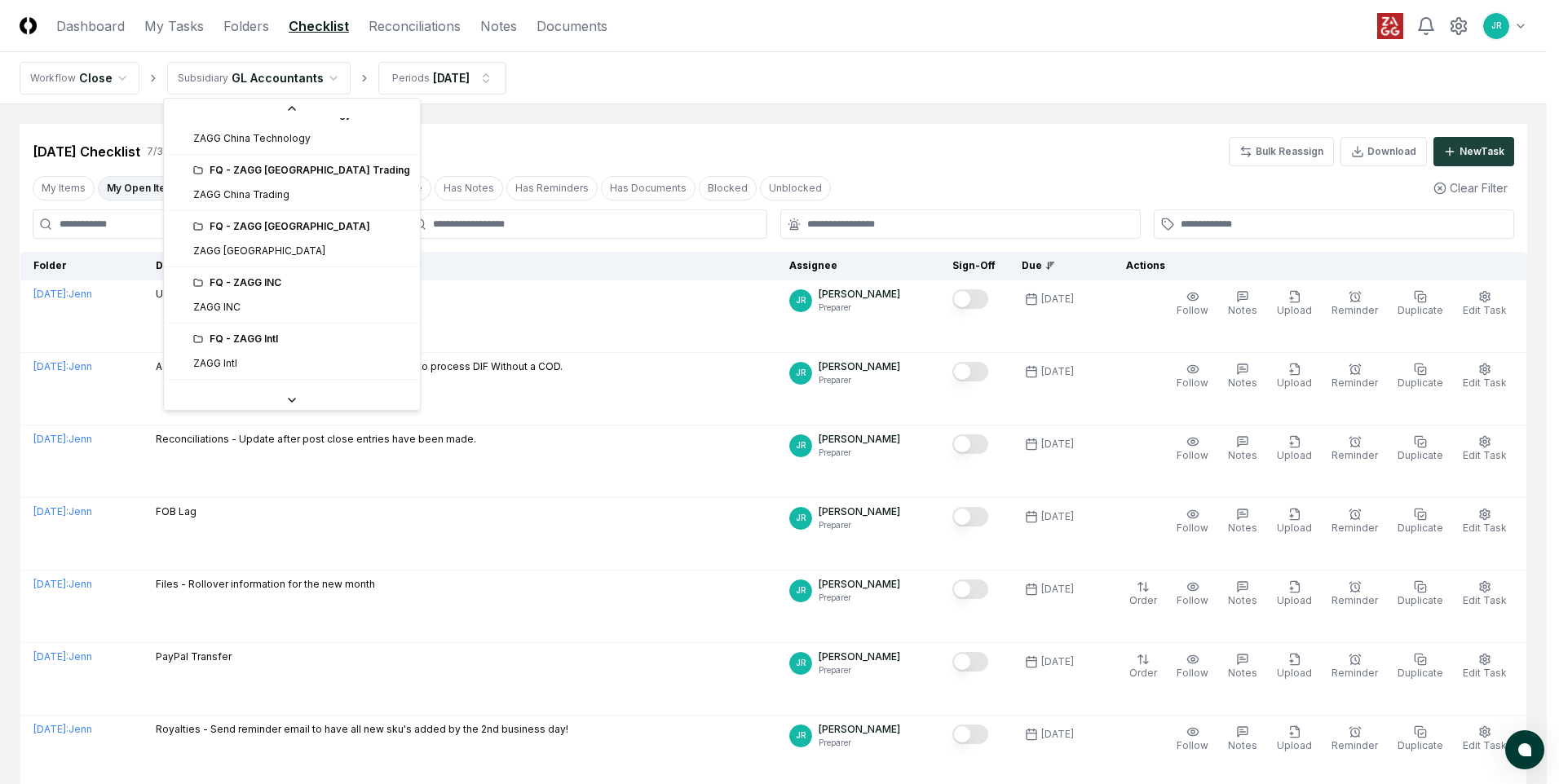
click at [254, 293] on div "FQ - ZAGG INC" at bounding box center [292, 282] width 249 height 25
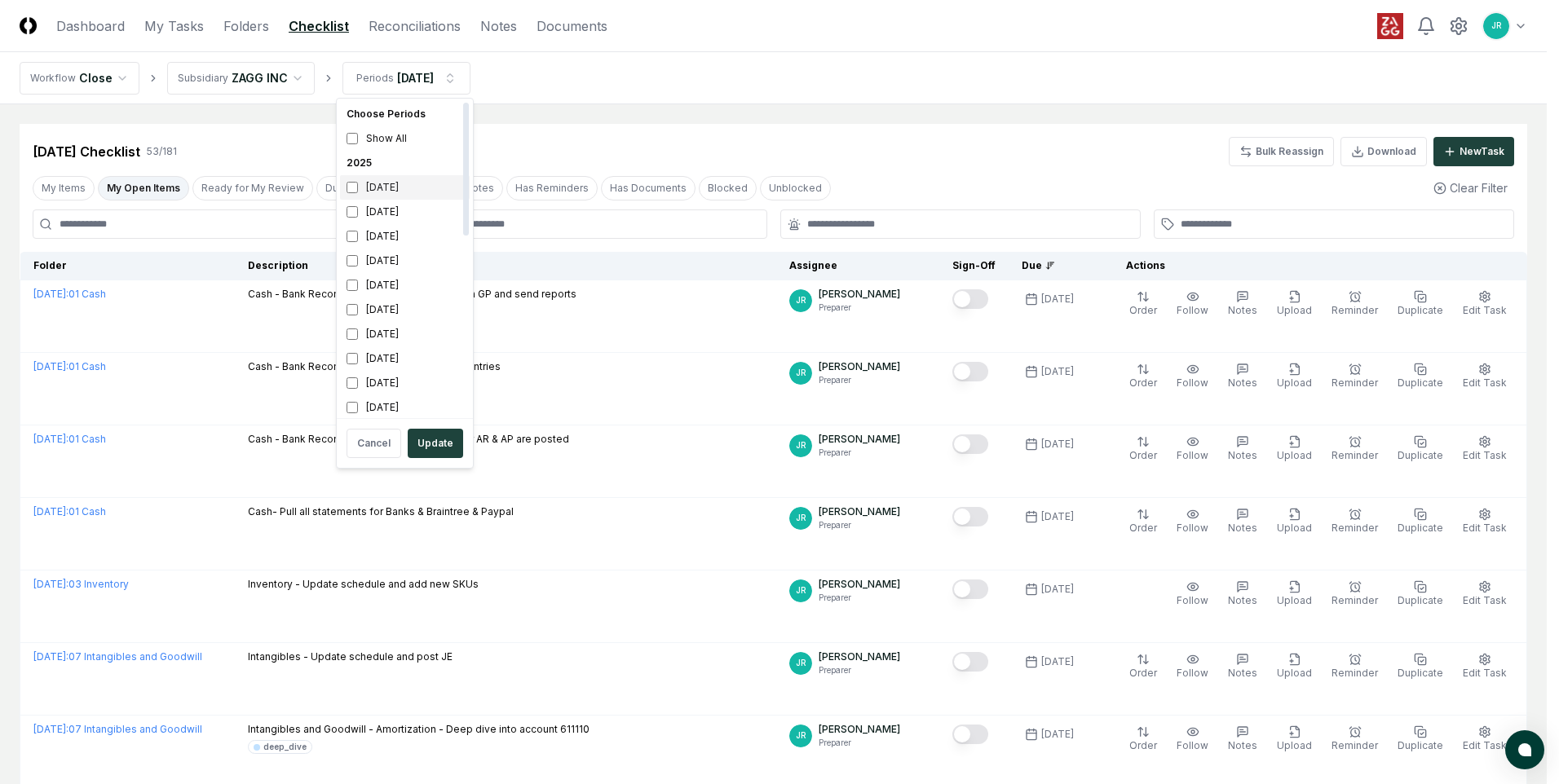
click at [387, 192] on div "[DATE]" at bounding box center [404, 187] width 130 height 25
click at [387, 211] on div "[DATE]" at bounding box center [404, 212] width 130 height 25
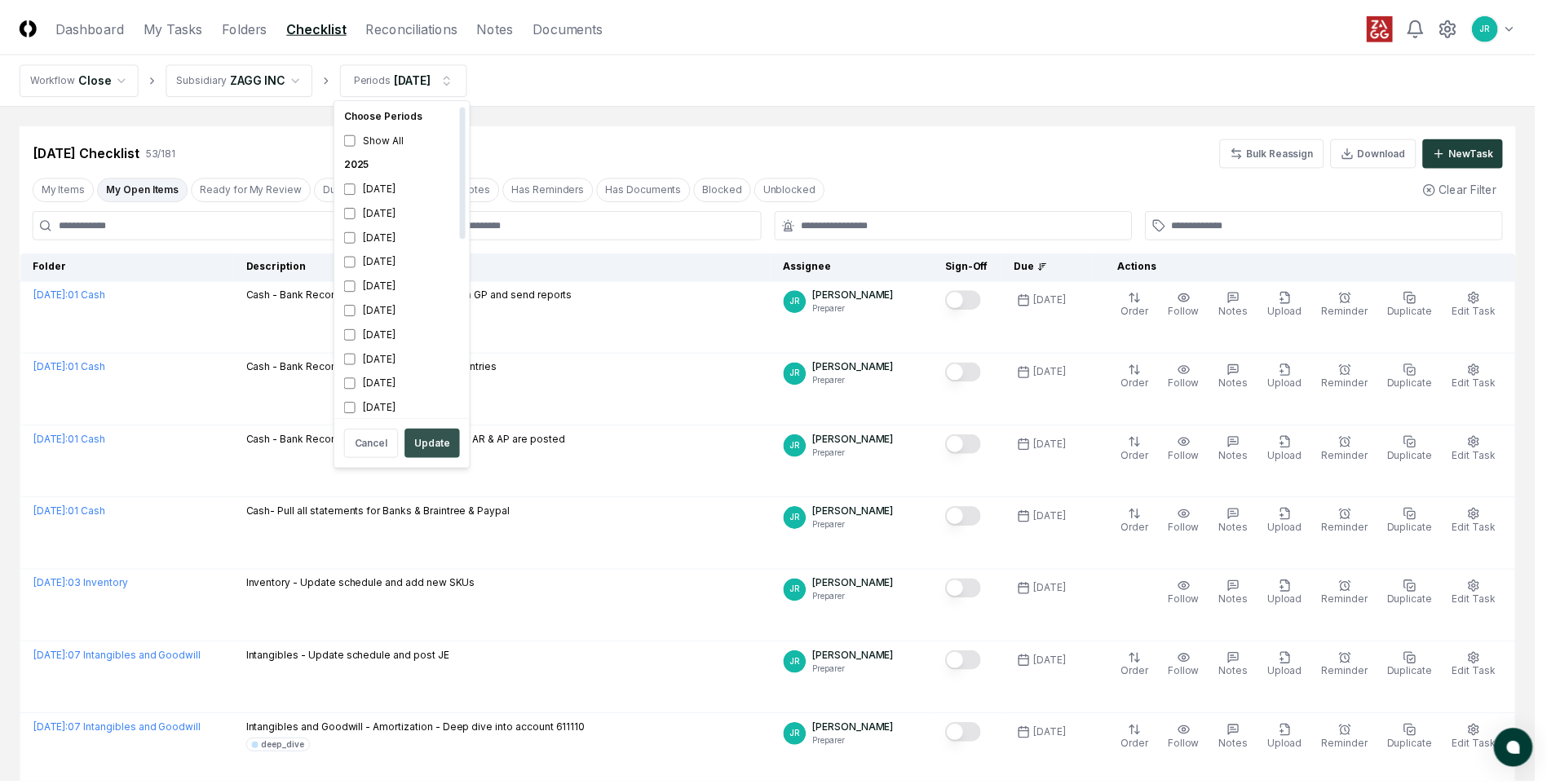
scroll to position [5, 0]
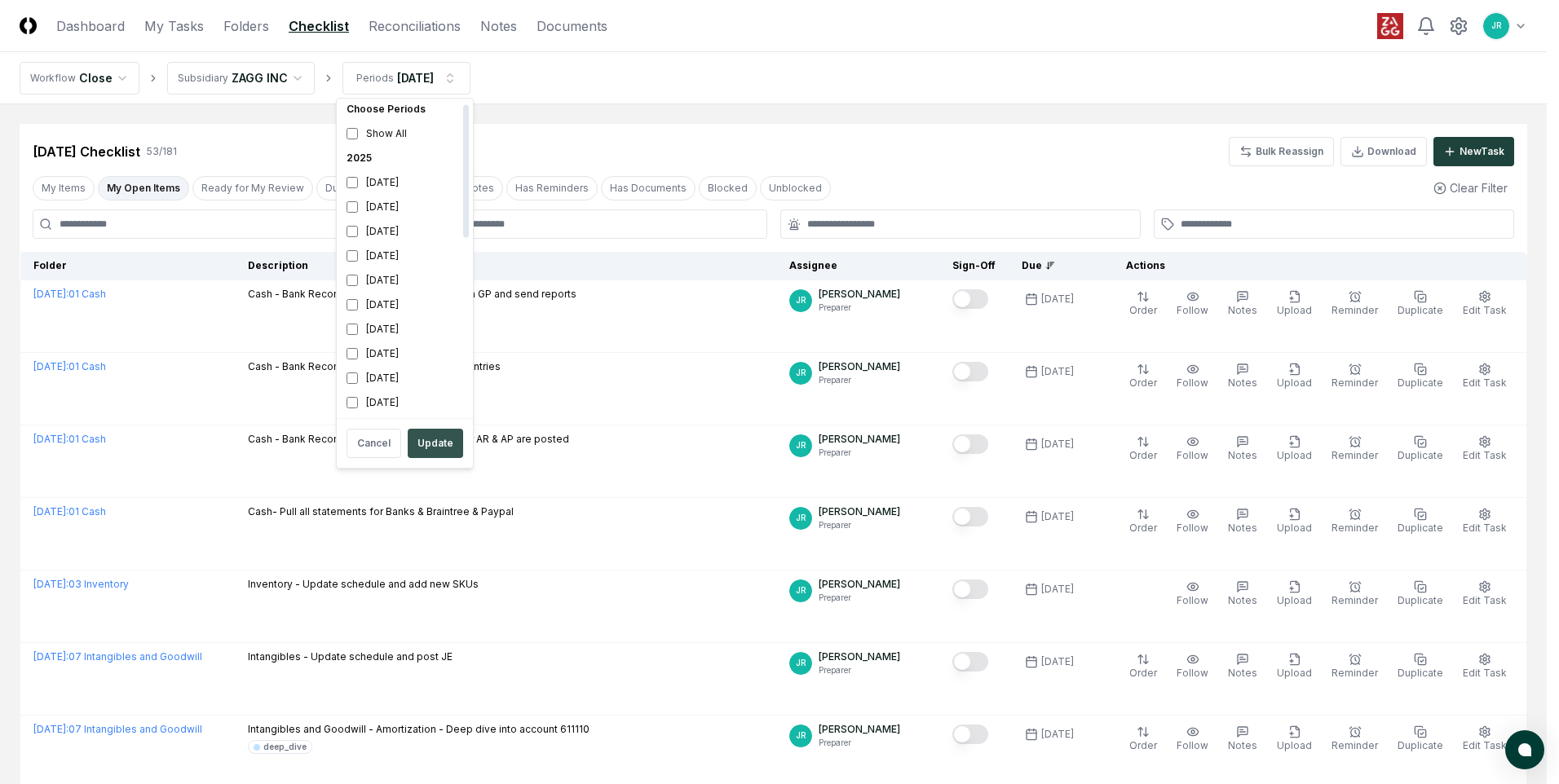
click at [440, 446] on button "Update" at bounding box center [435, 444] width 55 height 29
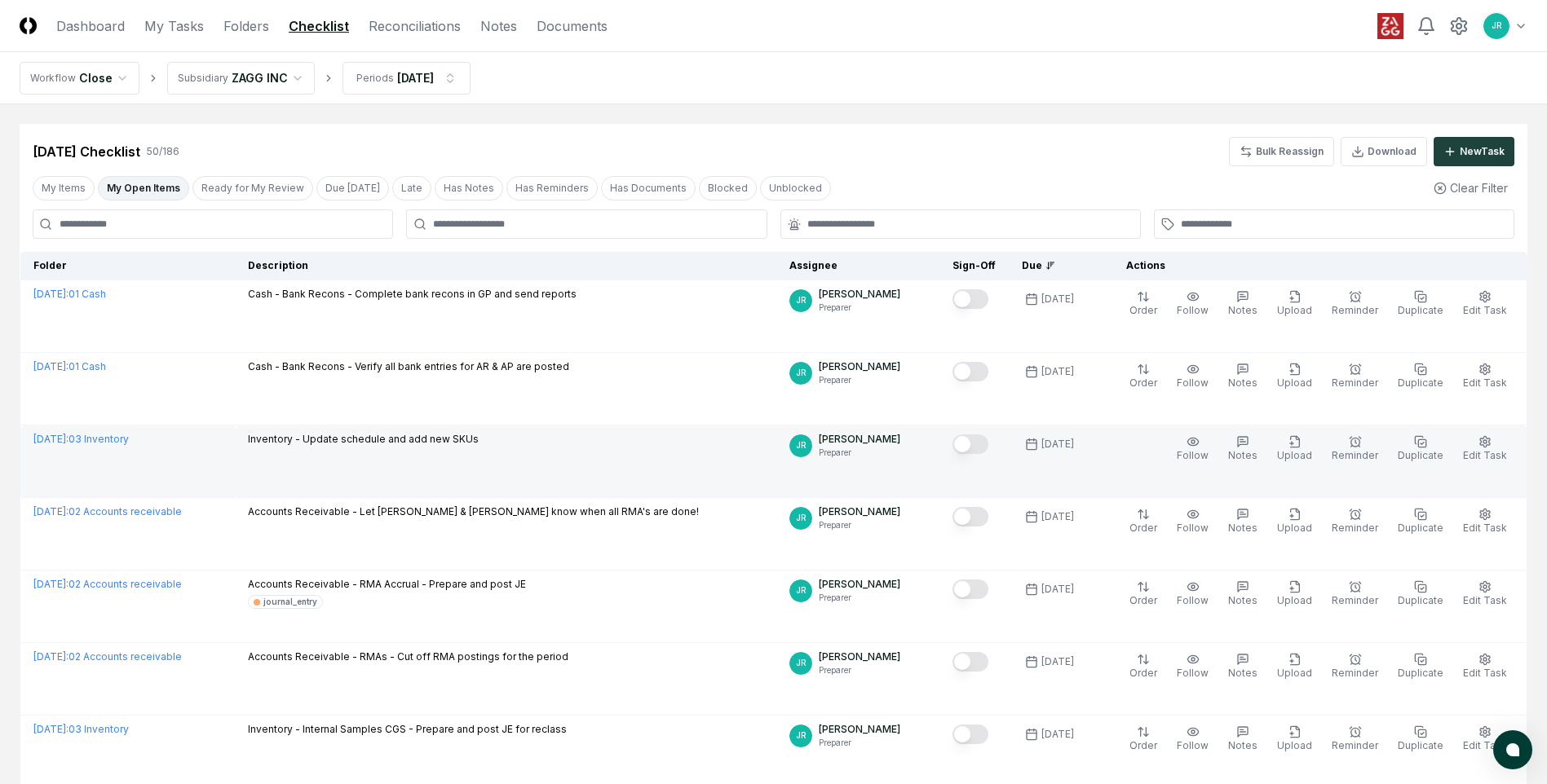
click at [978, 440] on button "Mark complete" at bounding box center [970, 444] width 36 height 19
click at [383, 21] on link "Reconciliations" at bounding box center [414, 26] width 92 height 19
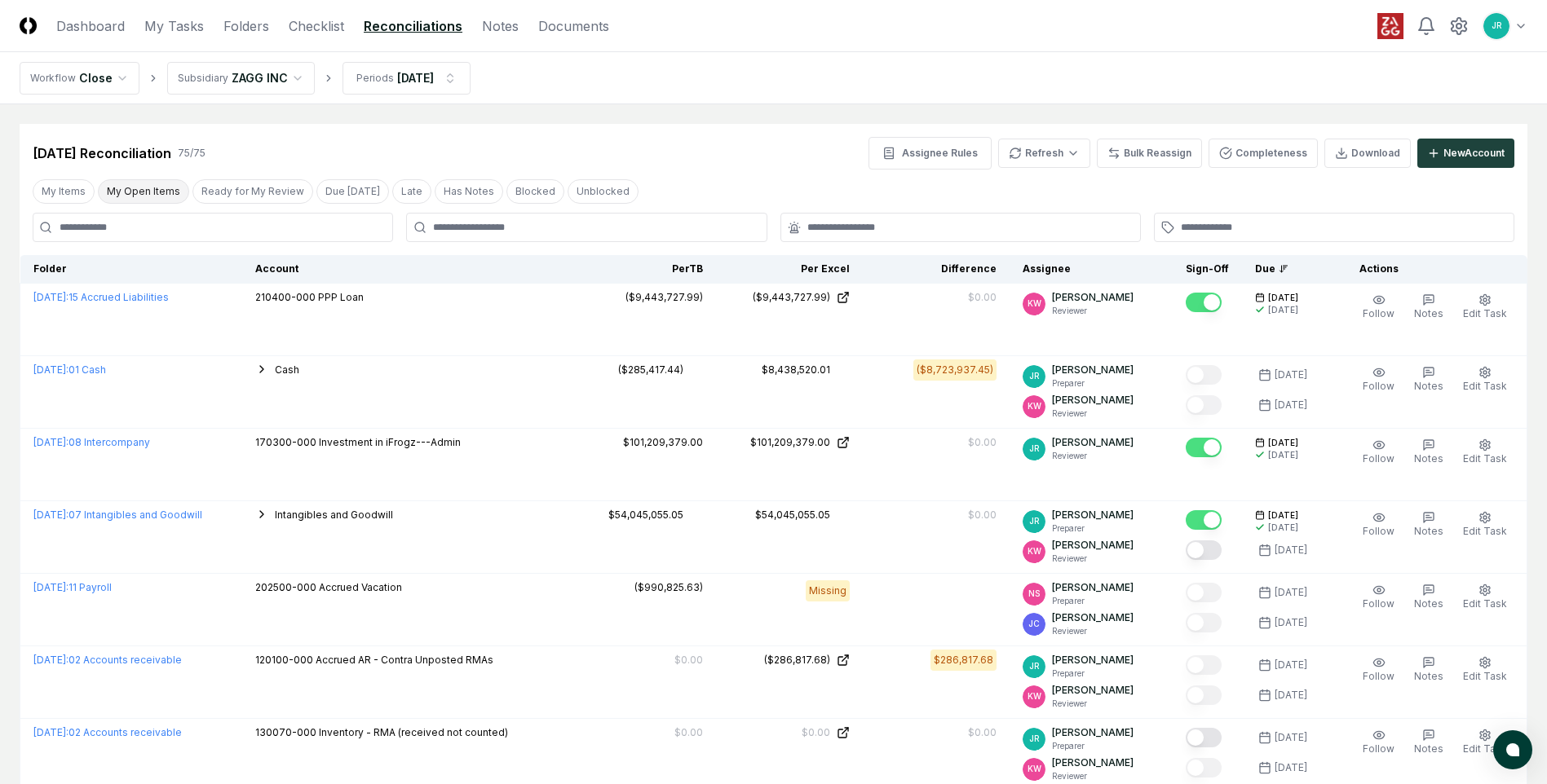
click at [146, 186] on button "My Open Items" at bounding box center [143, 191] width 91 height 25
